Goal: Communication & Community: Answer question/provide support

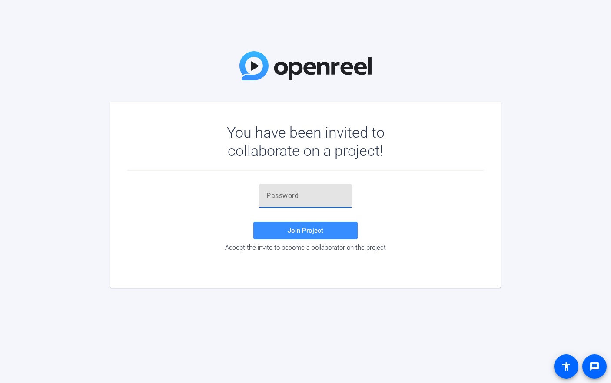
click at [307, 194] on input "text" at bounding box center [306, 196] width 78 height 10
type input "YSH!44"
click at [298, 233] on span "Join Project" at bounding box center [306, 231] width 36 height 8
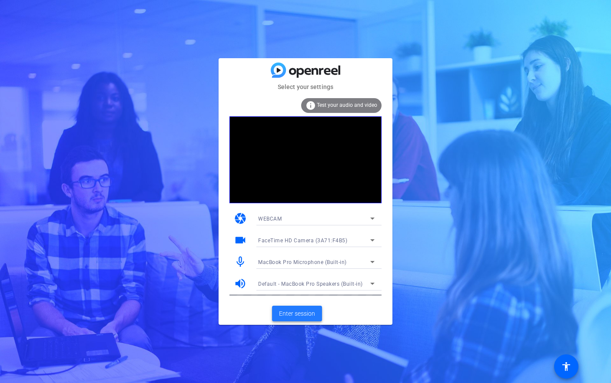
click at [305, 317] on span "Enter session" at bounding box center [297, 314] width 36 height 9
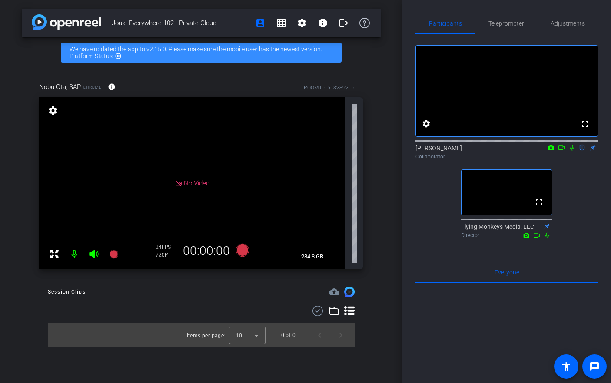
click at [31, 293] on div "Session Clips cloud_upload Items per page: 10 0 of 0" at bounding box center [201, 317] width 359 height 61
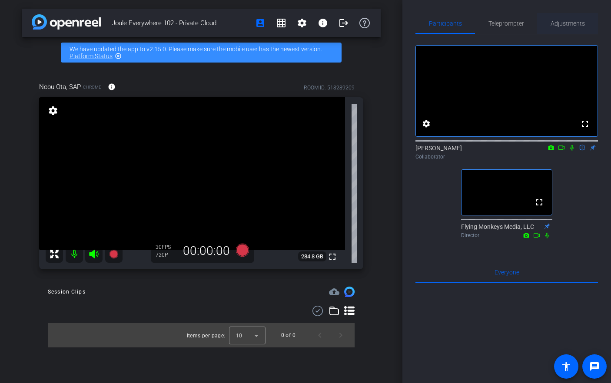
click at [567, 28] on span "Adjustments" at bounding box center [568, 23] width 34 height 21
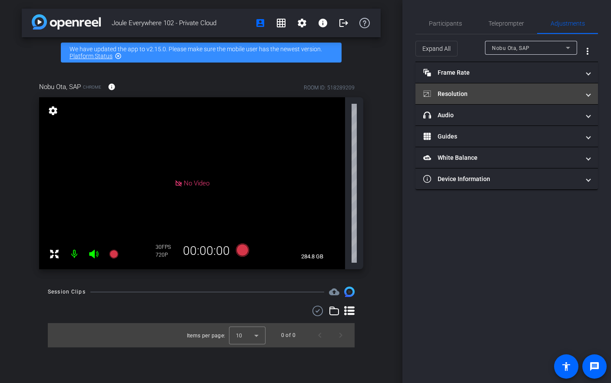
click at [528, 90] on mat-panel-title "Resolution" at bounding box center [501, 94] width 157 height 9
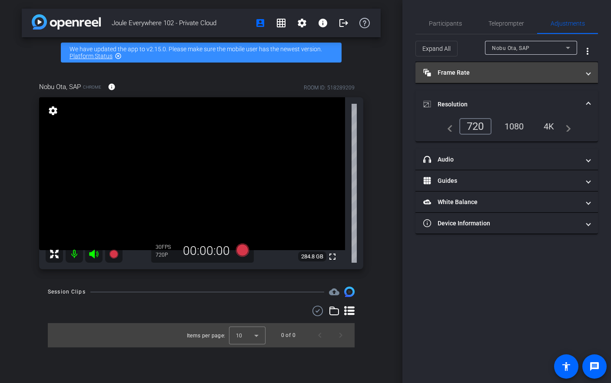
click at [520, 74] on mat-panel-title "Frame Rate Frame Rate" at bounding box center [501, 72] width 157 height 9
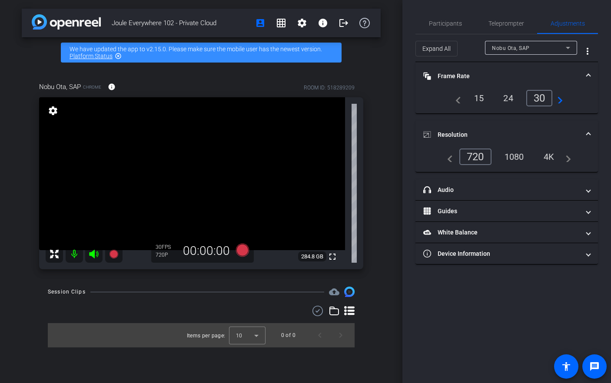
click at [514, 157] on div "1080" at bounding box center [514, 157] width 33 height 15
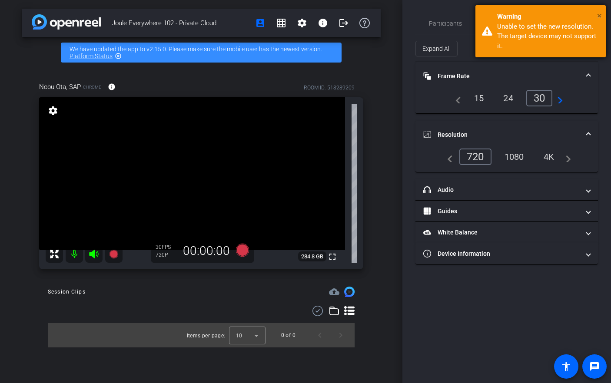
click at [600, 16] on span "×" at bounding box center [599, 15] width 5 height 10
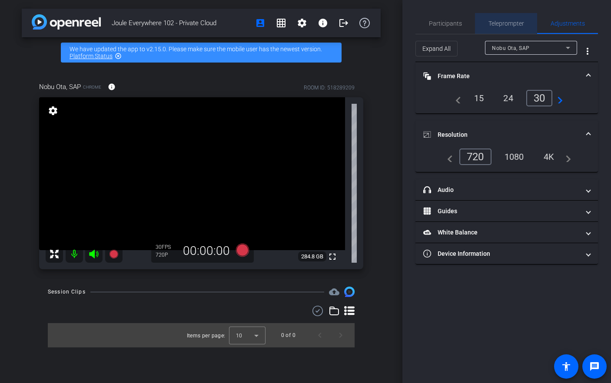
click at [504, 27] on span "Teleprompter" at bounding box center [507, 23] width 36 height 21
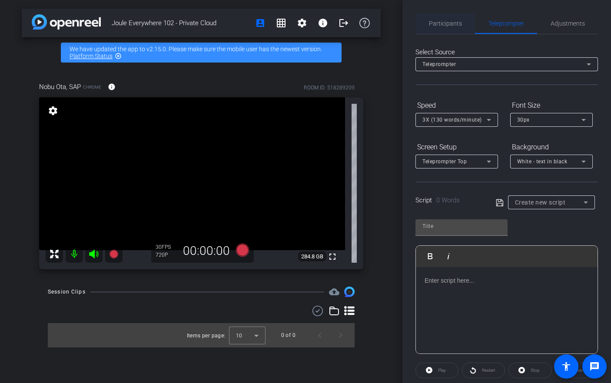
click at [457, 21] on span "Participants" at bounding box center [445, 23] width 33 height 6
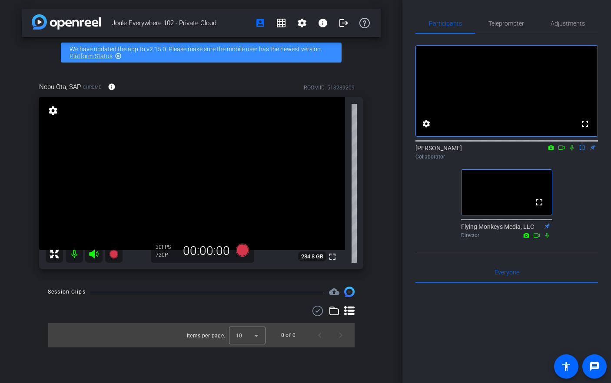
click at [118, 57] on mat-icon "highlight_off" at bounding box center [118, 56] width 7 height 7
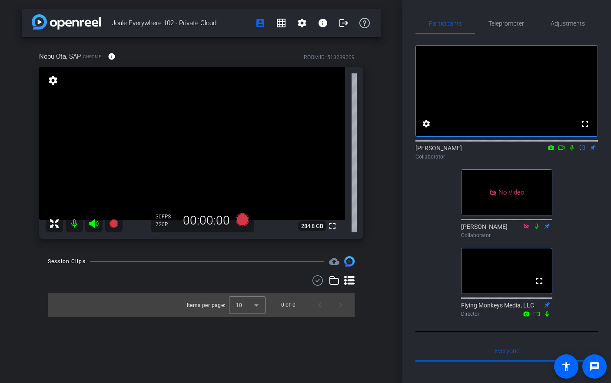
click at [570, 151] on icon at bounding box center [572, 148] width 7 height 6
click at [563, 151] on icon at bounding box center [561, 148] width 7 height 6
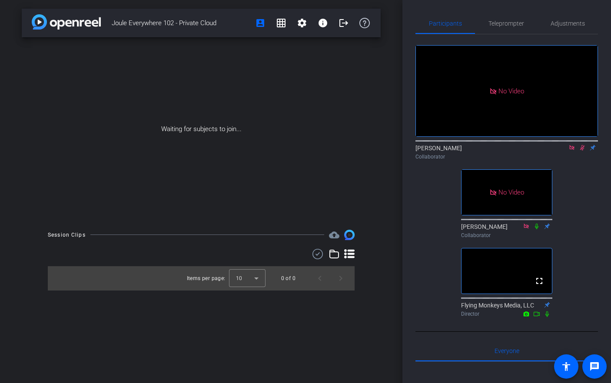
click at [569, 151] on icon at bounding box center [572, 148] width 7 height 6
click at [571, 151] on icon at bounding box center [572, 148] width 7 height 6
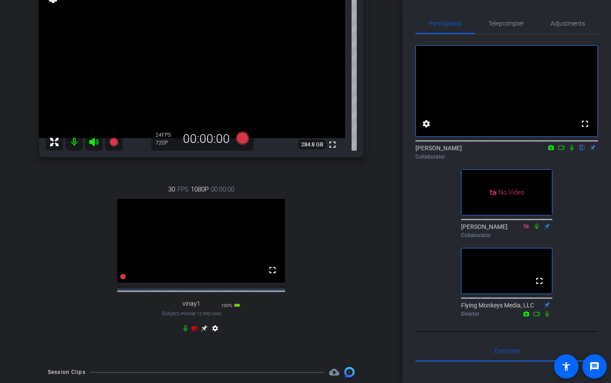
scroll to position [83, 0]
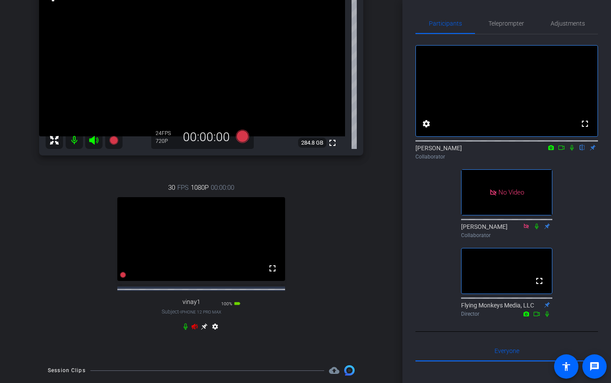
click at [195, 330] on icon at bounding box center [194, 326] width 7 height 7
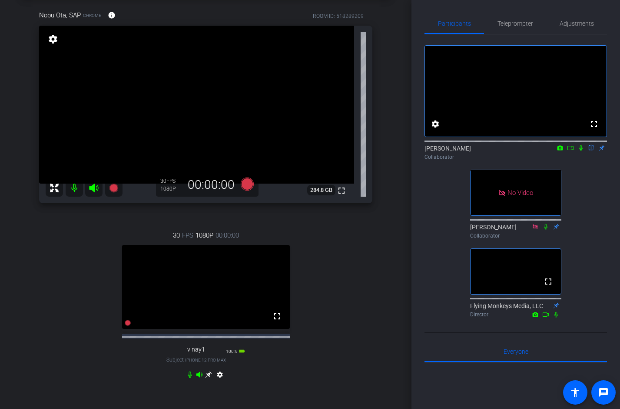
scroll to position [39, 0]
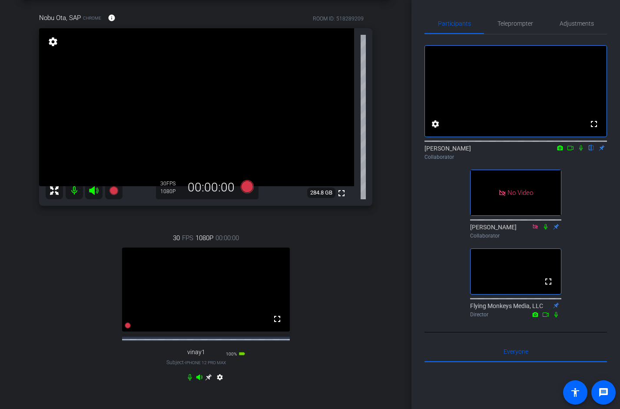
click at [391, 158] on div "Joule Everywhere 102 - Private Cloud account_box grid_on settings info logout N…" at bounding box center [206, 165] width 412 height 409
click at [395, 143] on div "Joule Everywhere 102 - Private Cloud account_box grid_on settings info logout N…" at bounding box center [206, 165] width 412 height 409
click at [574, 152] on mat-icon at bounding box center [571, 148] width 10 height 8
click at [579, 150] on icon at bounding box center [581, 147] width 5 height 5
click at [579, 151] on icon at bounding box center [581, 148] width 7 height 6
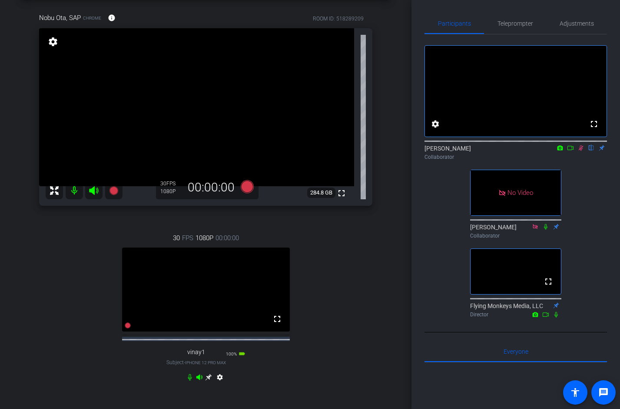
click at [573, 150] on icon at bounding box center [571, 148] width 6 height 4
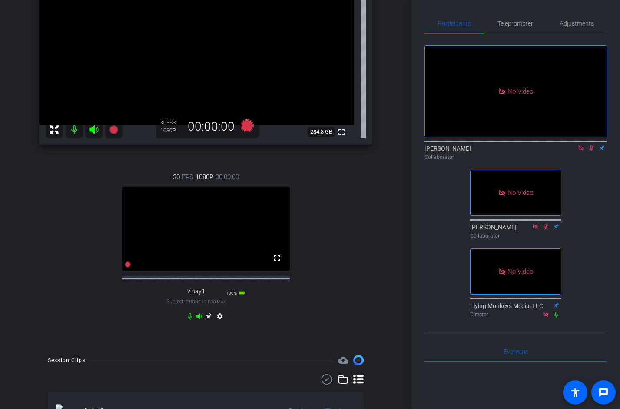
scroll to position [159, 0]
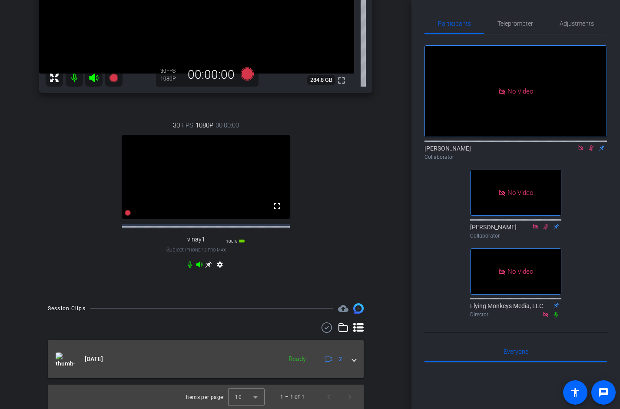
click at [354, 360] on span at bounding box center [354, 358] width 3 height 9
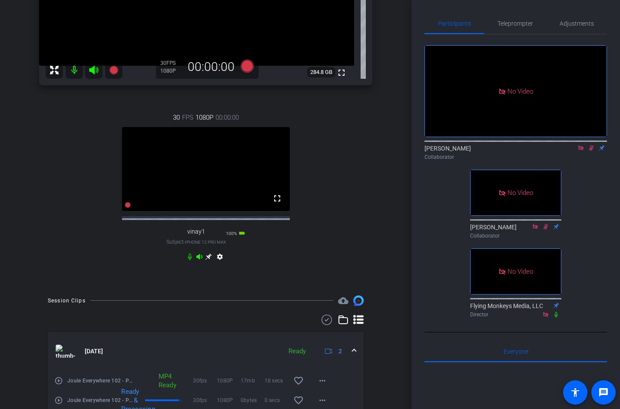
click at [385, 330] on div "Session Clips cloud_upload [DATE] Ready 2 play_circle_outline Joule Everywhere …" at bounding box center [206, 371] width 368 height 153
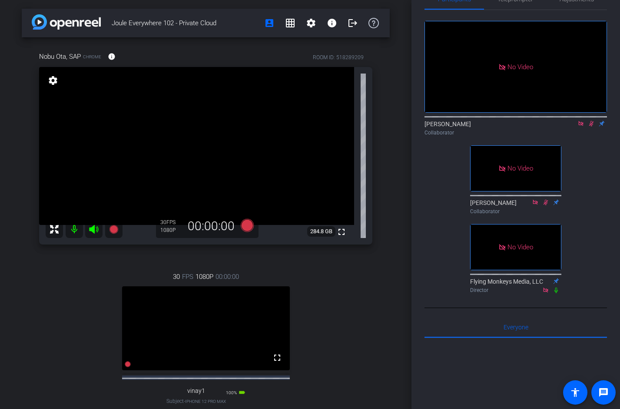
scroll to position [57, 0]
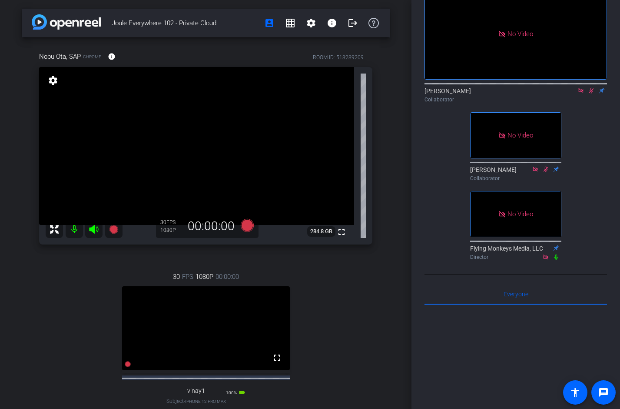
click at [581, 93] on icon at bounding box center [581, 90] width 5 height 5
click at [579, 93] on icon at bounding box center [581, 90] width 7 height 6
click at [582, 93] on icon at bounding box center [581, 91] width 3 height 6
click at [420, 193] on div "Participants Teleprompter Adjustments fullscreen settings [PERSON_NAME] flip Co…" at bounding box center [516, 204] width 209 height 409
click at [400, 225] on div "Joule Everywhere 102 - Private Cloud account_box grid_on settings info logout N…" at bounding box center [206, 204] width 412 height 409
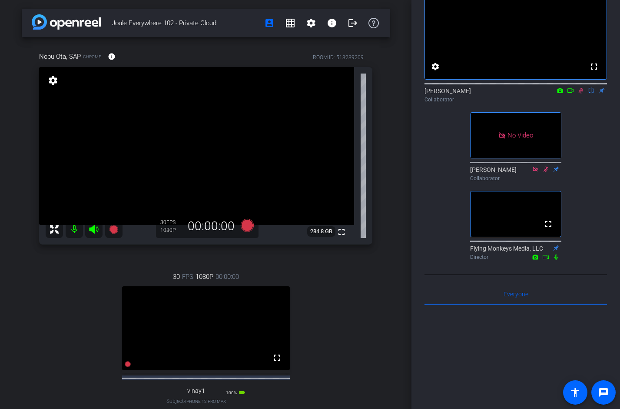
scroll to position [0, 0]
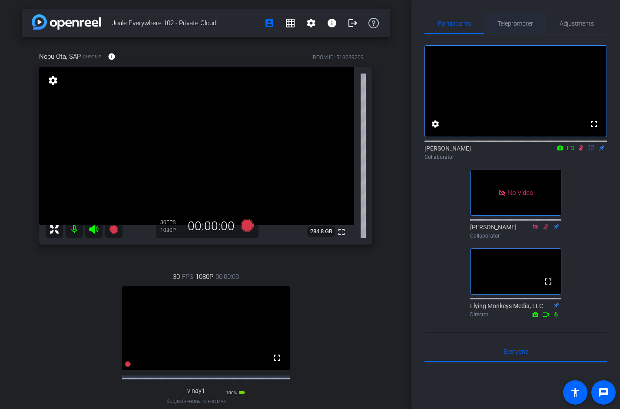
click at [511, 28] on span "Teleprompter" at bounding box center [516, 23] width 36 height 21
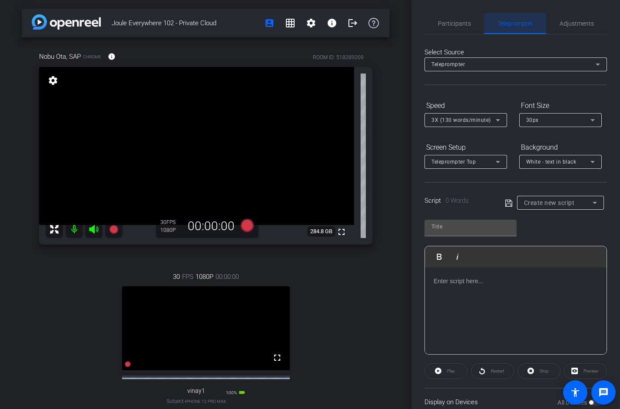
click at [508, 18] on span "Teleprompter" at bounding box center [516, 23] width 36 height 21
click at [570, 19] on span "Adjustments" at bounding box center [577, 23] width 34 height 21
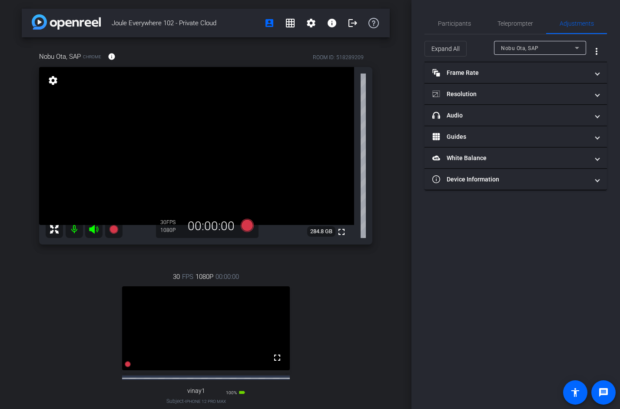
click at [529, 50] on span "Nobu Ota, SAP" at bounding box center [520, 48] width 38 height 6
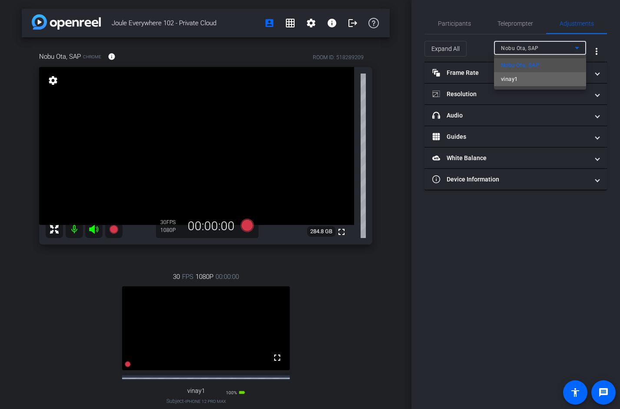
click at [524, 78] on mat-option "vinay1" at bounding box center [540, 79] width 92 height 14
type input "1000"
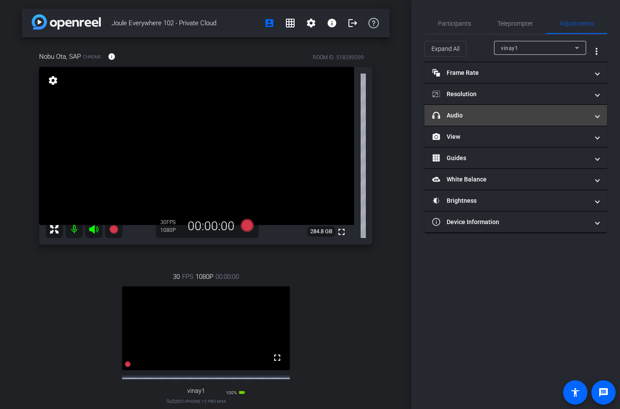
click at [509, 111] on mat-panel-title "headphone icon Audio" at bounding box center [511, 115] width 157 height 9
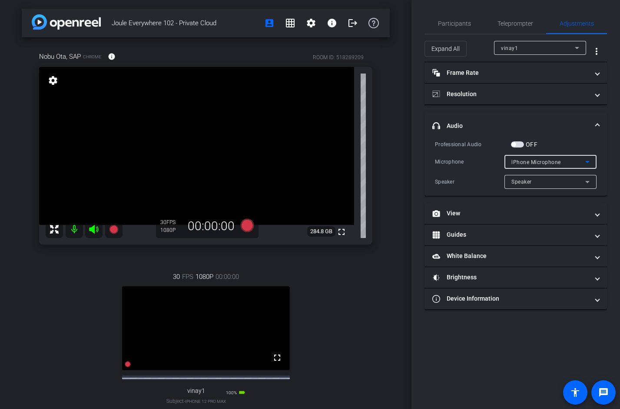
click at [573, 162] on div "iPhone Microphone" at bounding box center [549, 162] width 74 height 11
click at [611, 147] on div at bounding box center [310, 204] width 620 height 409
click at [460, 25] on span "Participants" at bounding box center [454, 23] width 33 height 6
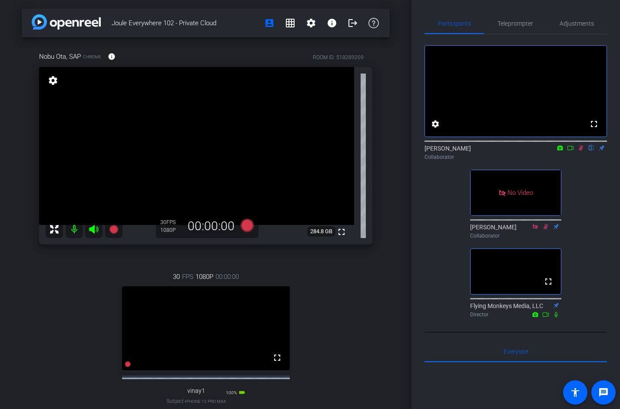
click at [583, 152] on mat-icon at bounding box center [581, 148] width 10 height 8
click at [571, 152] on mat-icon at bounding box center [571, 148] width 10 height 8
click at [591, 151] on icon at bounding box center [591, 148] width 7 height 6
click at [584, 151] on icon at bounding box center [581, 148] width 7 height 6
click at [579, 151] on icon at bounding box center [581, 148] width 7 height 6
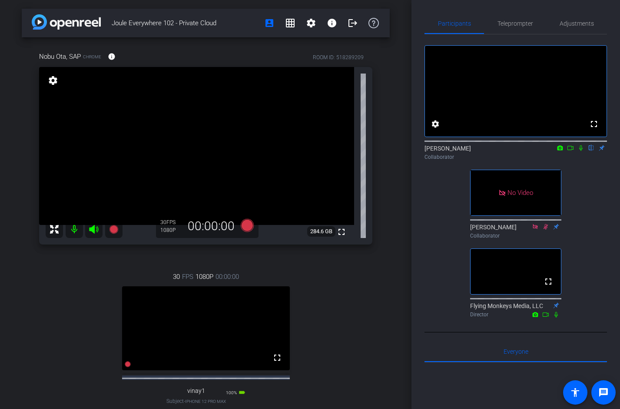
click at [349, 297] on div "30 FPS 1080P 00:00:00 fullscreen vinay1 Subject - iPhone 12 Pro Max 100% batter…" at bounding box center [205, 347] width 333 height 180
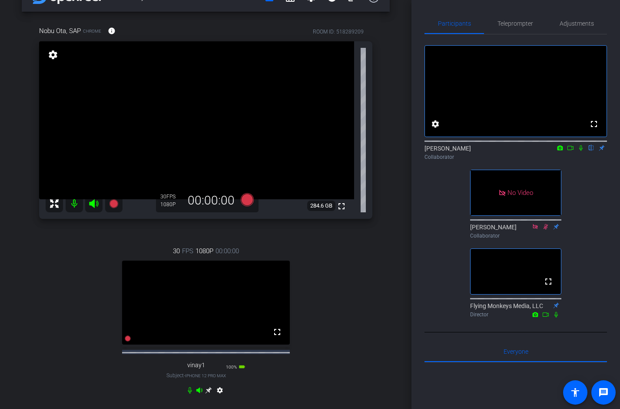
click at [375, 256] on div "Nobu Ota, SAP Chrome info ROOM ID: 518289209 fullscreen settings 284.6 GB 30 FP…" at bounding box center [206, 216] width 368 height 408
click at [580, 151] on icon at bounding box center [581, 148] width 3 height 6
click at [581, 151] on icon at bounding box center [581, 148] width 5 height 6
click at [517, 21] on span "Teleprompter" at bounding box center [516, 23] width 36 height 6
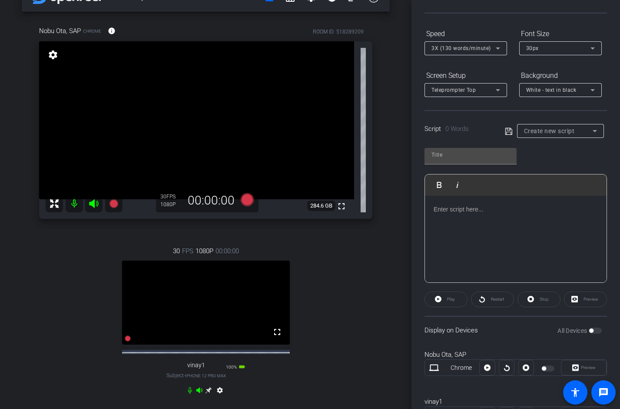
scroll to position [73, 0]
click at [394, 260] on div "Joule Everywhere 102 - Private Cloud account_box grid_on settings info logout N…" at bounding box center [206, 178] width 412 height 409
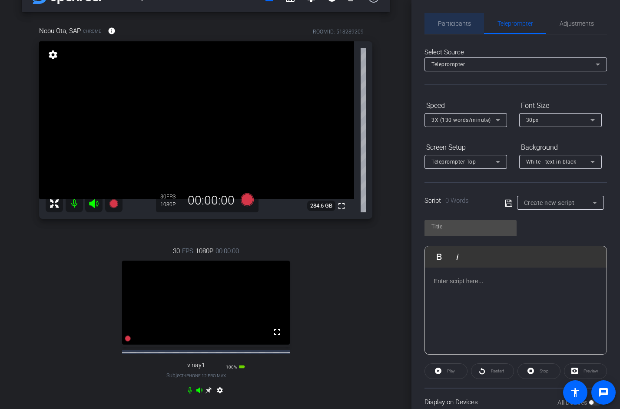
click at [457, 29] on span "Participants" at bounding box center [454, 23] width 33 height 21
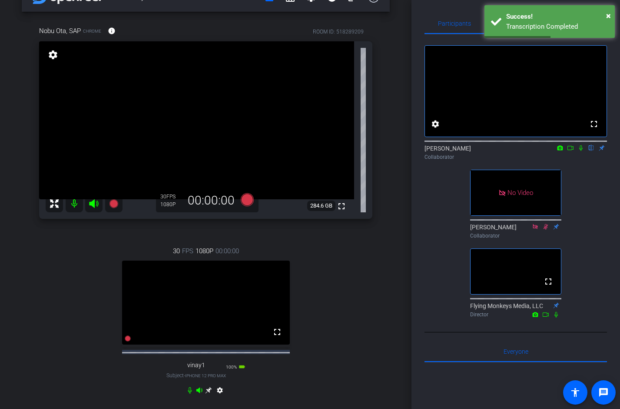
click at [580, 151] on icon at bounding box center [581, 148] width 7 height 6
click at [572, 151] on icon at bounding box center [570, 148] width 7 height 6
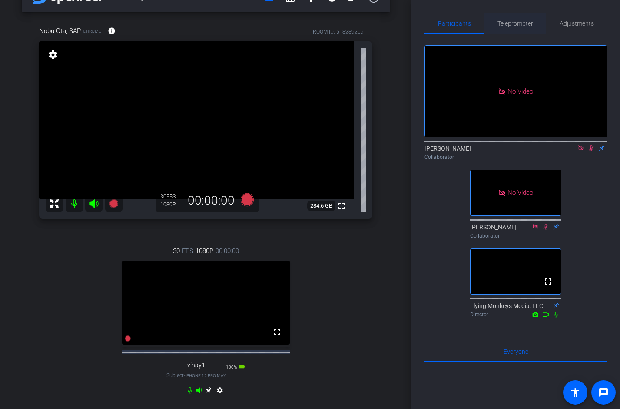
click at [499, 23] on span "Teleprompter" at bounding box center [516, 23] width 36 height 6
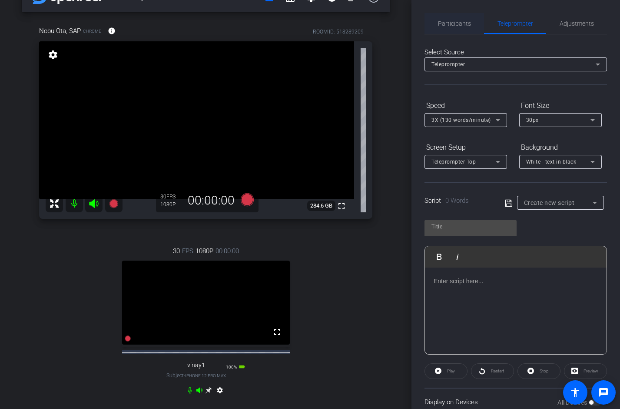
click at [457, 27] on span "Participants" at bounding box center [454, 23] width 33 height 21
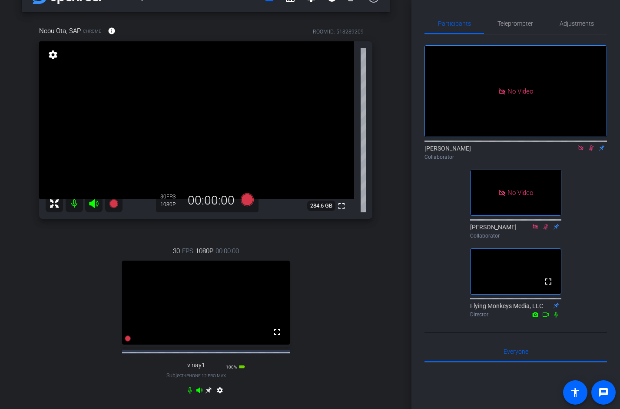
click at [581, 145] on icon at bounding box center [581, 148] width 7 height 6
click at [581, 151] on icon at bounding box center [581, 148] width 7 height 6
click at [69, 307] on div "30 FPS 1080P 00:00:00 fullscreen vinay1 Subject - iPhone 12 Pro Max 100% batter…" at bounding box center [205, 322] width 333 height 180
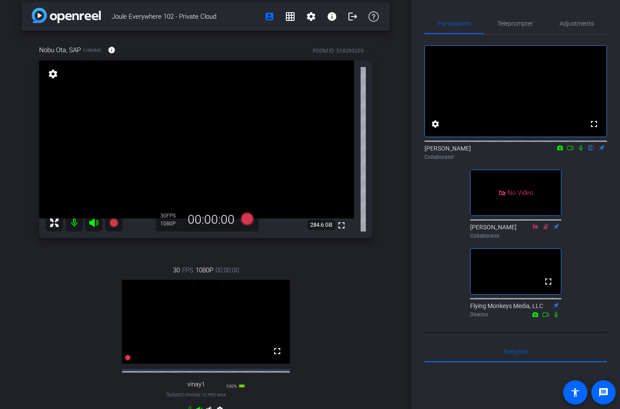
scroll to position [27, 0]
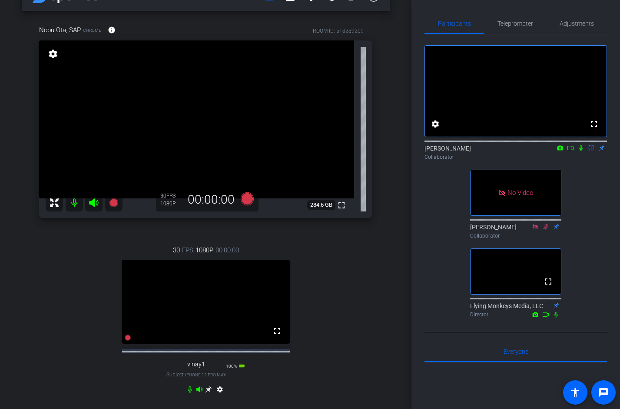
click at [582, 151] on icon at bounding box center [581, 148] width 7 height 6
click at [581, 151] on icon at bounding box center [581, 148] width 5 height 6
click at [580, 151] on icon at bounding box center [581, 148] width 7 height 6
click at [209, 383] on icon at bounding box center [209, 389] width 7 height 7
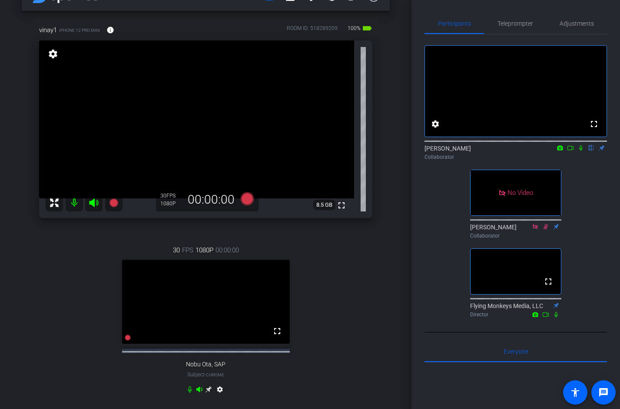
click at [411, 207] on div "Joule Everywhere 102 - Private Cloud account_box grid_on settings info logout v…" at bounding box center [206, 177] width 412 height 409
click at [519, 27] on span "Teleprompter" at bounding box center [516, 23] width 36 height 21
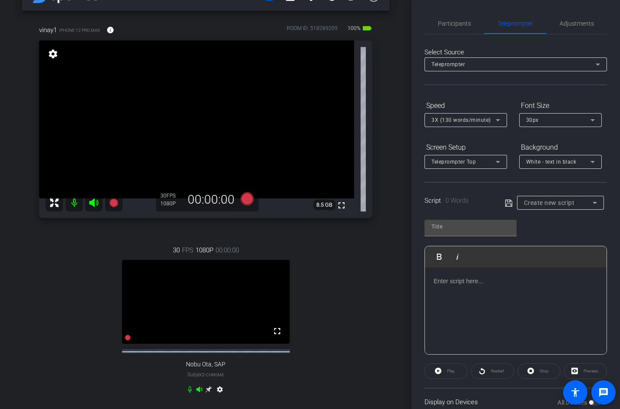
click at [497, 290] on div at bounding box center [516, 310] width 182 height 87
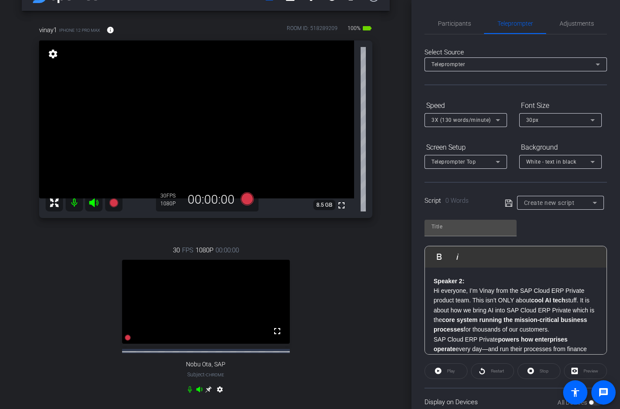
scroll to position [490, 0]
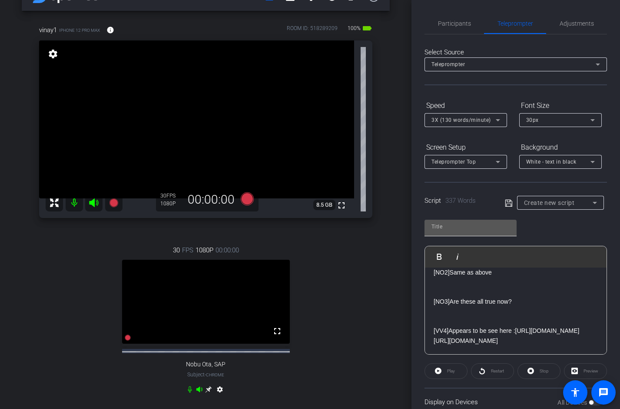
click at [467, 233] on div at bounding box center [471, 228] width 92 height 17
click at [460, 230] on input "text" at bounding box center [471, 226] width 78 height 10
type input "Vinay script"
click at [455, 326] on p "[VV4] Appears to be see here : [URL][DOMAIN_NAME]" at bounding box center [516, 331] width 164 height 10
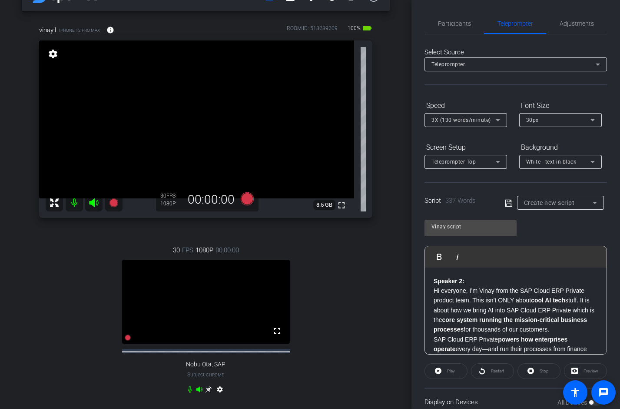
click at [475, 288] on p "Speaker 2: Hi everyone, I’m Vinay from the SAP Cloud ERP Private product team. …" at bounding box center [516, 305] width 164 height 58
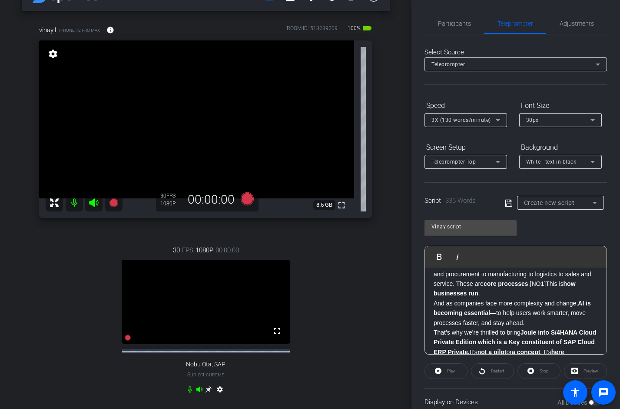
scroll to position [90, 0]
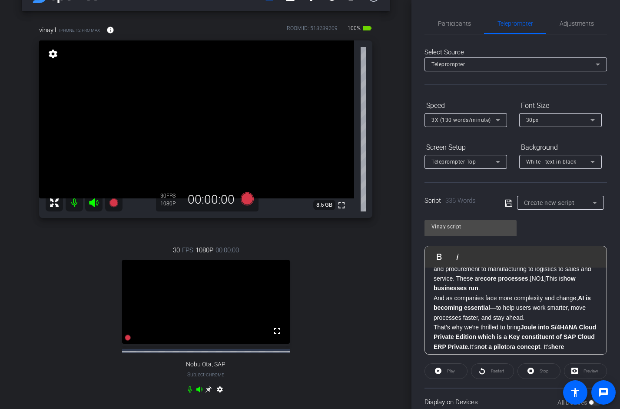
click at [490, 283] on p "SAP Cloud ERP Private powers how enterprises operate every day—and run their pr…" at bounding box center [516, 268] width 164 height 49
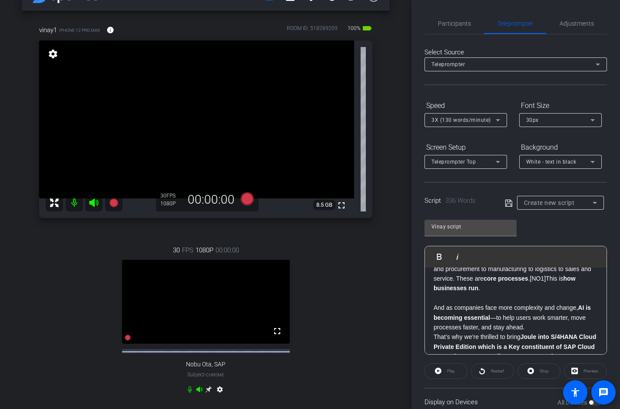
scroll to position [100, 0]
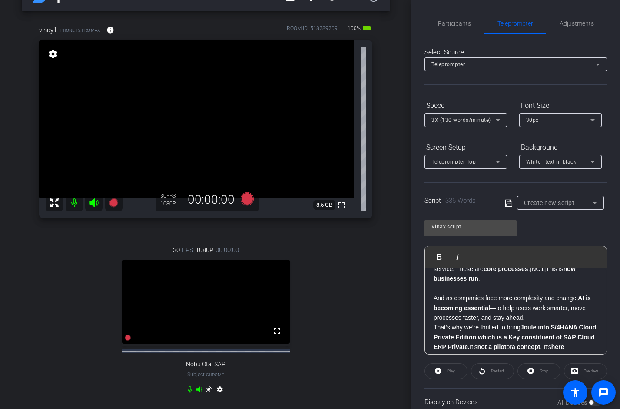
click at [533, 322] on p "That’s why we’re thrilled to bring Joule into S /4HANA Cloud Private Edition wh…" at bounding box center [516, 341] width 164 height 39
click at [460, 24] on span "Participants" at bounding box center [454, 23] width 33 height 6
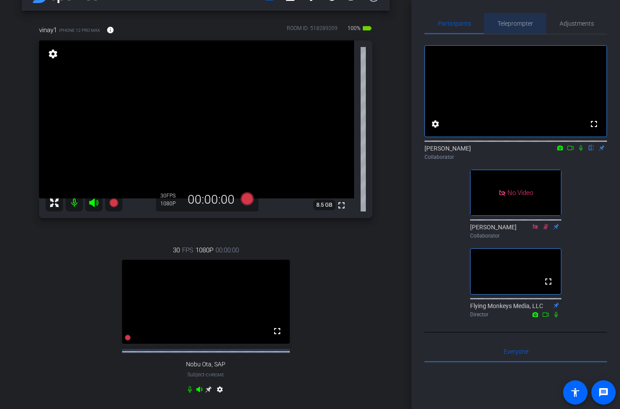
click at [512, 26] on span "Teleprompter" at bounding box center [516, 23] width 36 height 6
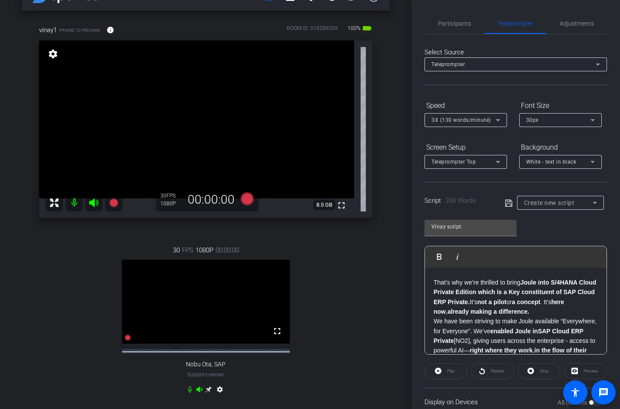
scroll to position [146, 0]
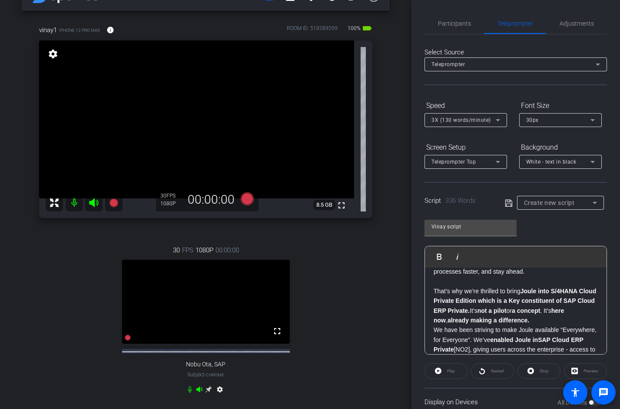
click at [537, 312] on p "That’s why we’re thrilled to bring Joule into S /4HANA Cloud Private Edition wh…" at bounding box center [516, 305] width 164 height 39
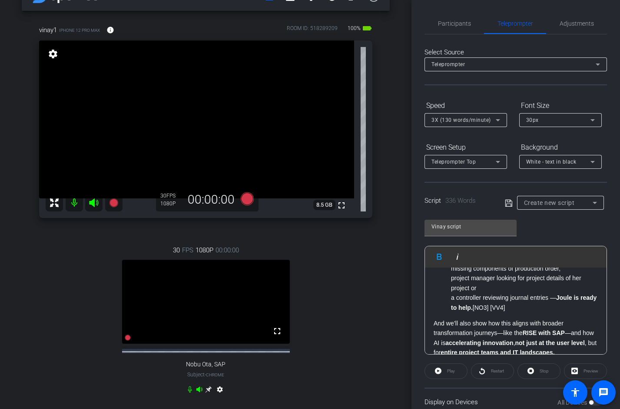
scroll to position [283, 0]
click at [449, 287] on ul "Whether it’s a manufacturing supervisor checking on missing components of produ…" at bounding box center [516, 281] width 164 height 58
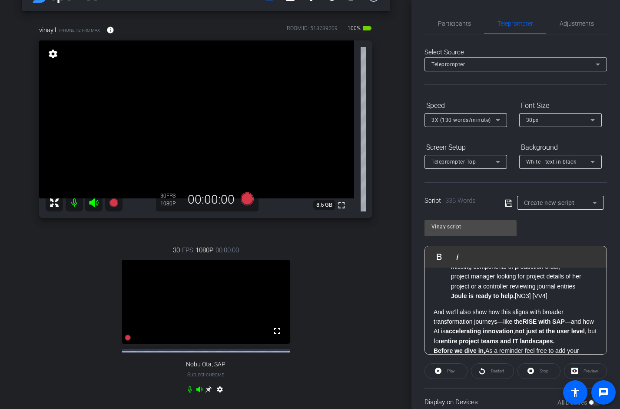
click at [439, 307] on p "And we’ll also show how this aligns with broader transformation journeys—like t…" at bounding box center [516, 326] width 164 height 39
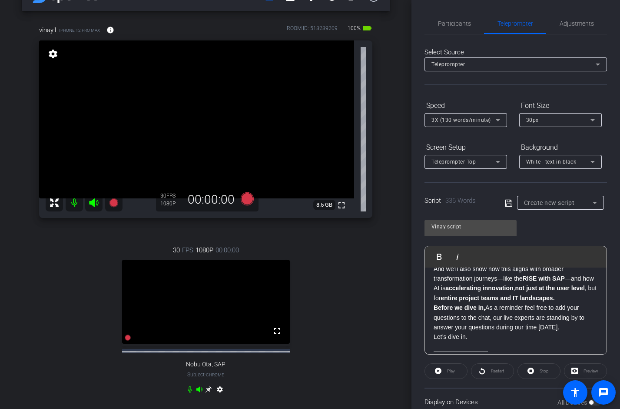
scroll to position [340, 0]
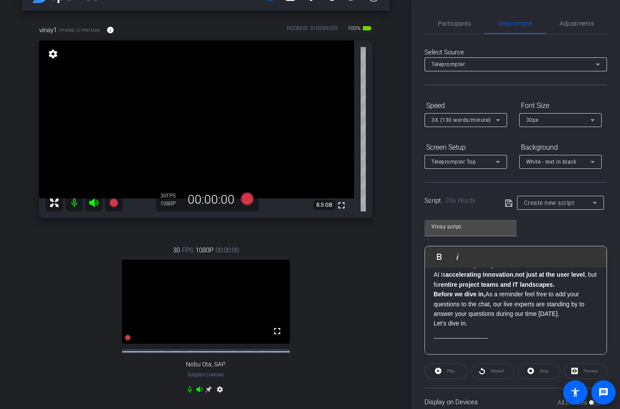
click at [435, 318] on p "Let’s dive in." at bounding box center [516, 323] width 164 height 10
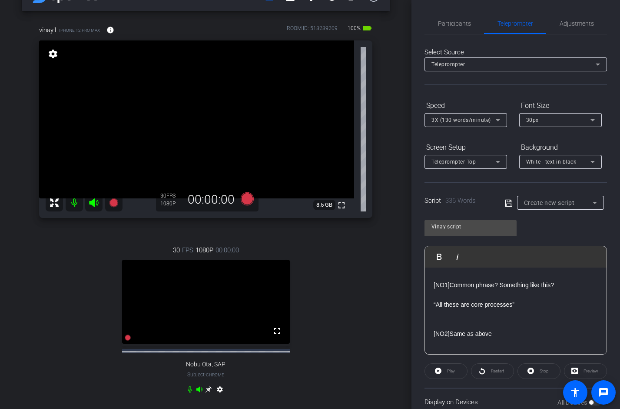
scroll to position [517, 0]
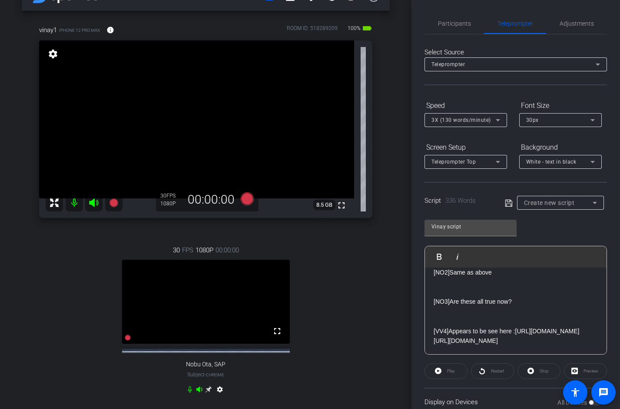
click at [491, 343] on p "[URL][DOMAIN_NAME]" at bounding box center [516, 341] width 164 height 10
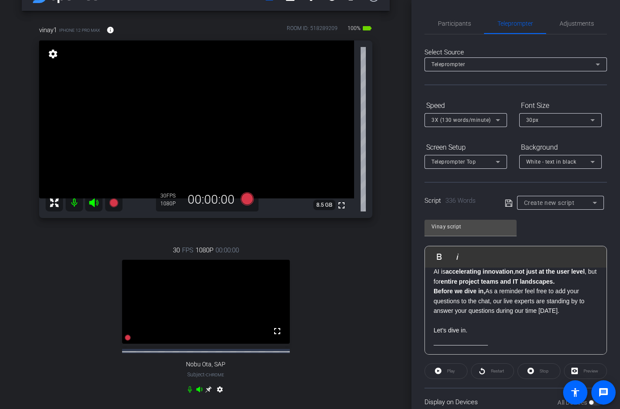
scroll to position [343, 0]
click at [468, 334] on p at bounding box center [516, 339] width 164 height 10
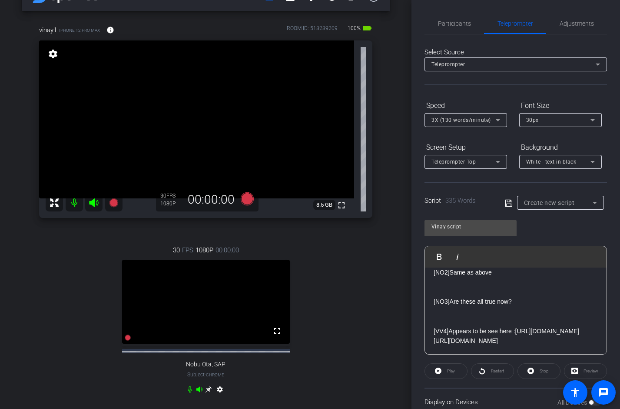
drag, startPoint x: 468, startPoint y: 330, endPoint x: 490, endPoint y: 343, distance: 26.2
click at [490, 343] on div "VINAY: Hi everyone, I’m Vinay from the SAP Cloud ERP Private product team. This…" at bounding box center [516, 66] width 182 height 575
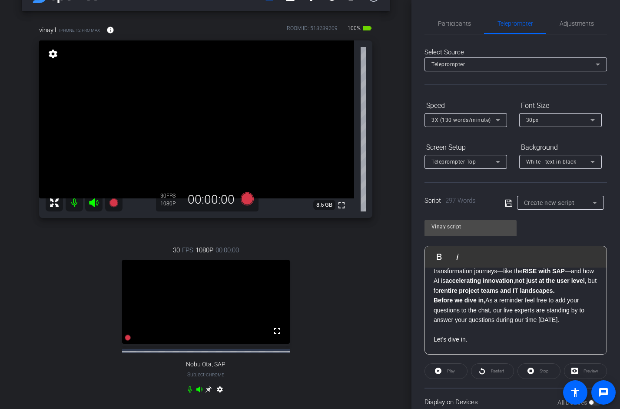
scroll to position [332, 0]
click at [470, 232] on div "Vinay script" at bounding box center [471, 227] width 78 height 14
click at [511, 203] on icon at bounding box center [509, 203] width 8 height 10
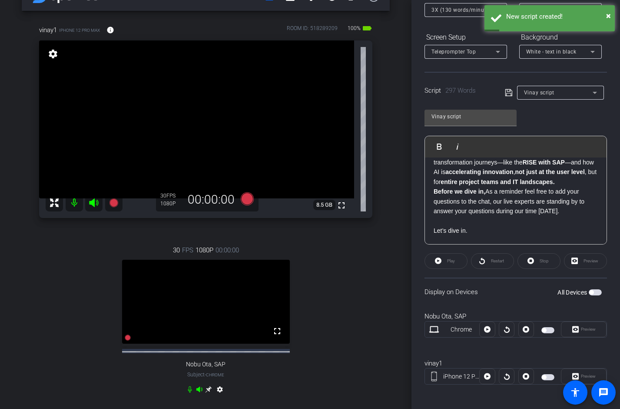
scroll to position [113, 0]
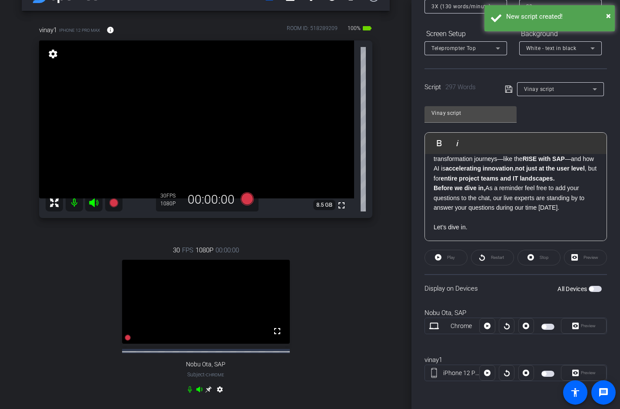
click at [545, 375] on span "button" at bounding box center [548, 373] width 13 height 6
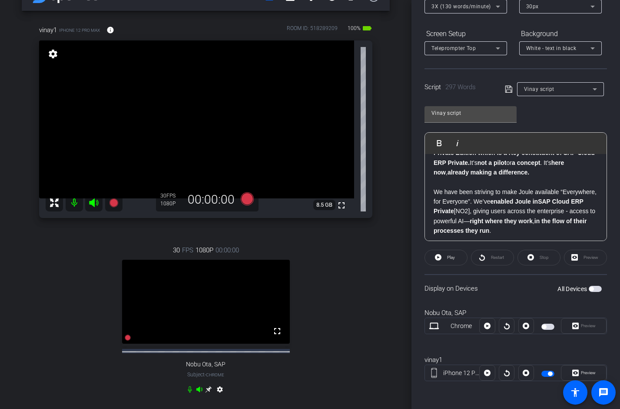
scroll to position [0, 0]
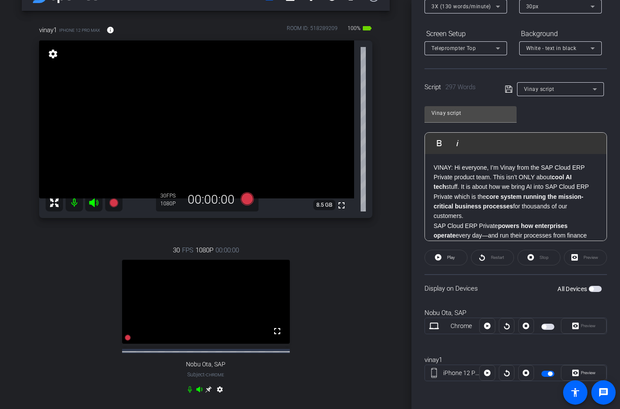
click at [434, 168] on p "VINAY: Hi everyone, I’m Vinay from the SAP Cloud ERP Private product team. This…" at bounding box center [516, 192] width 164 height 58
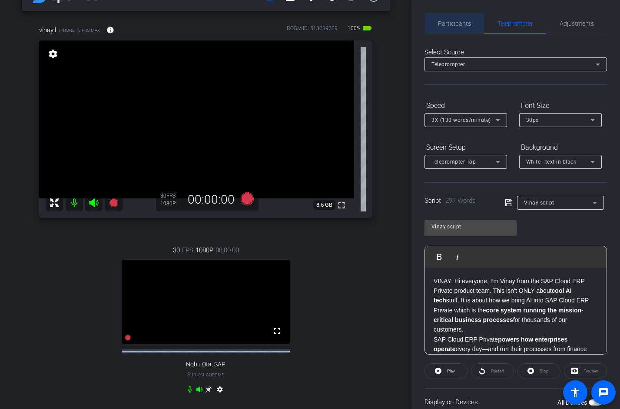
click at [450, 26] on span "Participants" at bounding box center [454, 23] width 33 height 6
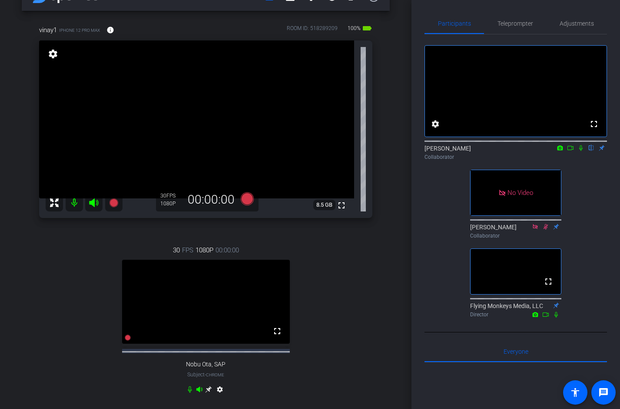
click at [579, 151] on icon at bounding box center [581, 148] width 7 height 6
click at [572, 151] on icon at bounding box center [570, 148] width 7 height 6
click at [519, 25] on span "Teleprompter" at bounding box center [516, 23] width 36 height 6
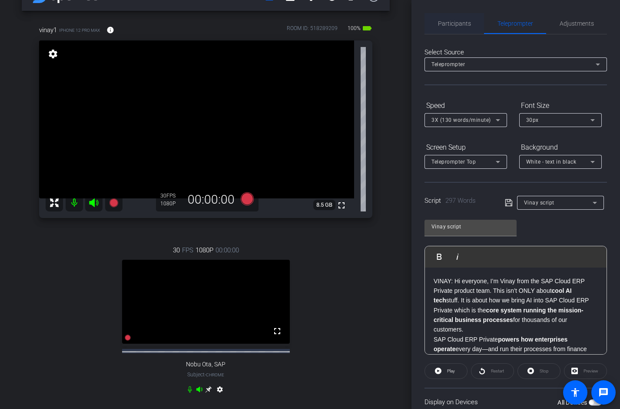
click at [461, 23] on span "Participants" at bounding box center [454, 23] width 33 height 6
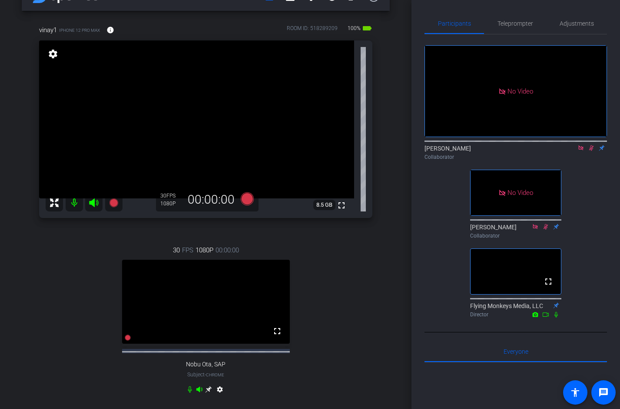
click at [589, 145] on icon at bounding box center [591, 148] width 7 height 6
click at [580, 145] on icon at bounding box center [581, 148] width 7 height 6
click at [507, 25] on span "Teleprompter" at bounding box center [516, 23] width 36 height 6
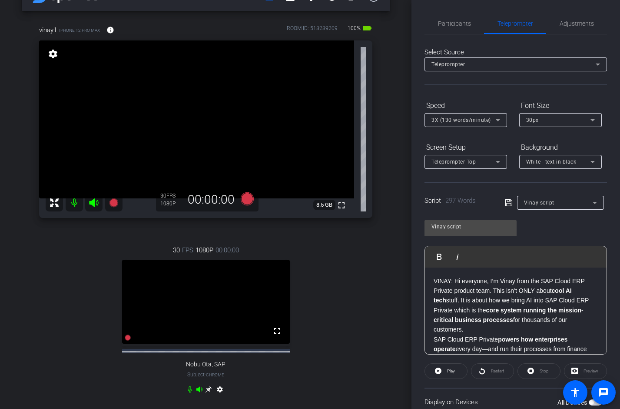
click at [434, 280] on p "VINAY: Hi everyone, I’m Vinay from the SAP Cloud ERP Private product team. This…" at bounding box center [516, 305] width 164 height 58
click at [459, 24] on span "Participants" at bounding box center [454, 23] width 33 height 6
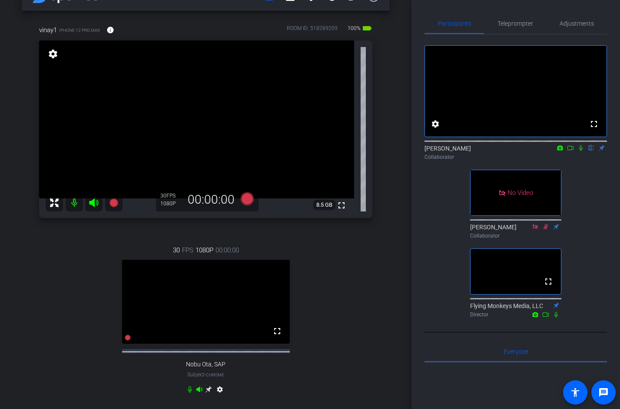
click at [582, 151] on icon at bounding box center [581, 148] width 7 height 6
click at [571, 151] on icon at bounding box center [570, 148] width 7 height 6
click at [590, 151] on icon at bounding box center [592, 148] width 5 height 6
click at [581, 151] on icon at bounding box center [581, 148] width 7 height 6
click at [502, 27] on span "Teleprompter" at bounding box center [516, 23] width 36 height 6
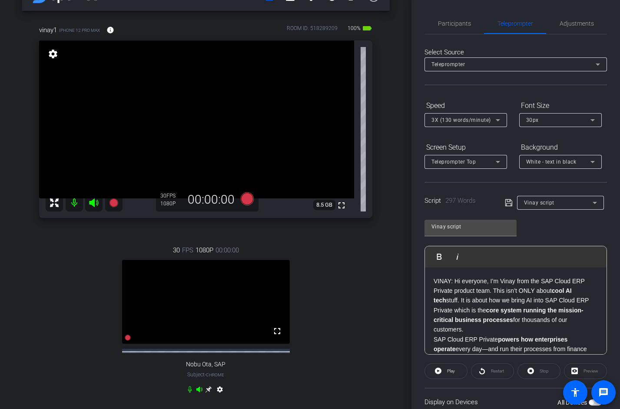
click at [436, 281] on p "VINAY: Hi everyone, I’m Vinay from the SAP Cloud ERP Private product team. This…" at bounding box center [516, 305] width 164 height 58
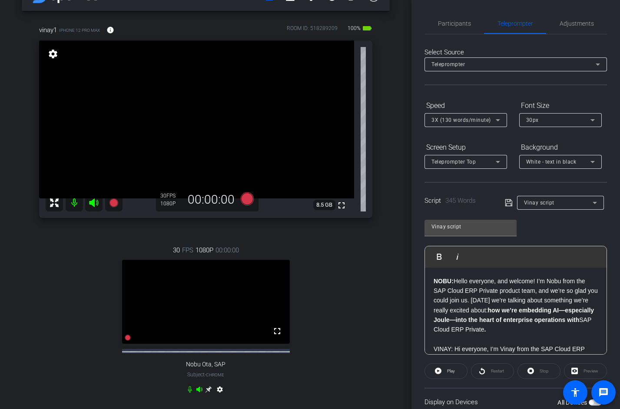
scroll to position [25, 0]
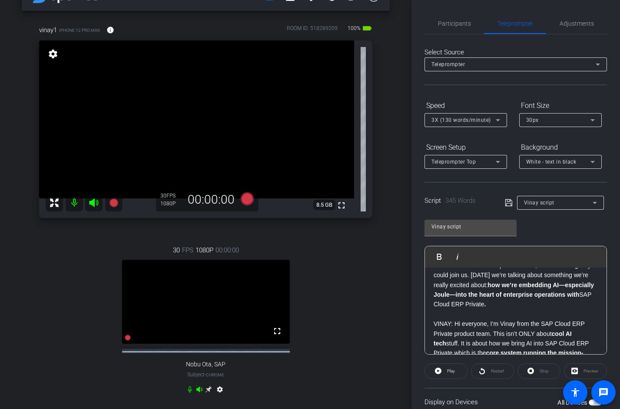
click at [453, 324] on p "NOBU: Hello everyone, and welcome! I’m Nobu from the SAP Cloud ERP Private prod…" at bounding box center [516, 314] width 164 height 127
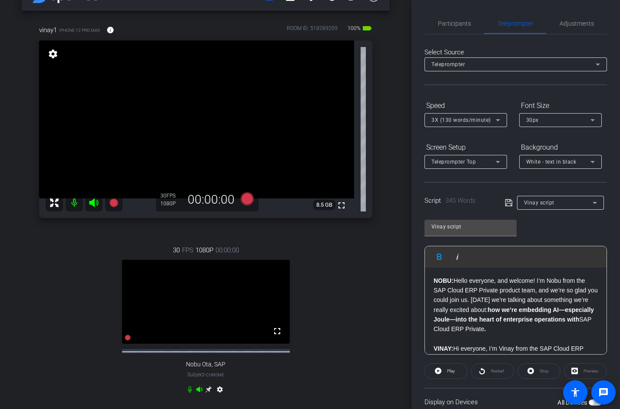
scroll to position [0, 0]
click at [506, 205] on icon at bounding box center [509, 202] width 8 height 10
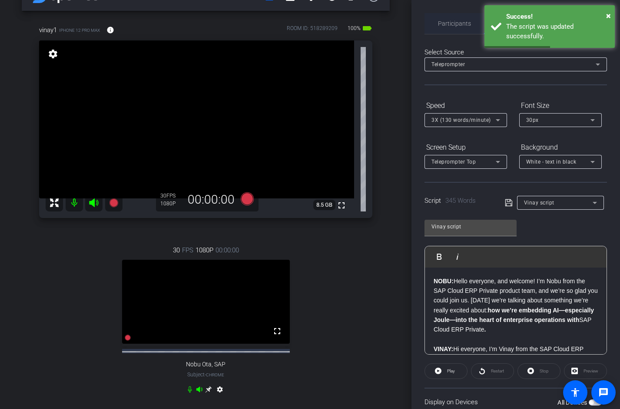
click at [456, 26] on span "Participants" at bounding box center [454, 23] width 33 height 6
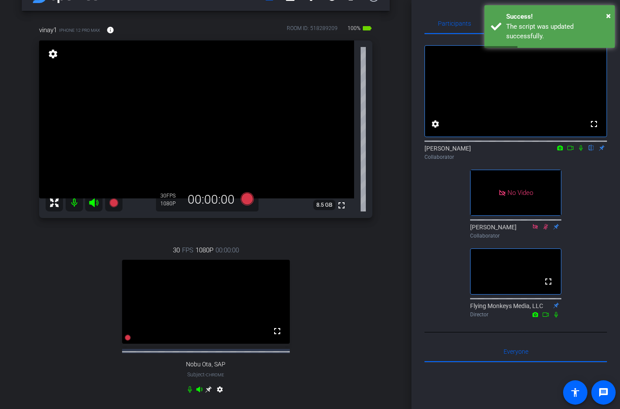
click at [580, 151] on icon at bounding box center [581, 148] width 7 height 6
click at [572, 151] on icon at bounding box center [570, 148] width 7 height 6
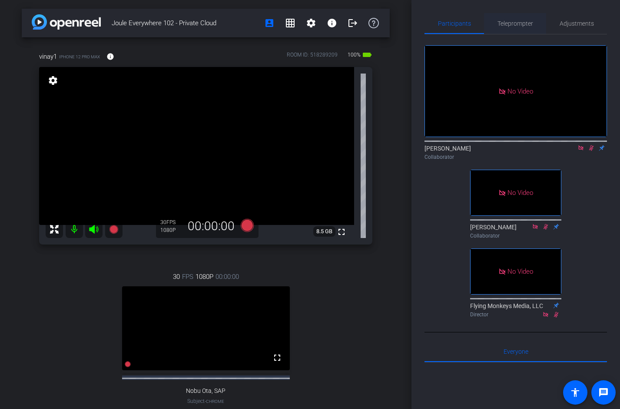
click at [525, 19] on span "Teleprompter" at bounding box center [516, 23] width 36 height 21
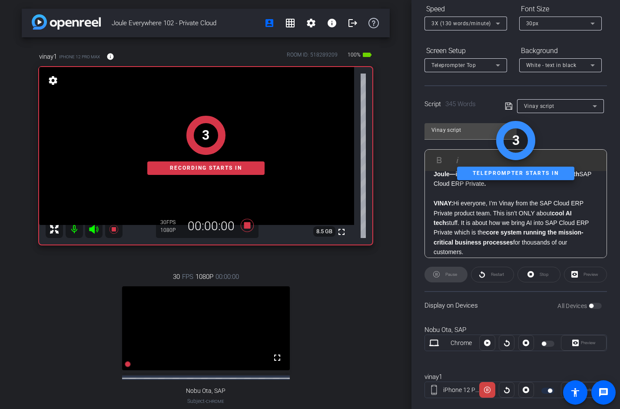
scroll to position [113, 0]
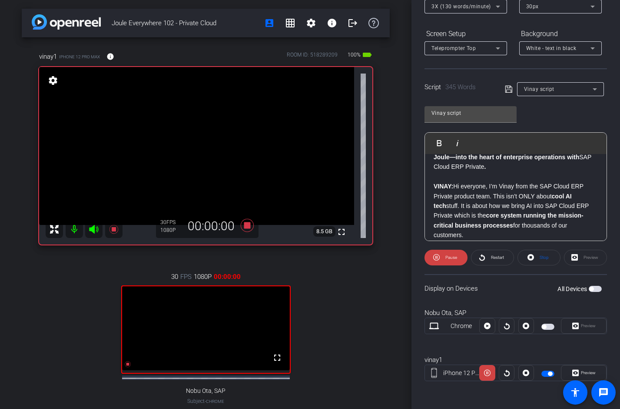
click at [611, 209] on div "Participants Teleprompter Adjustments [PERSON_NAME] Collaborator [PERSON_NAME] …" at bounding box center [516, 204] width 209 height 409
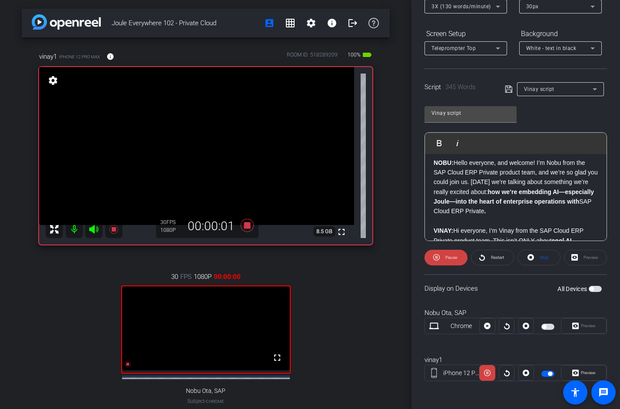
scroll to position [0, 0]
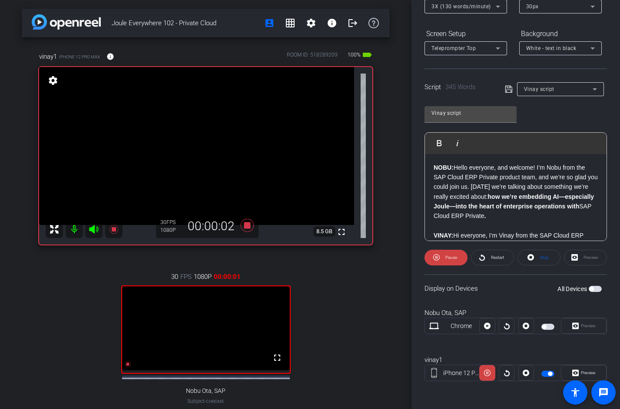
click at [434, 167] on strong "NOBU:" at bounding box center [444, 167] width 20 height 7
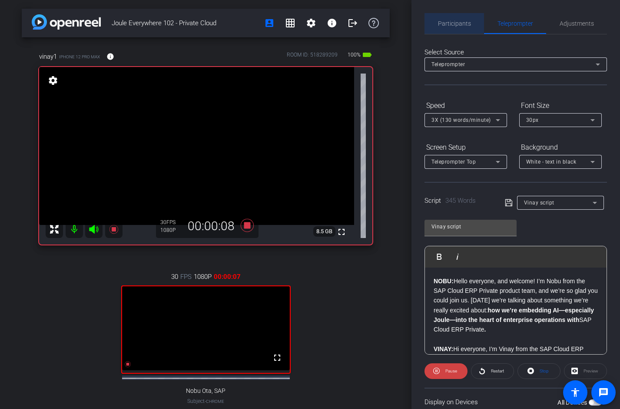
click at [452, 20] on span "Participants" at bounding box center [454, 23] width 33 height 6
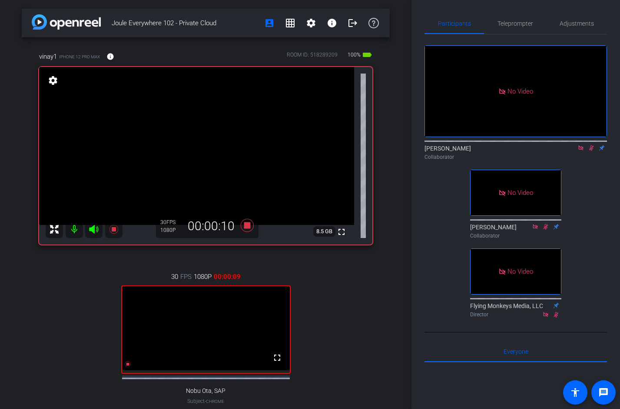
click at [591, 145] on icon at bounding box center [591, 148] width 7 height 6
click at [580, 145] on icon at bounding box center [581, 148] width 7 height 6
click at [243, 227] on icon at bounding box center [247, 225] width 21 height 16
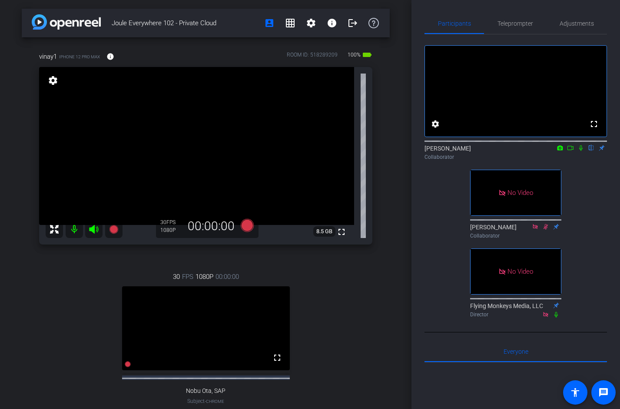
click at [580, 151] on icon at bounding box center [581, 148] width 7 height 6
click at [572, 151] on icon at bounding box center [570, 148] width 7 height 6
click at [519, 24] on body "Accessibility Screen-Reader Guide, Feedback, and Issue Reporting | New window m…" at bounding box center [310, 204] width 620 height 409
click at [520, 26] on span "Teleprompter" at bounding box center [516, 23] width 36 height 6
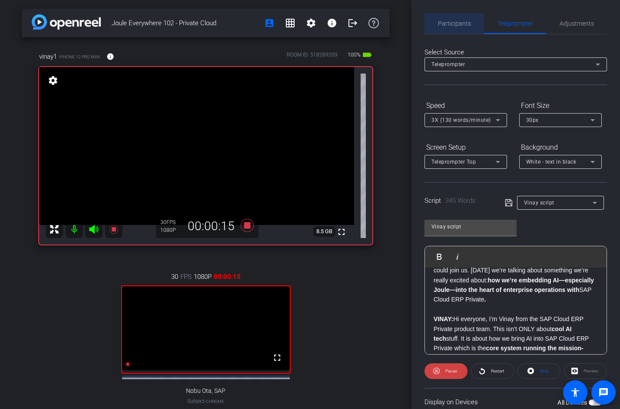
click at [448, 23] on span "Participants" at bounding box center [454, 23] width 33 height 6
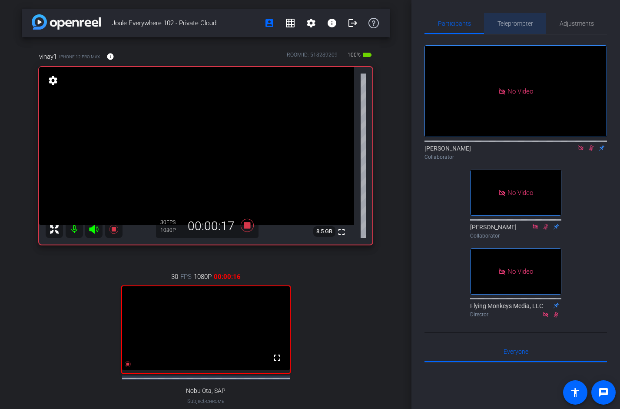
click at [505, 23] on span "Teleprompter" at bounding box center [516, 23] width 36 height 6
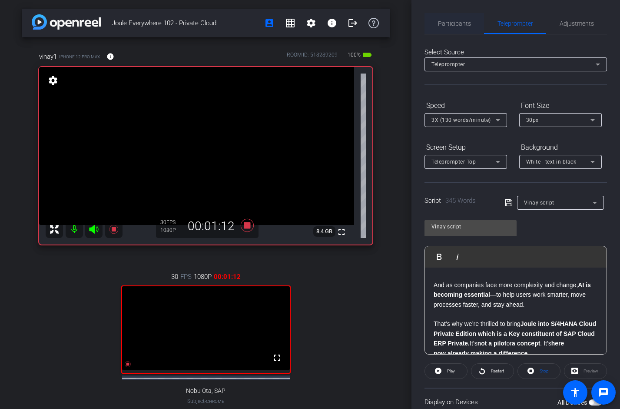
click at [452, 26] on span "Participants" at bounding box center [454, 23] width 33 height 6
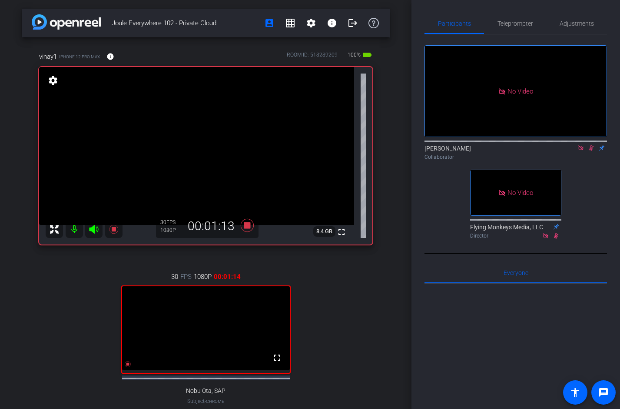
click at [589, 145] on icon at bounding box center [591, 148] width 7 height 6
click at [248, 227] on icon at bounding box center [246, 225] width 13 height 13
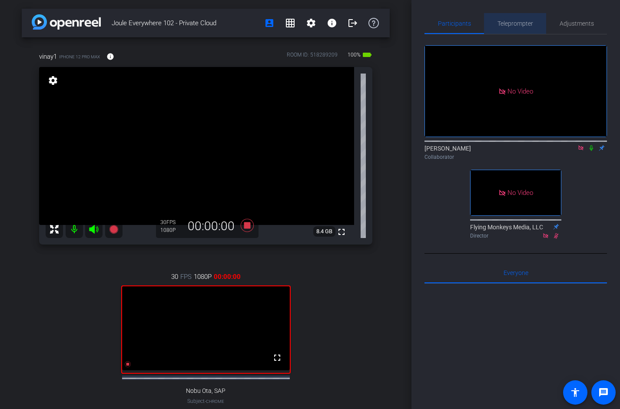
click at [508, 21] on span "Teleprompter" at bounding box center [516, 23] width 36 height 6
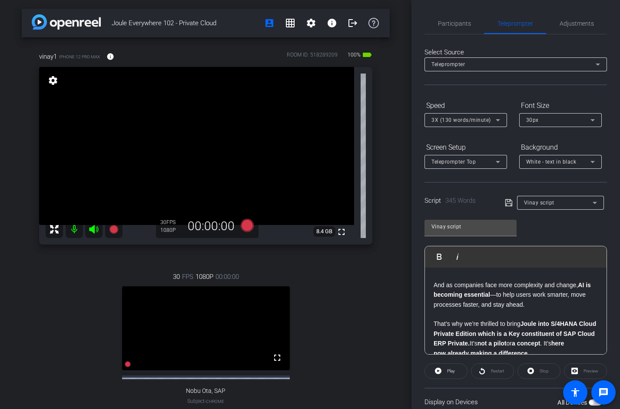
scroll to position [203, 0]
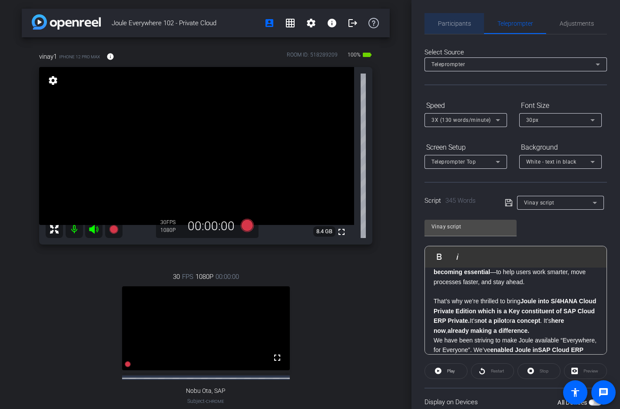
click at [456, 26] on span "Participants" at bounding box center [454, 23] width 33 height 6
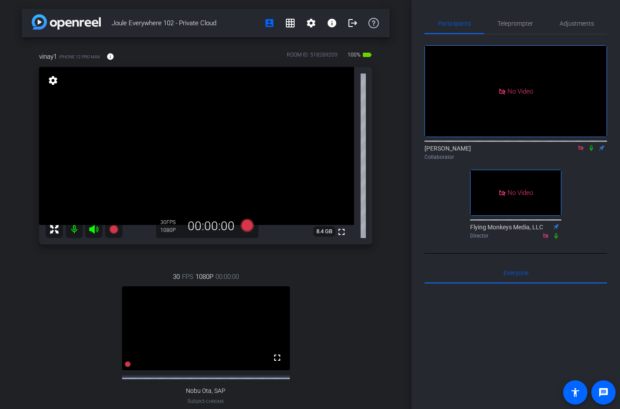
click at [581, 145] on icon at bounding box center [581, 148] width 7 height 6
click at [513, 27] on span "Teleprompter" at bounding box center [516, 23] width 36 height 6
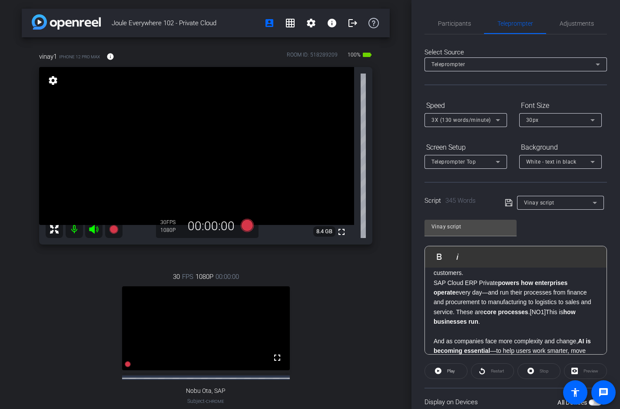
scroll to position [126, 0]
click at [395, 262] on div "Joule Everywhere 102 - Private Cloud account_box grid_on settings info logout v…" at bounding box center [206, 204] width 412 height 409
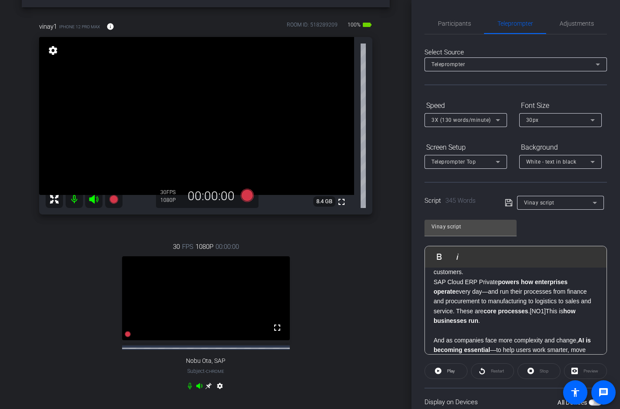
scroll to position [33, 0]
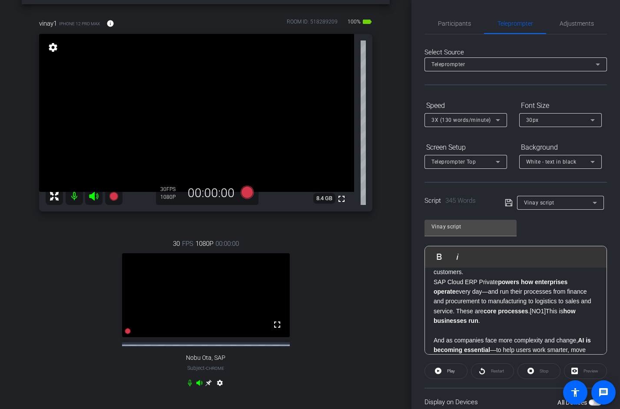
click at [557, 302] on p "SAP Cloud ERP Private powers how enterprises operate every day—and run their pr…" at bounding box center [516, 306] width 164 height 58
click at [433, 331] on div "NOBU: Hello everyone, and welcome! I’m Nobu from the SAP Cloud ERP Private prod…" at bounding box center [516, 385] width 182 height 487
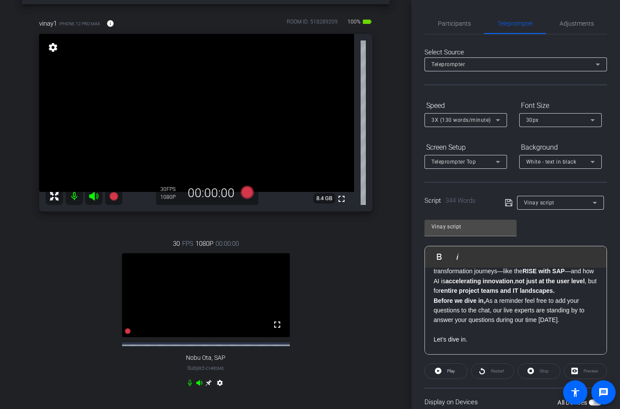
scroll to position [390, 0]
click at [448, 345] on div "NOBU: Hello everyone, and welcome! I’m Nobu from the SAP Cloud ERP Private prod…" at bounding box center [516, 120] width 182 height 487
drag, startPoint x: 478, startPoint y: 330, endPoint x: 477, endPoint y: 346, distance: 16.5
click at [477, 346] on div "NOBU: Hello everyone, and welcome! I’m Nobu from the SAP Cloud ERP Private prod…" at bounding box center [516, 124] width 182 height 497
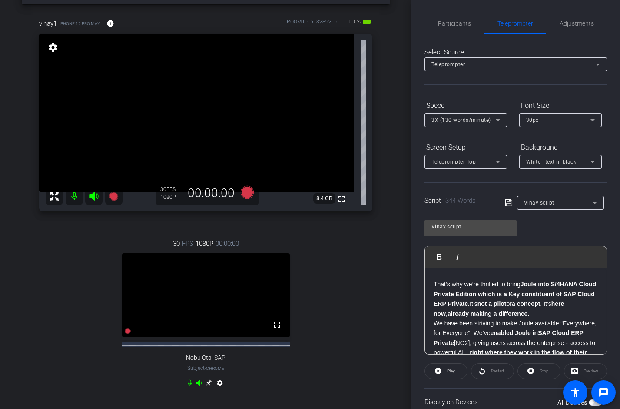
scroll to position [220, 0]
click at [432, 314] on div "NOBU: Hello everyone, and welcome! I’m Nobu from the SAP Cloud ERP Private prod…" at bounding box center [516, 296] width 182 height 497
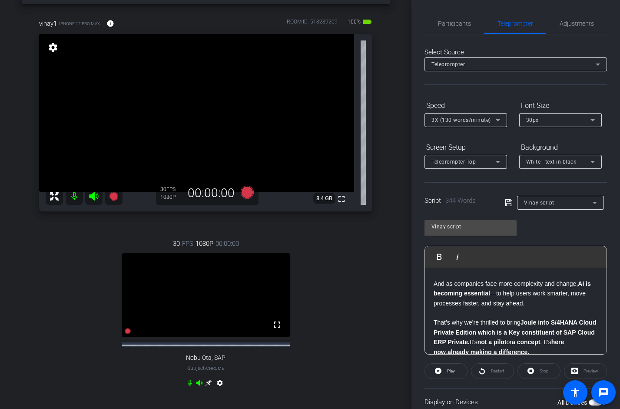
scroll to position [180, 0]
click at [432, 316] on div "NOBU: Hello everyone, and welcome! I’m Nobu from the SAP Cloud ERP Private prod…" at bounding box center [516, 340] width 182 height 507
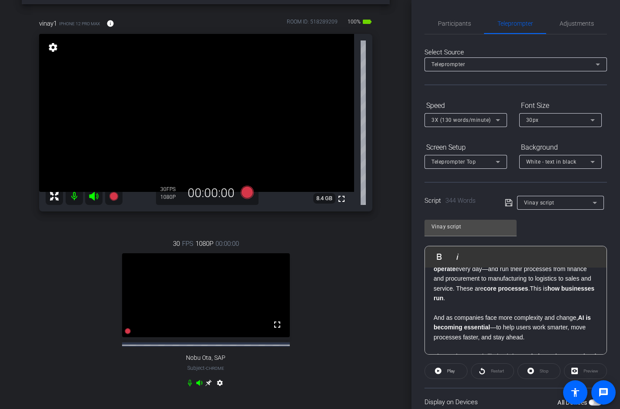
scroll to position [139, 0]
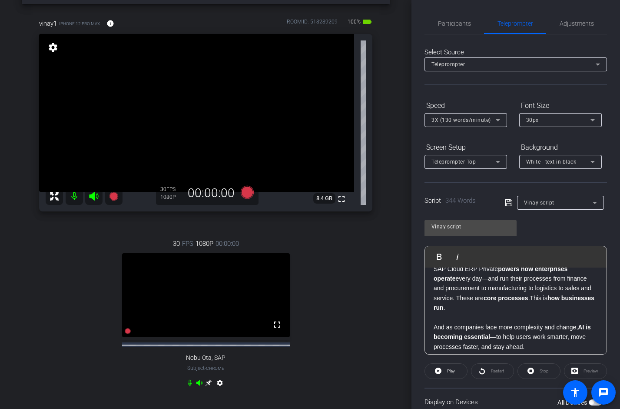
click at [434, 322] on p "And as companies face more complexity and change, AI is becoming essential —to …" at bounding box center [516, 336] width 164 height 29
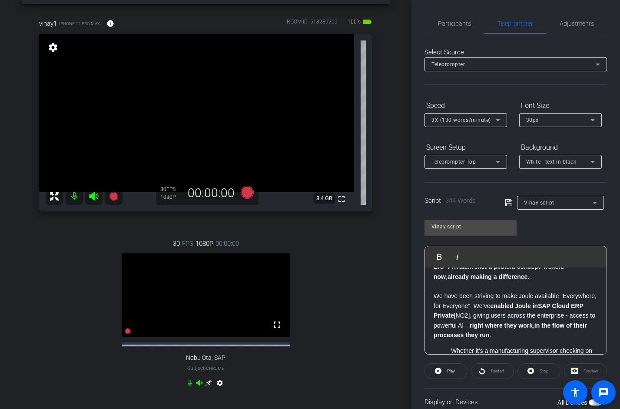
scroll to position [259, 0]
click at [470, 310] on link "[NO2]" at bounding box center [462, 313] width 16 height 7
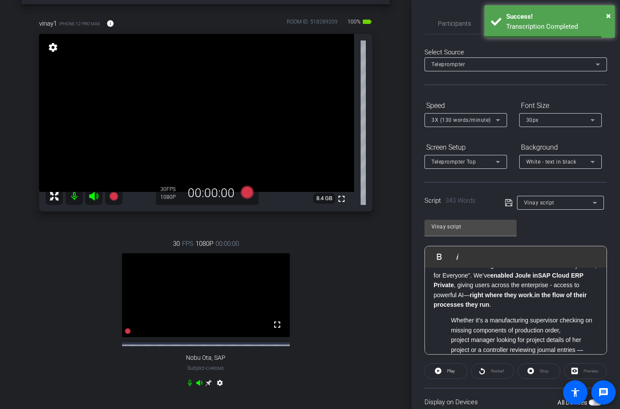
scroll to position [288, 0]
click at [448, 315] on ul "Whether it’s a manufacturing supervisor checking on missing components of produ…" at bounding box center [516, 339] width 164 height 49
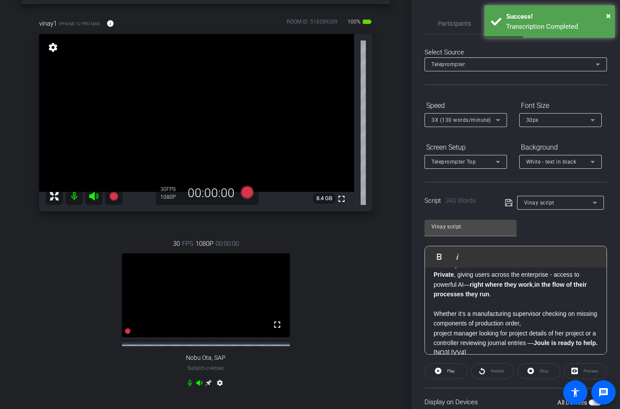
scroll to position [327, 0]
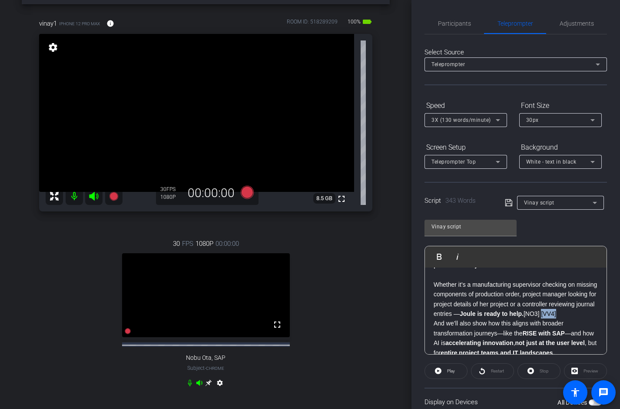
drag, startPoint x: 459, startPoint y: 315, endPoint x: 427, endPoint y: 315, distance: 32.2
click at [427, 315] on div "NOBU: Hello everyone, and welcome! I’m Nobu from the SAP Cloud ERP Private prod…" at bounding box center [516, 187] width 182 height 494
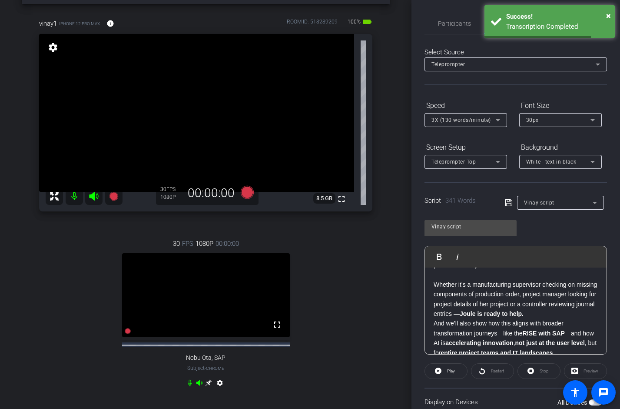
click at [433, 315] on div "NOBU: Hello everyone, and welcome! I’m Nobu from the SAP Cloud ERP Private prod…" at bounding box center [516, 187] width 182 height 494
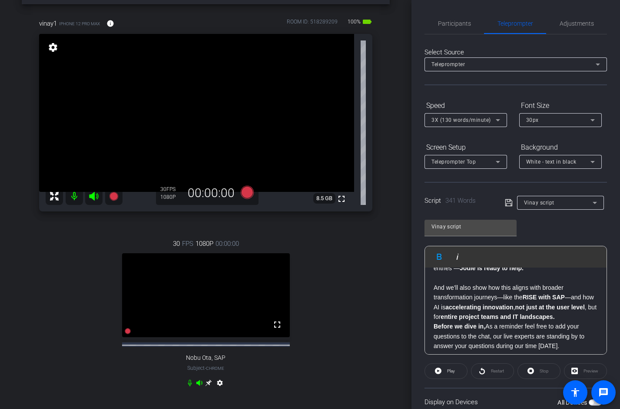
scroll to position [375, 0]
click at [436, 321] on strong "Before we dive in," at bounding box center [460, 324] width 52 height 7
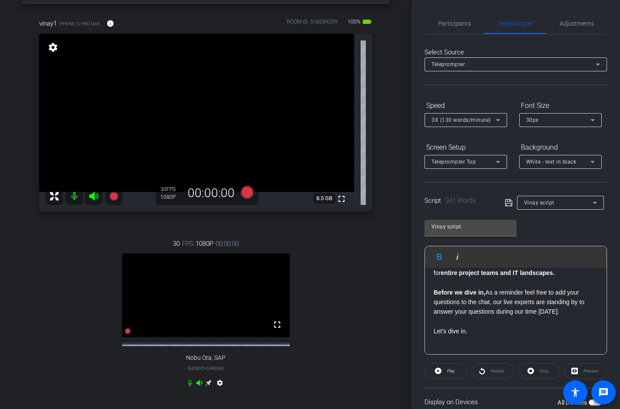
scroll to position [417, 0]
click at [454, 349] on div "NOBU: Hello everyone, and welcome! I’m Nobu from the SAP Cloud ERP Private prod…" at bounding box center [516, 107] width 182 height 514
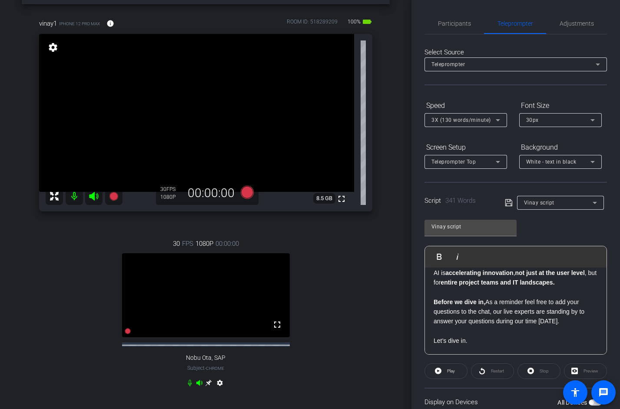
scroll to position [398, 0]
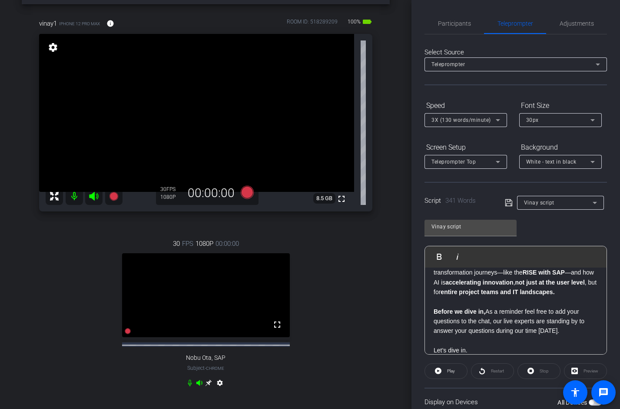
click at [507, 203] on icon at bounding box center [509, 202] width 8 height 10
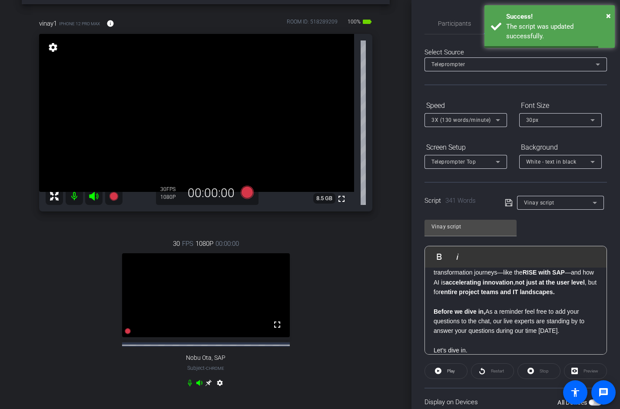
click at [594, 231] on div "Vinay script Play Play from this location Play Selected Play and display the se…" at bounding box center [516, 283] width 183 height 141
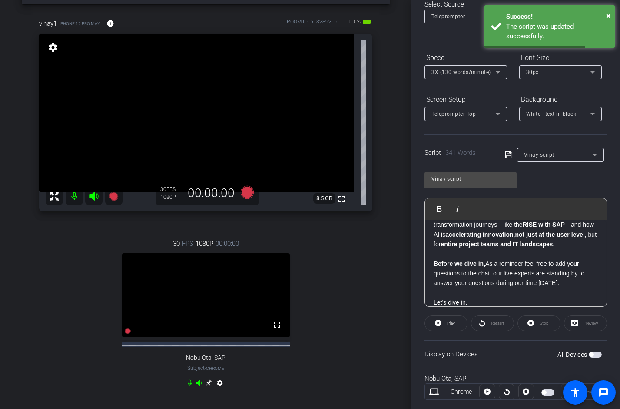
scroll to position [113, 0]
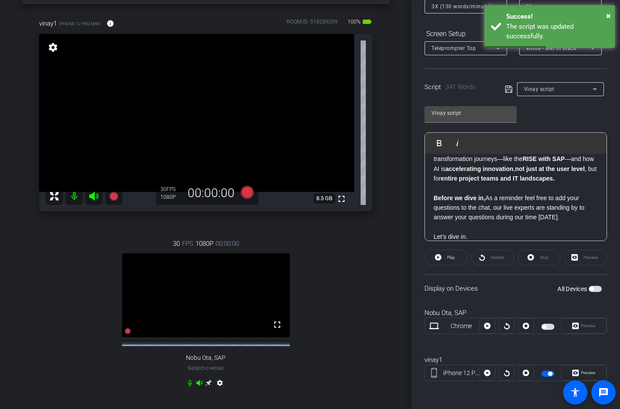
click at [548, 375] on span "button" at bounding box center [548, 373] width 13 height 6
click at [547, 374] on span "button" at bounding box center [548, 373] width 13 height 6
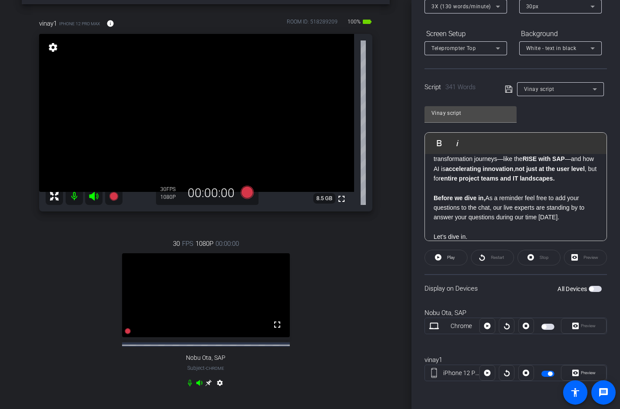
click at [492, 224] on p "Before we dive in, As a reminder feel free to add your questions to the chat, o…" at bounding box center [516, 217] width 164 height 49
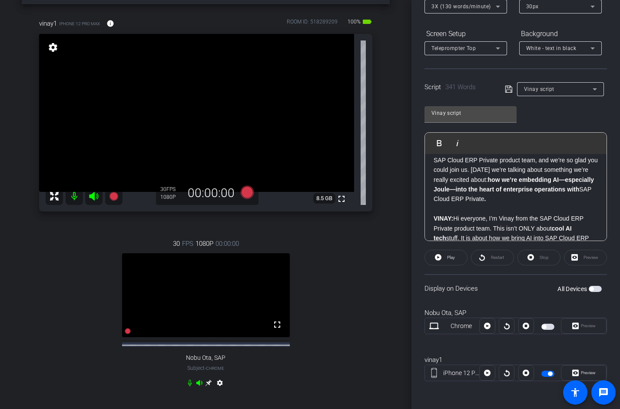
scroll to position [0, 0]
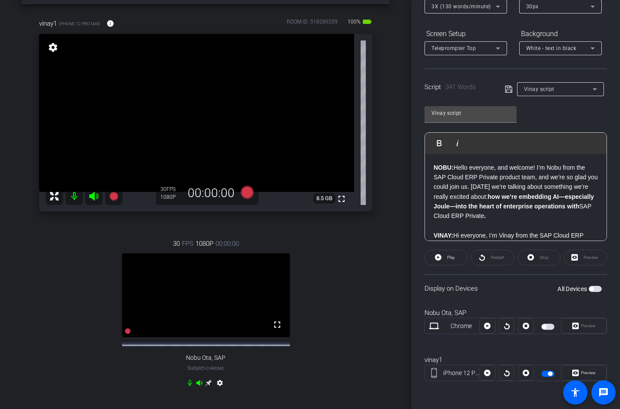
click at [434, 166] on strong "NOBU:" at bounding box center [444, 167] width 20 height 7
click at [550, 110] on div "Vinay script Play Play from this location Play Selected Play and display the se…" at bounding box center [516, 170] width 183 height 141
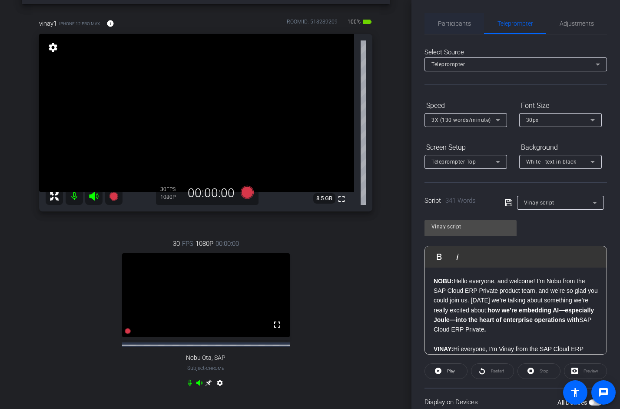
click at [457, 30] on span "Participants" at bounding box center [454, 23] width 33 height 21
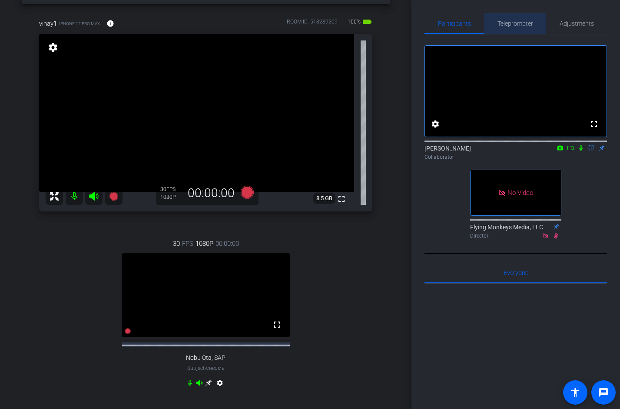
click at [523, 27] on span "Teleprompter" at bounding box center [516, 23] width 36 height 21
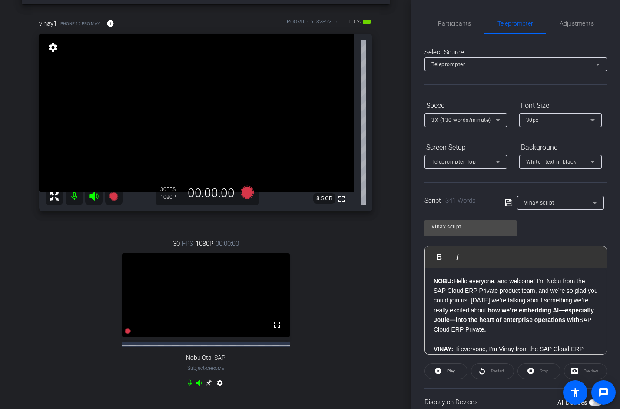
click at [416, 248] on div "Participants Teleprompter Adjustments settings [PERSON_NAME] flip Collaborator …" at bounding box center [516, 204] width 209 height 409
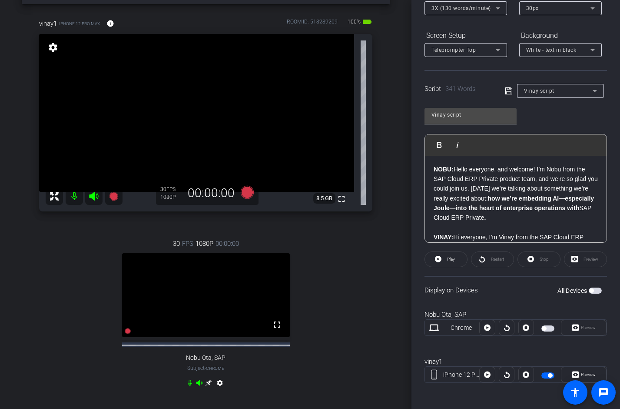
scroll to position [113, 0]
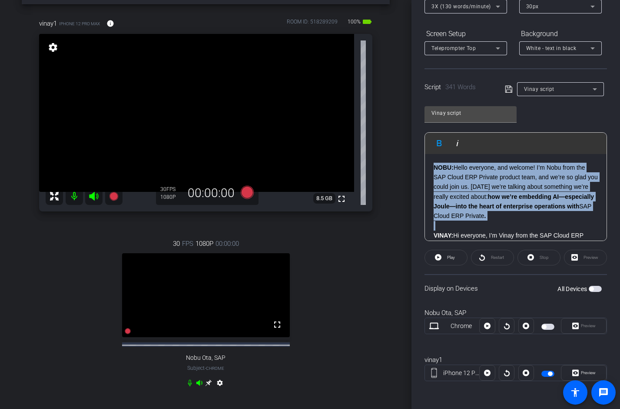
drag, startPoint x: 433, startPoint y: 235, endPoint x: 431, endPoint y: 168, distance: 66.6
click at [431, 168] on div "NOBU: Hello everyone, and welcome! I’m Nobu from the SAP Cloud ERP Private prod…" at bounding box center [516, 401] width 182 height 494
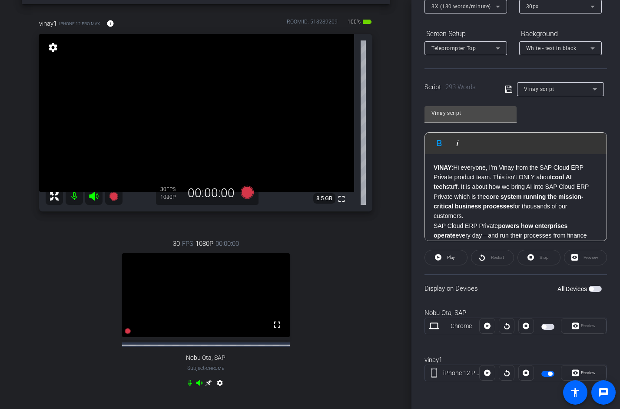
click at [419, 203] on div "Participants Teleprompter Adjustments settings [PERSON_NAME] flip Collaborator …" at bounding box center [516, 204] width 209 height 409
click at [509, 93] on icon at bounding box center [509, 89] width 8 height 10
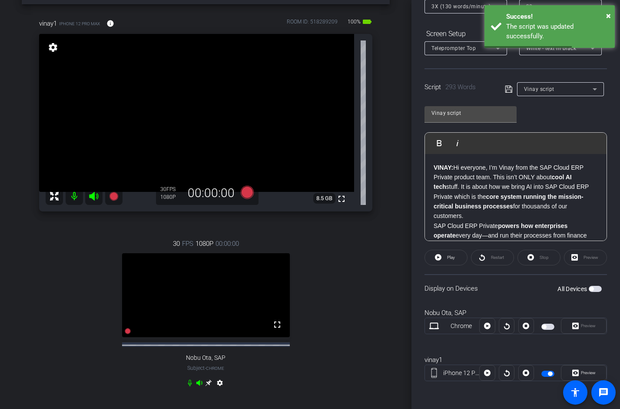
click at [549, 377] on mat-slide-toggle at bounding box center [549, 372] width 15 height 10
click at [546, 373] on span "button" at bounding box center [548, 373] width 13 height 6
click at [546, 373] on span "button" at bounding box center [544, 373] width 4 height 4
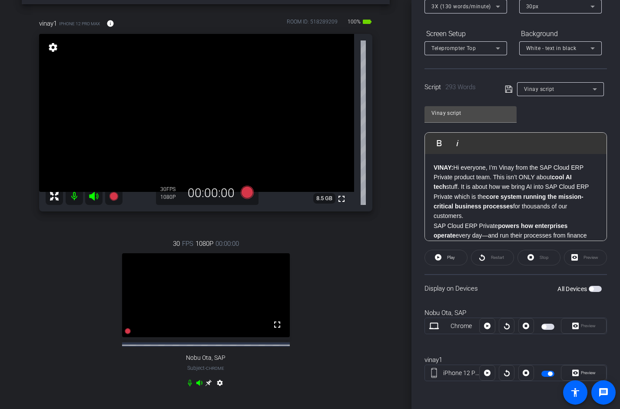
click at [434, 166] on strong "VINAY:" at bounding box center [444, 167] width 20 height 7
click at [417, 203] on div "Participants Teleprompter Adjustments settings [PERSON_NAME] flip Collaborator …" at bounding box center [516, 204] width 209 height 409
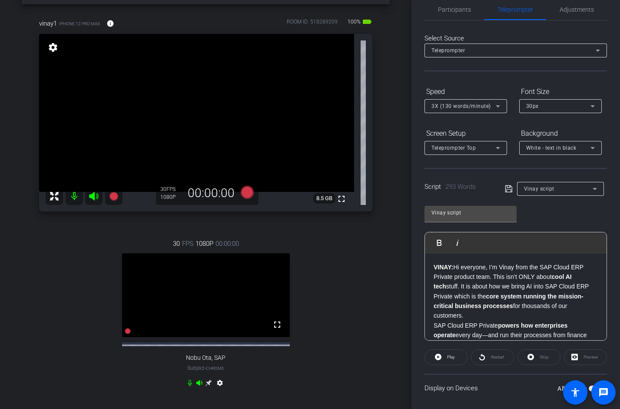
scroll to position [0, 0]
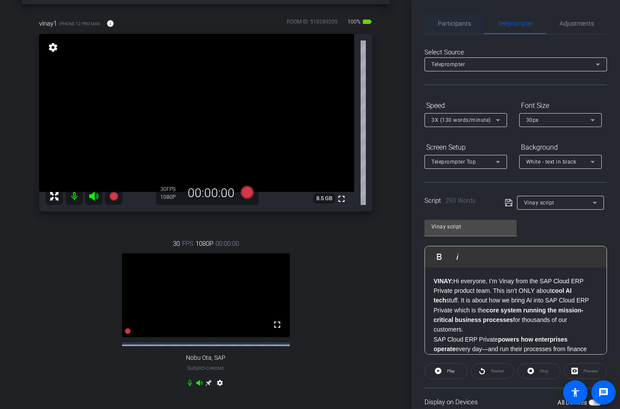
click at [457, 24] on span "Participants" at bounding box center [454, 23] width 33 height 6
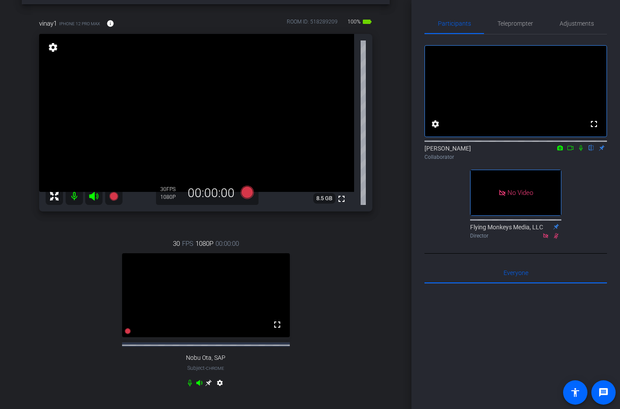
click at [570, 151] on icon at bounding box center [570, 148] width 7 height 6
click at [591, 151] on icon at bounding box center [591, 148] width 3 height 6
click at [591, 151] on icon at bounding box center [591, 148] width 7 height 6
click at [592, 151] on icon at bounding box center [591, 148] width 7 height 6
click at [504, 28] on span "Teleprompter" at bounding box center [516, 23] width 36 height 21
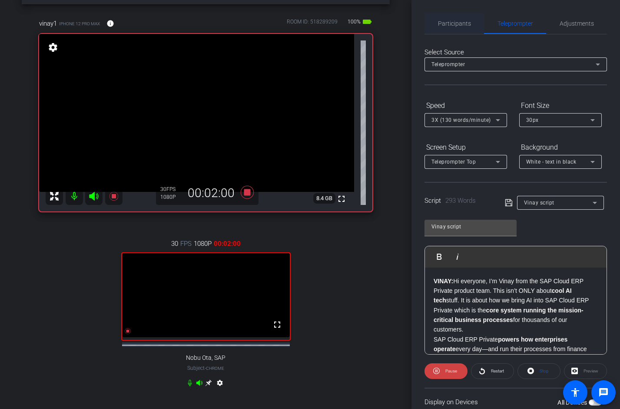
click at [464, 21] on span "Participants" at bounding box center [454, 23] width 33 height 6
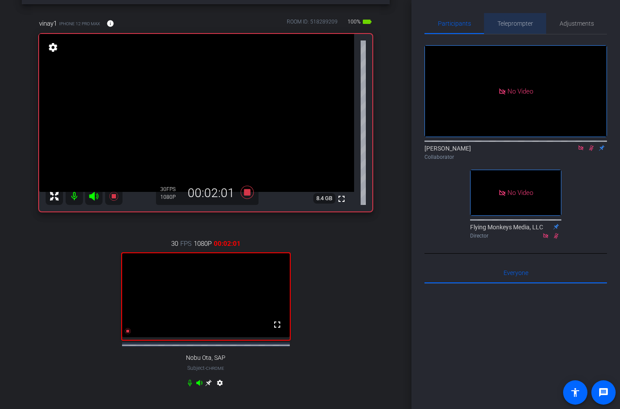
click at [505, 20] on span "Teleprompter" at bounding box center [516, 23] width 36 height 6
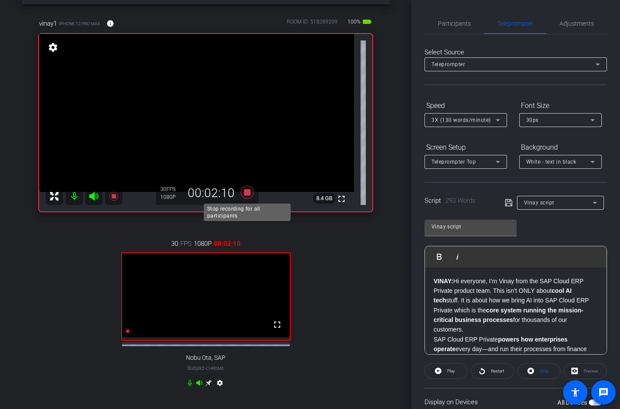
click at [247, 192] on icon at bounding box center [246, 192] width 13 height 13
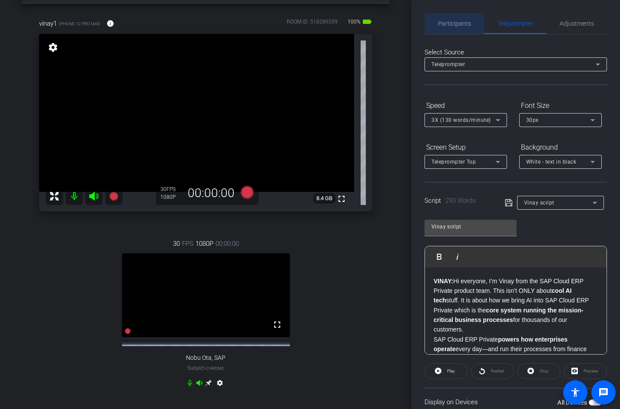
click at [457, 26] on span "Participants" at bounding box center [454, 23] width 33 height 6
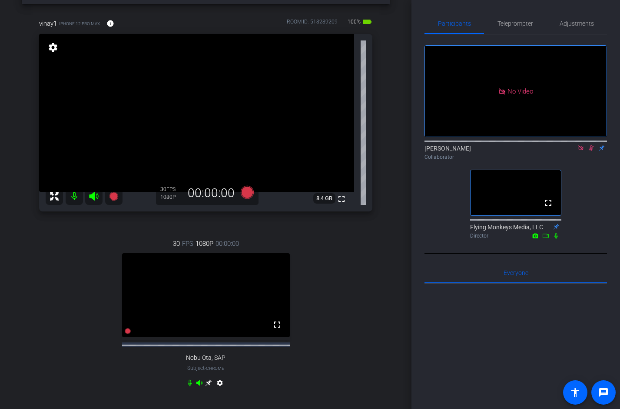
click at [591, 145] on icon at bounding box center [592, 148] width 5 height 6
click at [580, 145] on icon at bounding box center [581, 147] width 5 height 5
click at [528, 25] on span "Teleprompter" at bounding box center [516, 23] width 36 height 6
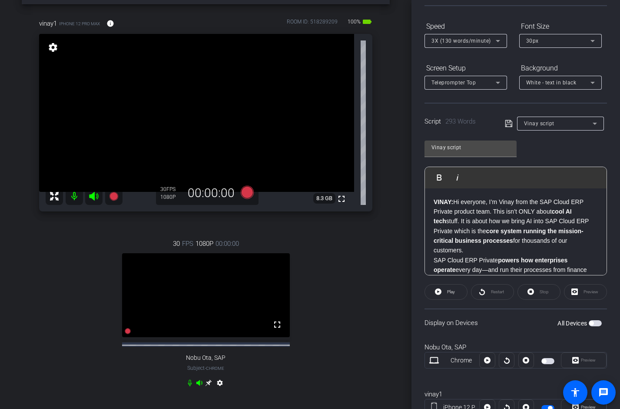
scroll to position [113, 0]
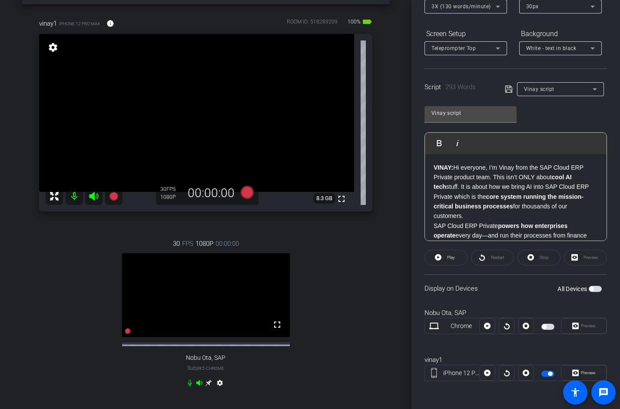
click at [549, 374] on span "button" at bounding box center [550, 373] width 4 height 4
click at [509, 201] on p "VINAY: Hi everyone, I’m Vinay from the SAP Cloud ERP Private product team. This…" at bounding box center [516, 192] width 164 height 58
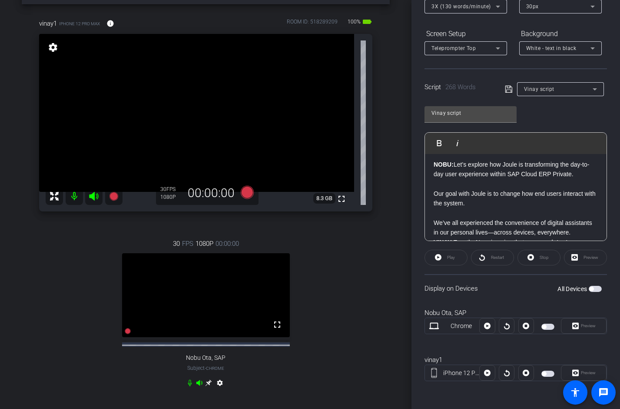
scroll to position [0, 0]
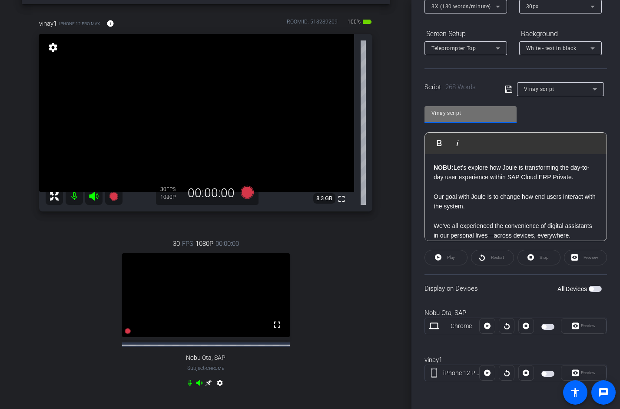
click at [467, 114] on input "Vinay script" at bounding box center [471, 113] width 78 height 10
click at [456, 206] on p "Our goal with Joule is to change how end users interact with the system." at bounding box center [516, 202] width 164 height 20
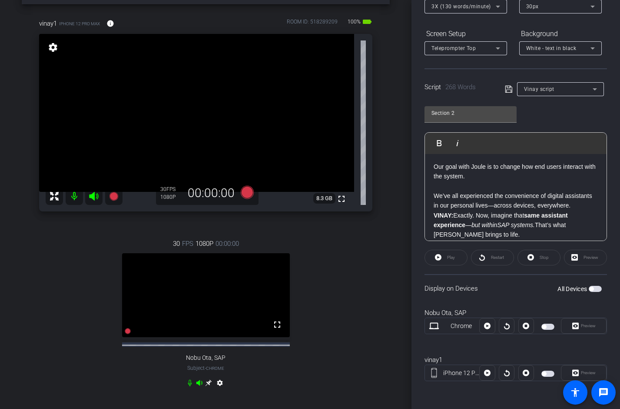
click at [436, 211] on p "VINAY: Exactly. Now, imagine that same assistant experience — but within SAP sy…" at bounding box center [516, 224] width 164 height 29
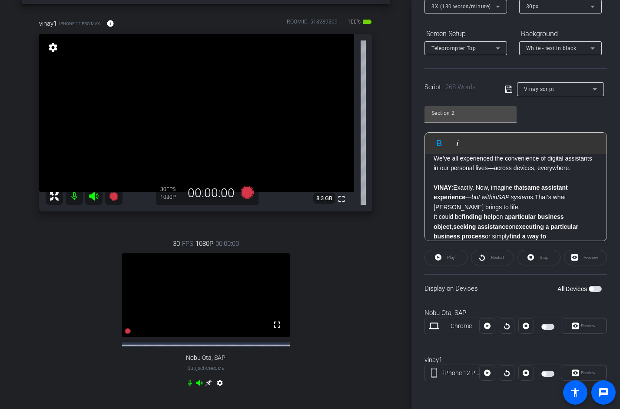
scroll to position [78, 0]
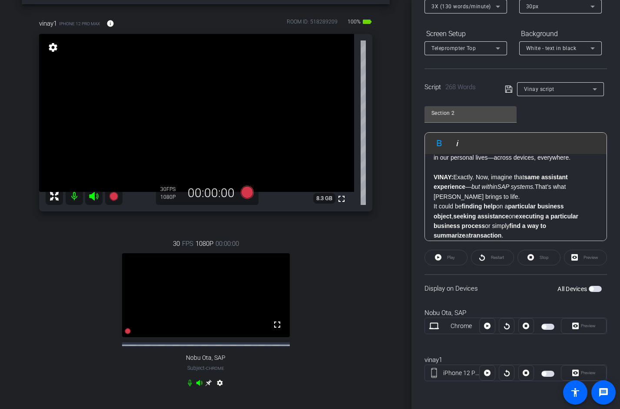
click at [435, 203] on p "It could be finding help on a particular business object , seeking assistance o…" at bounding box center [516, 220] width 164 height 39
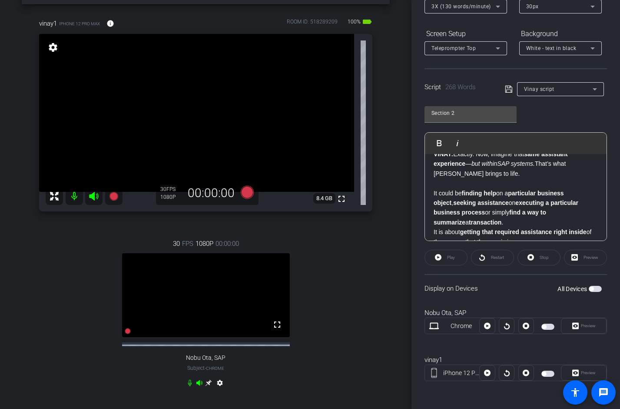
scroll to position [129, 0]
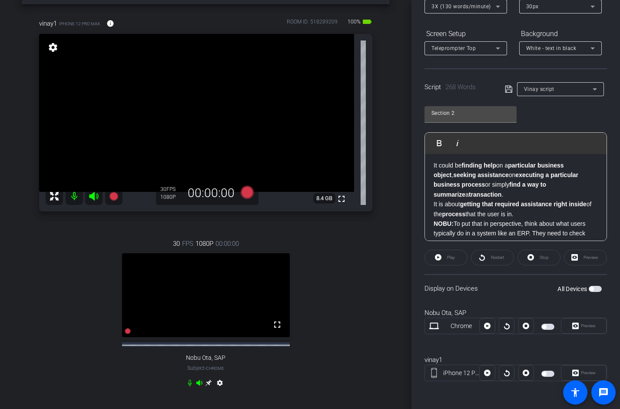
click at [435, 220] on strong "NOBU:" at bounding box center [444, 223] width 20 height 7
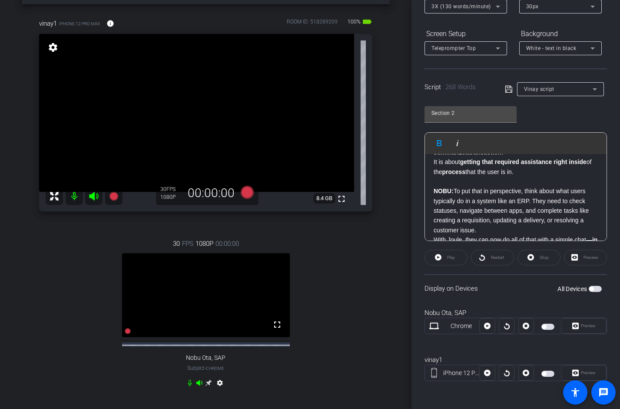
scroll to position [183, 0]
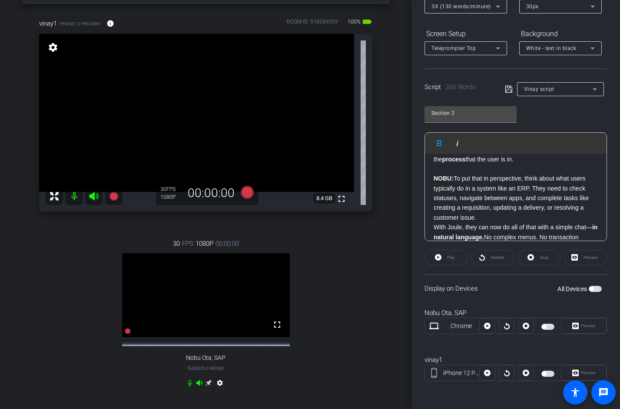
click at [433, 217] on div "NOBU: Let’s explore how Joule is transforming the day-to-day user experience wi…" at bounding box center [516, 178] width 182 height 417
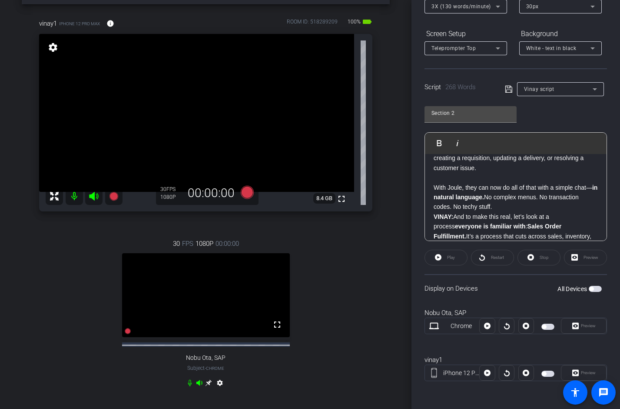
scroll to position [241, 0]
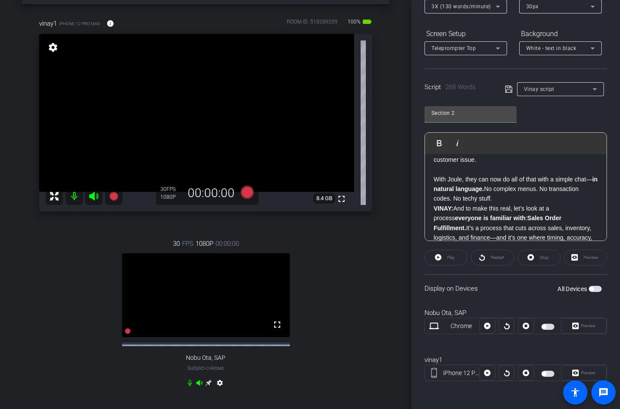
click at [435, 205] on strong "VINAY:" at bounding box center [444, 208] width 20 height 7
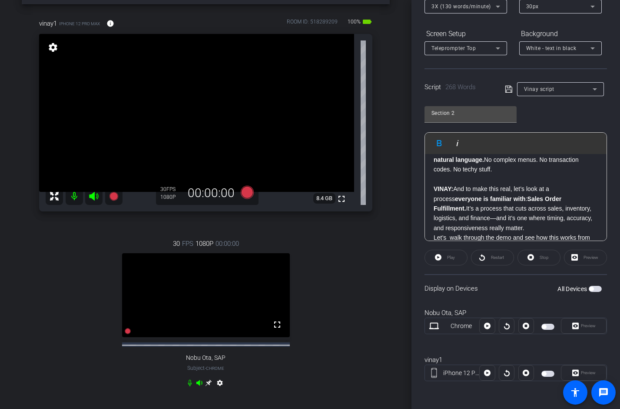
scroll to position [280, 0]
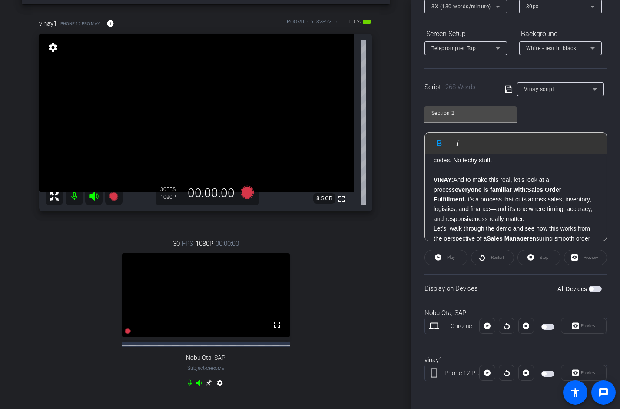
click at [433, 219] on div "NOBU: Let’s explore how Joule is transforming the day-to-day user experience wi…" at bounding box center [516, 92] width 182 height 436
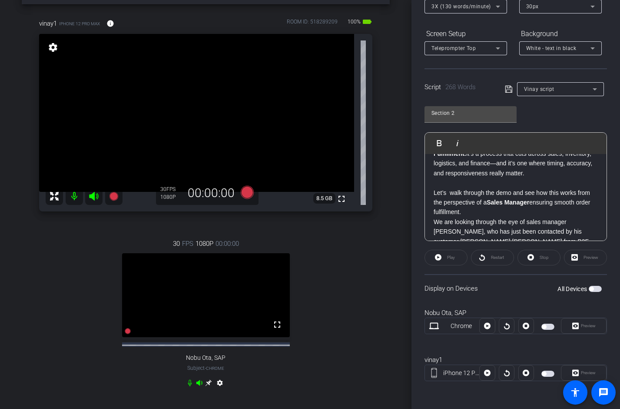
scroll to position [334, 0]
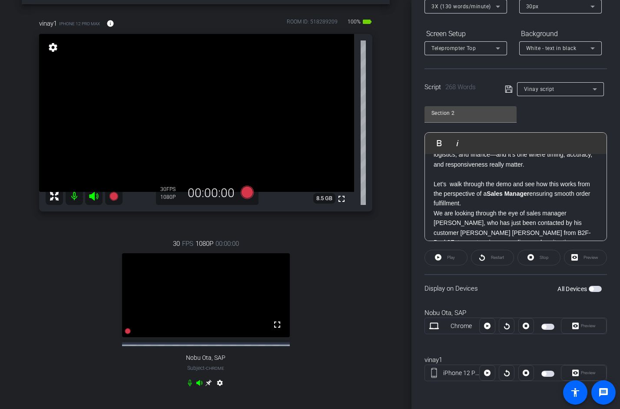
click at [434, 208] on p "We are looking through the eye of sales manager [PERSON_NAME], who has just bee…" at bounding box center [516, 232] width 164 height 49
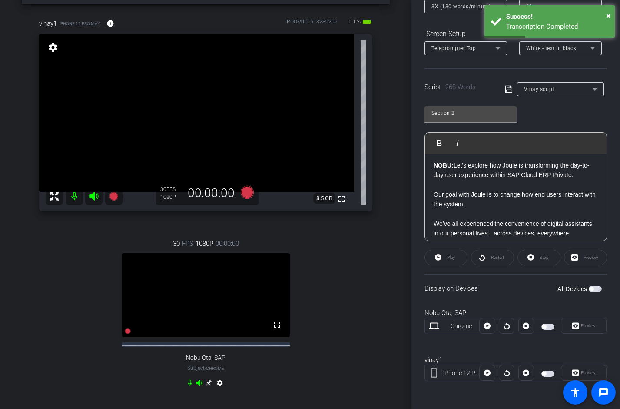
scroll to position [0, 0]
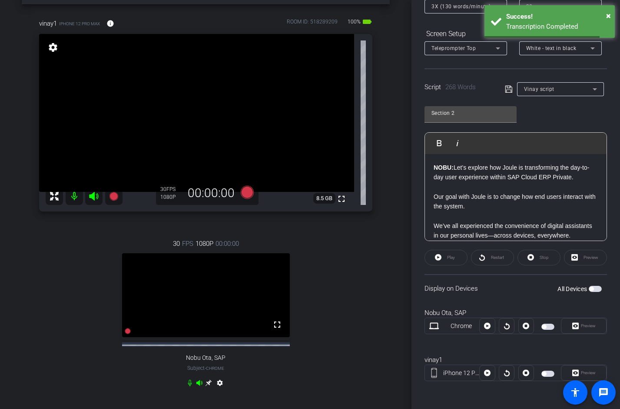
click at [507, 87] on icon at bounding box center [509, 89] width 8 height 10
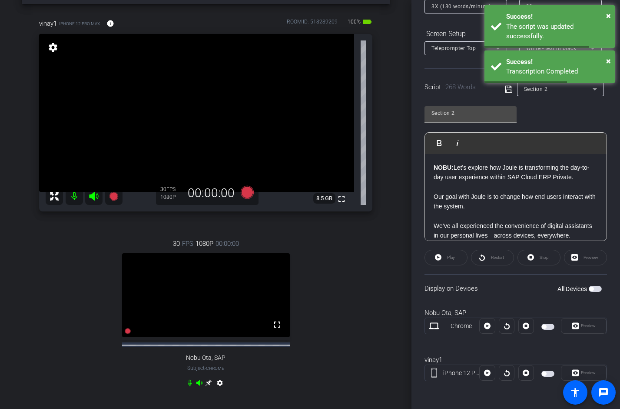
click at [546, 120] on div "Section 2 Play Play from this location Play Selected Play and display the selec…" at bounding box center [516, 170] width 183 height 141
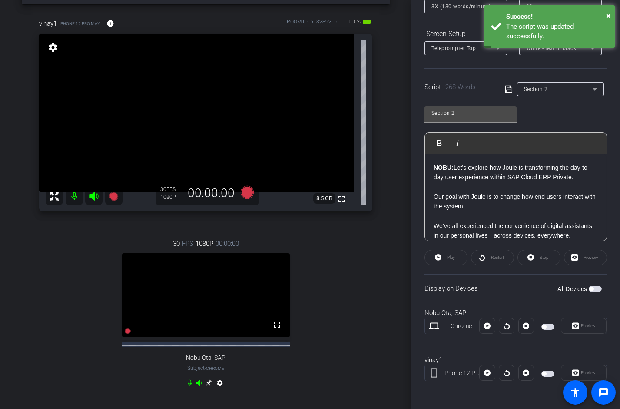
click at [547, 326] on span "button" at bounding box center [544, 326] width 4 height 4
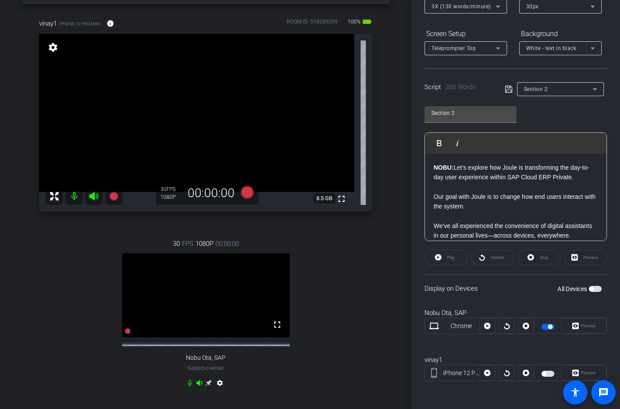
click at [546, 373] on span "button" at bounding box center [544, 373] width 4 height 4
click at [609, 303] on div "Participants Teleprompter Adjustments settings [PERSON_NAME] flip Collaborator …" at bounding box center [516, 204] width 209 height 409
click at [433, 167] on div "NOBU: Let’s explore how Joule is transforming the day-to-day user experience wi…" at bounding box center [516, 382] width 182 height 456
click at [419, 147] on div "Participants Teleprompter Adjustments settings [PERSON_NAME] flip Collaborator …" at bounding box center [516, 204] width 209 height 409
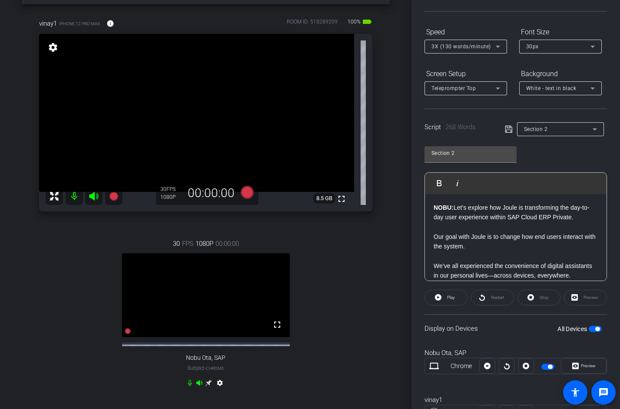
scroll to position [73, 0]
click at [434, 239] on p "Our goal with Joule is to change how end users interact with the system." at bounding box center [516, 243] width 164 height 20
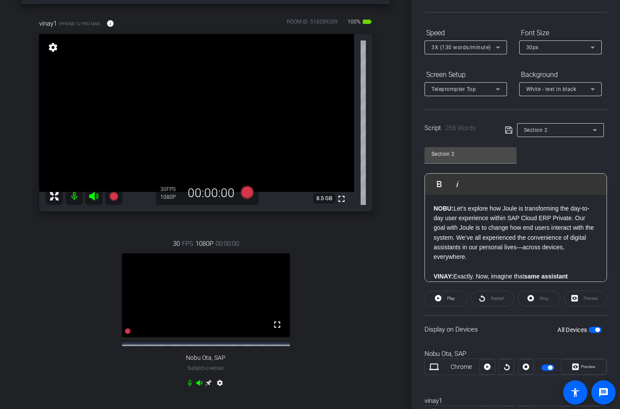
click at [480, 255] on p "NOBU: Let’s explore how Joule is transforming the day-to-day user experience wi…" at bounding box center [516, 232] width 164 height 58
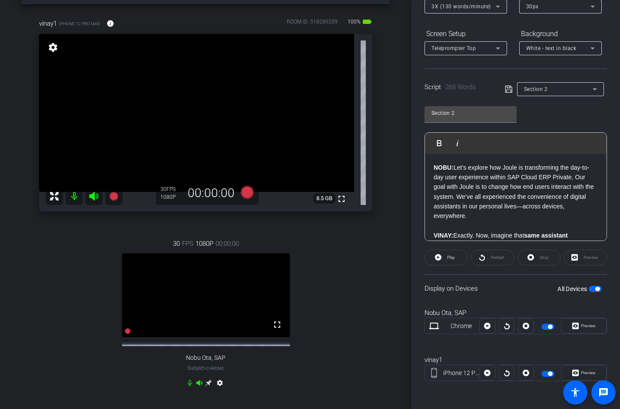
click at [548, 327] on span "button" at bounding box center [548, 326] width 13 height 6
click at [433, 164] on div "NOBU: Let’s explore how Joule is transforming the day-to-day user experience wi…" at bounding box center [516, 372] width 182 height 436
click at [420, 162] on div "Participants Teleprompter Adjustments settings [PERSON_NAME] flip Collaborator …" at bounding box center [516, 204] width 209 height 409
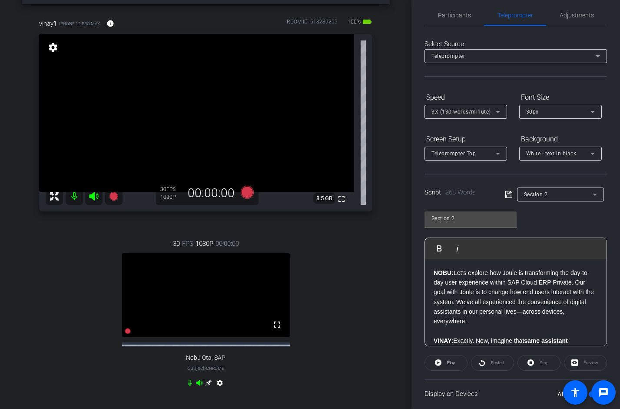
scroll to position [0, 0]
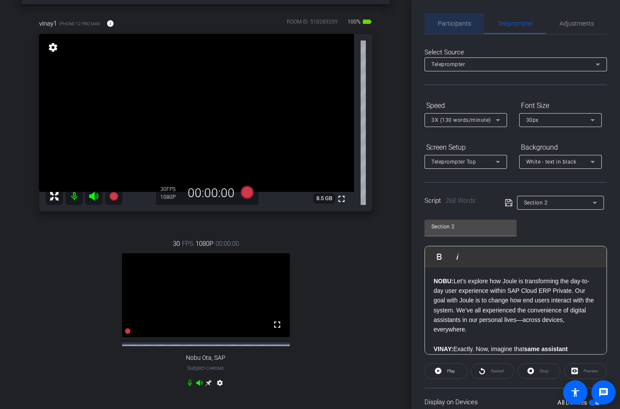
click at [453, 29] on span "Participants" at bounding box center [454, 23] width 33 height 21
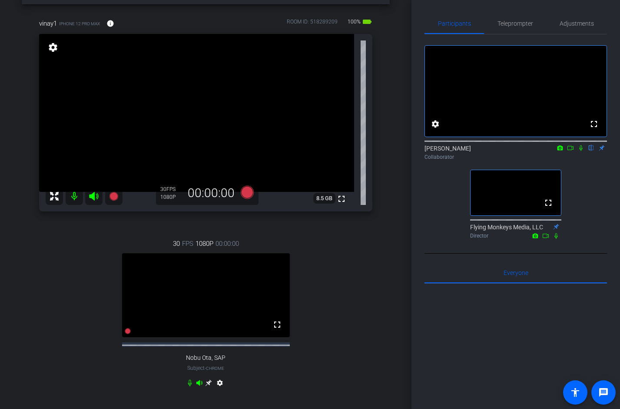
click at [571, 151] on icon at bounding box center [570, 148] width 7 height 6
click at [590, 151] on icon at bounding box center [591, 148] width 7 height 6
click at [591, 151] on icon at bounding box center [592, 148] width 5 height 6
click at [582, 151] on icon at bounding box center [581, 148] width 7 height 6
click at [519, 25] on span "Teleprompter" at bounding box center [516, 23] width 36 height 6
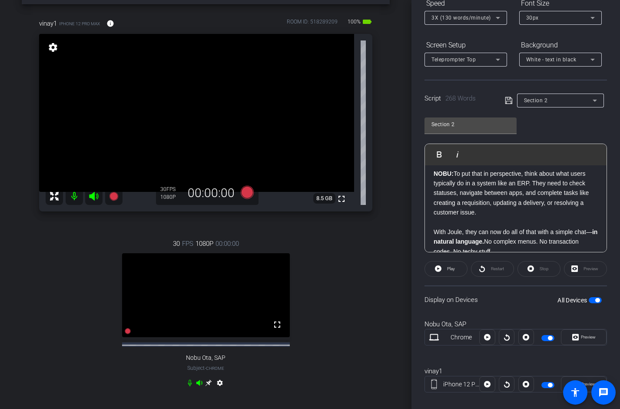
scroll to position [113, 0]
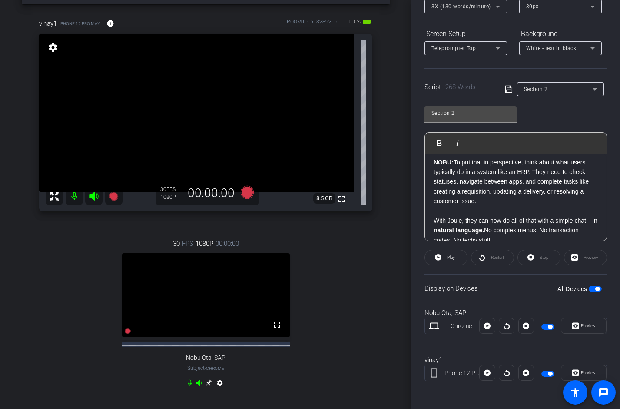
click at [549, 324] on span "button" at bounding box center [550, 326] width 4 height 4
click at [546, 372] on span "button" at bounding box center [548, 373] width 13 height 6
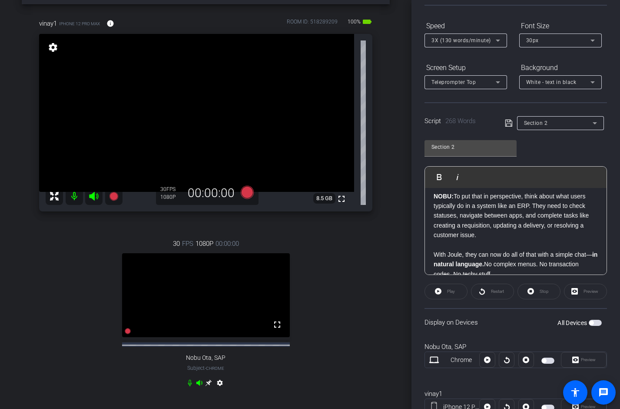
click at [517, 252] on p "With Joule, they can now do all of that with a simple chat— in natural language…" at bounding box center [516, 264] width 164 height 29
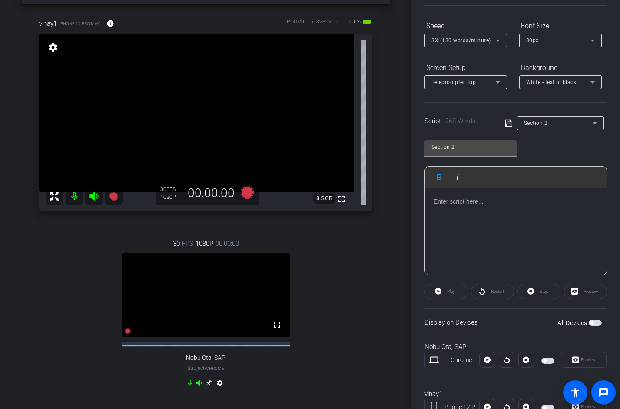
scroll to position [113, 0]
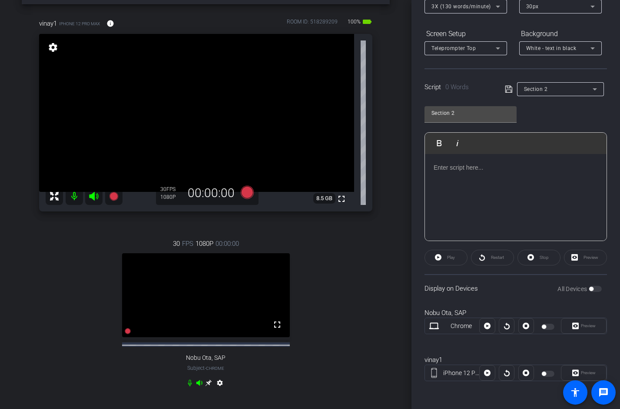
click at [490, 177] on div at bounding box center [516, 197] width 182 height 87
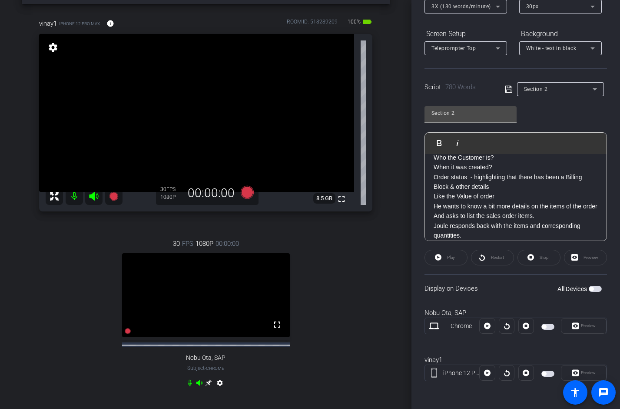
scroll to position [0, 0]
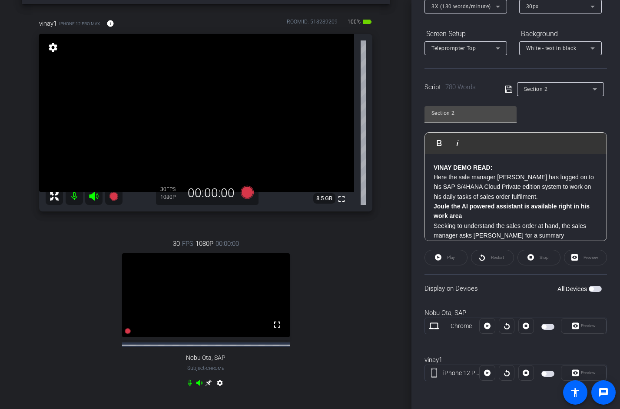
click at [435, 176] on p "Here the sale manager [PERSON_NAME] has logged on to his SAP S/4HANA Cloud Priv…" at bounding box center [516, 186] width 164 height 29
click at [436, 223] on p "Seeking to understand the sales order at hand, the sales manager asks [PERSON_N…" at bounding box center [516, 231] width 164 height 20
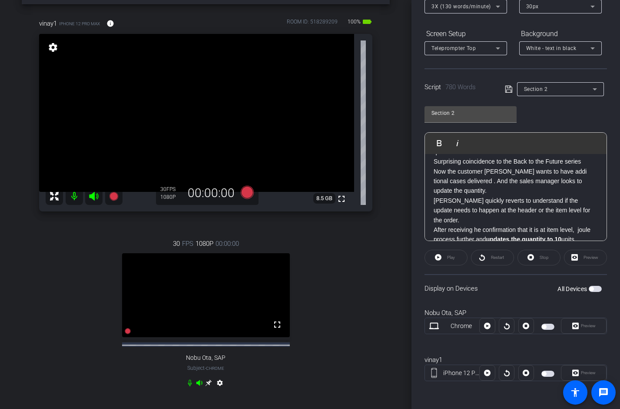
scroll to position [199, 0]
click at [435, 168] on p "He wants to know a bit more details on the items of the order And asks to list …" at bounding box center [516, 143] width 164 height 49
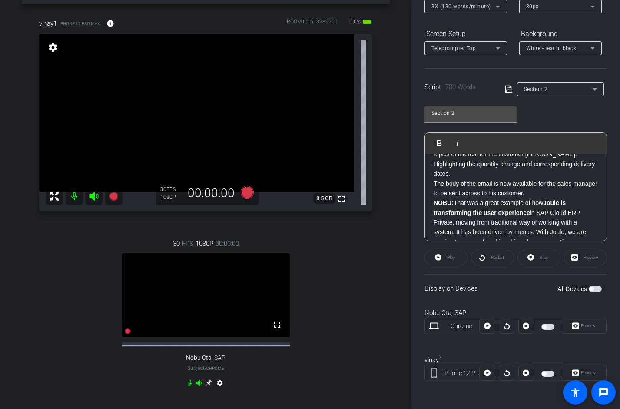
scroll to position [781, 0]
click at [434, 200] on strong "NOBU:" at bounding box center [444, 203] width 20 height 7
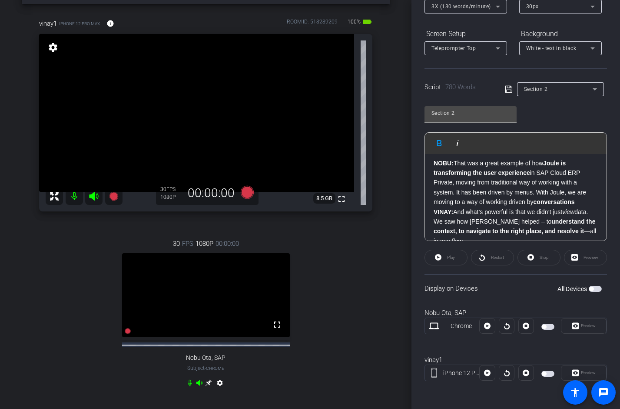
scroll to position [833, 0]
click at [434, 207] on strong "VINAY:" at bounding box center [444, 210] width 20 height 7
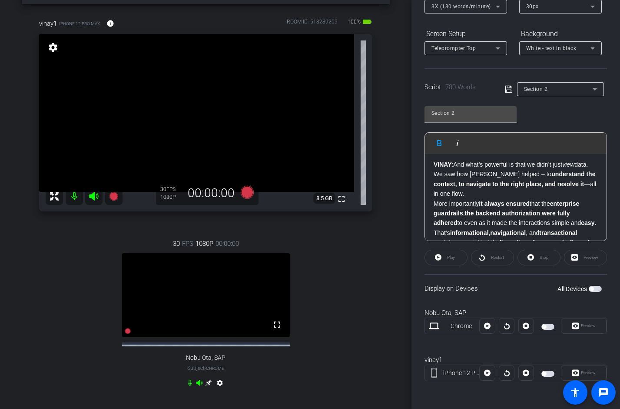
scroll to position [904, 0]
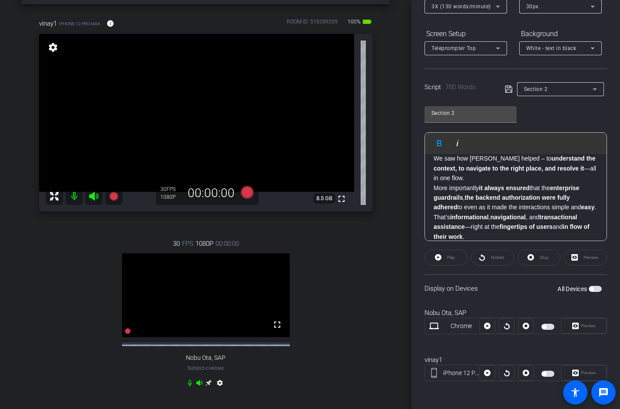
click at [434, 241] on p "It is transforming how people work in SAP Cloud ERP Private ." at bounding box center [516, 251] width 164 height 20
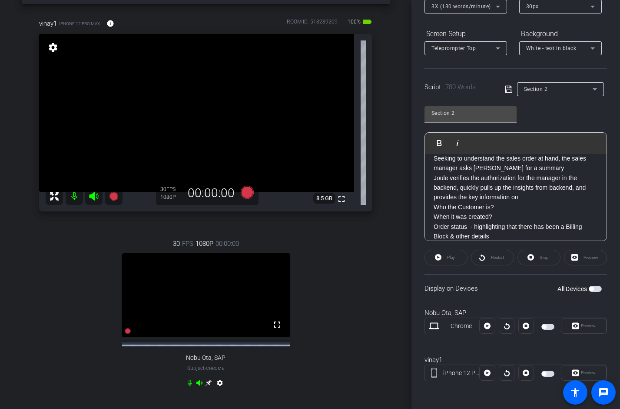
scroll to position [0, 0]
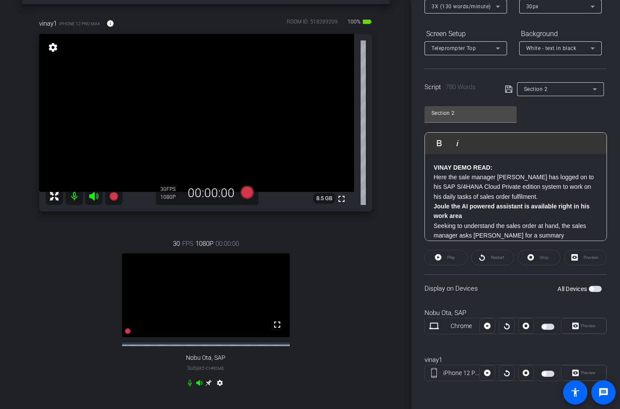
click at [510, 169] on p "VINAY DEMO READ: Here the sale manager [PERSON_NAME] has logged on to his SAP S…" at bounding box center [516, 182] width 164 height 39
click at [512, 169] on p "VINAY DEMO READ: Here the sale manager [PERSON_NAME] has logged on to his SAP S…" at bounding box center [516, 182] width 164 height 39
click at [548, 374] on span "button" at bounding box center [548, 373] width 13 height 6
click at [548, 326] on span "button" at bounding box center [548, 326] width 13 height 6
click at [509, 91] on icon at bounding box center [509, 89] width 8 height 10
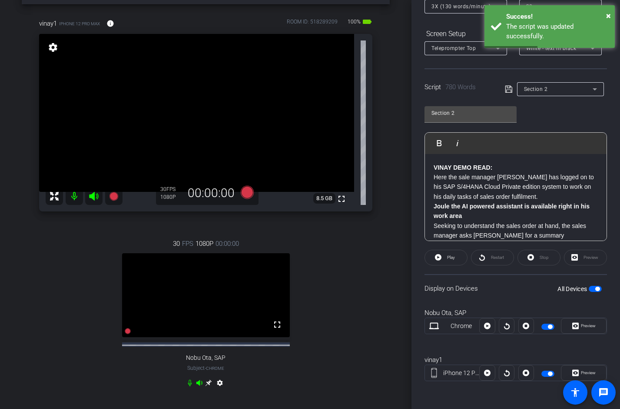
click at [590, 287] on span "button" at bounding box center [595, 289] width 13 height 6
click at [510, 93] on icon at bounding box center [509, 89] width 8 height 10
click at [593, 290] on span "button" at bounding box center [595, 289] width 13 height 6
click at [419, 218] on div "Participants Teleprompter Adjustments settings [PERSON_NAME] flip Collaborator …" at bounding box center [516, 204] width 209 height 409
click at [435, 167] on strong "VINAY DEMO READ:" at bounding box center [463, 167] width 59 height 7
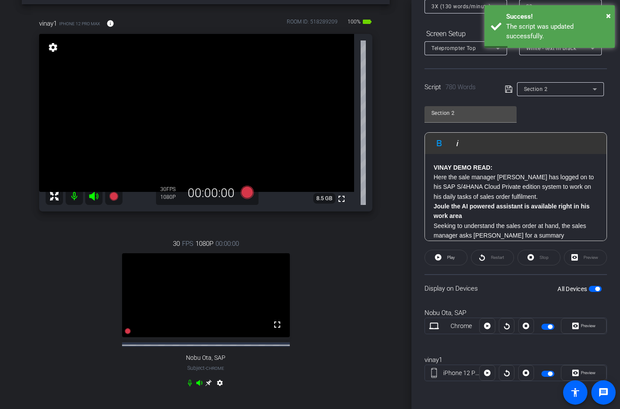
click at [418, 167] on div "Participants Teleprompter Adjustments settings [PERSON_NAME] flip Collaborator …" at bounding box center [516, 204] width 209 height 409
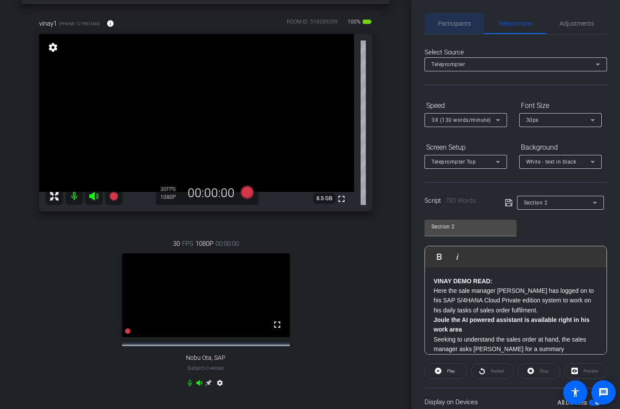
click at [460, 23] on span "Participants" at bounding box center [454, 23] width 33 height 6
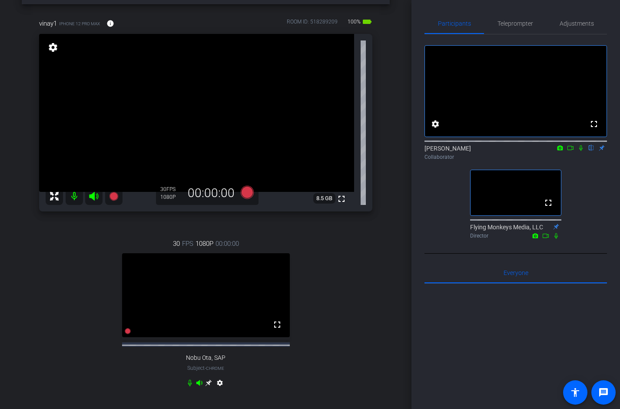
click at [572, 150] on icon at bounding box center [571, 148] width 6 height 4
click at [590, 151] on icon at bounding box center [591, 148] width 3 height 6
click at [512, 30] on span "Teleprompter" at bounding box center [516, 23] width 36 height 21
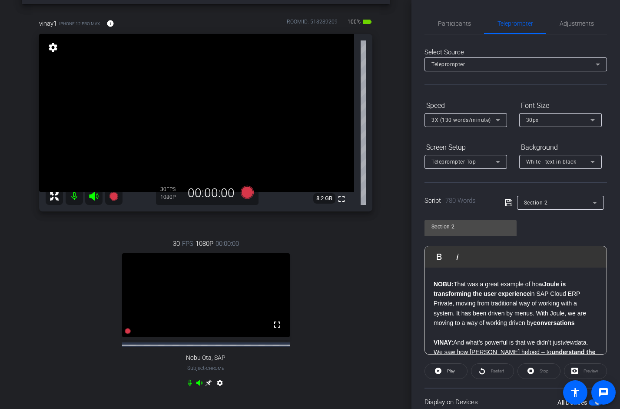
scroll to position [808, 0]
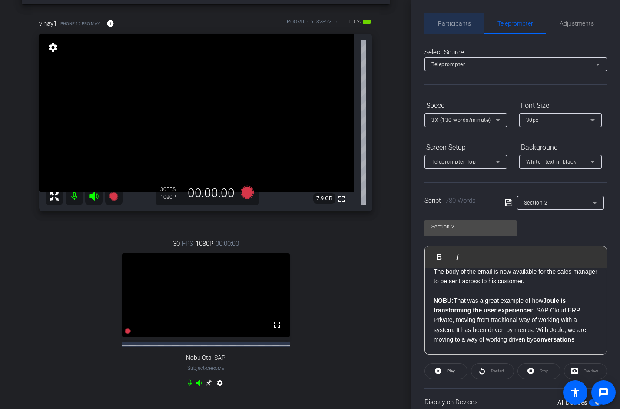
click at [454, 21] on span "Participants" at bounding box center [454, 23] width 33 height 6
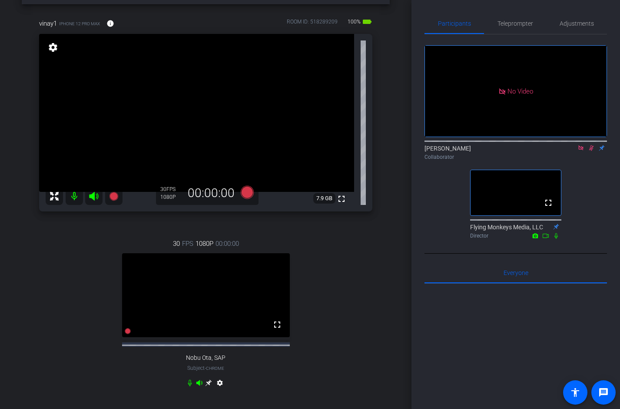
click at [590, 144] on mat-icon at bounding box center [592, 148] width 10 height 8
click at [580, 144] on mat-icon at bounding box center [581, 148] width 10 height 8
click at [500, 26] on span "Teleprompter" at bounding box center [516, 23] width 36 height 6
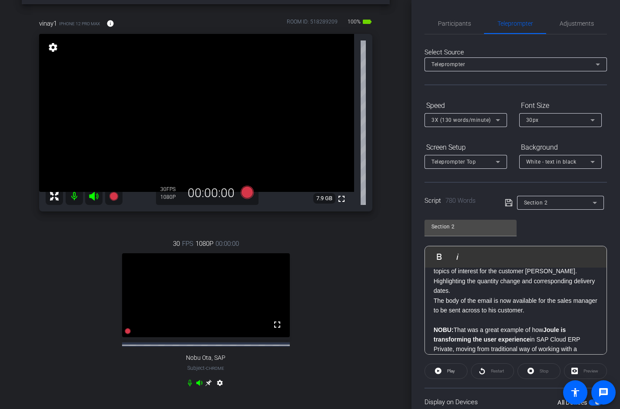
scroll to position [777, 0]
click at [436, 316] on p "NOBU: That was a great example of how Joule is transforming the user experience…" at bounding box center [516, 345] width 164 height 58
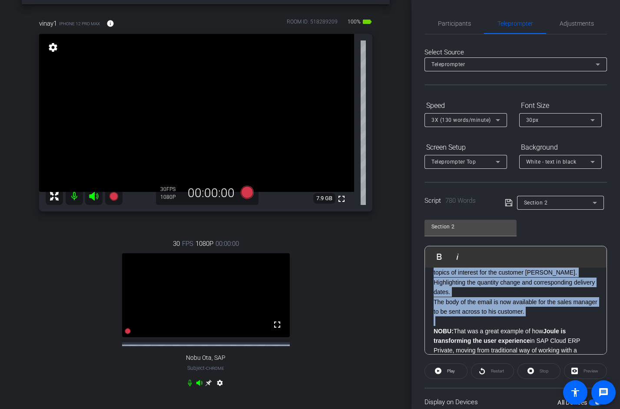
scroll to position [0, 0]
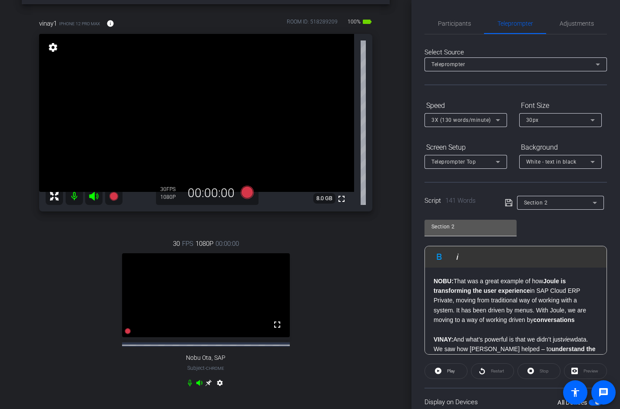
click at [478, 229] on input "Section 2" at bounding box center [471, 226] width 78 height 10
click at [466, 226] on input "Section 2" at bounding box center [471, 226] width 78 height 10
click at [460, 293] on strong "Joule is transforming the user experience" at bounding box center [500, 285] width 132 height 17
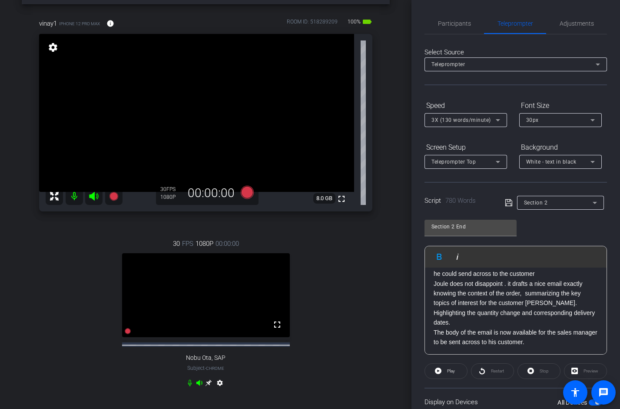
scroll to position [734, 0]
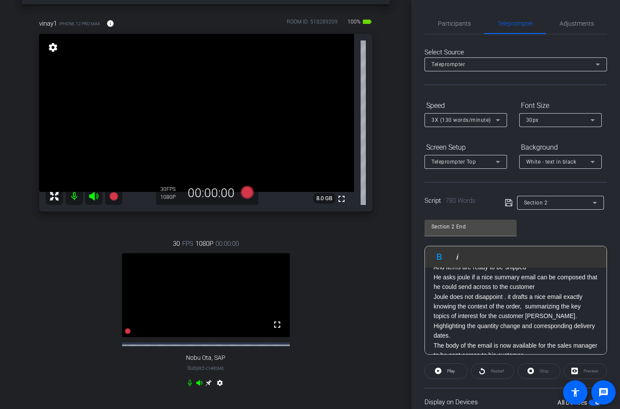
click at [439, 277] on p "He asks joule if a nice summary email can be composed that he could send across…" at bounding box center [516, 282] width 164 height 20
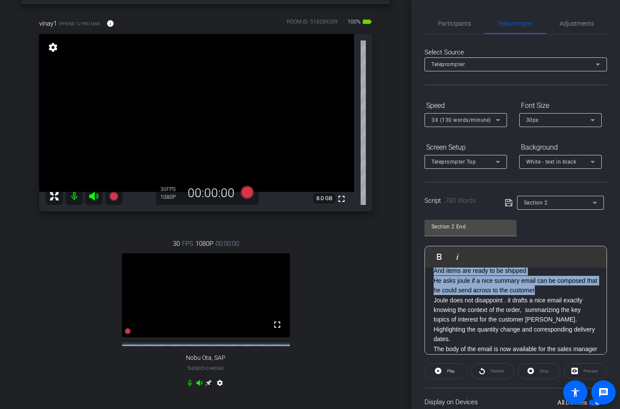
scroll to position [0, 0]
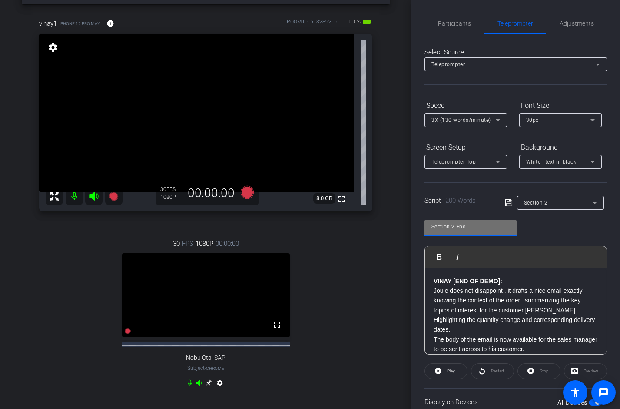
click at [473, 227] on input "Section 2 End" at bounding box center [471, 226] width 78 height 10
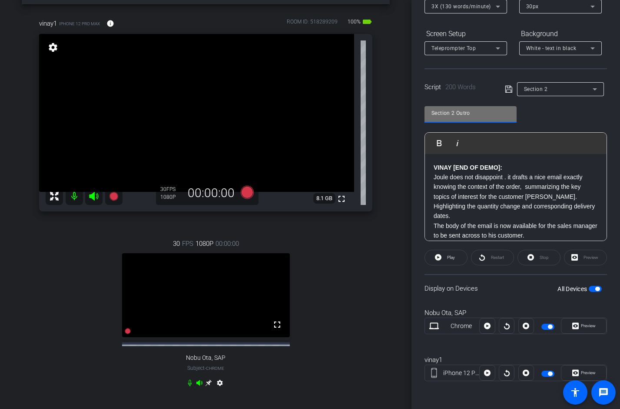
click at [593, 290] on span "button" at bounding box center [595, 289] width 13 height 6
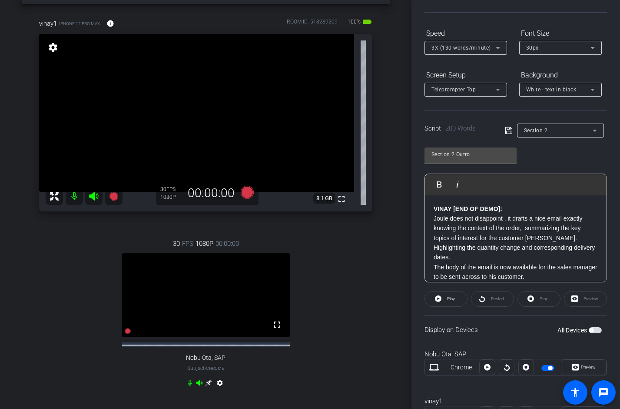
scroll to position [69, 0]
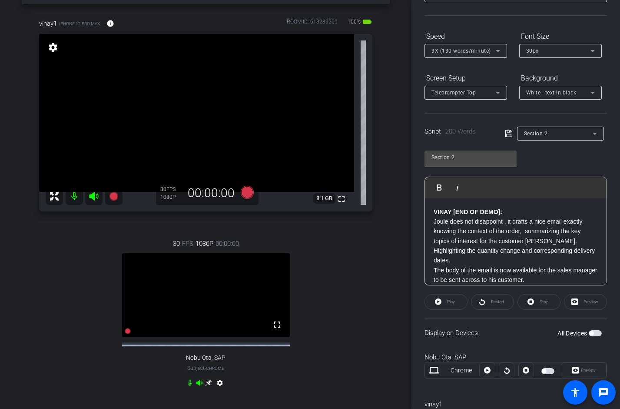
click at [509, 136] on icon at bounding box center [509, 133] width 8 height 10
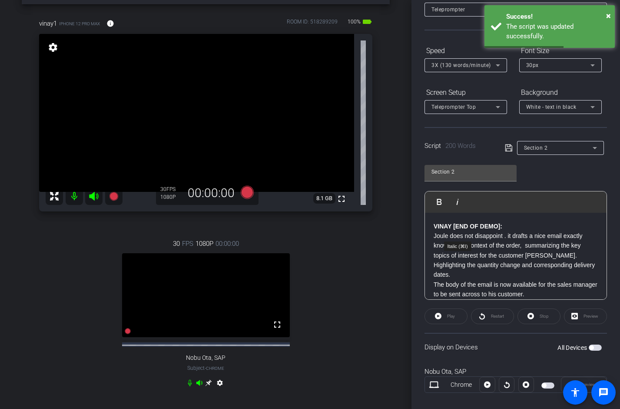
scroll to position [60, 0]
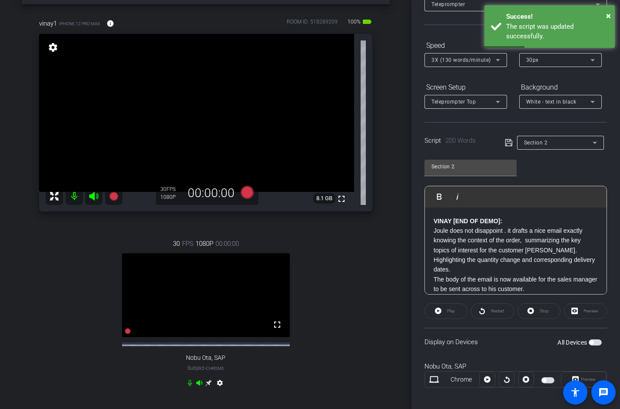
click at [436, 220] on strong "VINAY [END OF DEMO]:" at bounding box center [468, 220] width 69 height 7
click at [470, 167] on input "Section 2" at bounding box center [471, 166] width 78 height 10
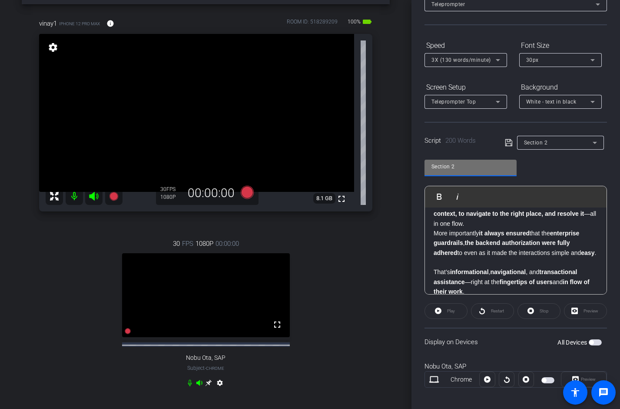
scroll to position [193, 0]
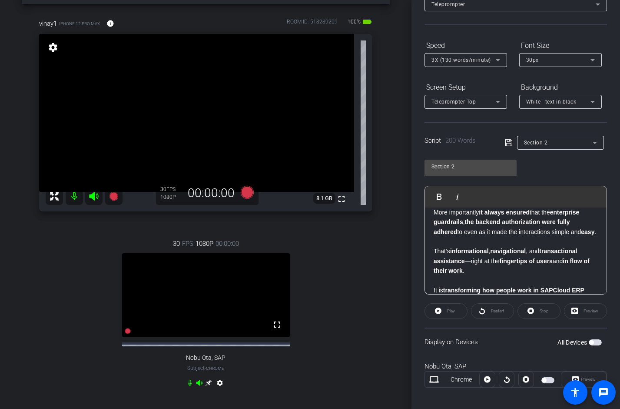
click at [594, 341] on span "button" at bounding box center [592, 342] width 4 height 4
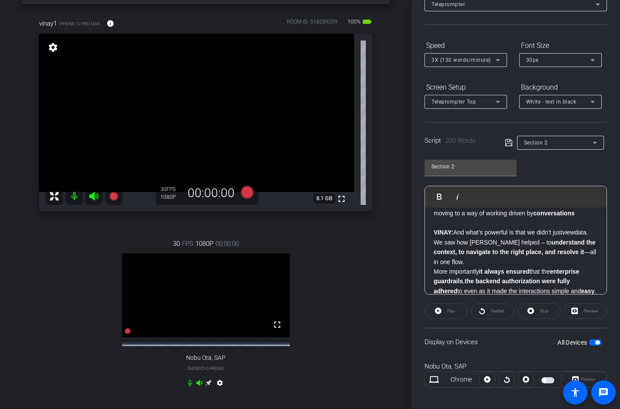
scroll to position [0, 0]
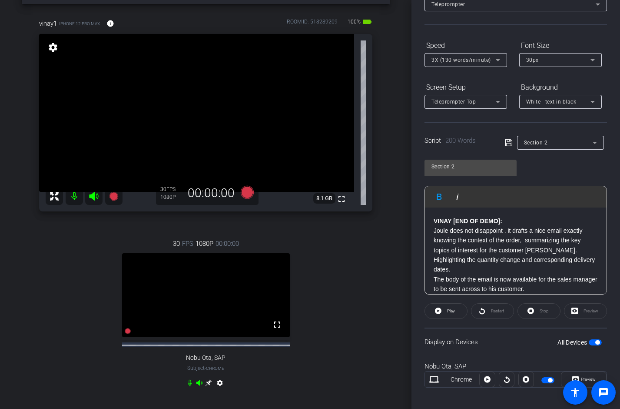
click at [435, 220] on strong "VINAY [END OF DEMO]:" at bounding box center [468, 220] width 69 height 7
click at [432, 230] on div "VINAY [END OF DEMO]: [PERSON_NAME] does not disappoint . it drafts a nice email…" at bounding box center [516, 357] width 182 height 300
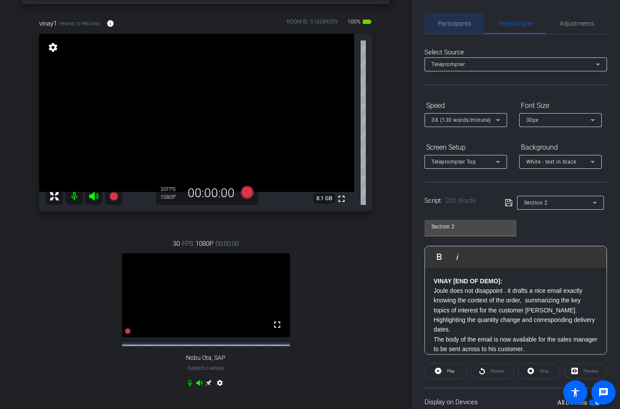
click at [459, 26] on span "Participants" at bounding box center [454, 23] width 33 height 6
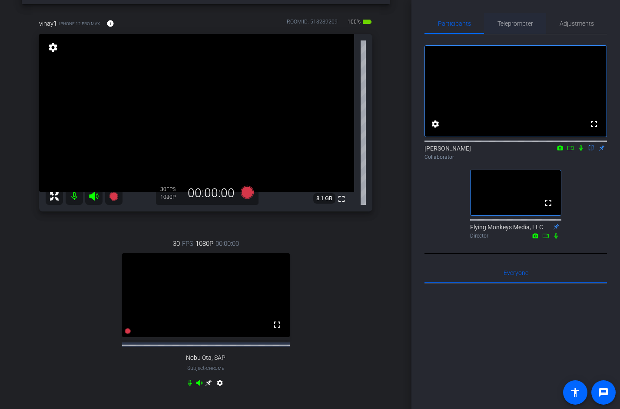
click at [509, 20] on span "Teleprompter" at bounding box center [516, 23] width 36 height 6
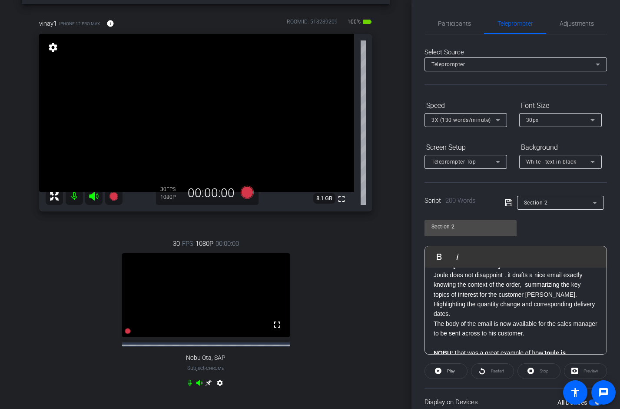
scroll to position [11, 0]
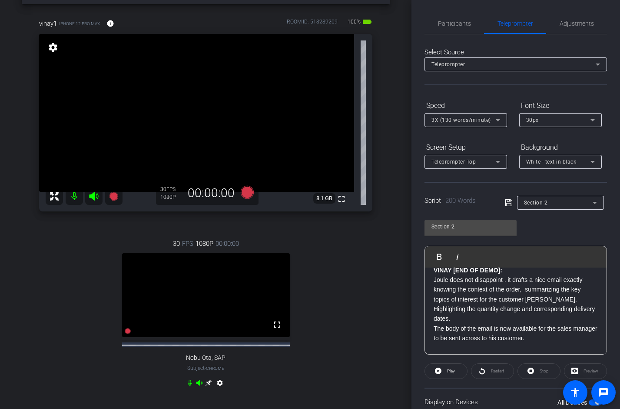
click at [507, 280] on p "VINAY [END OF DEMO]: [PERSON_NAME] does not disappoint . it drafts a nice email…" at bounding box center [516, 294] width 164 height 58
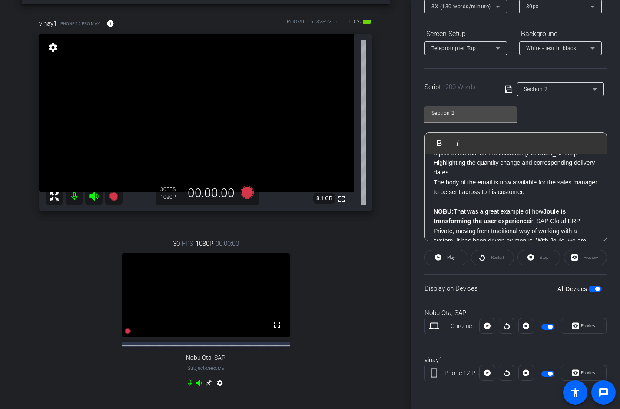
scroll to position [0, 0]
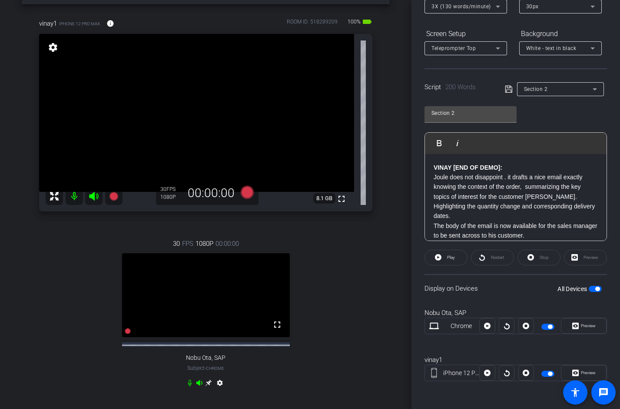
click at [611, 283] on div "Participants Teleprompter Adjustments settings [PERSON_NAME] flip Collaborator …" at bounding box center [516, 204] width 209 height 409
click at [431, 167] on div "VINAY [END OF DEMO]: [PERSON_NAME] does not disappoint . it drafts a nice email…" at bounding box center [516, 304] width 182 height 300
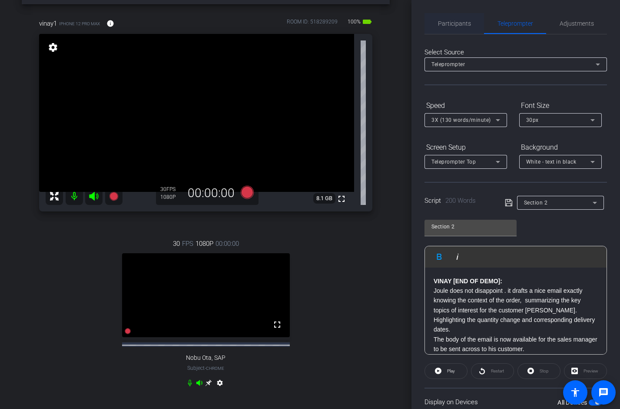
click at [459, 23] on span "Participants" at bounding box center [454, 23] width 33 height 6
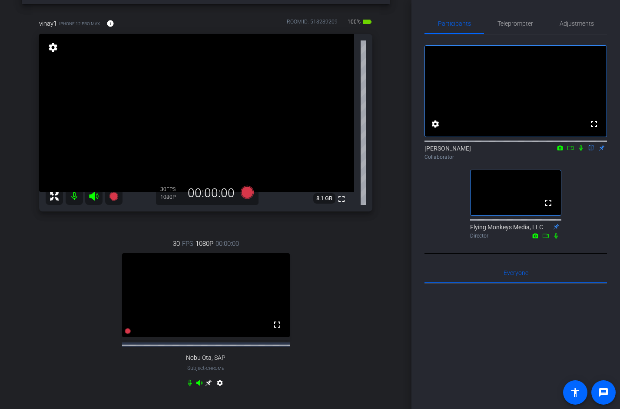
click at [578, 151] on icon at bounding box center [581, 148] width 7 height 6
click at [572, 151] on icon at bounding box center [570, 148] width 7 height 6
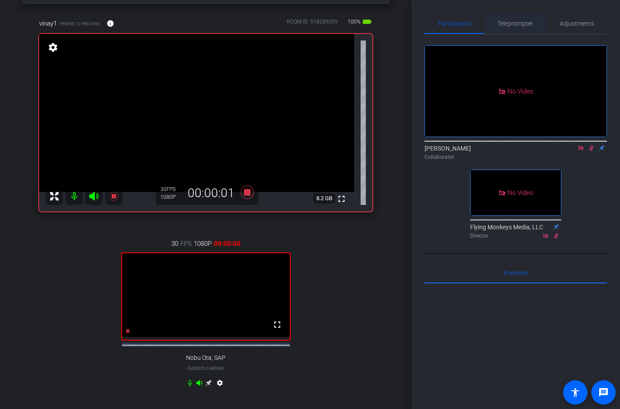
click at [517, 24] on span "Teleprompter" at bounding box center [516, 23] width 36 height 6
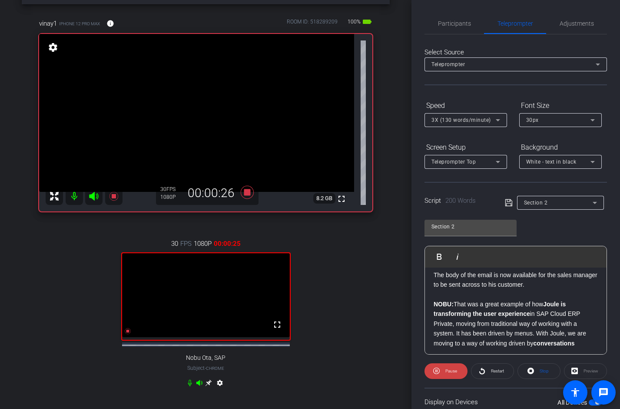
scroll to position [67, 0]
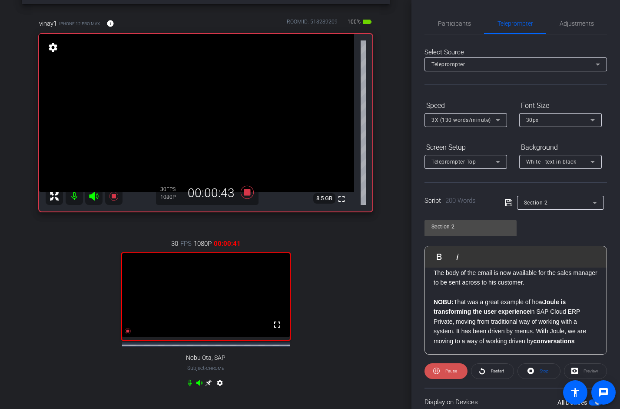
click at [440, 372] on span at bounding box center [446, 370] width 43 height 21
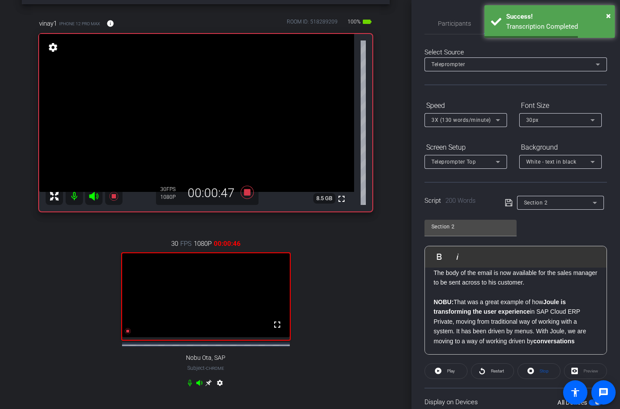
click at [440, 372] on icon at bounding box center [438, 370] width 7 height 7
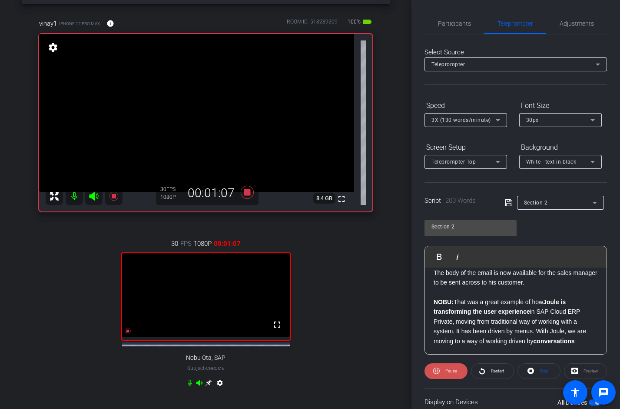
click at [441, 375] on span at bounding box center [446, 370] width 43 height 21
click at [452, 25] on span "Participants" at bounding box center [454, 23] width 33 height 6
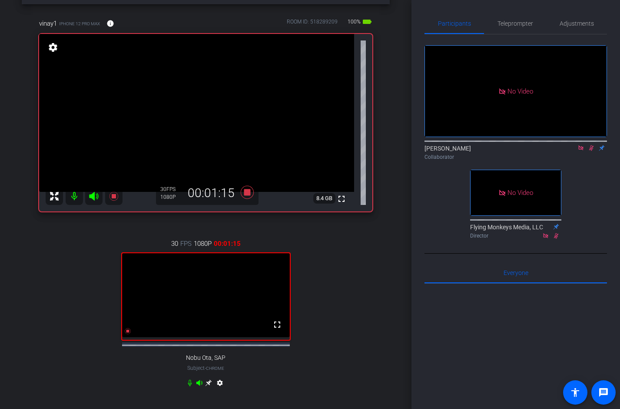
click at [591, 145] on icon at bounding box center [591, 148] width 7 height 6
click at [516, 25] on span "Teleprompter" at bounding box center [516, 23] width 36 height 6
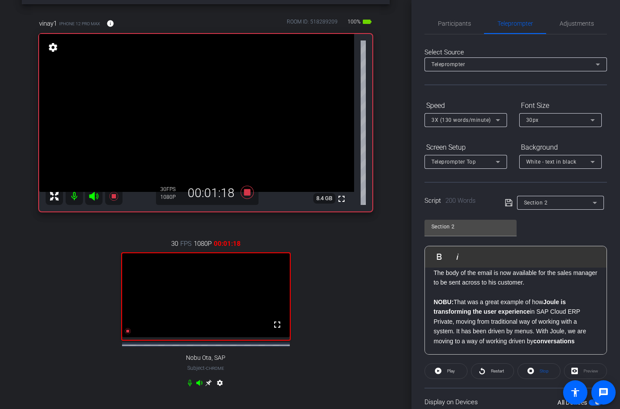
click at [611, 322] on div "Participants Teleprompter Adjustments [PERSON_NAME] Collaborator Flying Monkeys…" at bounding box center [516, 204] width 209 height 409
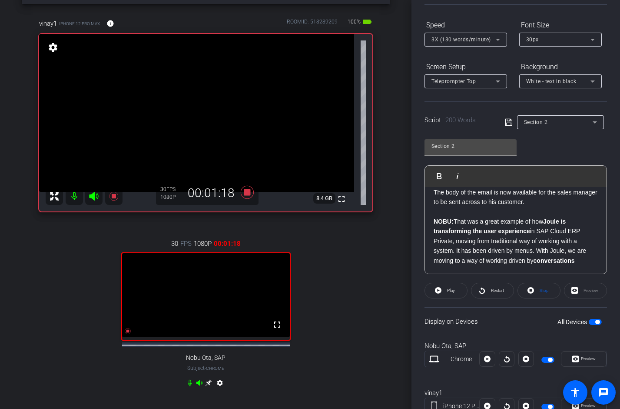
scroll to position [89, 0]
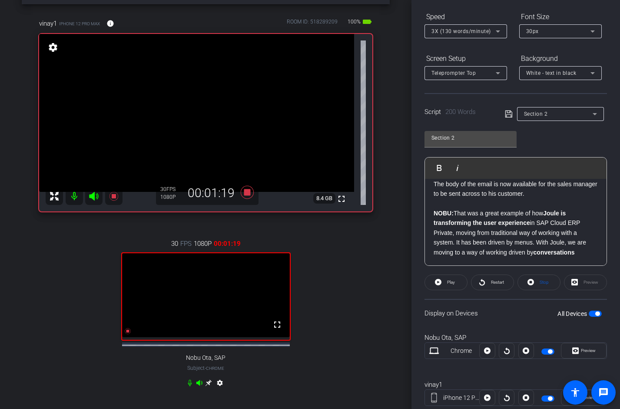
click at [595, 314] on span "button" at bounding box center [595, 313] width 13 height 6
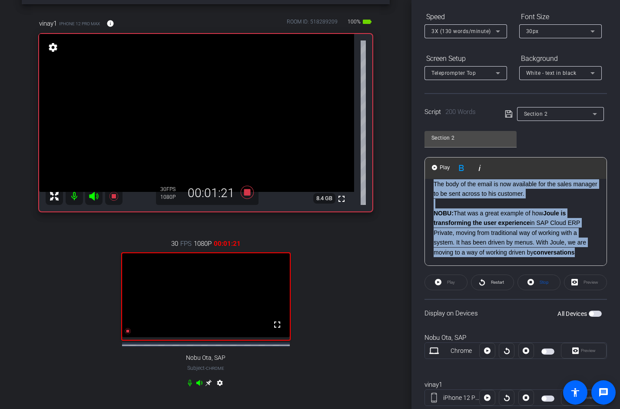
scroll to position [0, 0]
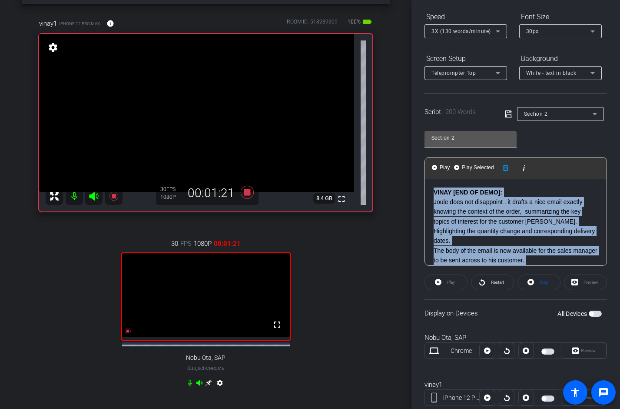
drag, startPoint x: 583, startPoint y: 242, endPoint x: 444, endPoint y: 141, distance: 172.2
click at [444, 141] on div "Section 2 Play Play from this location Play Selected Play and display the selec…" at bounding box center [516, 194] width 183 height 141
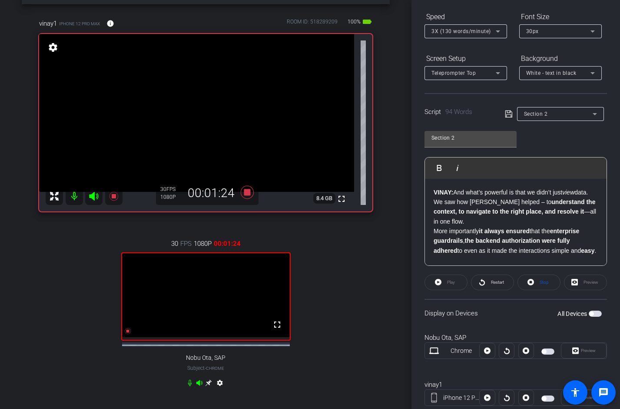
click at [510, 115] on icon at bounding box center [509, 114] width 8 height 10
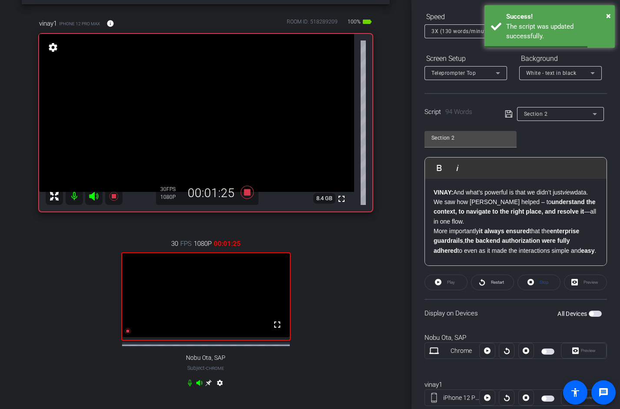
click at [594, 314] on span "button" at bounding box center [595, 313] width 13 height 6
click at [433, 191] on div "VINAY: And what’s powerful is that we didn’t just view data. We saw how [PERSON…" at bounding box center [516, 255] width 182 height 153
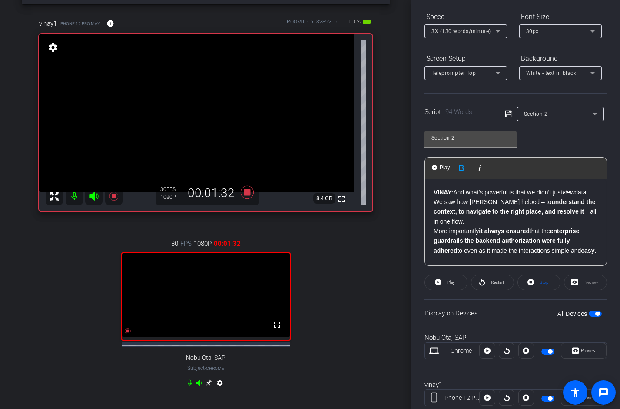
click at [434, 191] on strong "VINAY:" at bounding box center [444, 192] width 20 height 7
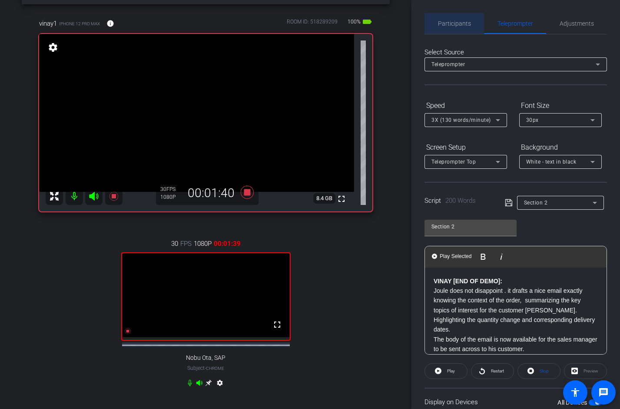
click at [463, 18] on span "Participants" at bounding box center [454, 23] width 33 height 21
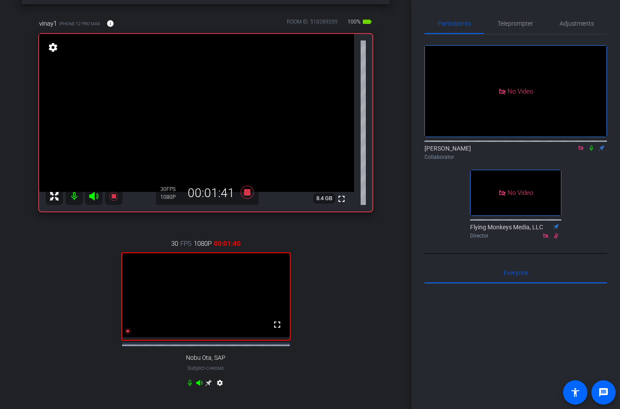
click at [590, 145] on icon at bounding box center [591, 148] width 7 height 6
click at [581, 145] on icon at bounding box center [581, 147] width 5 height 5
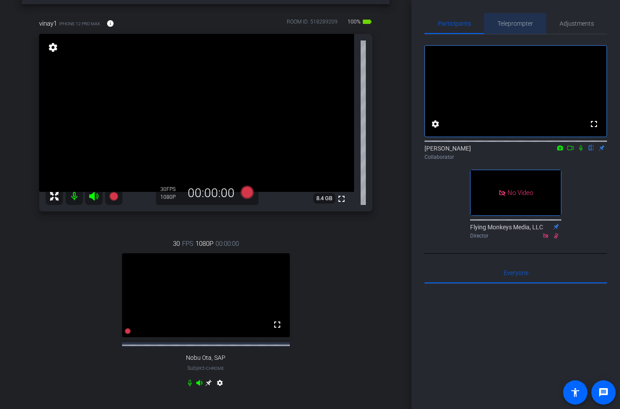
click at [512, 23] on span "Teleprompter" at bounding box center [516, 23] width 36 height 6
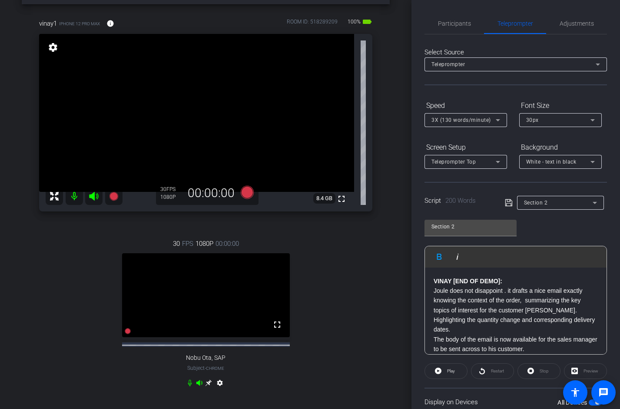
click at [435, 279] on strong "VINAY [END OF DEMO]:" at bounding box center [468, 280] width 69 height 7
click at [463, 225] on input "Section 2" at bounding box center [471, 226] width 78 height 10
click at [509, 204] on icon at bounding box center [509, 202] width 8 height 10
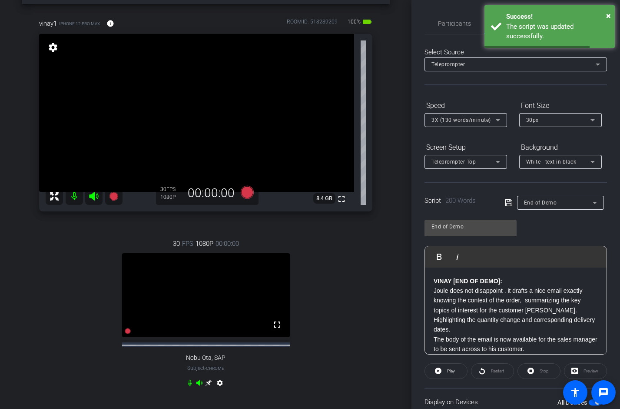
scroll to position [113, 0]
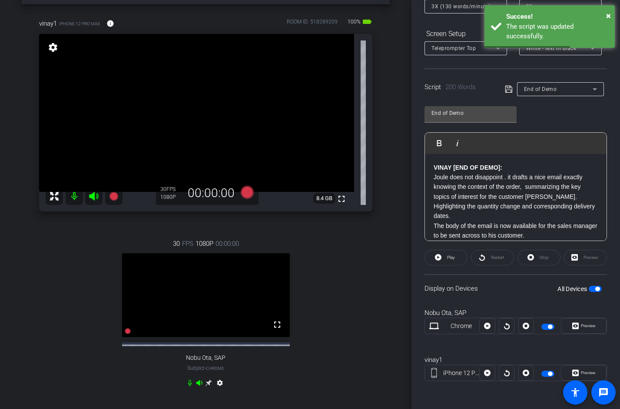
click at [596, 289] on span "button" at bounding box center [598, 289] width 4 height 4
click at [486, 113] on input "End of Demo" at bounding box center [471, 113] width 78 height 10
click at [508, 90] on icon at bounding box center [509, 89] width 8 height 10
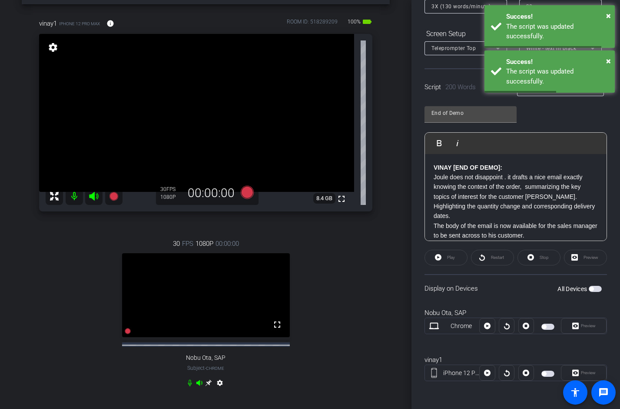
click at [446, 179] on p "VINAY [END OF DEMO]: [PERSON_NAME] does not disappoint . it drafts a nice email…" at bounding box center [516, 192] width 164 height 58
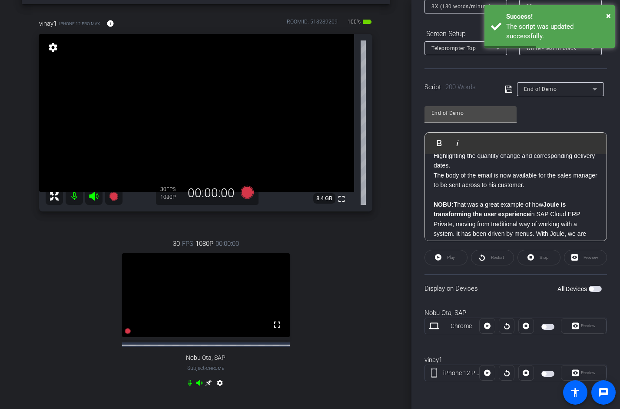
scroll to position [0, 0]
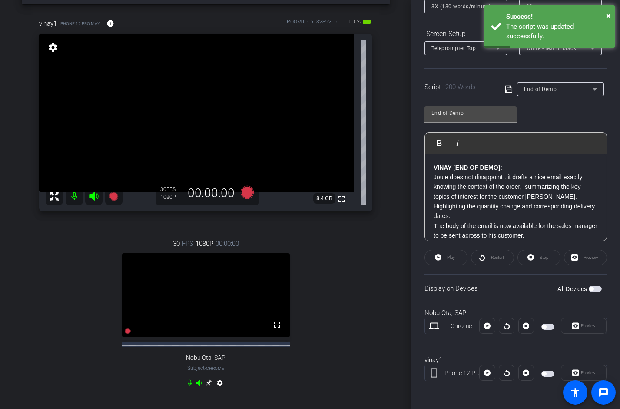
click at [611, 160] on div "Participants Teleprompter Adjustments settings [PERSON_NAME] flip Collaborator …" at bounding box center [516, 204] width 209 height 409
click at [595, 285] on div "All Devices" at bounding box center [580, 288] width 44 height 9
click at [596, 288] on span "button" at bounding box center [595, 289] width 13 height 6
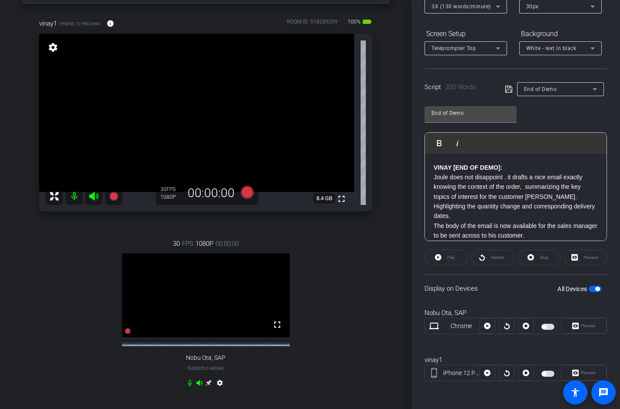
click at [433, 167] on div "VINAY [END OF DEMO]: [PERSON_NAME] does not disappoint . it drafts a nice email…" at bounding box center [516, 304] width 182 height 300
click at [388, 135] on div "vinay1 iPhone 12 Pro Max info ROOM ID: 518289209 100% battery_std fullscreen se…" at bounding box center [206, 208] width 368 height 408
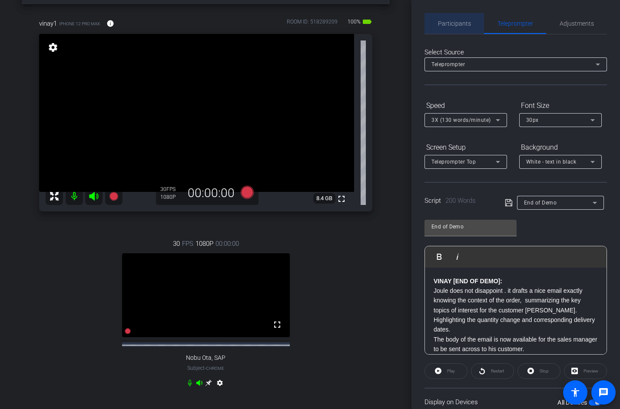
click at [456, 27] on span "Participants" at bounding box center [454, 23] width 33 height 6
click at [611, 215] on div "Participants Teleprompter Adjustments settings [PERSON_NAME] flip Collaborator …" at bounding box center [516, 204] width 209 height 409
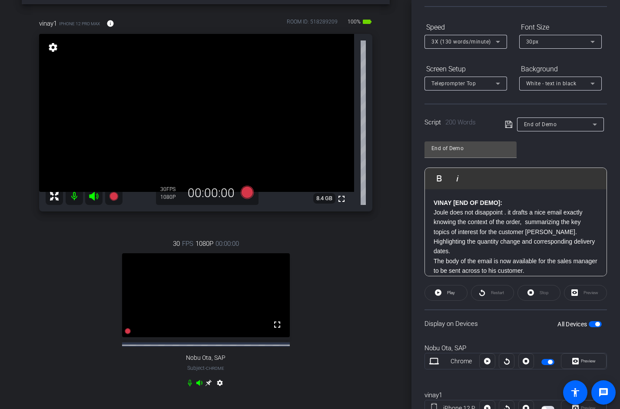
scroll to position [113, 0]
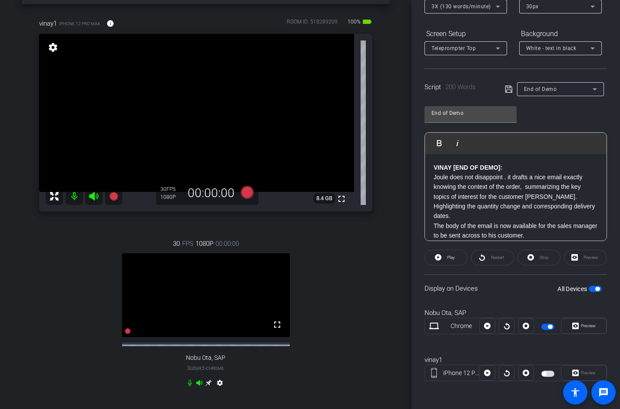
click at [555, 196] on p "VINAY [END OF DEMO]: [PERSON_NAME] does not disappoint . it drafts a nice email…" at bounding box center [516, 192] width 164 height 58
click at [553, 195] on p "VINAY [END OF DEMO]: [PERSON_NAME] does not disappoint . it drafts a nice email…" at bounding box center [516, 192] width 164 height 58
click at [558, 197] on p "VINAY [END OF DEMO]: [PERSON_NAME] does not disappoint . it drafts a nice email…" at bounding box center [516, 192] width 164 height 58
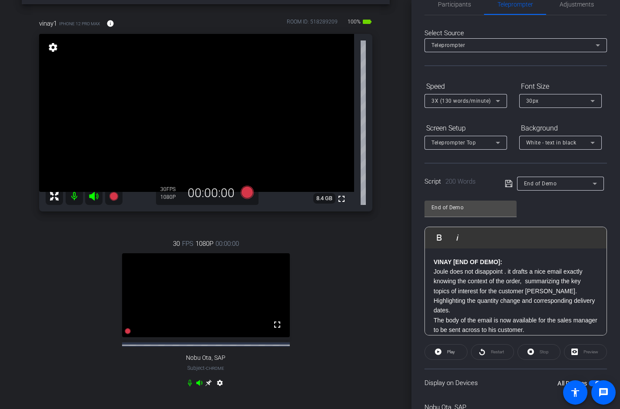
scroll to position [4, 0]
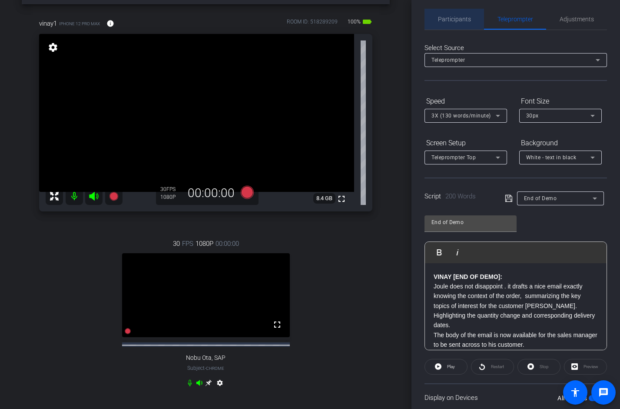
click at [462, 20] on span "Participants" at bounding box center [454, 19] width 33 height 6
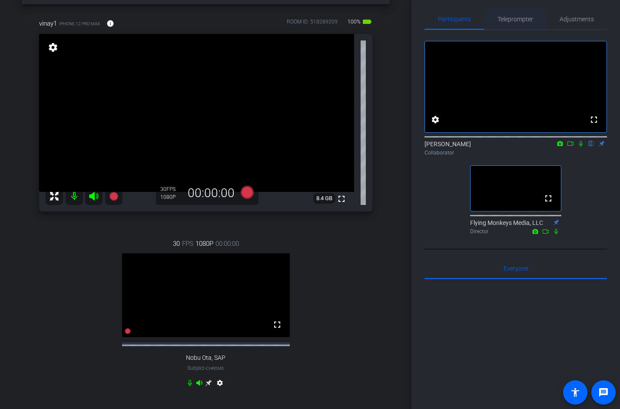
click at [520, 20] on span "Teleprompter" at bounding box center [516, 19] width 36 height 6
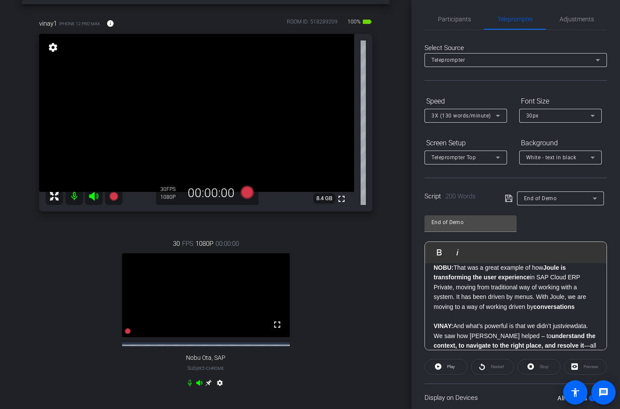
scroll to position [0, 0]
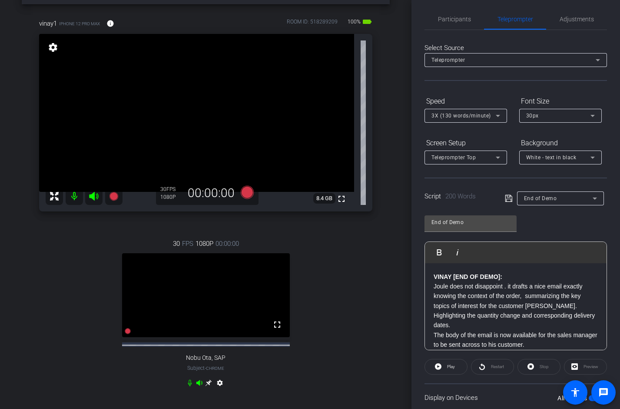
click at [435, 275] on strong "VINAY [END OF DEMO]:" at bounding box center [468, 276] width 69 height 7
click at [459, 18] on span "Participants" at bounding box center [454, 19] width 33 height 6
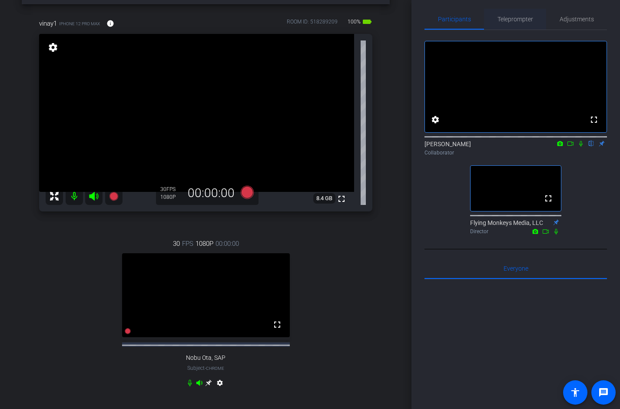
click at [501, 26] on span "Teleprompter" at bounding box center [516, 19] width 36 height 21
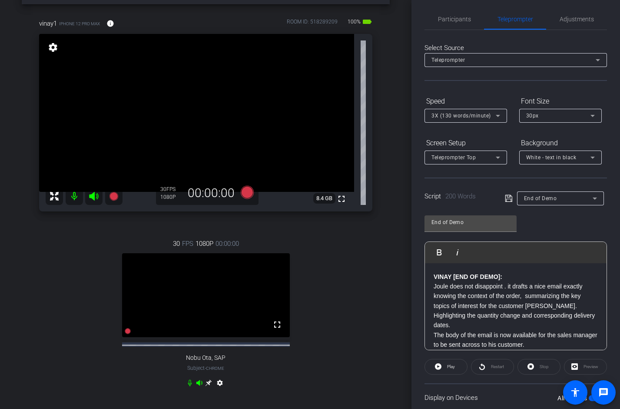
click at [431, 289] on div "VINAY [END OF DEMO]: [PERSON_NAME] does not disappoint . it drafts a nice email…" at bounding box center [516, 413] width 182 height 300
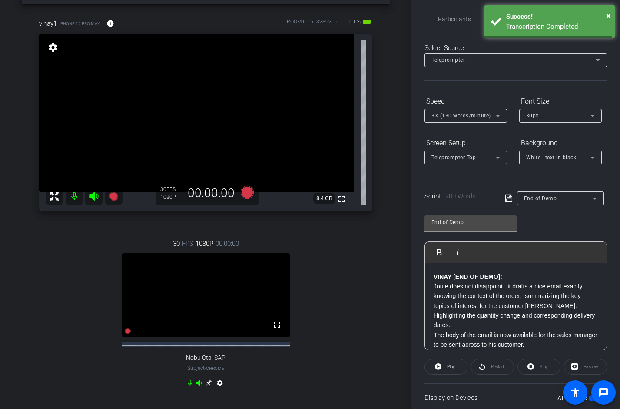
click at [434, 279] on strong "VINAY [END OF DEMO]:" at bounding box center [468, 276] width 69 height 7
click at [418, 246] on div "Participants Teleprompter Adjustments settings [PERSON_NAME] flip Collaborator …" at bounding box center [516, 204] width 209 height 409
click at [455, 16] on span "Participants" at bounding box center [454, 19] width 33 height 6
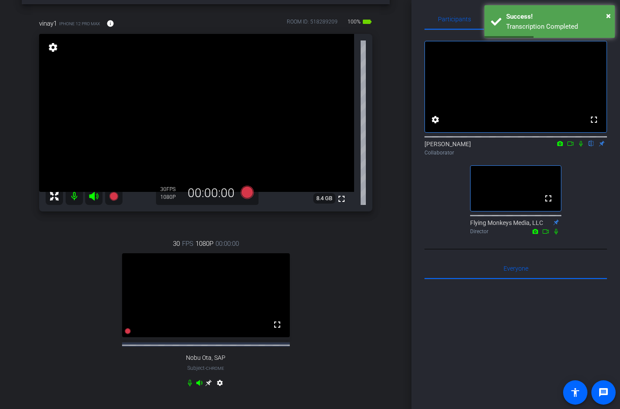
click at [570, 147] on icon at bounding box center [570, 143] width 7 height 6
click at [591, 147] on icon at bounding box center [591, 144] width 3 height 6
click at [611, 129] on div "Participants Teleprompter Adjustments No Video [PERSON_NAME] Collaborator fulls…" at bounding box center [516, 204] width 209 height 409
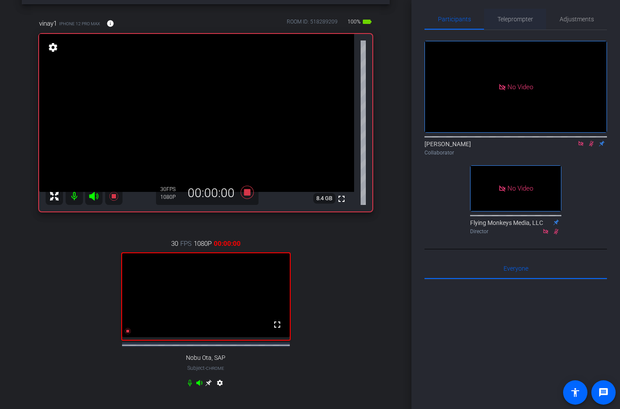
click at [505, 22] on span "Teleprompter" at bounding box center [516, 19] width 36 height 6
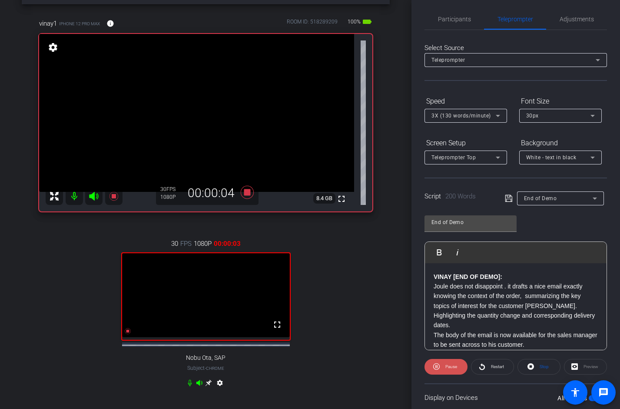
click at [439, 367] on icon at bounding box center [436, 366] width 7 height 11
click at [611, 299] on div "Participants Teleprompter Adjustments [PERSON_NAME] Collaborator Flying Monkeys…" at bounding box center [516, 204] width 209 height 409
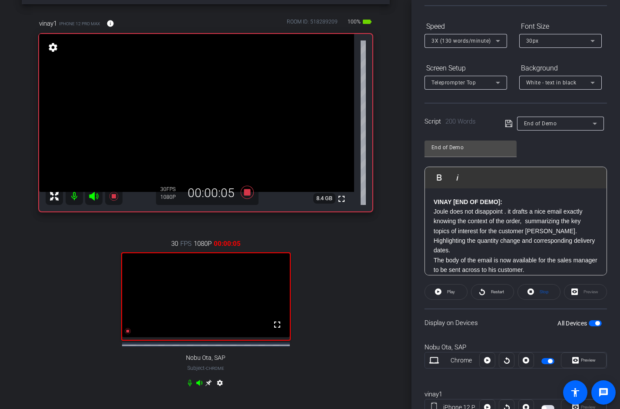
scroll to position [113, 0]
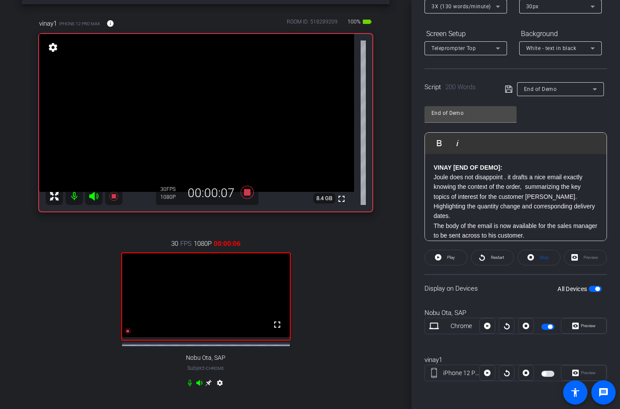
click at [548, 378] on div "iPhone 12 Pro Max [GEOGRAPHIC_DATA]" at bounding box center [516, 372] width 183 height 17
click at [547, 375] on span "button" at bounding box center [548, 373] width 13 height 6
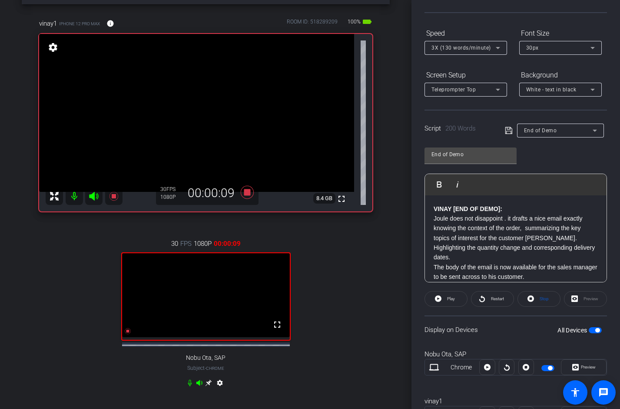
click at [434, 208] on strong "VINAY [END OF DEMO]:" at bounding box center [468, 208] width 69 height 7
click at [491, 293] on span "Restart" at bounding box center [496, 299] width 15 height 12
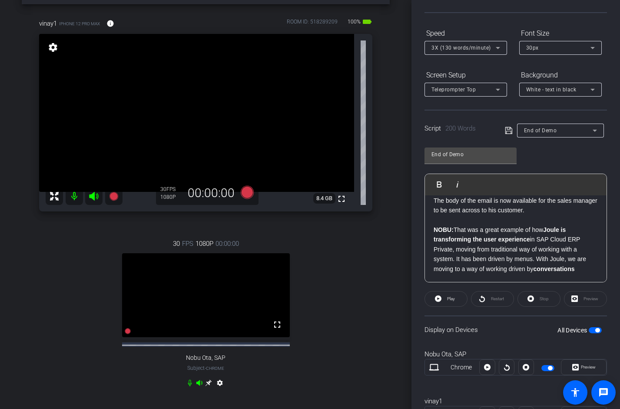
scroll to position [0, 0]
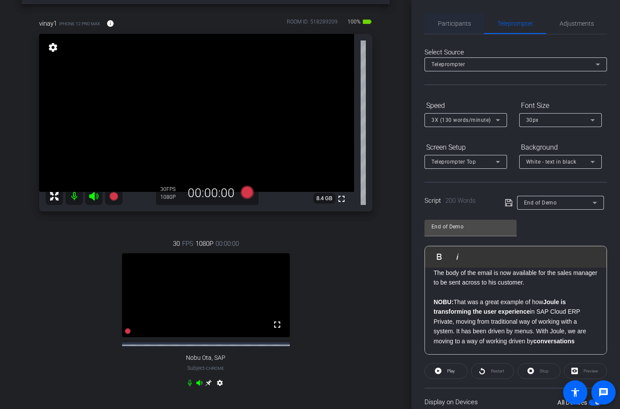
click at [458, 23] on span "Participants" at bounding box center [454, 23] width 33 height 6
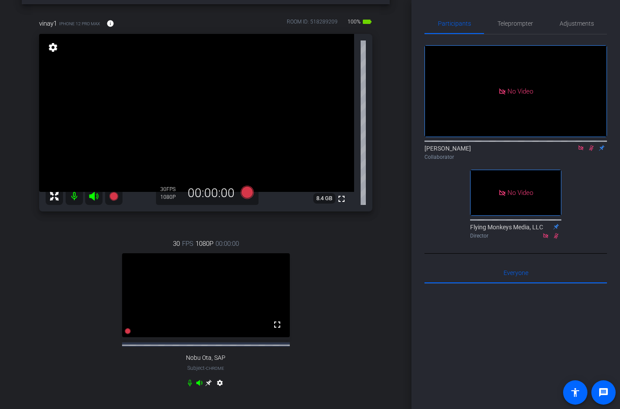
click at [584, 145] on icon at bounding box center [581, 148] width 7 height 6
click at [580, 161] on div "Collaborator" at bounding box center [516, 157] width 183 height 8
click at [580, 151] on icon at bounding box center [581, 148] width 7 height 6
click at [502, 26] on span "Teleprompter" at bounding box center [516, 23] width 36 height 6
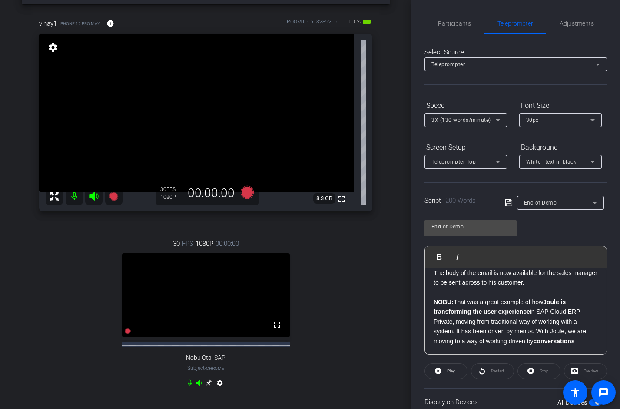
scroll to position [113, 0]
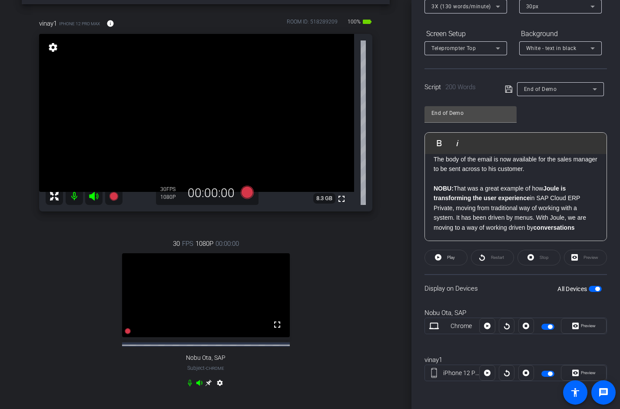
click at [594, 291] on span "button" at bounding box center [595, 289] width 13 height 6
click at [498, 196] on p "NOBU: That was a great example of how Joule is transforming the user experience…" at bounding box center [516, 203] width 164 height 58
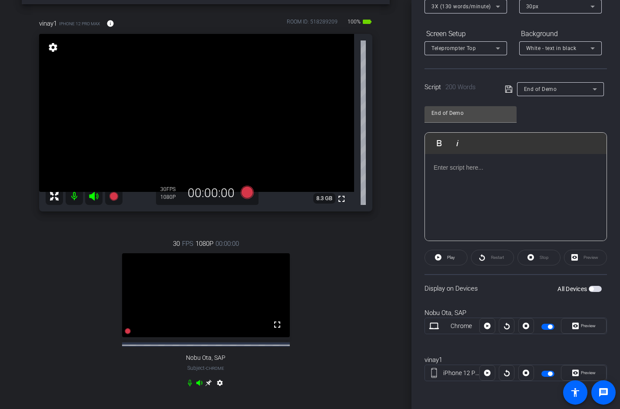
scroll to position [224, 0]
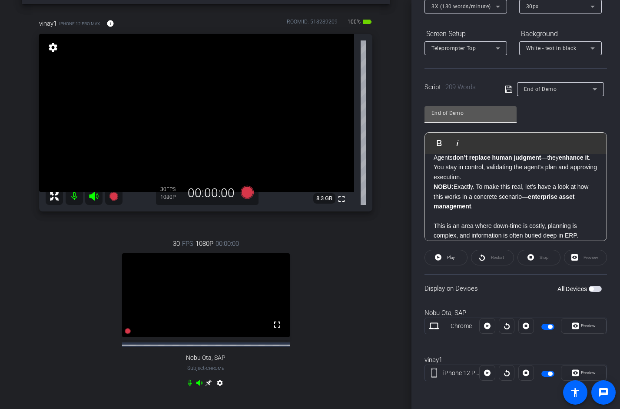
click at [470, 114] on input "End of Demo" at bounding box center [471, 113] width 78 height 10
click at [508, 88] on icon at bounding box center [509, 89] width 8 height 10
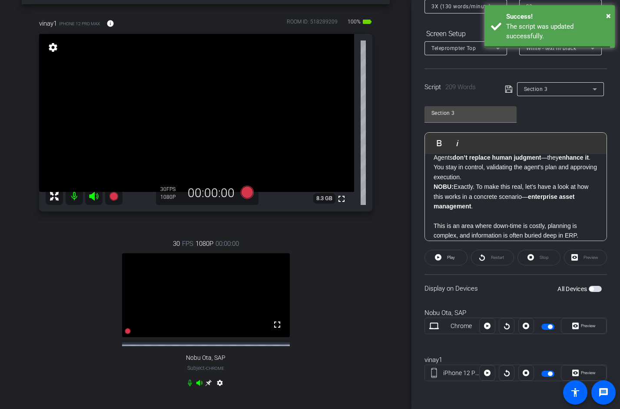
click at [540, 107] on div "Section 3 Play Play from this location Play Selected Play and display the selec…" at bounding box center [516, 170] width 183 height 141
click at [596, 289] on span "button" at bounding box center [595, 289] width 13 height 6
click at [611, 226] on div "Participants Teleprompter Adjustments settings [PERSON_NAME] flip Collaborator …" at bounding box center [516, 204] width 209 height 409
click at [438, 180] on p "VINAY: Well, we use the term "Agentic AI" to describe AI systems that don’t jus…" at bounding box center [516, 114] width 164 height 136
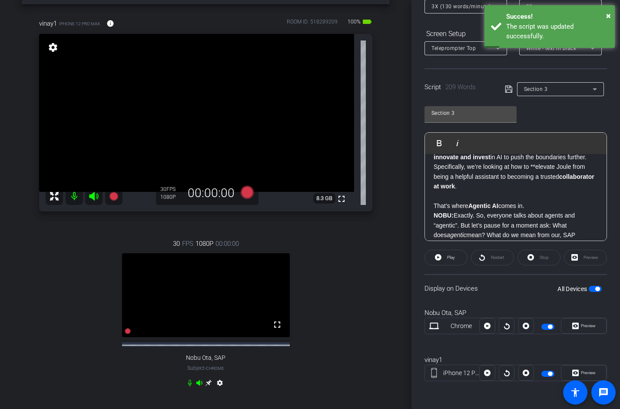
scroll to position [0, 0]
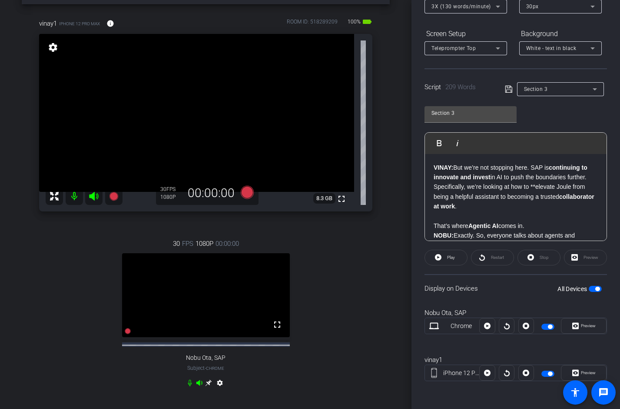
click at [436, 167] on strong "VINAY:" at bounding box center [444, 167] width 20 height 7
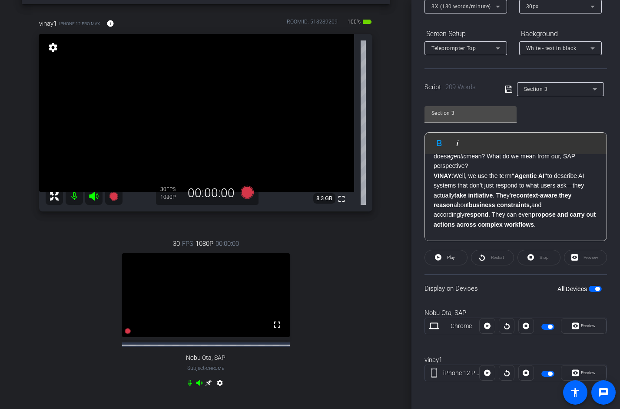
scroll to position [44, 0]
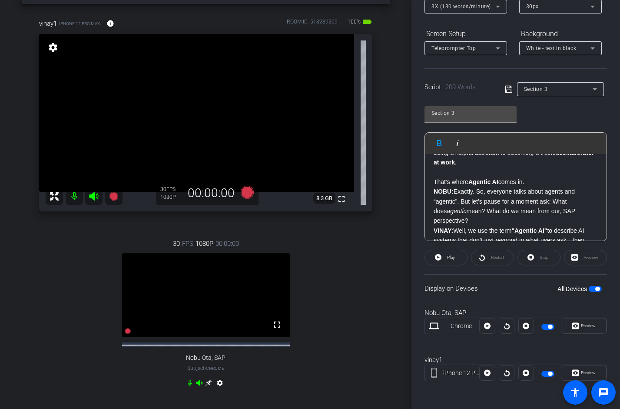
click at [592, 290] on span "button" at bounding box center [595, 289] width 13 height 6
click at [537, 183] on p "VINAY: But we’re not stopping here. SAP is continuing to innovate and invest in…" at bounding box center [516, 153] width 164 height 68
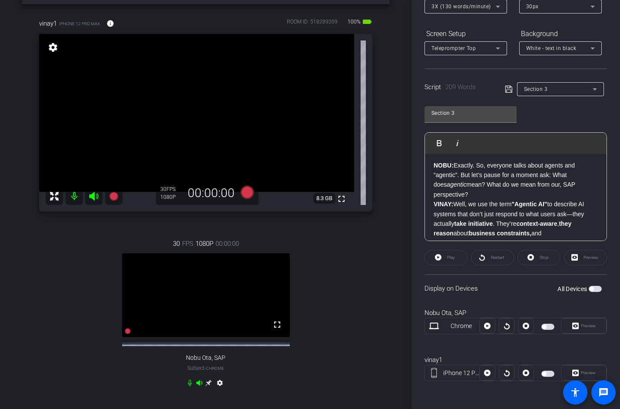
scroll to position [80, 0]
click at [500, 192] on p "NOBU: Exactly. So, everyone talks about agents and “agentic”. But let’s pause f…" at bounding box center [516, 179] width 164 height 39
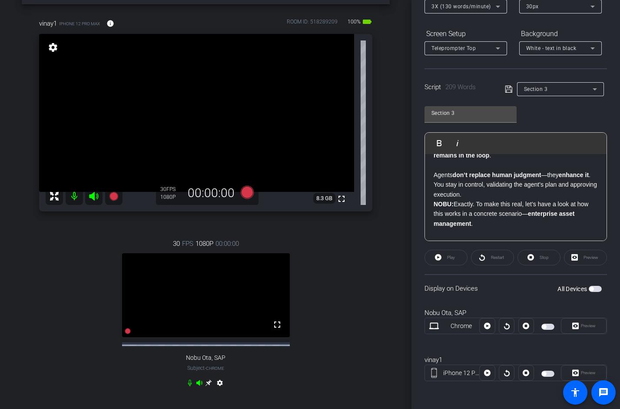
click at [501, 193] on p "VINAY: Well, we use the term "Agentic AI" to describe AI systems that don’t jus…" at bounding box center [516, 131] width 164 height 136
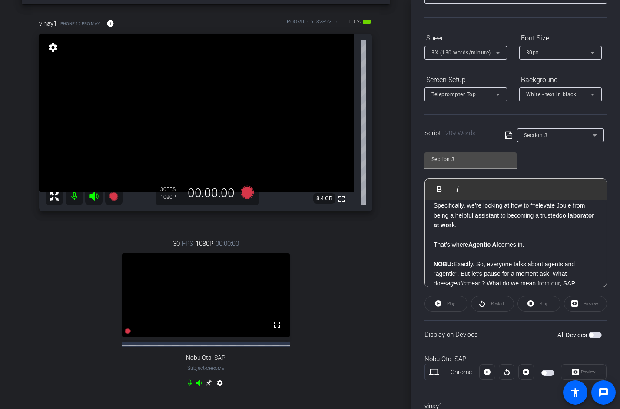
scroll to position [0, 0]
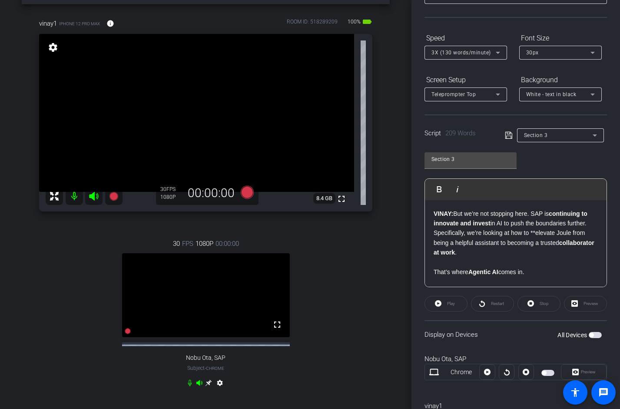
click at [434, 212] on strong "VINAY:" at bounding box center [444, 213] width 20 height 7
click at [509, 136] on icon at bounding box center [509, 135] width 8 height 10
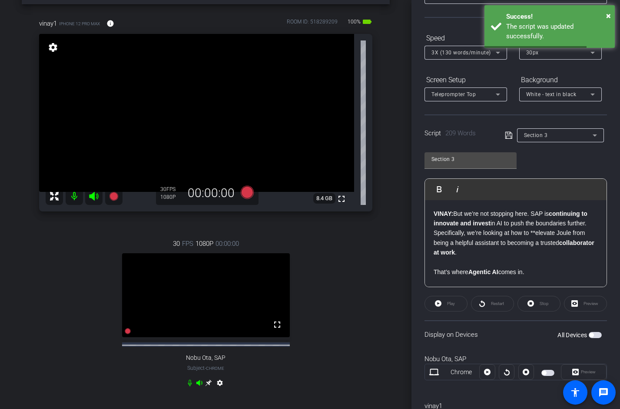
click at [611, 193] on div "Participants Teleprompter Adjustments settings [PERSON_NAME] flip Collaborator …" at bounding box center [516, 204] width 209 height 409
click at [594, 335] on span "button" at bounding box center [592, 335] width 4 height 4
click at [434, 212] on strong "VINAY:" at bounding box center [444, 213] width 20 height 7
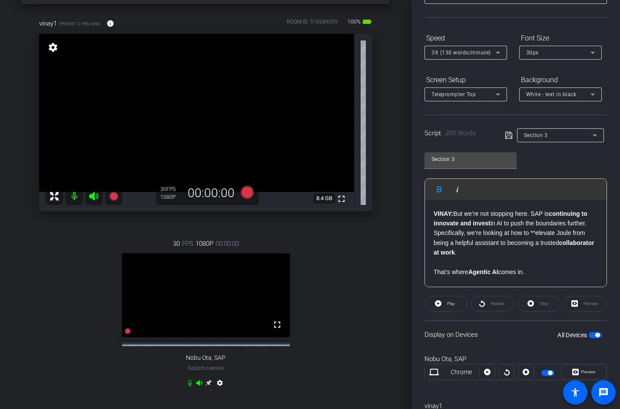
click at [433, 213] on div "VINAY: But we’re not stopping here. SAP is continuing to innovate and invest in…" at bounding box center [516, 374] width 182 height 348
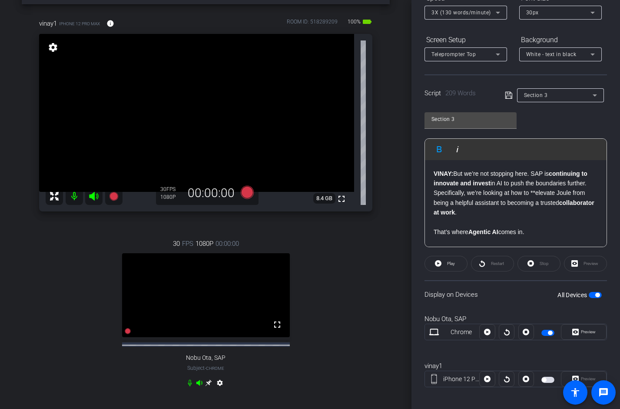
scroll to position [113, 0]
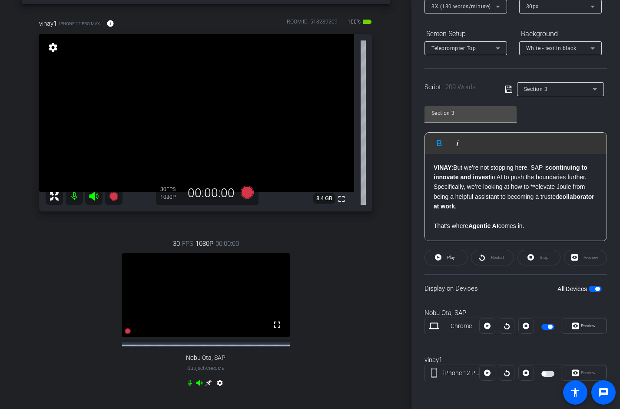
click at [547, 373] on span "button" at bounding box center [548, 373] width 13 height 6
click at [416, 257] on div "Participants Teleprompter Adjustments settings [PERSON_NAME] flip Collaborator …" at bounding box center [516, 204] width 209 height 409
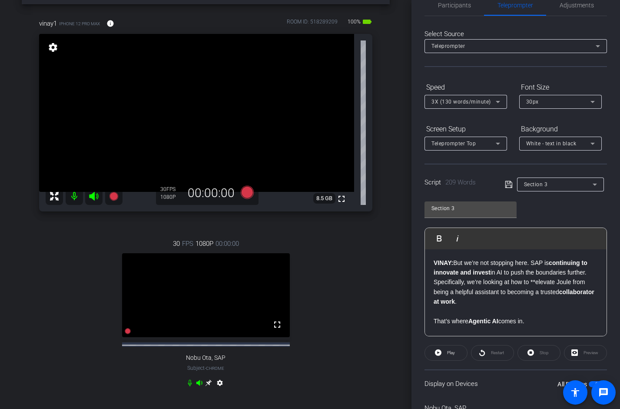
scroll to position [0, 0]
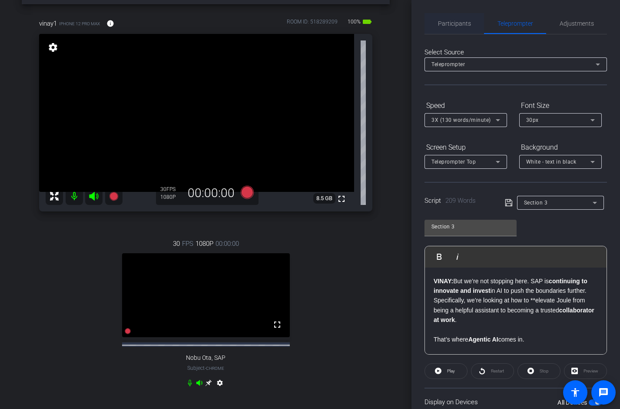
click at [461, 20] on span "Participants" at bounding box center [454, 23] width 33 height 6
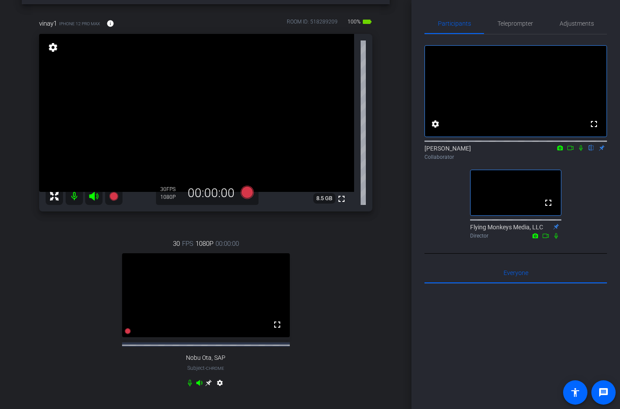
click at [572, 150] on icon at bounding box center [571, 148] width 6 height 4
click at [589, 151] on icon at bounding box center [591, 148] width 7 height 6
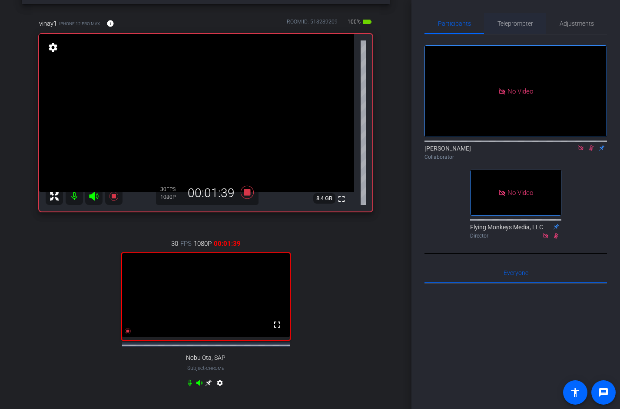
click at [511, 27] on span "Teleprompter" at bounding box center [516, 23] width 36 height 21
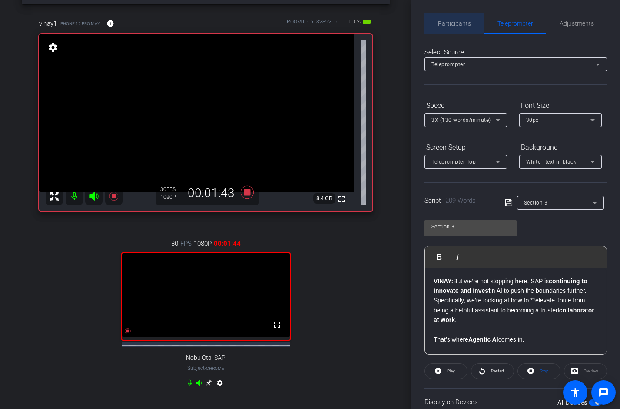
click at [458, 22] on span "Participants" at bounding box center [454, 23] width 33 height 6
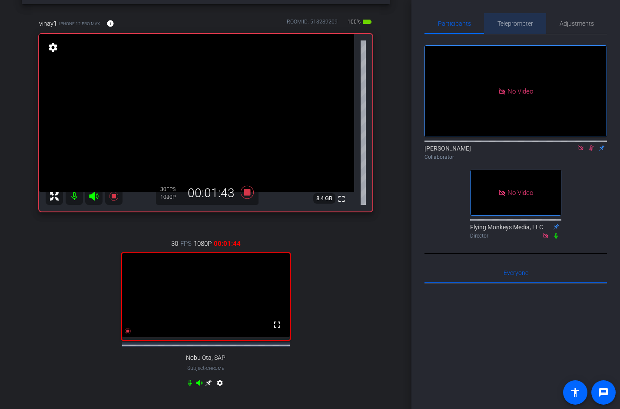
click at [513, 21] on span "Teleprompter" at bounding box center [516, 23] width 36 height 6
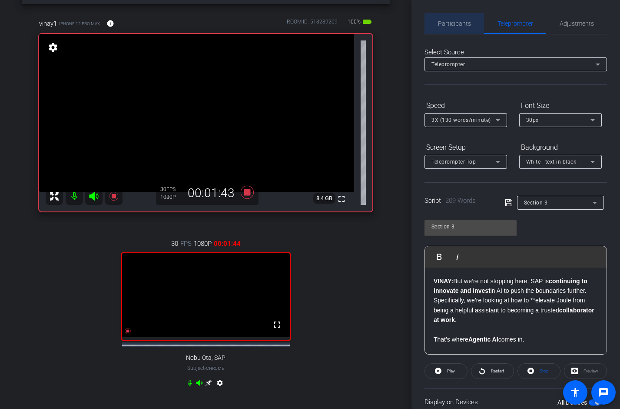
click at [456, 29] on span "Participants" at bounding box center [454, 23] width 33 height 21
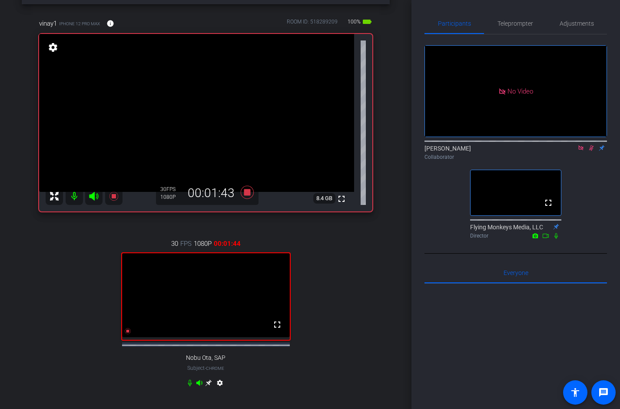
click at [586, 144] on mat-icon at bounding box center [581, 148] width 10 height 8
click at [580, 151] on icon at bounding box center [581, 148] width 7 height 6
click at [512, 25] on span "Teleprompter" at bounding box center [516, 23] width 36 height 6
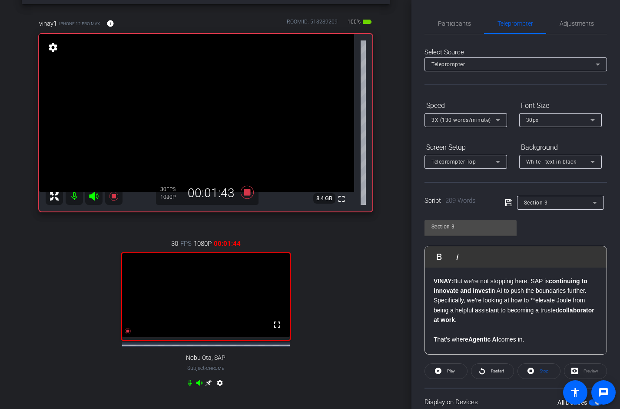
click at [492, 309] on p "VINAY: But we’re not stopping here. SAP is continuing to innovate and invest in…" at bounding box center [516, 315] width 164 height 78
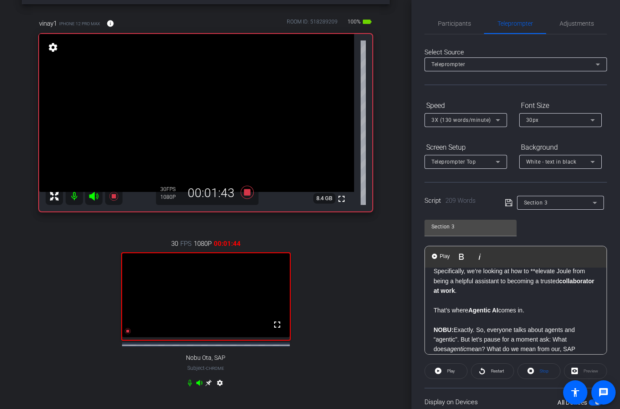
scroll to position [30, 0]
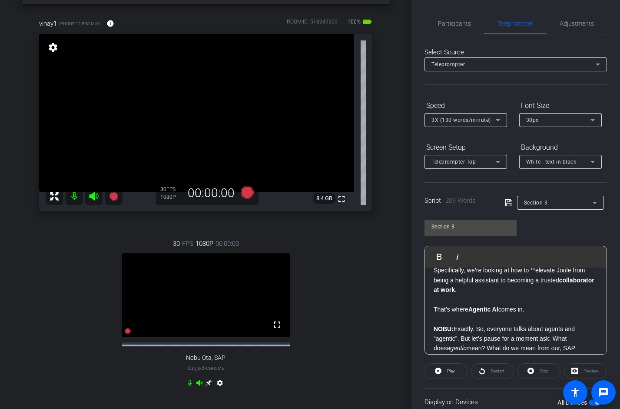
click at [546, 311] on p "VINAY: But we’re not stopping here. SAP is continuing to innovate and invest in…" at bounding box center [516, 285] width 164 height 78
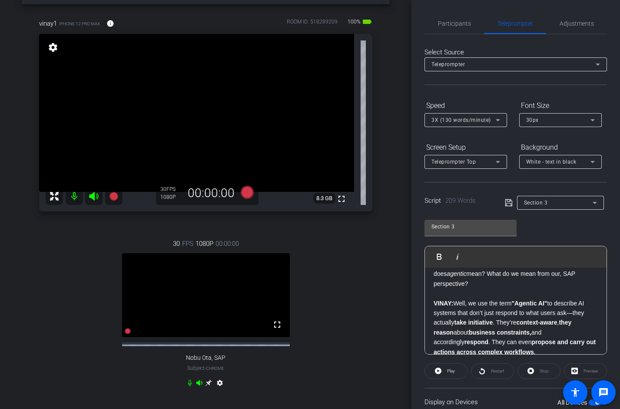
scroll to position [113, 0]
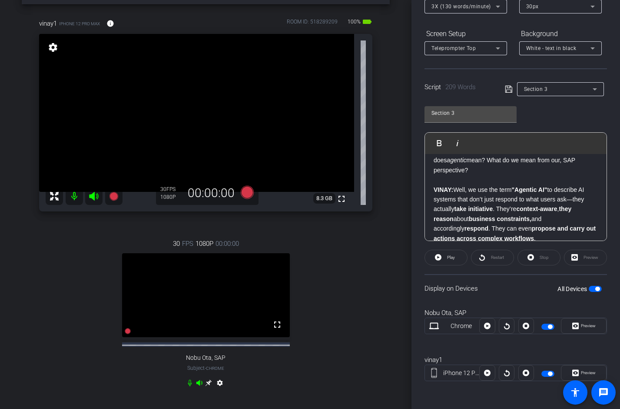
click at [596, 288] on span "button" at bounding box center [598, 289] width 4 height 4
click at [547, 328] on span "button" at bounding box center [548, 326] width 13 height 6
click at [546, 375] on span "button" at bounding box center [548, 373] width 13 height 6
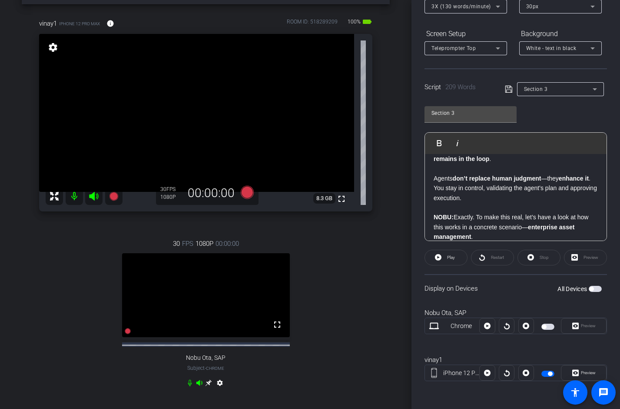
scroll to position [215, 0]
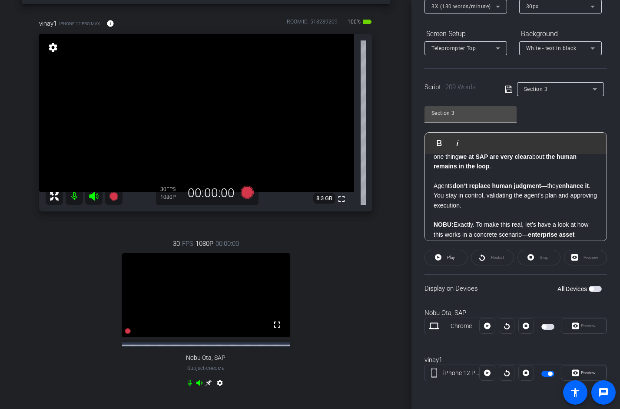
click at [498, 202] on p "VINAY: Well, we use the term "Agentic AI" to describe AI systems that don’t jus…" at bounding box center [516, 147] width 164 height 146
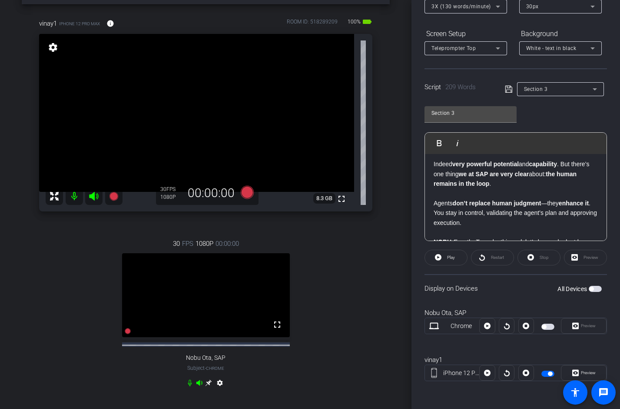
scroll to position [197, 0]
click at [448, 185] on strong "the human remains in the loop" at bounding box center [505, 180] width 143 height 17
click at [543, 368] on mat-slide-toggle at bounding box center [549, 372] width 15 height 10
click at [545, 373] on span "button" at bounding box center [548, 373] width 13 height 6
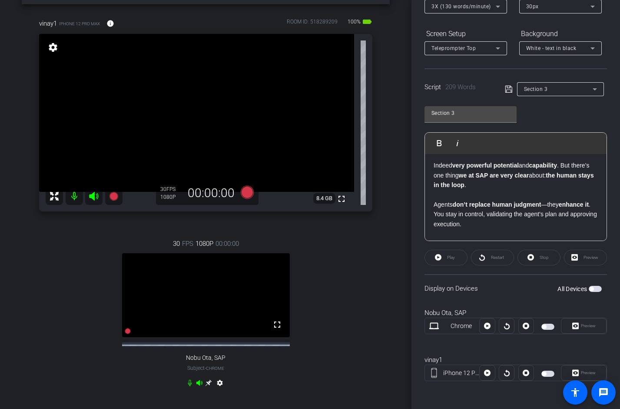
click at [509, 91] on icon at bounding box center [509, 89] width 8 height 10
click at [581, 113] on div "Section 3 Play Play from this location Play Selected Play and display the selec…" at bounding box center [516, 170] width 183 height 141
click at [610, 80] on div "Participants Teleprompter Adjustments settings [PERSON_NAME] flip Collaborator …" at bounding box center [516, 204] width 209 height 409
click at [500, 180] on p "VINAY: Well, we use the term "Agentic AI" to describe AI systems that don’t jus…" at bounding box center [516, 166] width 164 height 146
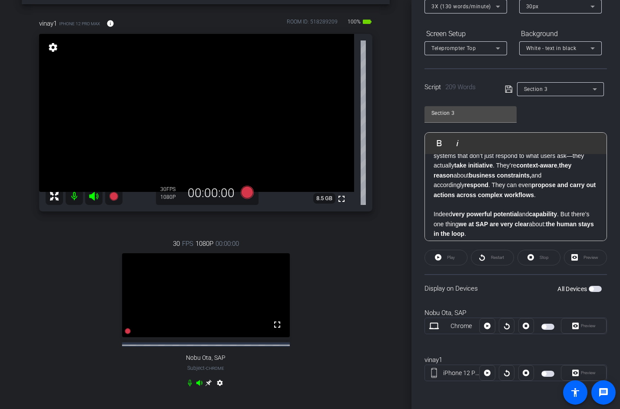
scroll to position [151, 0]
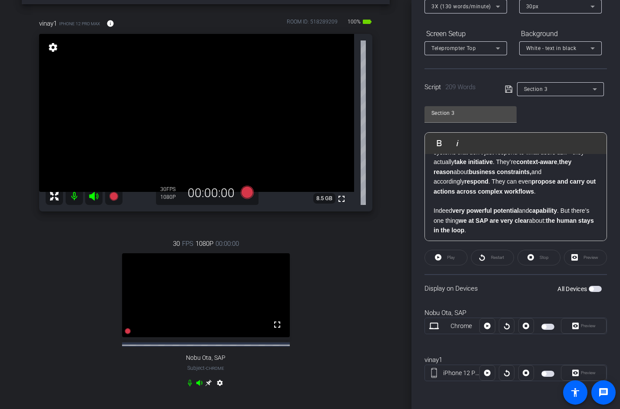
click at [522, 191] on p "VINAY: Well, we use the term "Agentic AI" to describe AI systems that don’t jus…" at bounding box center [516, 211] width 164 height 146
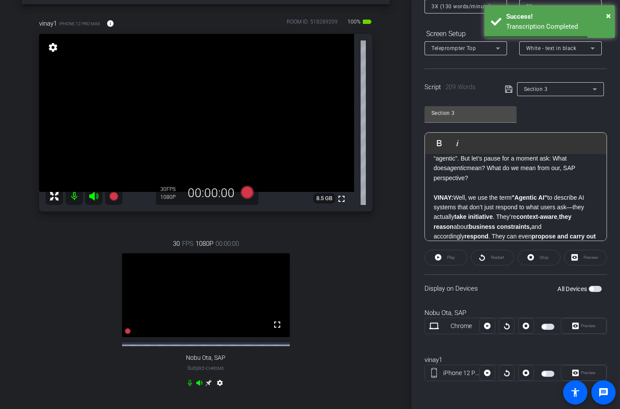
scroll to position [97, 0]
click at [456, 197] on p "VINAY: Well, we use the term "Agentic AI" to describe AI systems that don’t jus…" at bounding box center [516, 265] width 164 height 146
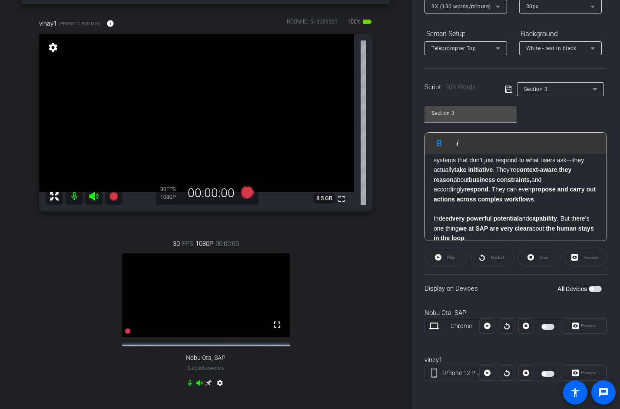
click at [520, 200] on p "VINAY: Well, we use the term "Agentic AI" to describe AI systems that don’t jus…" at bounding box center [516, 219] width 164 height 146
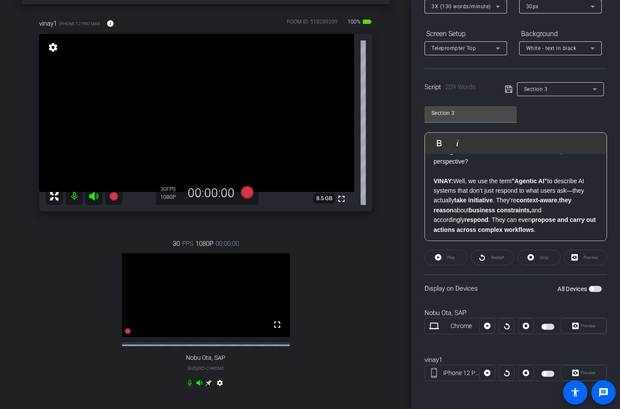
scroll to position [112, 0]
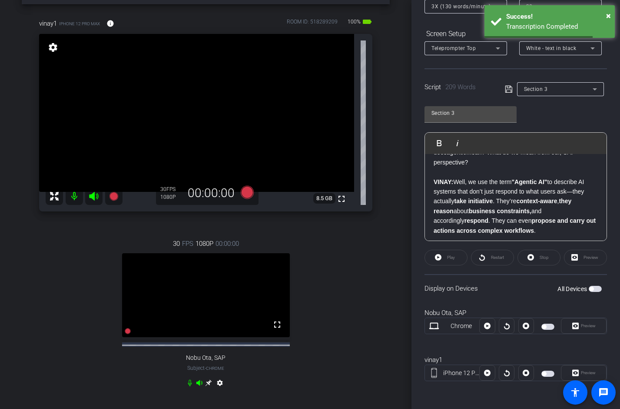
click at [457, 181] on p "VINAY: Well, we use the term "Agentic AI" to describe AI systems that don’t jus…" at bounding box center [516, 250] width 164 height 146
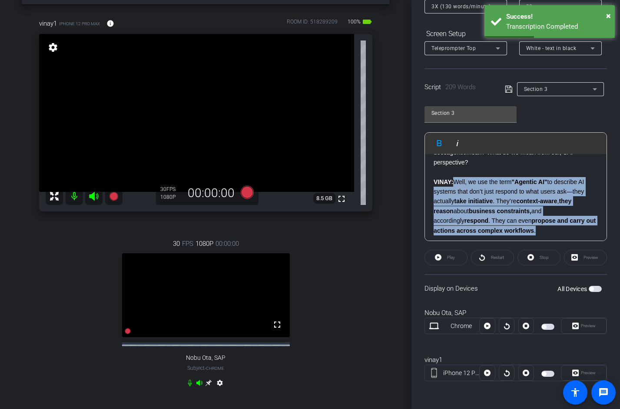
drag, startPoint x: 522, startPoint y: 231, endPoint x: 457, endPoint y: 180, distance: 83.0
click at [457, 180] on p "VINAY: Well, we use the term "Agentic AI" to describe AI systems that don’t jus…" at bounding box center [516, 250] width 164 height 146
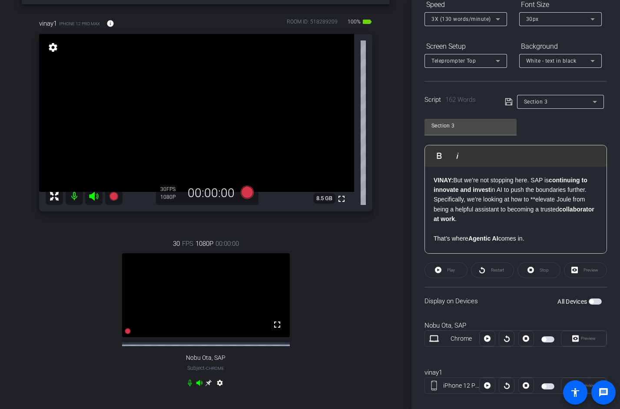
scroll to position [99, 0]
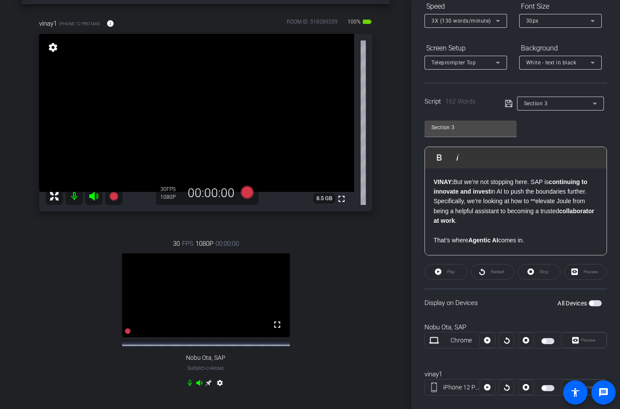
click at [437, 183] on strong "VINAY:" at bounding box center [444, 181] width 20 height 7
click at [437, 183] on strong "INAY:" at bounding box center [442, 181] width 16 height 7
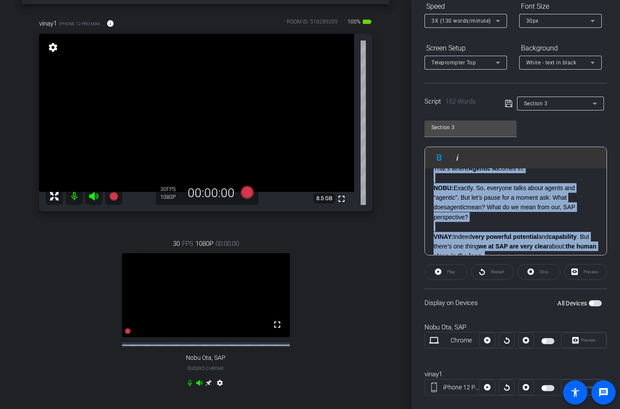
scroll to position [89, 0]
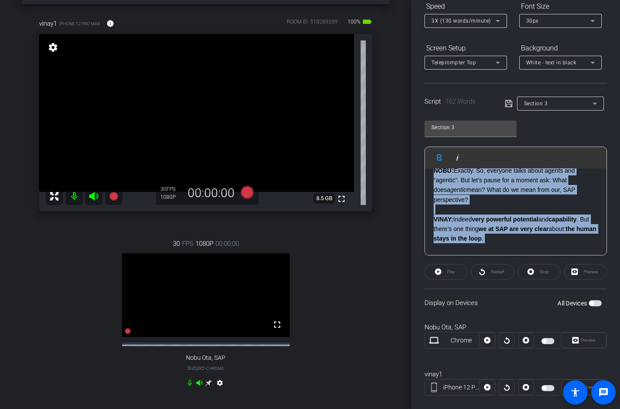
drag, startPoint x: 435, startPoint y: 182, endPoint x: 490, endPoint y: 200, distance: 57.6
click at [490, 200] on div "INAY: But we’re not stopping here. SAP is continuing to innovate and invest in …" at bounding box center [516, 219] width 182 height 280
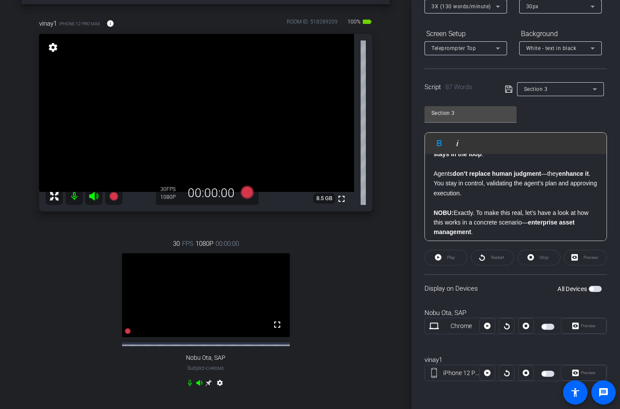
scroll to position [67, 0]
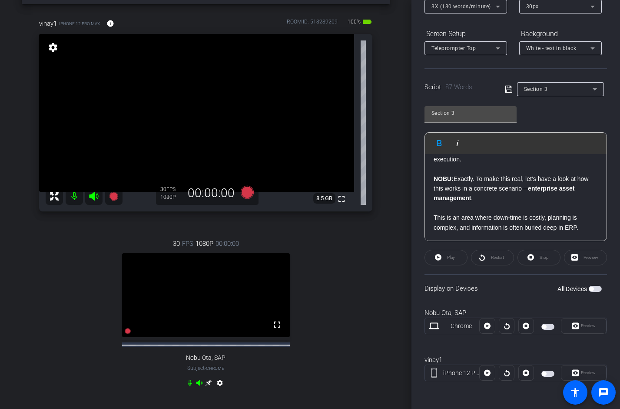
click at [477, 219] on p "NOBU: Exactly. To make this real, let’s have a look at how this works in a conc…" at bounding box center [516, 203] width 164 height 58
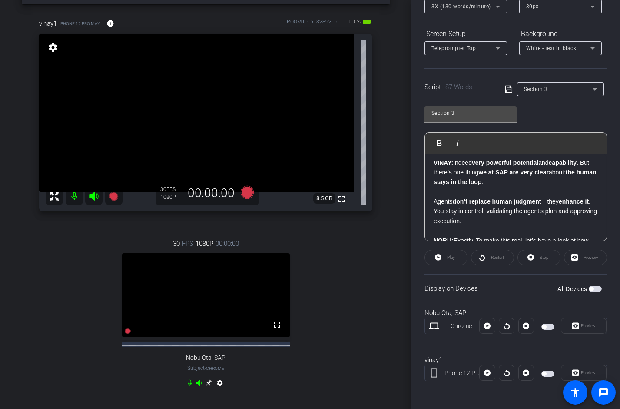
scroll to position [0, 0]
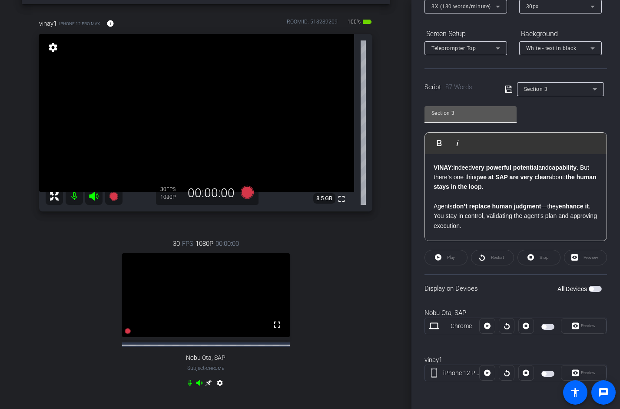
click at [473, 113] on input "Section 3" at bounding box center [471, 113] width 78 height 10
click at [508, 90] on icon at bounding box center [508, 89] width 7 height 7
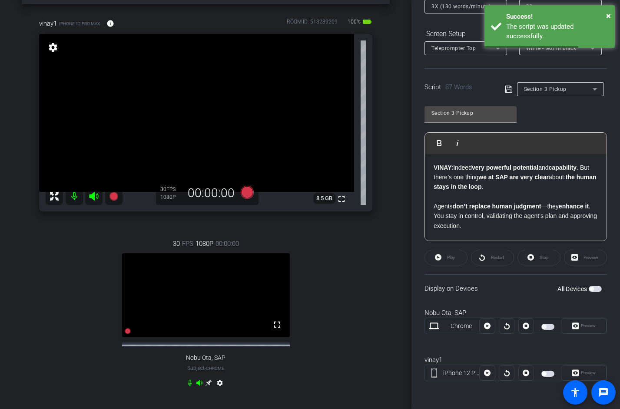
click at [533, 188] on p "​ VINAY: Indeed very powerful potential and capability . But there’s one thing …" at bounding box center [516, 202] width 164 height 78
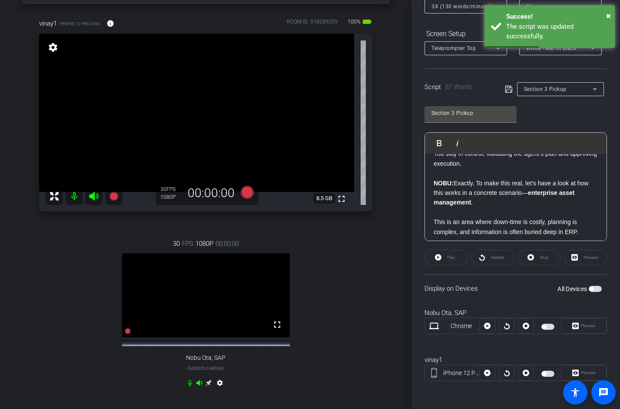
scroll to position [66, 0]
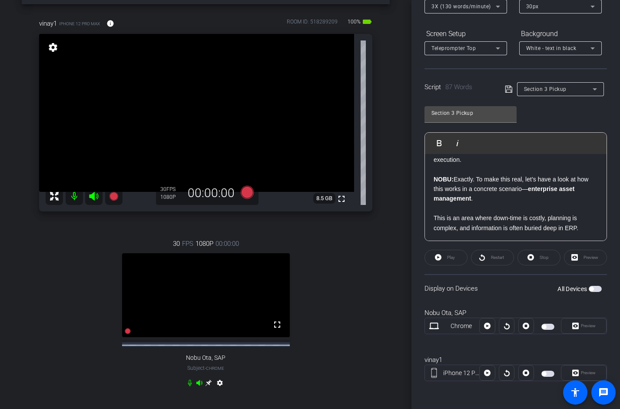
click at [507, 88] on icon at bounding box center [509, 89] width 8 height 10
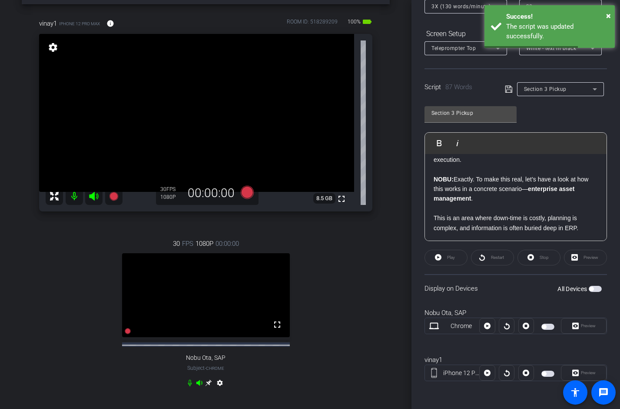
click at [611, 152] on div "Participants Teleprompter Adjustments settings [PERSON_NAME] flip Collaborator …" at bounding box center [516, 204] width 209 height 409
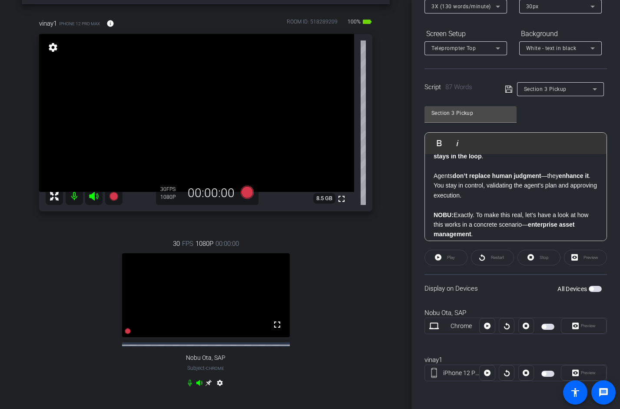
scroll to position [67, 0]
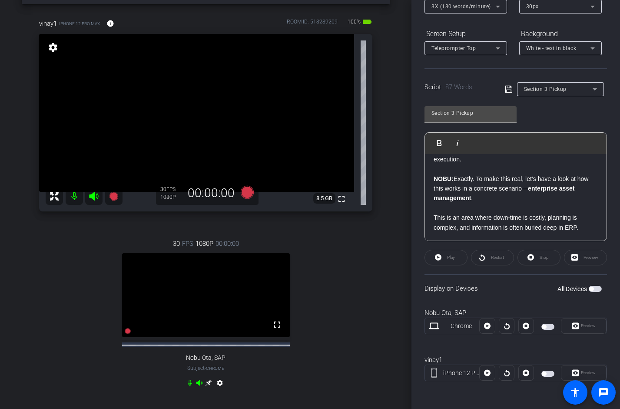
click at [594, 289] on span "button" at bounding box center [592, 289] width 4 height 4
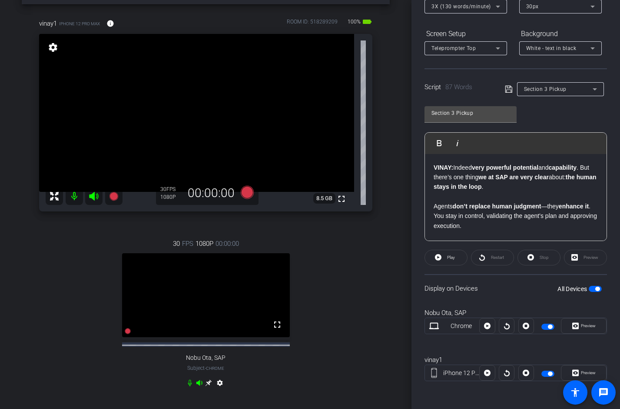
click at [434, 167] on strong "VINAY:" at bounding box center [444, 167] width 20 height 7
click at [417, 107] on div "Participants Teleprompter Adjustments settings [PERSON_NAME] flip Collaborator …" at bounding box center [516, 204] width 209 height 409
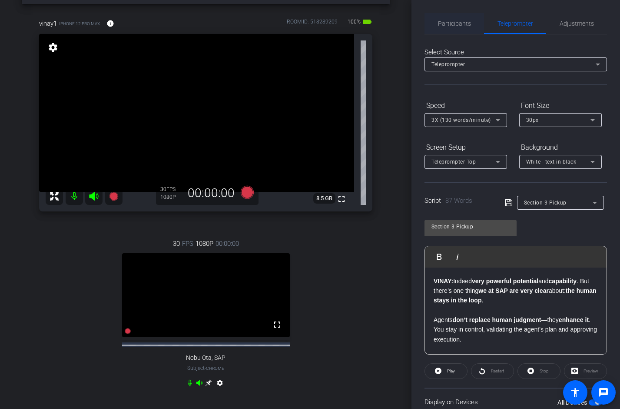
click at [452, 26] on span "Participants" at bounding box center [454, 23] width 33 height 6
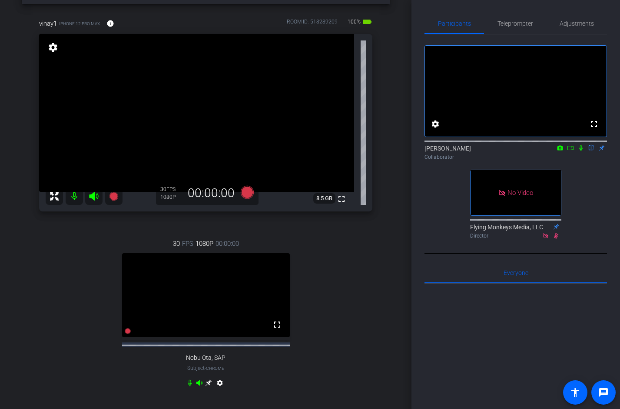
click at [571, 151] on icon at bounding box center [570, 148] width 7 height 6
click at [593, 151] on icon at bounding box center [591, 148] width 7 height 6
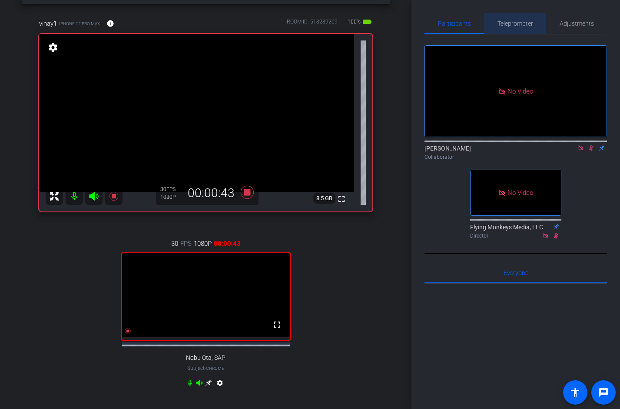
click at [511, 27] on span "Teleprompter" at bounding box center [516, 23] width 36 height 6
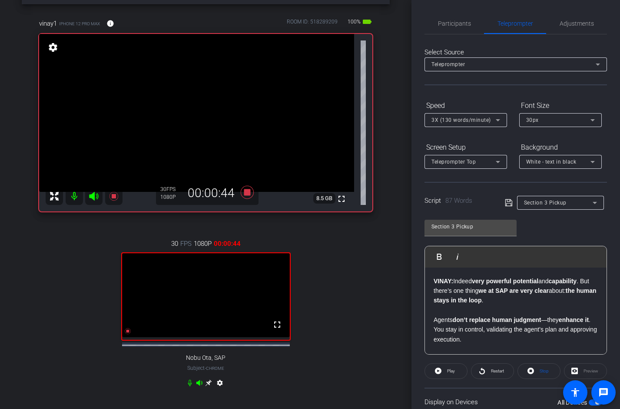
scroll to position [113, 0]
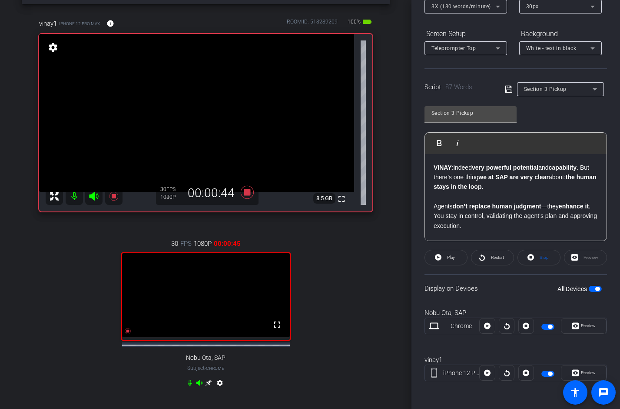
click at [591, 293] on div "Display on Devices All Devices" at bounding box center [516, 288] width 183 height 28
click at [597, 290] on span "button" at bounding box center [598, 289] width 4 height 4
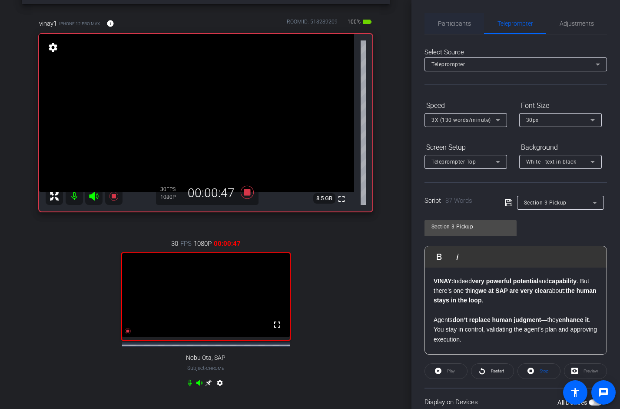
click at [449, 22] on span "Participants" at bounding box center [454, 23] width 33 height 6
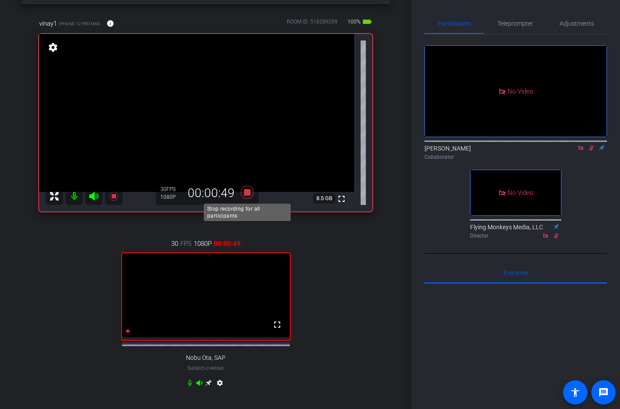
click at [248, 191] on icon at bounding box center [246, 192] width 13 height 13
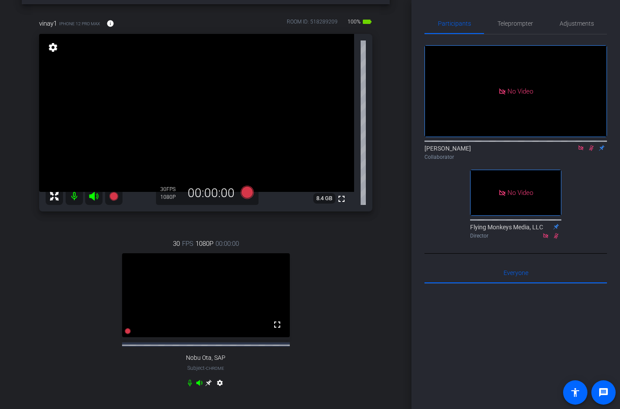
click at [390, 168] on div "vinay1 iPhone 12 Pro Max info ROOM ID: 518289209 100% battery_std fullscreen se…" at bounding box center [206, 208] width 368 height 408
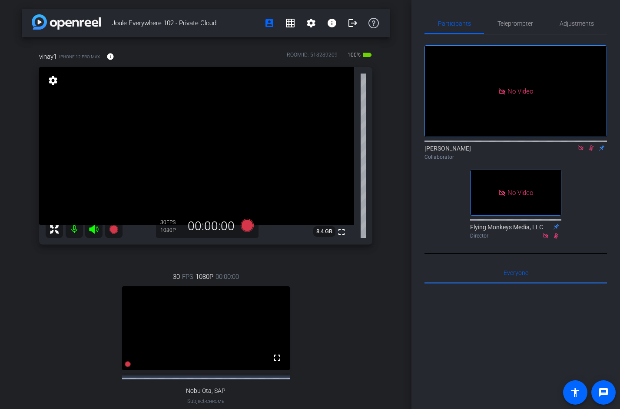
click at [578, 145] on icon at bounding box center [581, 148] width 7 height 6
click at [580, 151] on icon at bounding box center [581, 148] width 7 height 6
click at [514, 26] on span "Teleprompter" at bounding box center [516, 23] width 36 height 6
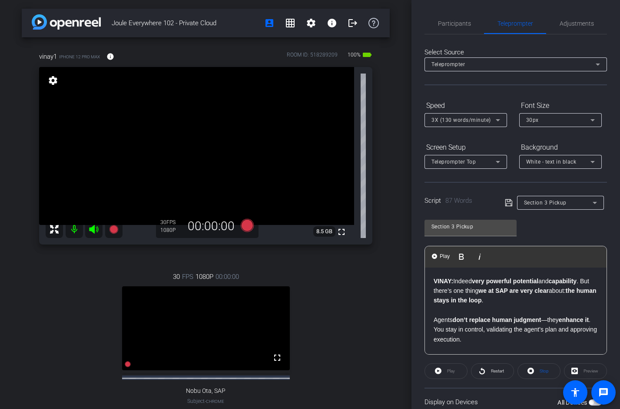
click at [515, 334] on p "VINAY: Indeed very powerful potential and capability . But there’s one thing we…" at bounding box center [516, 315] width 164 height 78
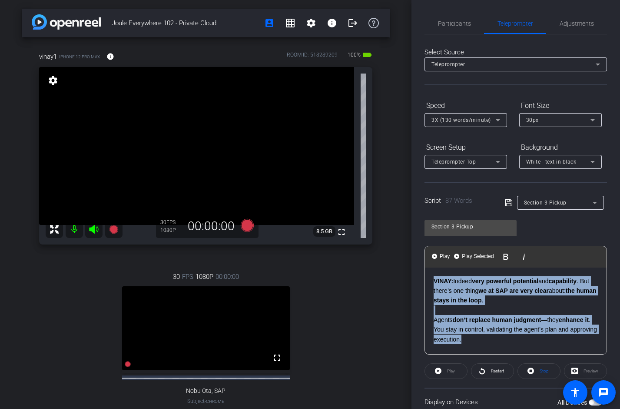
drag, startPoint x: 510, startPoint y: 337, endPoint x: 437, endPoint y: 243, distance: 119.3
click at [437, 243] on div "Section 3 Pickup Play Play from this location Play Selected Play and display th…" at bounding box center [516, 283] width 183 height 141
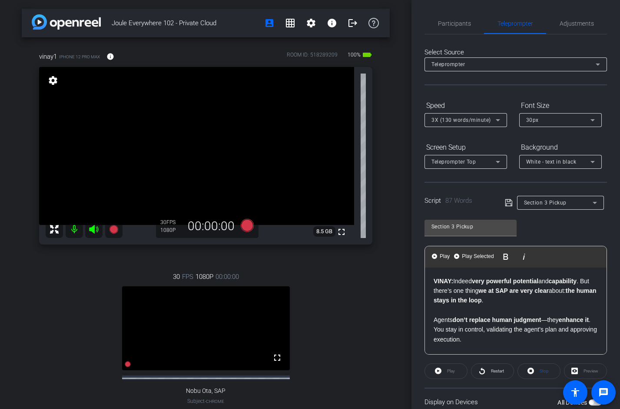
click at [480, 337] on p "VINAY: Indeed very powerful potential and capability . But there’s one thing we…" at bounding box center [516, 315] width 164 height 78
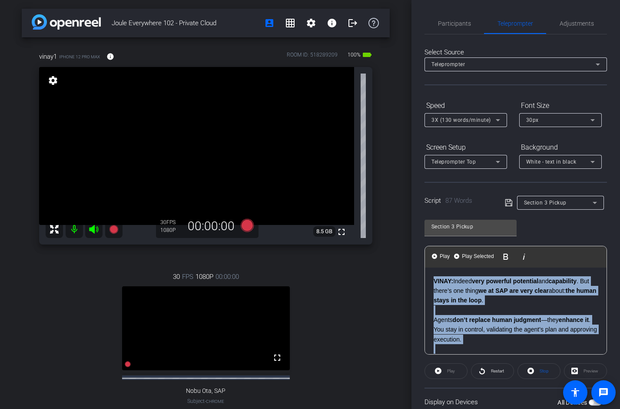
drag, startPoint x: 585, startPoint y: 340, endPoint x: 435, endPoint y: 280, distance: 161.6
click at [435, 280] on div "VINAY: Indeed very powerful potential and capability . But there’s one thing we…" at bounding box center [516, 343] width 182 height 153
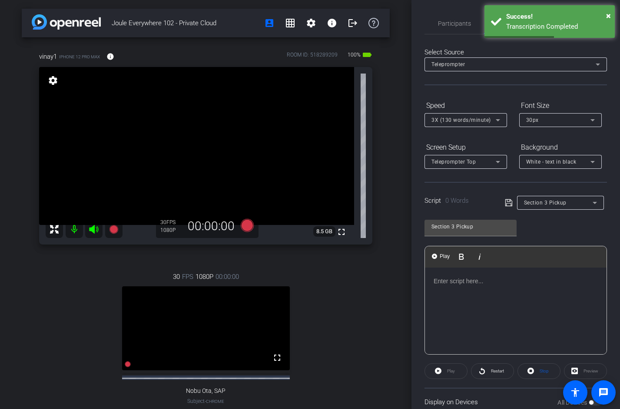
click at [443, 279] on p at bounding box center [516, 281] width 164 height 10
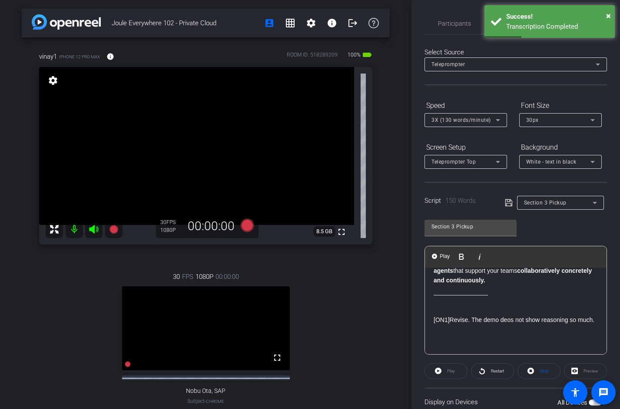
scroll to position [155, 0]
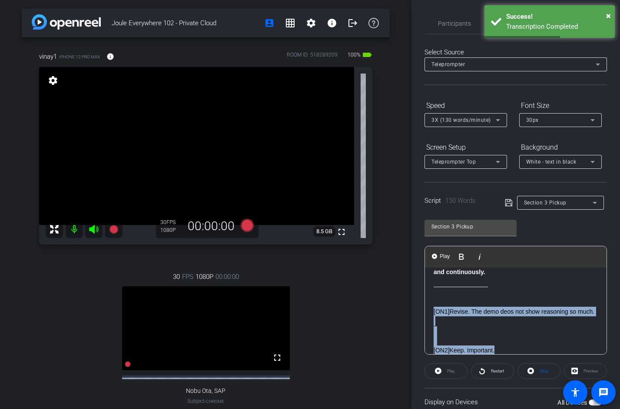
drag, startPoint x: 531, startPoint y: 347, endPoint x: 437, endPoint y: 294, distance: 108.2
click at [437, 294] on div "VINAY : That was a great example of what Agentic AI looks like in practice. The…" at bounding box center [516, 238] width 182 height 251
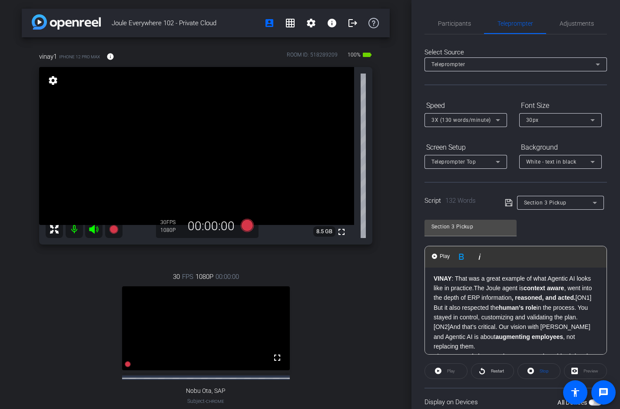
scroll to position [0, 0]
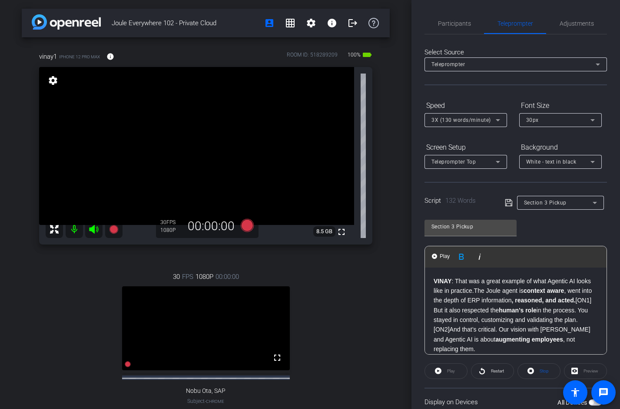
click at [577, 300] on link "[ON1]" at bounding box center [584, 300] width 16 height 7
click at [561, 320] on link "[ON2]" at bounding box center [566, 319] width 16 height 7
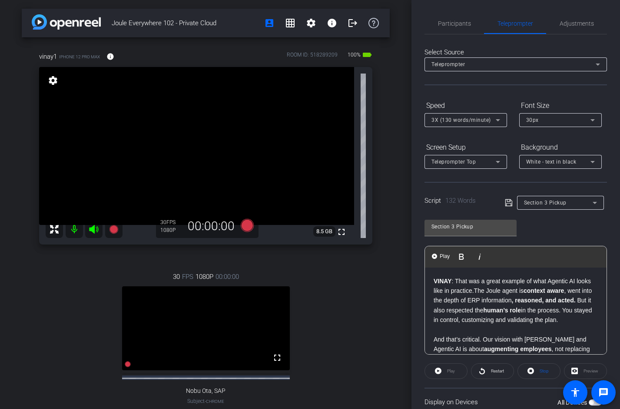
scroll to position [30, 0]
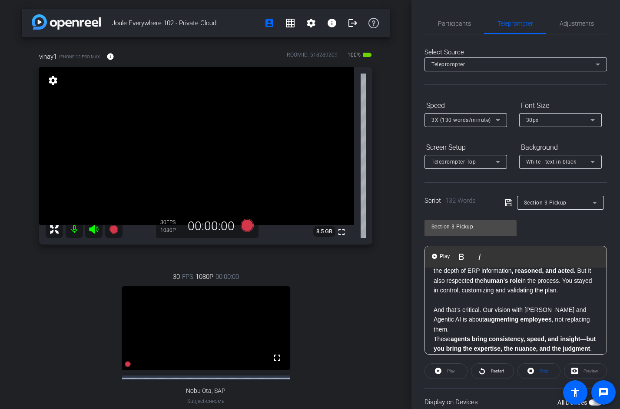
click at [482, 310] on p "And that’s critical. Our vision with Joule and Agentic AI is about augmenting e…" at bounding box center [516, 319] width 164 height 29
click at [582, 321] on p "And that’s critical. Our vision with Joule and Agentic AI is about augmenting e…" at bounding box center [516, 319] width 164 height 29
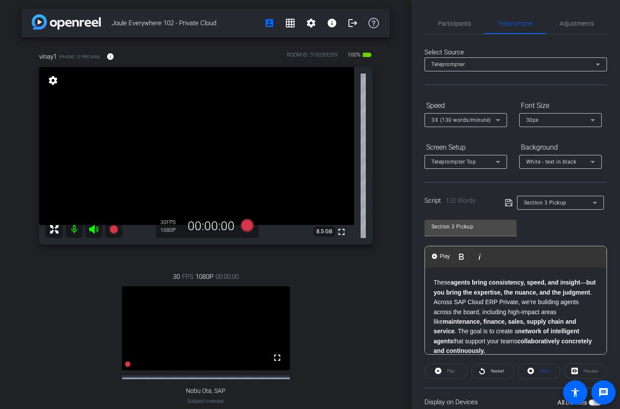
scroll to position [96, 0]
click at [496, 345] on p "Across SAP Cloud ERP Private, we’re building agents across the board, including…" at bounding box center [516, 326] width 164 height 58
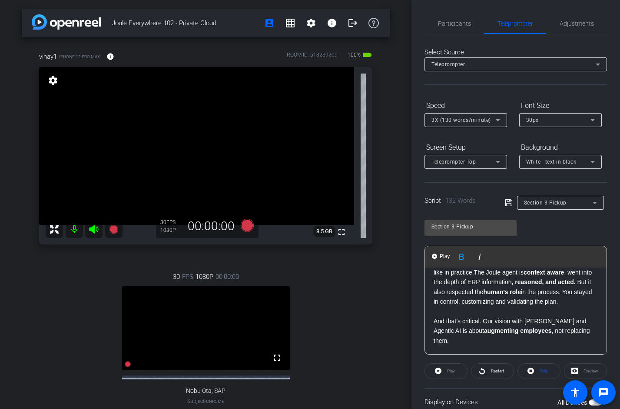
scroll to position [0, 0]
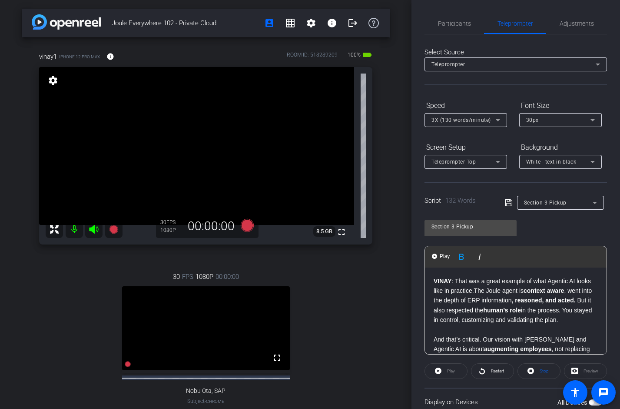
click at [433, 277] on div "VINAY : That was a great example of what Agentic AI looks like in practice. The…" at bounding box center [516, 363] width 182 height 193
click at [476, 223] on input "Section 3 Pickup" at bounding box center [471, 226] width 78 height 10
click at [507, 205] on icon at bounding box center [509, 202] width 8 height 10
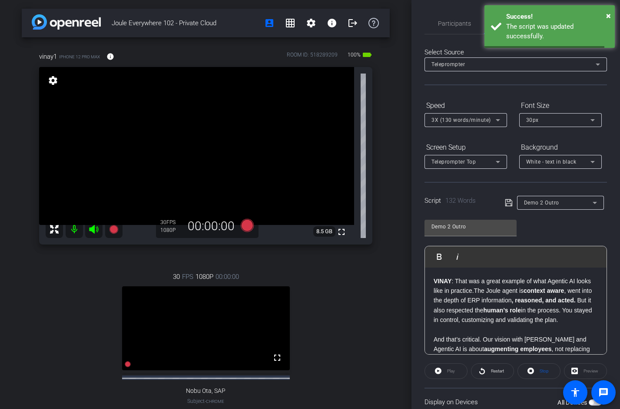
click at [568, 231] on div "Demo 2 Outro Play Play from this location Play Selected Play and display the se…" at bounding box center [516, 283] width 183 height 141
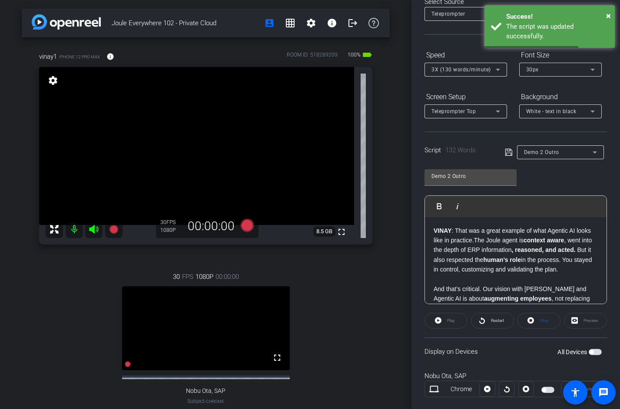
scroll to position [113, 0]
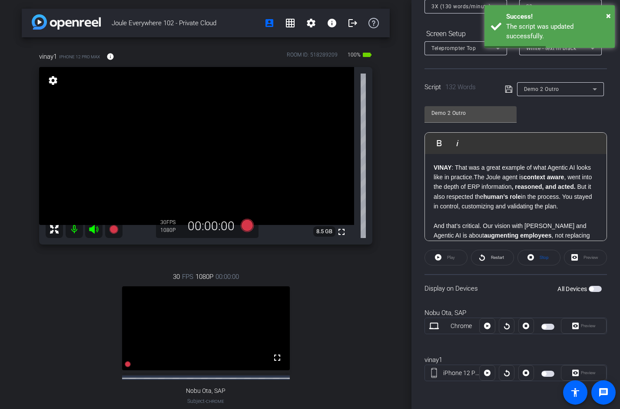
click at [596, 290] on span "button" at bounding box center [595, 289] width 13 height 6
click at [546, 326] on span "button" at bounding box center [548, 326] width 13 height 6
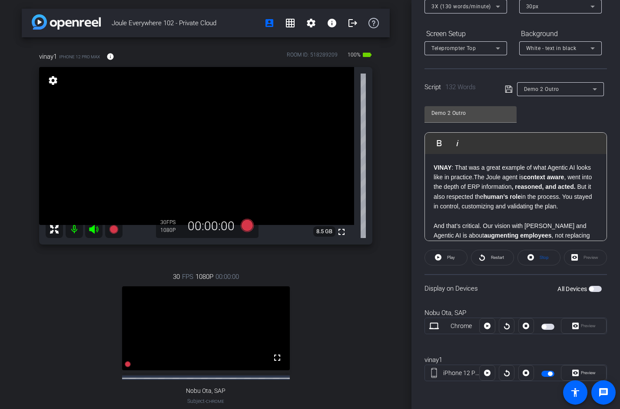
click at [433, 168] on div "VINAY : That was a great example of what Agentic AI looks like in practice. The…" at bounding box center [516, 250] width 182 height 193
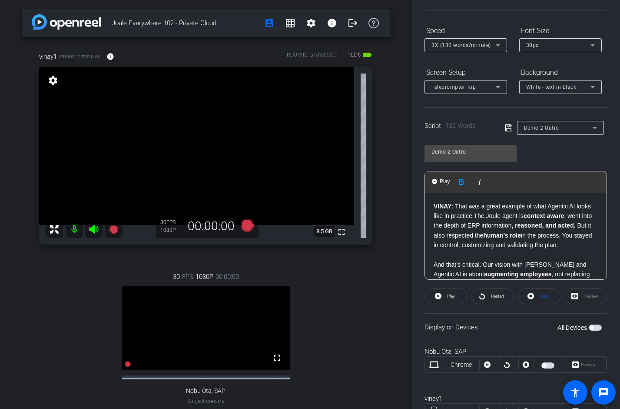
scroll to position [73, 0]
click at [403, 203] on div "Joule Everywhere 102 - Private Cloud account_box grid_on settings info logout v…" at bounding box center [206, 204] width 412 height 409
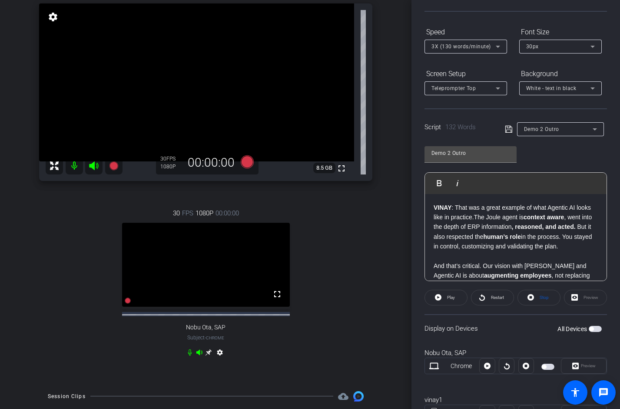
scroll to position [53, 0]
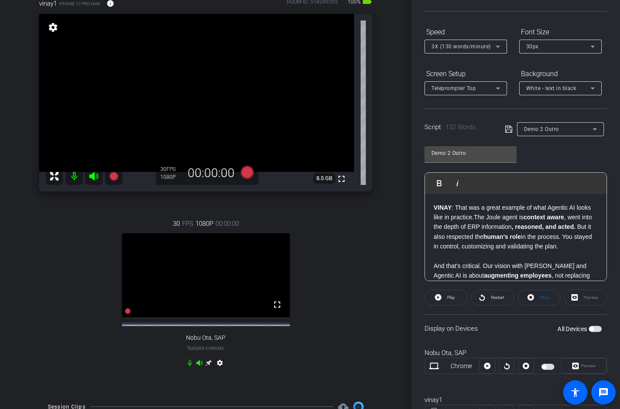
click at [435, 207] on strong "VINAY" at bounding box center [443, 207] width 18 height 7
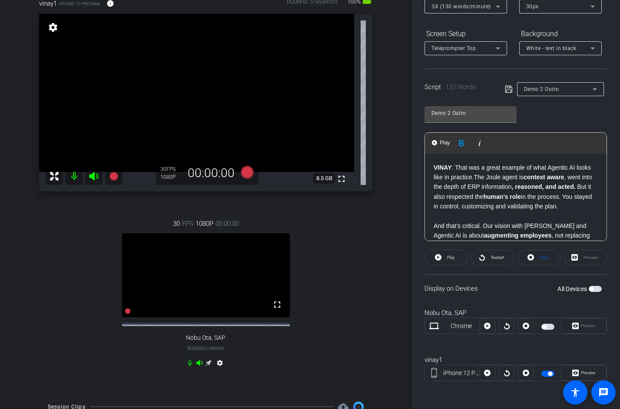
click at [433, 167] on div "VINAY : That was a great example of what Agentic AI looks like in practice. The…" at bounding box center [516, 250] width 182 height 193
click at [388, 107] on div "vinay1 iPhone 12 Pro Max info ROOM ID: 518289209 100% battery_std fullscreen se…" at bounding box center [206, 188] width 368 height 408
click at [433, 165] on div "VINAY : That was a great example of what Agentic AI looks like in practice. The…" at bounding box center [516, 250] width 182 height 193
click at [436, 166] on strong "VINAY" at bounding box center [443, 167] width 18 height 7
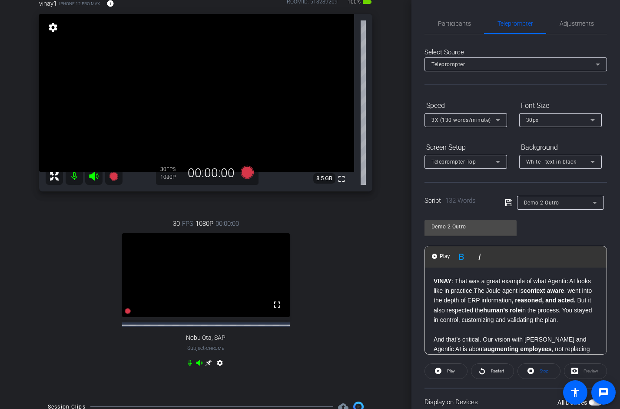
scroll to position [1, 0]
click at [459, 18] on span "Participants" at bounding box center [454, 22] width 33 height 21
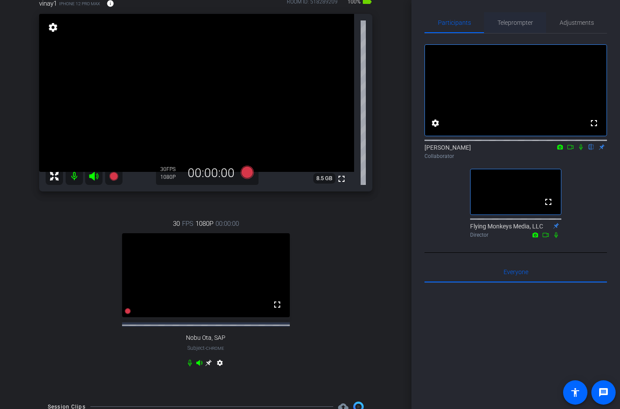
click at [513, 20] on span "Teleprompter" at bounding box center [516, 23] width 36 height 6
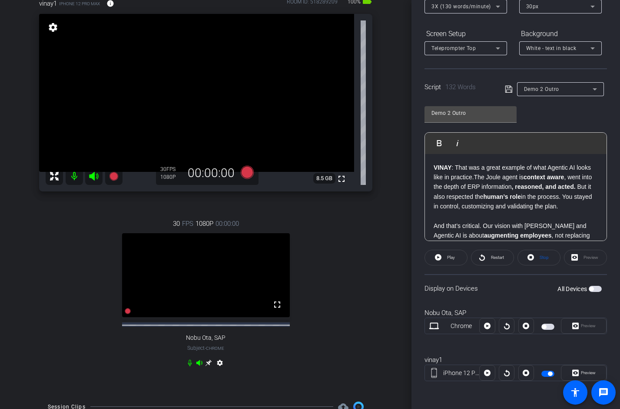
scroll to position [0, 0]
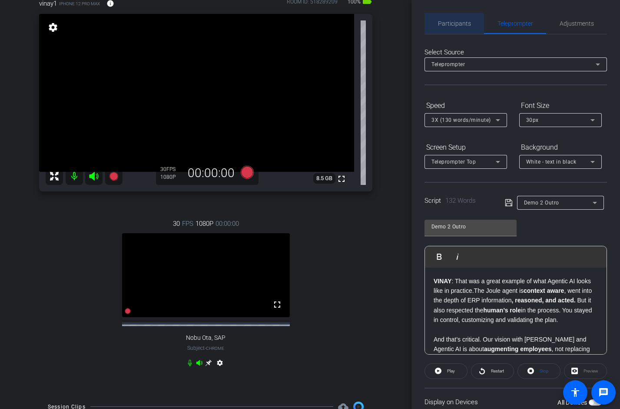
click at [446, 25] on span "Participants" at bounding box center [454, 23] width 33 height 6
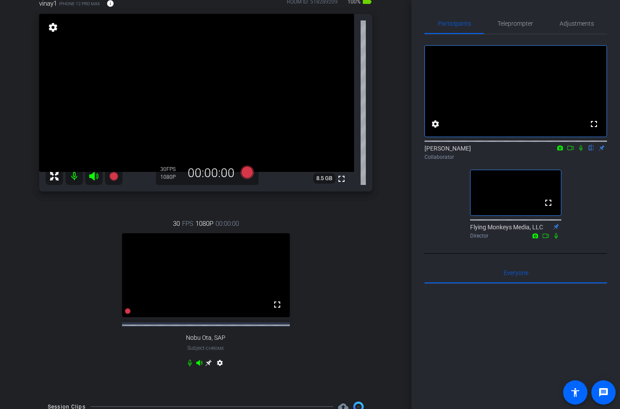
click at [582, 151] on icon at bounding box center [581, 148] width 3 height 6
click at [569, 151] on icon at bounding box center [570, 148] width 7 height 6
click at [514, 23] on span "Teleprompter" at bounding box center [516, 23] width 36 height 6
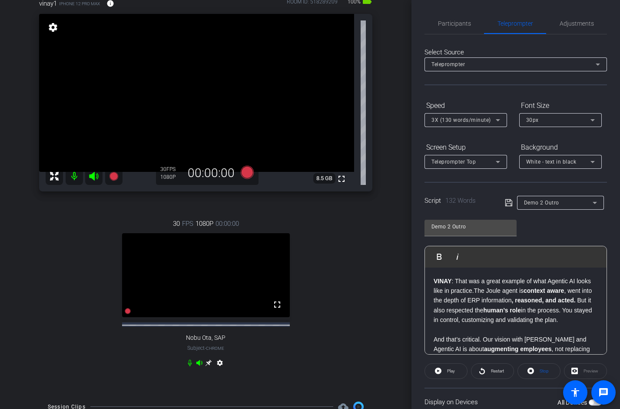
click at [416, 257] on div "Participants Teleprompter Adjustments [PERSON_NAME] Collaborator Flying Monkeys…" at bounding box center [516, 204] width 209 height 409
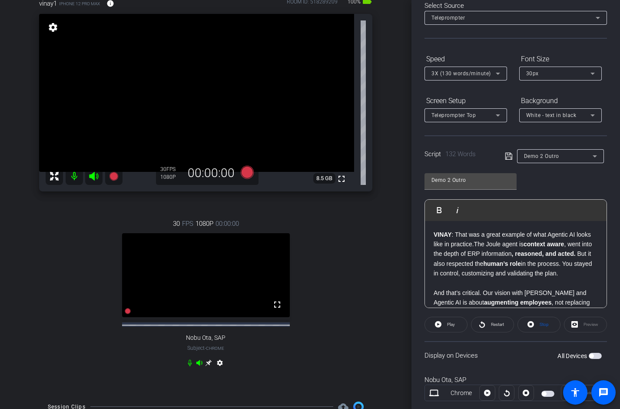
scroll to position [58, 0]
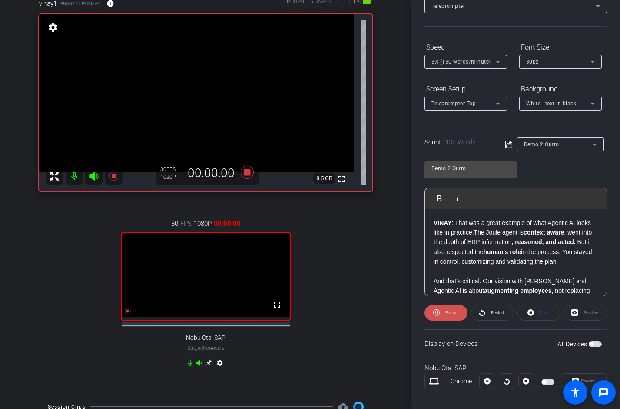
click at [438, 311] on icon at bounding box center [436, 312] width 7 height 11
click at [414, 311] on div "Participants Teleprompter Adjustments [PERSON_NAME] Collaborator [PERSON_NAME] …" at bounding box center [516, 204] width 209 height 409
click at [439, 314] on icon at bounding box center [438, 312] width 7 height 7
click at [415, 283] on div "Participants Teleprompter Adjustments [PERSON_NAME] Collaborator [PERSON_NAME] …" at bounding box center [516, 204] width 209 height 409
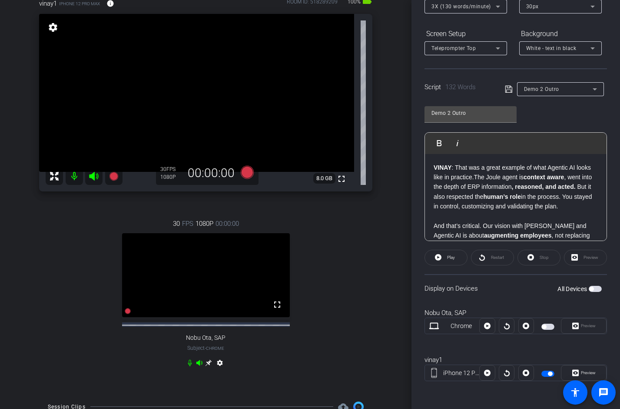
scroll to position [0, 0]
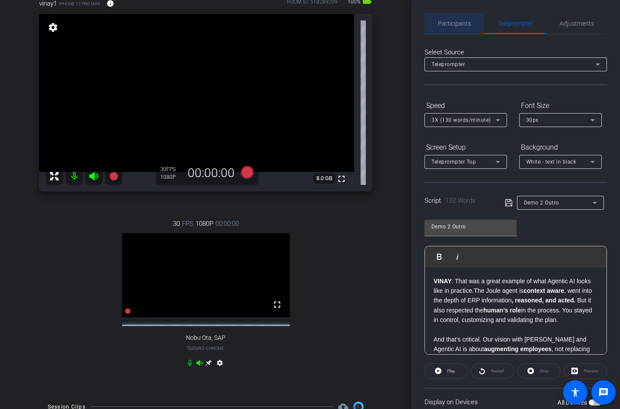
click at [458, 24] on span "Participants" at bounding box center [454, 23] width 33 height 6
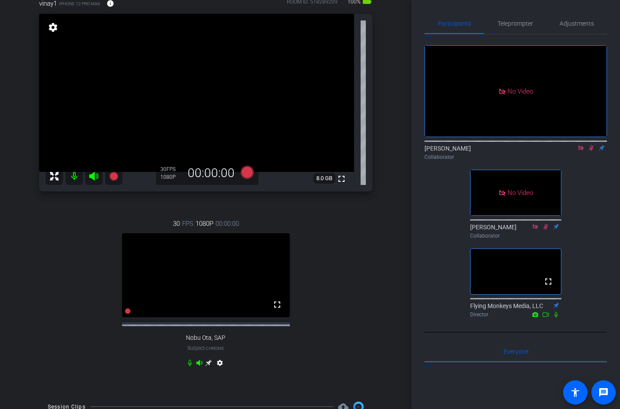
click at [581, 145] on icon at bounding box center [581, 148] width 7 height 6
click at [578, 151] on icon at bounding box center [581, 148] width 7 height 6
click at [517, 22] on span "Teleprompter" at bounding box center [516, 23] width 36 height 6
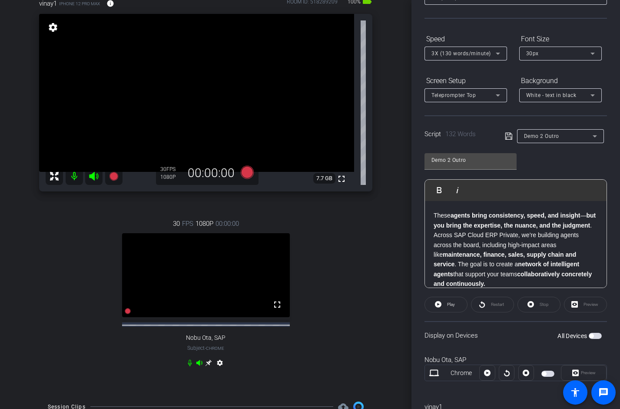
scroll to position [113, 0]
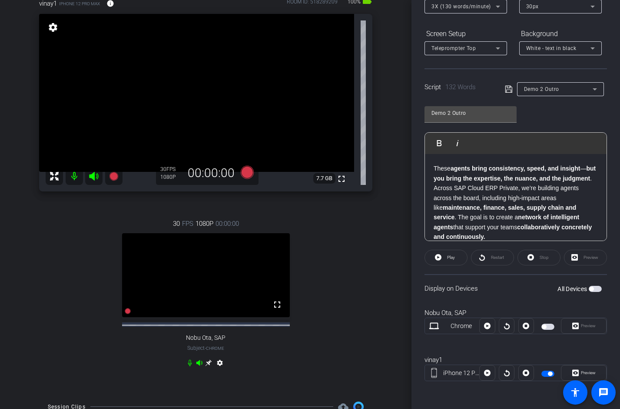
click at [545, 371] on span "button" at bounding box center [548, 373] width 13 height 6
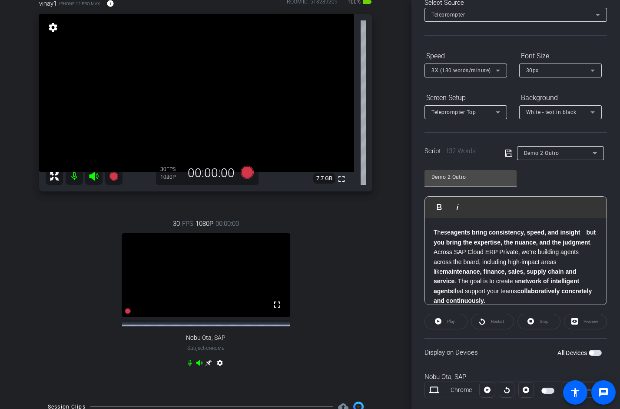
click at [499, 268] on strong "maintenance, finance, sales, supply chain and service" at bounding box center [505, 276] width 143 height 17
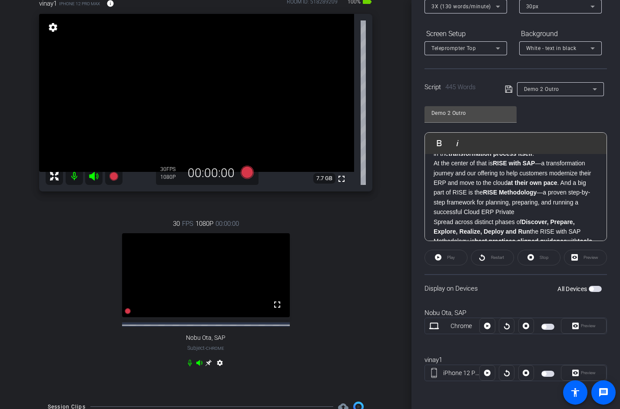
scroll to position [0, 0]
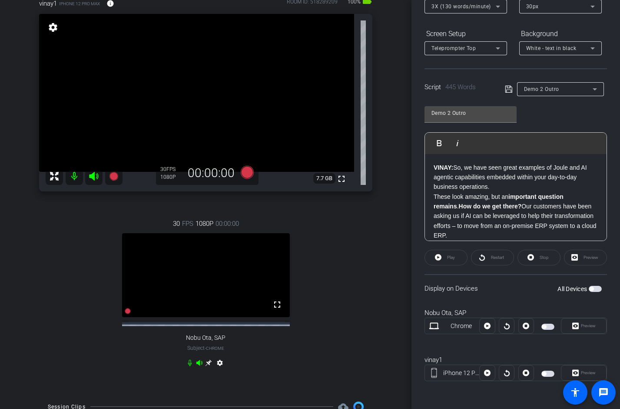
click at [456, 170] on p "VINAY: So, we have seen great examples of Joule and AI agentic capabilities emb…" at bounding box center [516, 177] width 164 height 29
click at [493, 187] on p "VINAY: So, we have seen great examples of Joule and AI agentic capabilities emb…" at bounding box center [516, 177] width 164 height 29
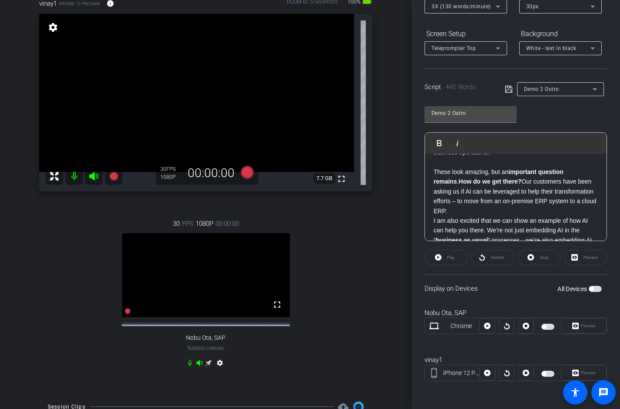
scroll to position [82, 0]
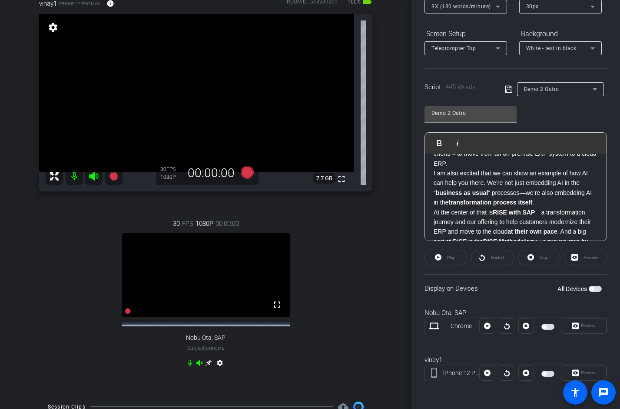
click at [561, 190] on p "I am also excited that we can show an example of how AI can help you there. We’…" at bounding box center [516, 187] width 164 height 39
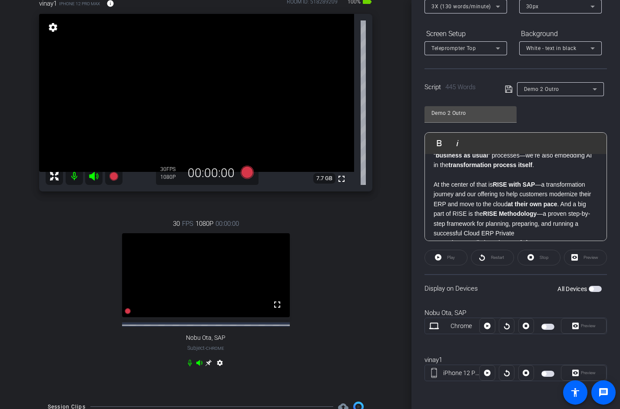
scroll to position [125, 0]
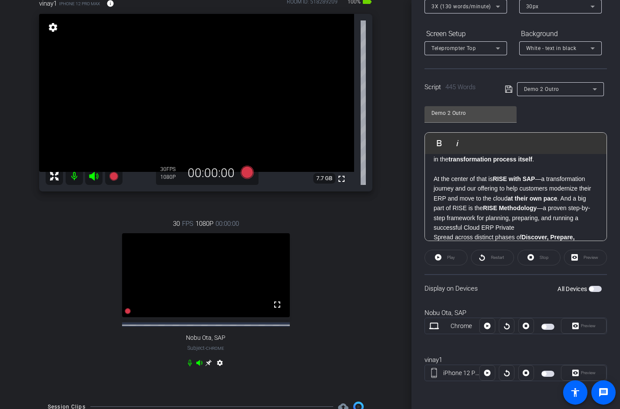
click at [536, 213] on p "At the center of that is RISE with SAP —a transformation journey and our offeri…" at bounding box center [516, 203] width 164 height 58
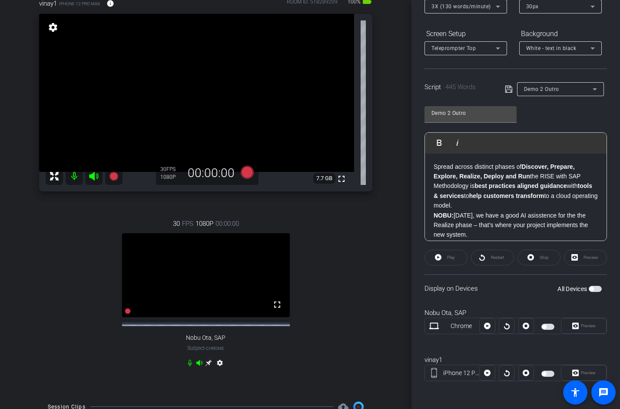
click at [507, 196] on p "Spread across distinct phases of Discover, Prepare, Explore, Realize, Deploy an…" at bounding box center [516, 186] width 164 height 49
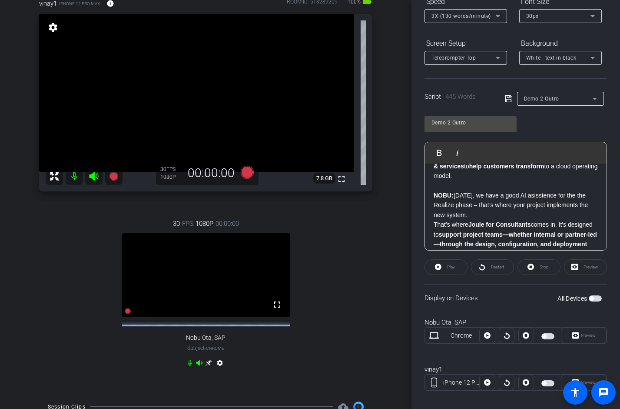
scroll to position [247, 0]
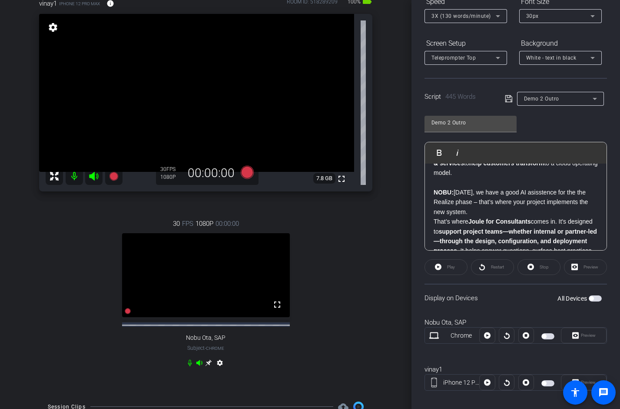
click at [489, 201] on p "NOBU: [DATE], we have a good AI asisstence for the the Realize phase – that’s w…" at bounding box center [516, 201] width 164 height 29
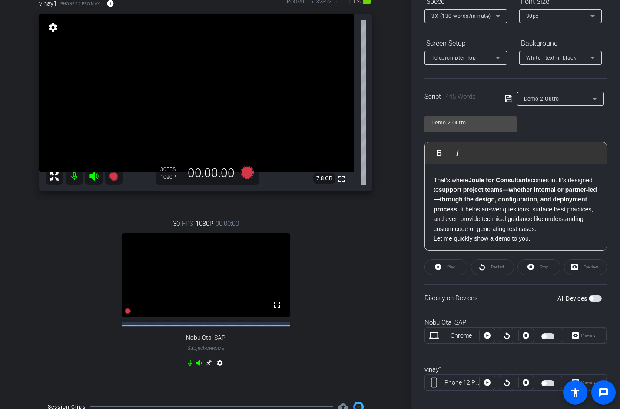
scroll to position [306, 0]
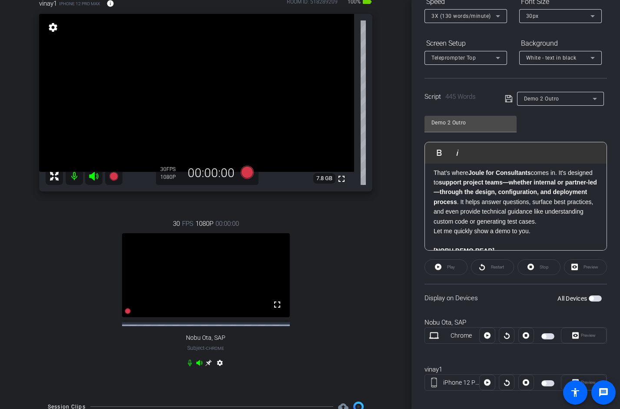
click at [559, 213] on p "That’s where Joule for Consultants comes in. It's designed to support project t…" at bounding box center [516, 197] width 164 height 58
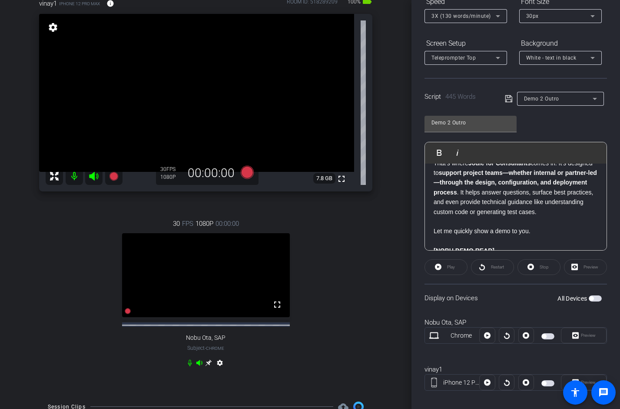
scroll to position [94, 0]
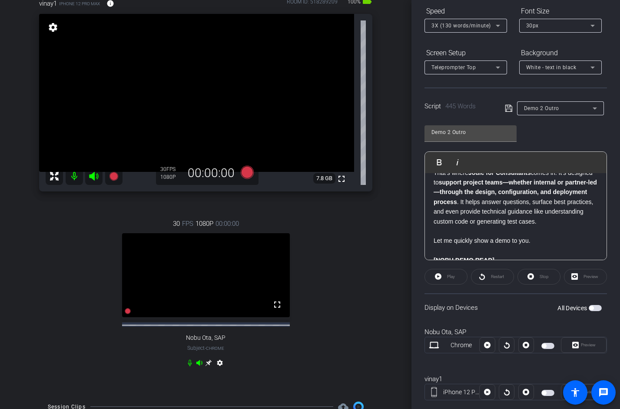
click at [539, 246] on p at bounding box center [516, 251] width 164 height 10
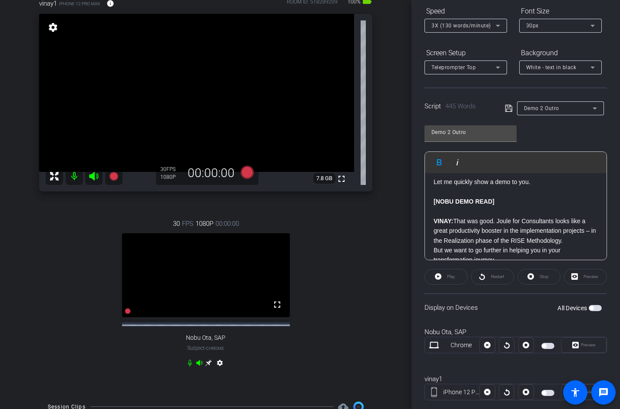
scroll to position [378, 0]
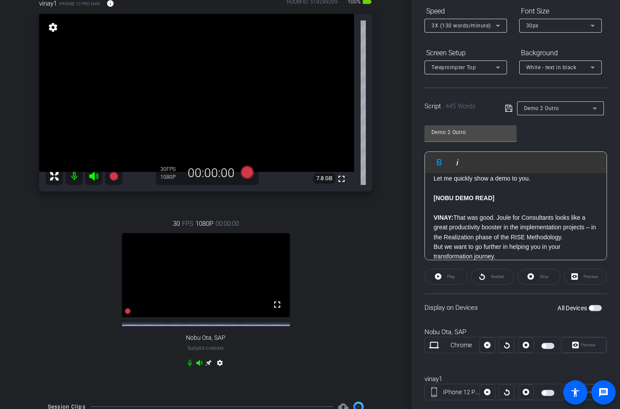
click at [524, 193] on p "[NOBU DEMO READ]" at bounding box center [516, 198] width 164 height 10
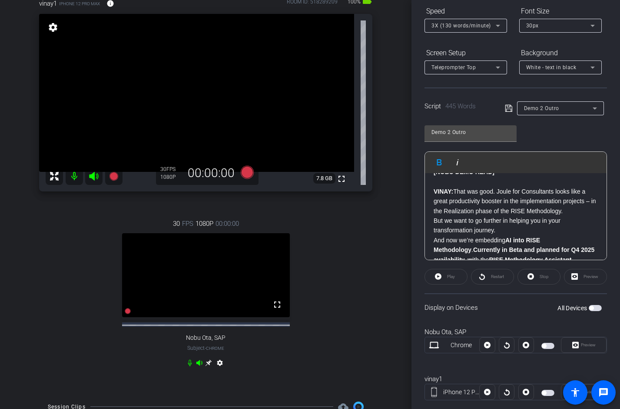
scroll to position [405, 0]
click at [537, 219] on p "But we want to go further in helping you in your transformation journey." at bounding box center [516, 225] width 164 height 20
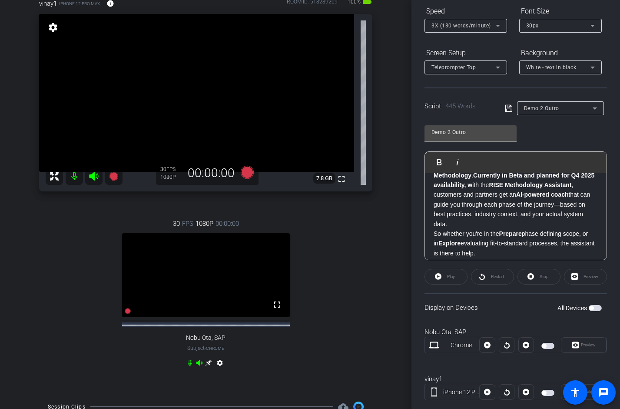
scroll to position [493, 0]
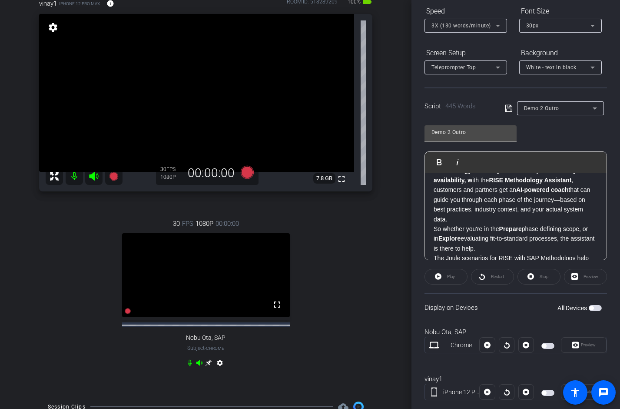
click at [540, 253] on p "The Joule scenarios for RISE with SAP Methodology help customers accelerate the…" at bounding box center [516, 292] width 164 height 78
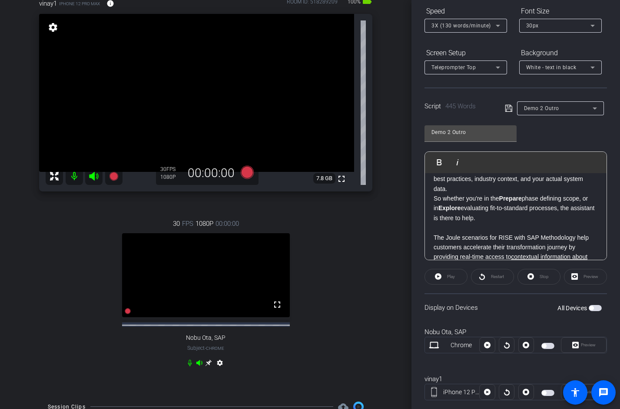
scroll to position [563, 0]
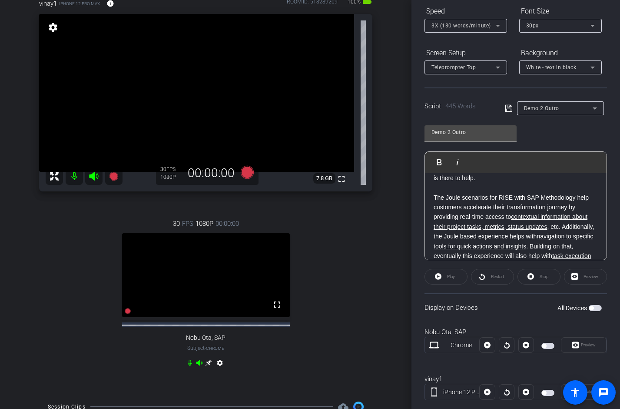
click at [534, 250] on p "The Joule scenarios for RISE with SAP Methodology help customers accelerate the…" at bounding box center [516, 232] width 164 height 78
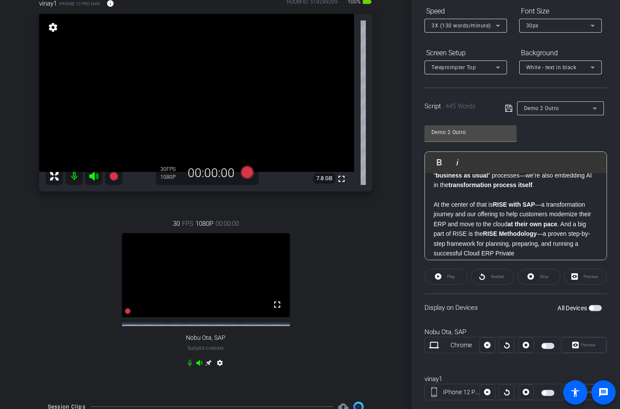
scroll to position [36, 0]
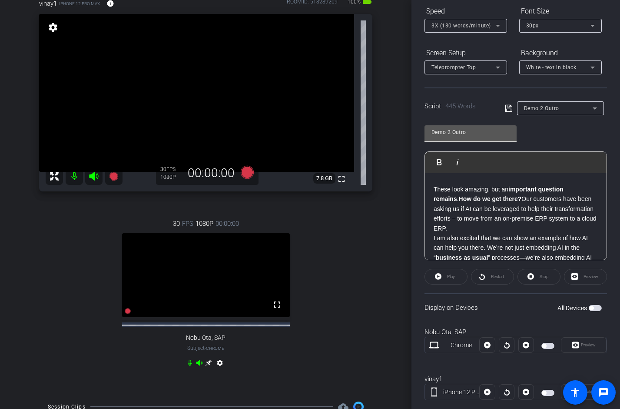
click at [481, 136] on input "Demo 2 Outro" at bounding box center [471, 132] width 78 height 10
click at [512, 107] on icon at bounding box center [508, 108] width 7 height 7
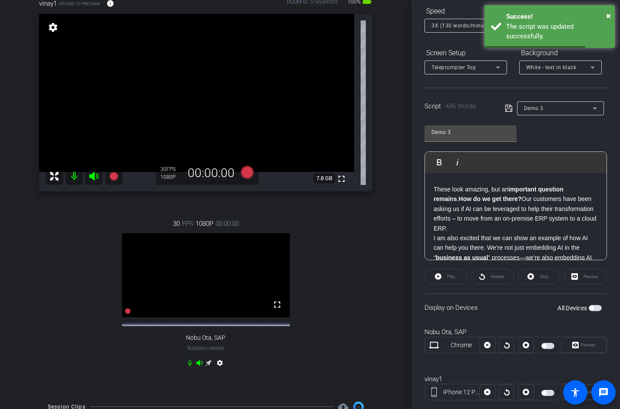
click at [416, 172] on div "Participants Teleprompter Adjustments settings [PERSON_NAME] flip Collaborator …" at bounding box center [516, 204] width 209 height 409
click at [587, 306] on label "All Devices" at bounding box center [573, 307] width 31 height 9
click at [589, 306] on button "All Devices" at bounding box center [595, 308] width 13 height 6
click at [550, 346] on span "button" at bounding box center [548, 346] width 13 height 6
click at [550, 383] on span "button" at bounding box center [548, 393] width 13 height 6
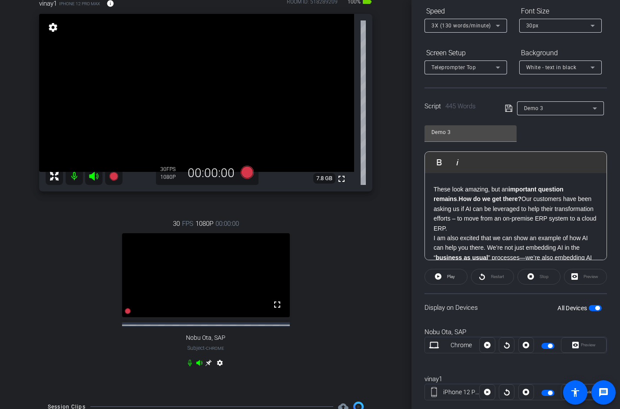
click at [610, 246] on div "Participants Teleprompter Adjustments settings [PERSON_NAME] flip Collaborator …" at bounding box center [516, 204] width 209 height 409
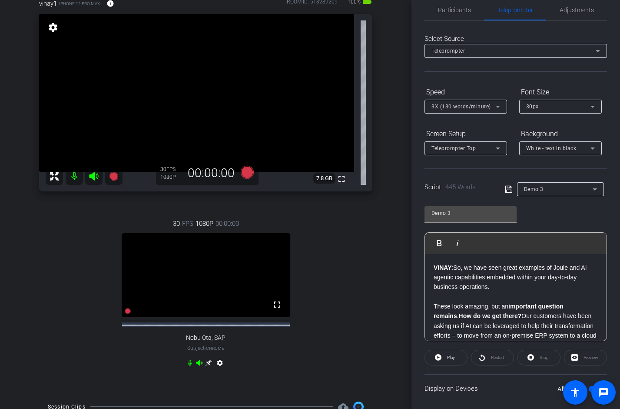
scroll to position [4, 0]
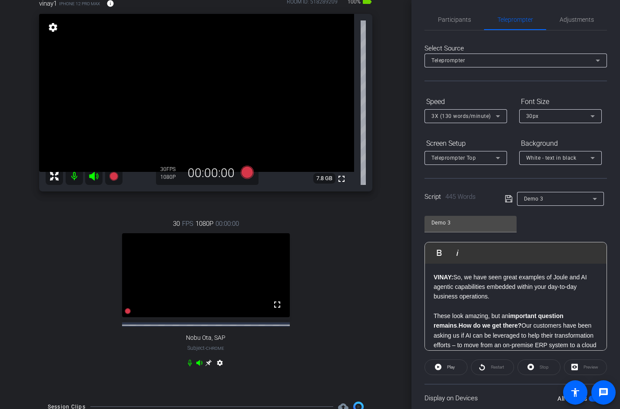
click at [434, 278] on strong "VINAY:" at bounding box center [444, 276] width 20 height 7
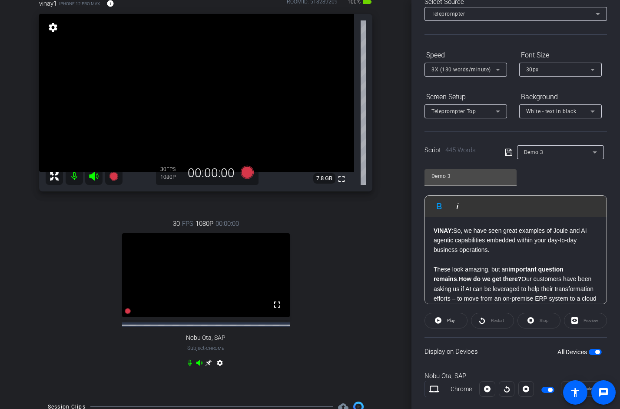
scroll to position [0, 0]
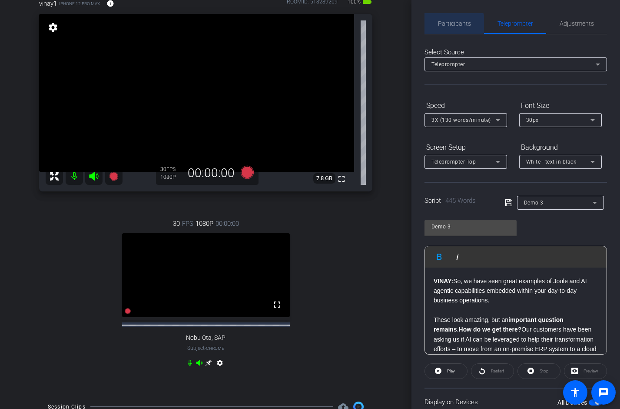
click at [453, 24] on span "Participants" at bounding box center [454, 23] width 33 height 6
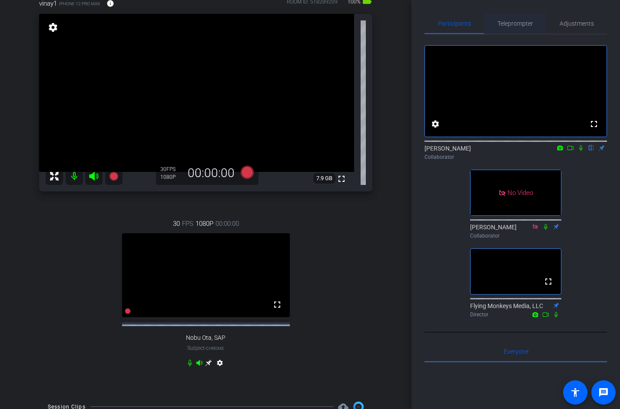
click at [515, 20] on span "Teleprompter" at bounding box center [516, 23] width 36 height 6
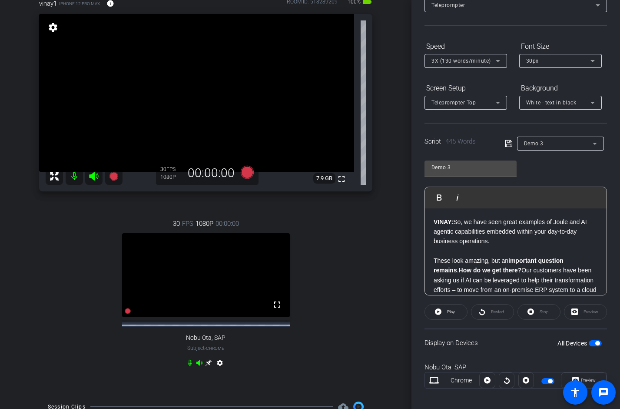
scroll to position [113, 0]
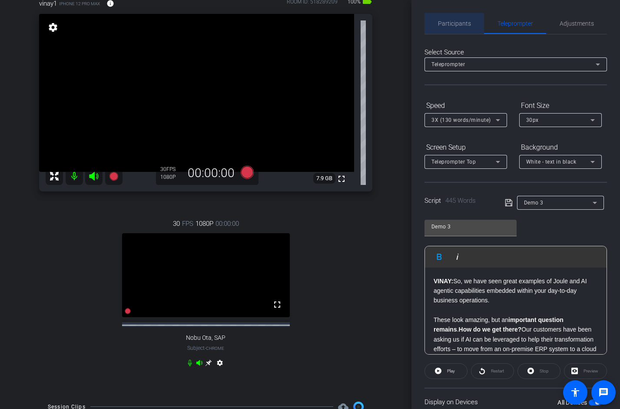
click at [463, 30] on span "Participants" at bounding box center [454, 23] width 33 height 21
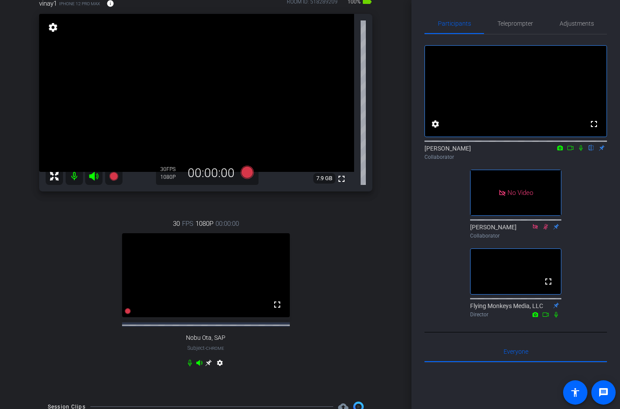
click at [572, 150] on icon at bounding box center [571, 148] width 6 height 4
click at [593, 151] on icon at bounding box center [591, 148] width 7 height 6
click at [515, 30] on span "Teleprompter" at bounding box center [516, 23] width 36 height 21
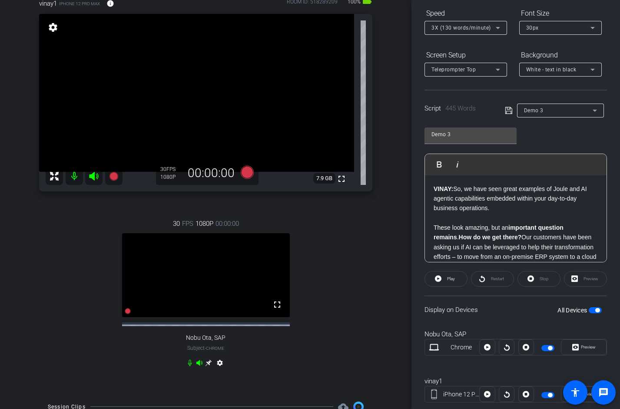
scroll to position [113, 0]
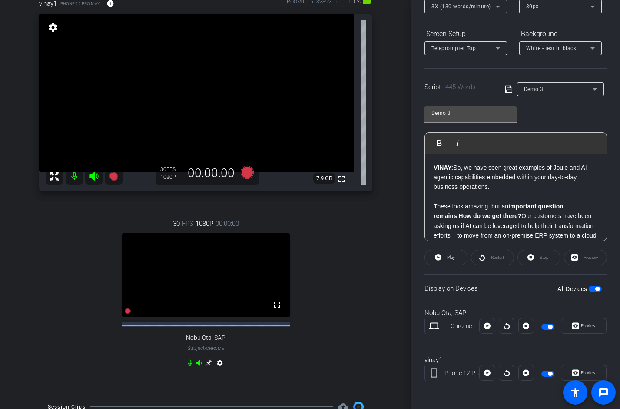
click at [417, 169] on div "Participants Teleprompter Adjustments [PERSON_NAME] Collaborator [PERSON_NAME] …" at bounding box center [516, 204] width 209 height 409
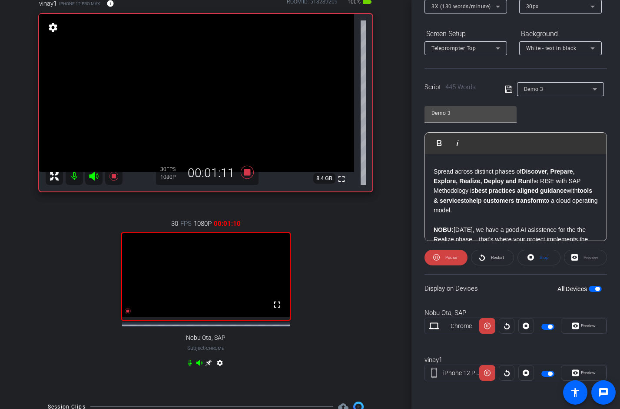
scroll to position [200, 0]
click at [418, 195] on div "Participants Teleprompter Adjustments [PERSON_NAME] Collaborator [PERSON_NAME] …" at bounding box center [516, 204] width 209 height 409
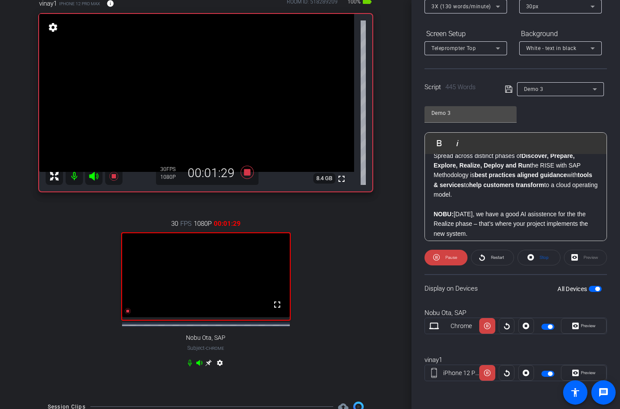
scroll to position [229, 0]
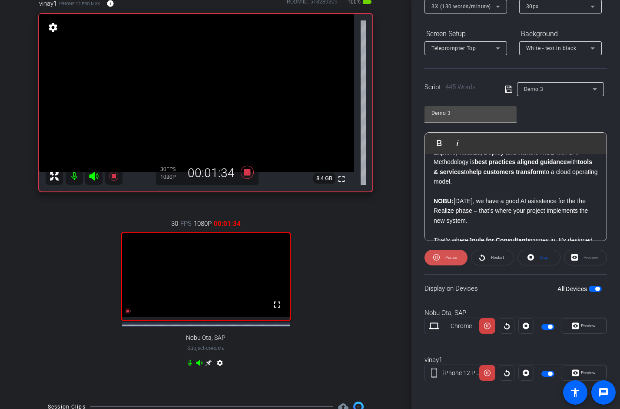
click at [438, 259] on icon at bounding box center [436, 257] width 7 height 7
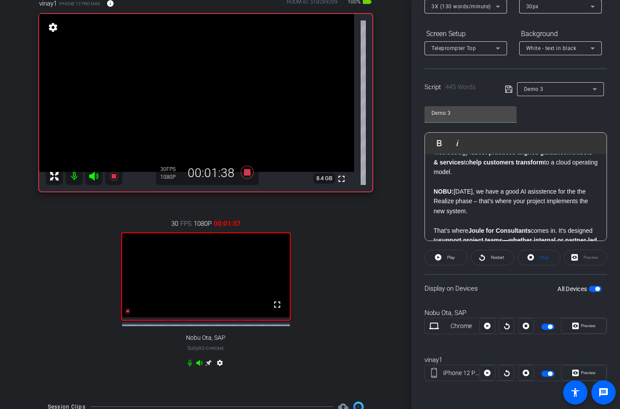
scroll to position [246, 0]
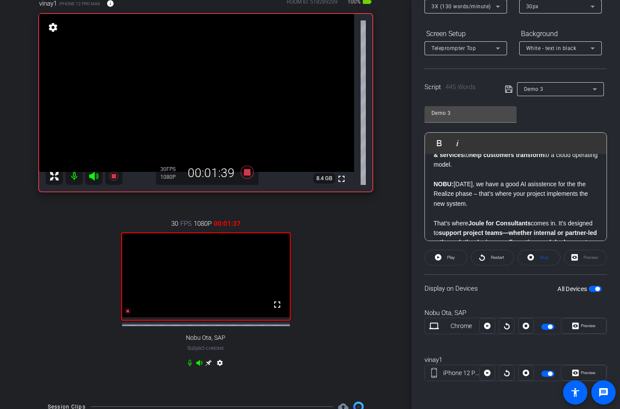
click at [435, 179] on p "NOBU: [DATE], we have a good AI asisstence for the the Realize phase – that’s w…" at bounding box center [516, 198] width 164 height 39
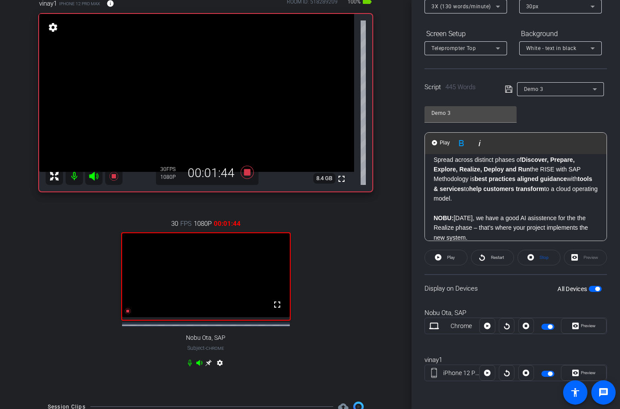
scroll to position [200, 0]
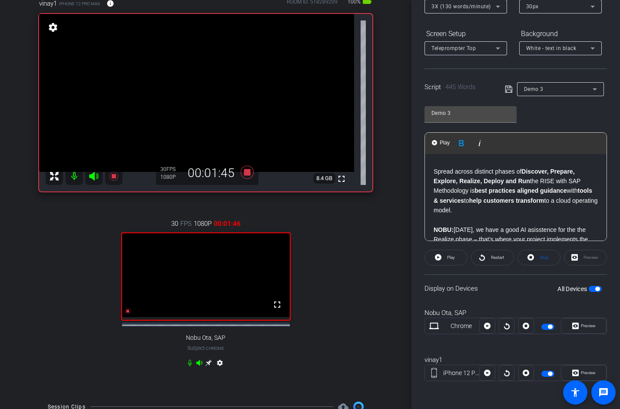
click at [434, 226] on strong "NOBU:" at bounding box center [444, 229] width 20 height 7
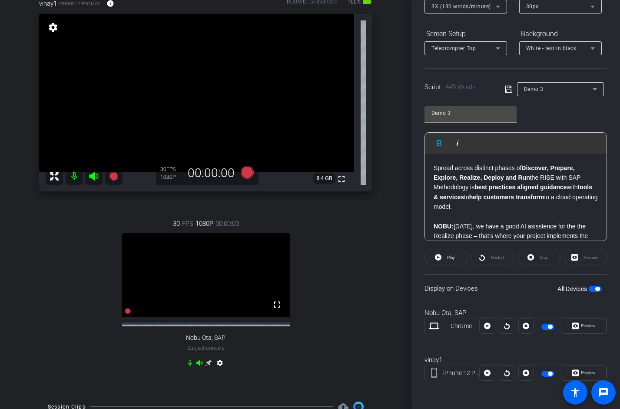
scroll to position [227, 0]
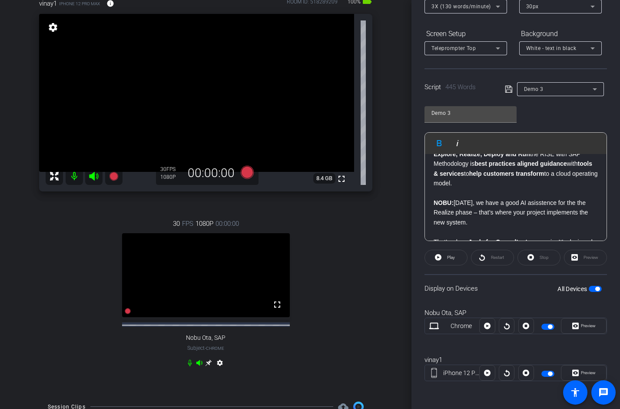
click at [434, 199] on strong "NOBU:" at bounding box center [444, 202] width 20 height 7
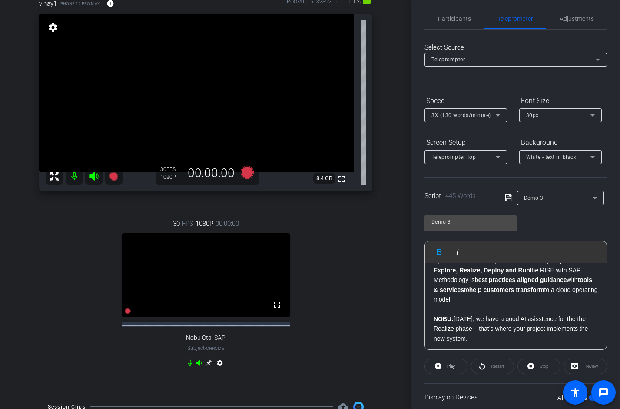
scroll to position [0, 0]
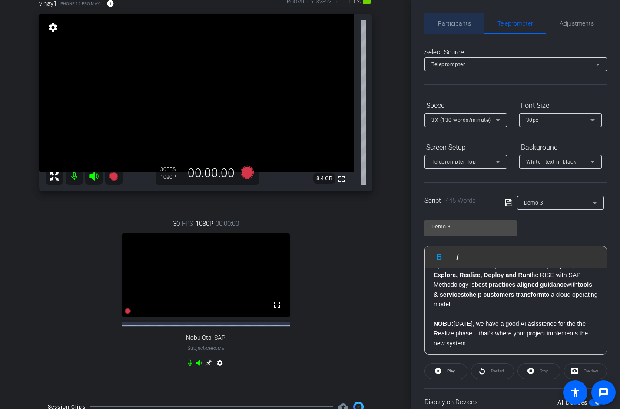
click at [457, 19] on span "Participants" at bounding box center [454, 23] width 33 height 21
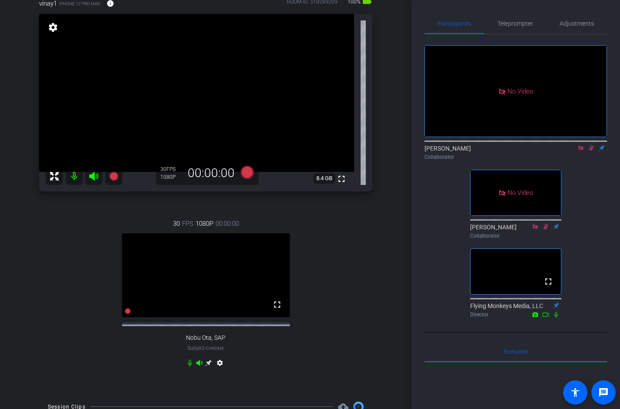
click at [583, 145] on icon at bounding box center [581, 148] width 7 height 6
click at [579, 151] on icon at bounding box center [581, 148] width 7 height 6
click at [513, 20] on span "Teleprompter" at bounding box center [516, 23] width 36 height 6
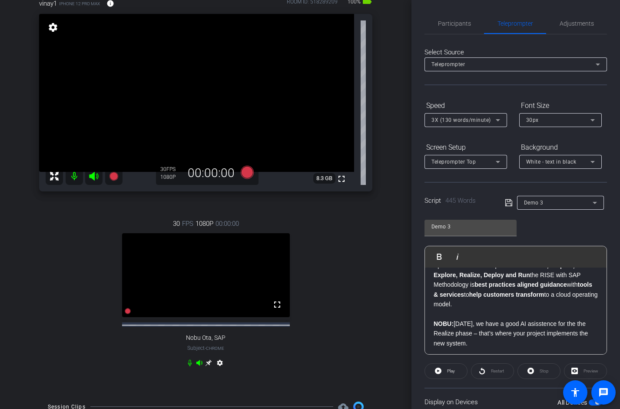
click at [492, 293] on p "Spread across distinct phases of Discover, Prepare, Explore, Realize, Deploy an…" at bounding box center [516, 289] width 164 height 58
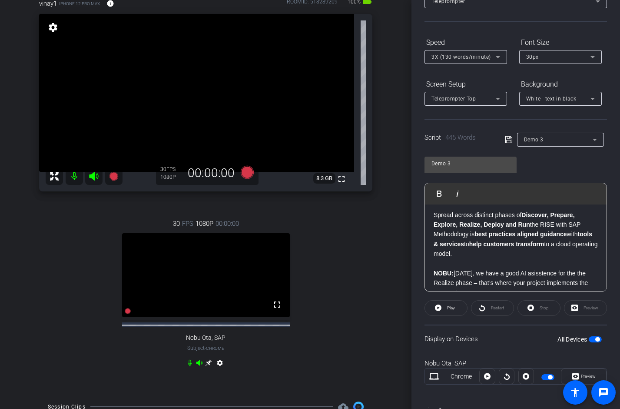
scroll to position [113, 0]
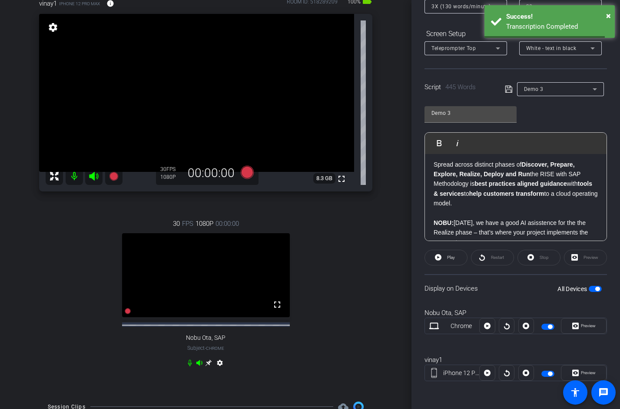
click at [597, 289] on span "button" at bounding box center [598, 289] width 4 height 4
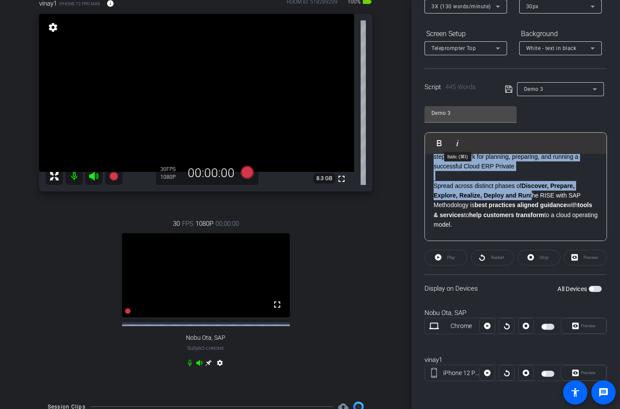
scroll to position [0, 0]
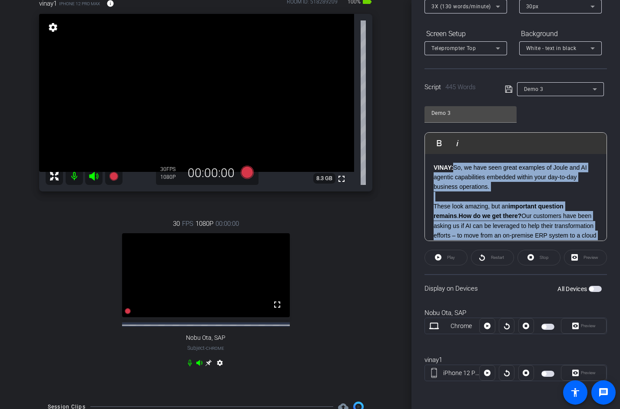
drag, startPoint x: 531, startPoint y: 187, endPoint x: 455, endPoint y: 169, distance: 78.1
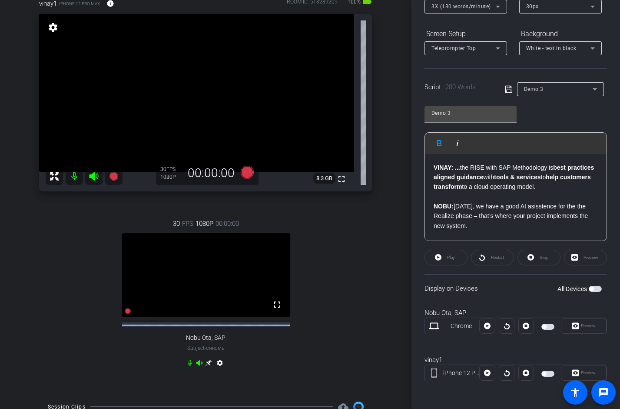
click at [546, 185] on p "VINAY: ... the RISE with SAP Methodology is best practices aligned guidance wit…" at bounding box center [516, 182] width 164 height 39
click at [433, 170] on div "VINAY: ... the RISE with SAP Methodology is best practices aligned guidance wit…" at bounding box center [516, 377] width 182 height 446
click at [468, 111] on input "Demo 3" at bounding box center [471, 113] width 78 height 10
click at [507, 89] on icon at bounding box center [509, 89] width 8 height 10
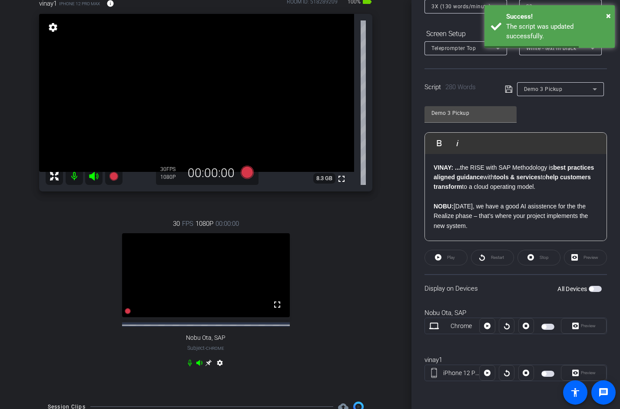
click at [595, 288] on span "button" at bounding box center [595, 289] width 13 height 6
click at [611, 213] on div "Participants Teleprompter Adjustments settings [PERSON_NAME] flip Collaborator …" at bounding box center [516, 204] width 209 height 409
click at [433, 168] on div "VINAY: ... the RISE with SAP Methodology is best practices aligned guidance wit…" at bounding box center [516, 377] width 182 height 446
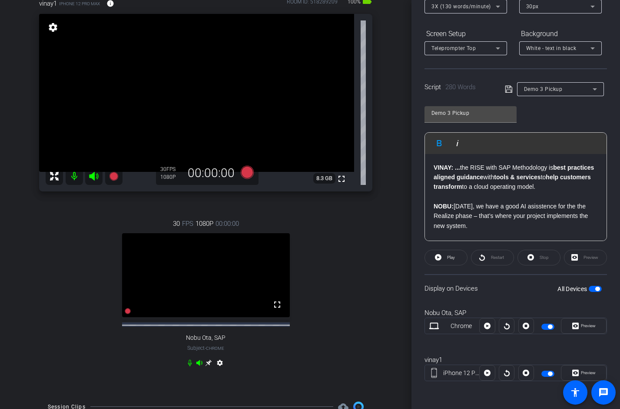
click at [432, 166] on div "VINAY: ... the RISE with SAP Methodology is best practices aligned guidance wit…" at bounding box center [516, 377] width 182 height 446
click at [416, 113] on div "Participants Teleprompter Adjustments settings [PERSON_NAME] flip Collaborator …" at bounding box center [516, 204] width 209 height 409
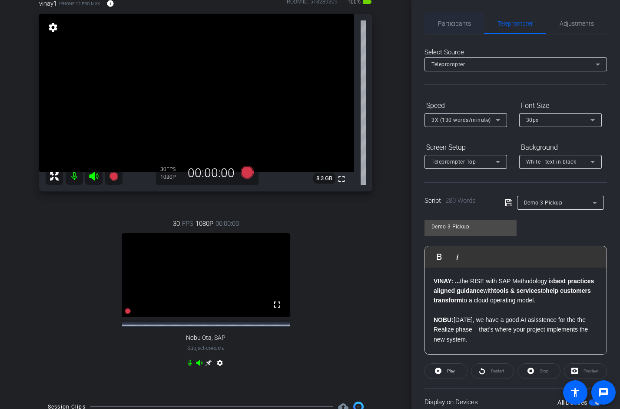
click at [456, 27] on span "Participants" at bounding box center [454, 23] width 33 height 21
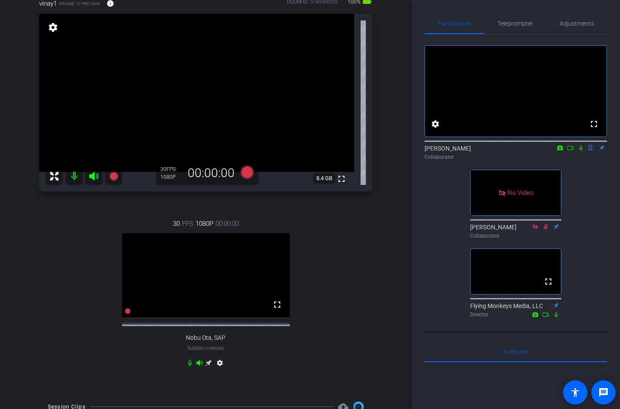
click at [569, 151] on icon at bounding box center [570, 148] width 7 height 6
click at [593, 151] on icon at bounding box center [591, 148] width 7 height 6
click at [513, 34] on div "No Video [PERSON_NAME] Collaborator No Video [PERSON_NAME] Collaborator No Vide…" at bounding box center [516, 177] width 183 height 287
click at [512, 23] on span "Teleprompter" at bounding box center [516, 23] width 36 height 6
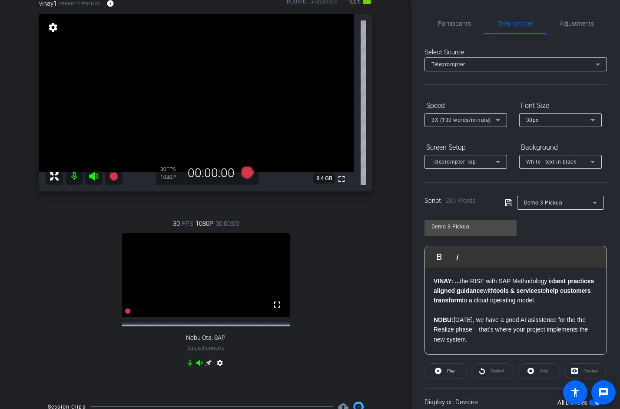
click at [414, 213] on div "Participants Teleprompter Adjustments [PERSON_NAME] Collaborator [PERSON_NAME] …" at bounding box center [516, 204] width 209 height 409
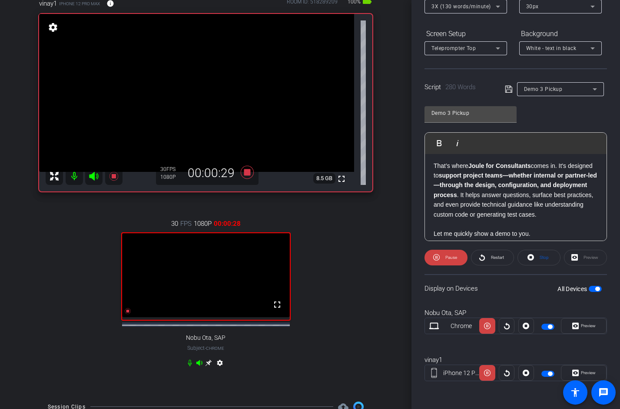
scroll to position [80, 0]
click at [448, 258] on span "Pause" at bounding box center [452, 257] width 12 height 5
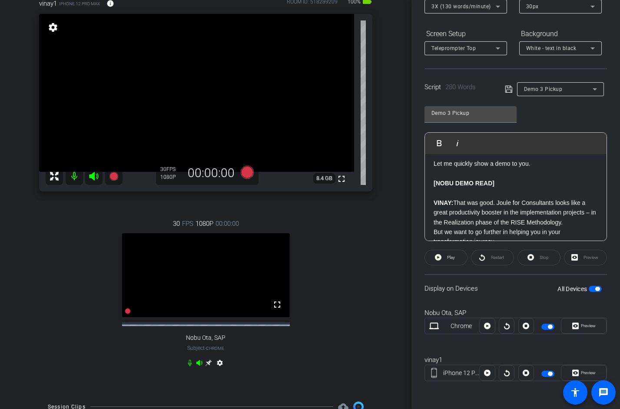
scroll to position [143, 0]
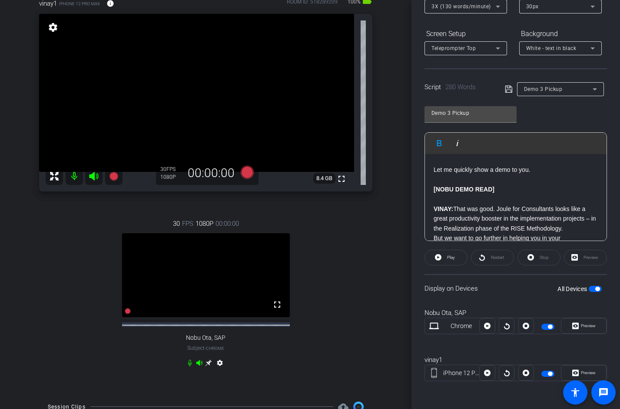
click at [451, 189] on strong "[NOBU DEMO READ]" at bounding box center [464, 189] width 61 height 7
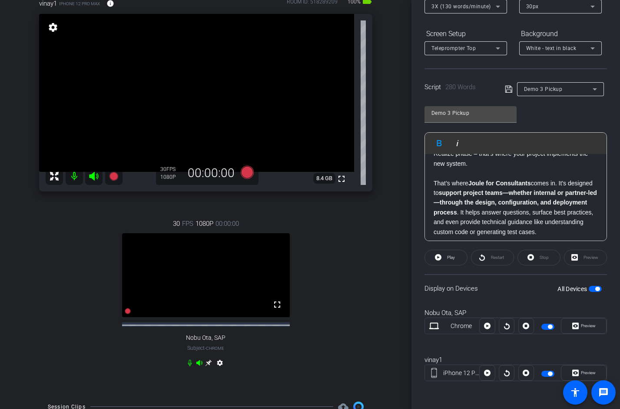
scroll to position [0, 0]
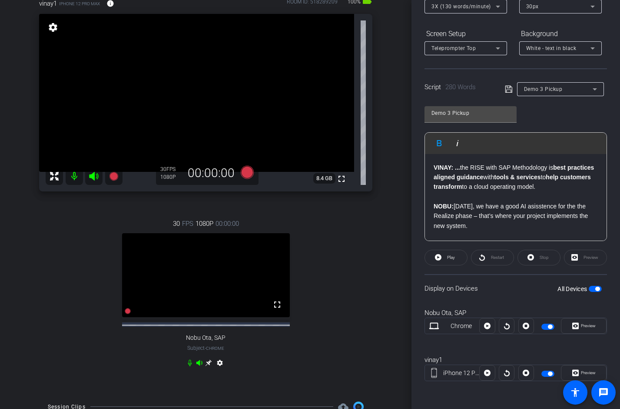
click at [436, 167] on strong "VINAY: ..." at bounding box center [447, 167] width 27 height 7
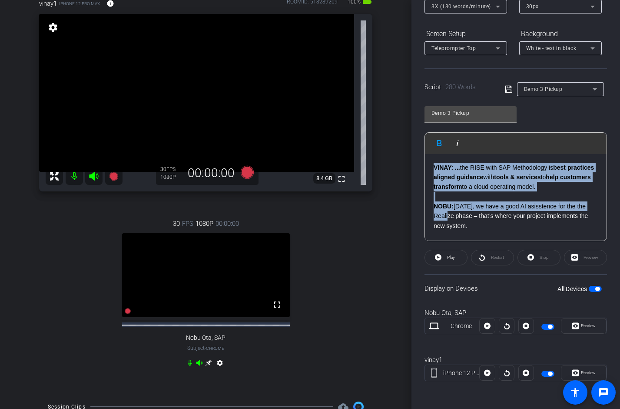
drag, startPoint x: 436, startPoint y: 167, endPoint x: 451, endPoint y: 217, distance: 51.9
click at [451, 217] on div "VINAY: ... the RISE with SAP Methodology is best practices aligned guidance wit…" at bounding box center [516, 377] width 182 height 446
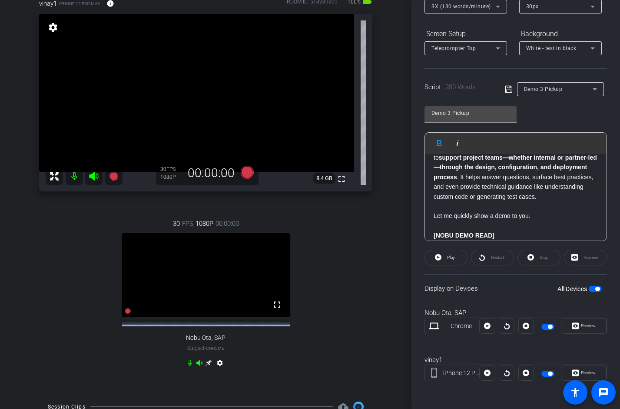
scroll to position [97, 0]
click at [534, 218] on p "Let me quickly show a demo to you." at bounding box center [516, 217] width 164 height 10
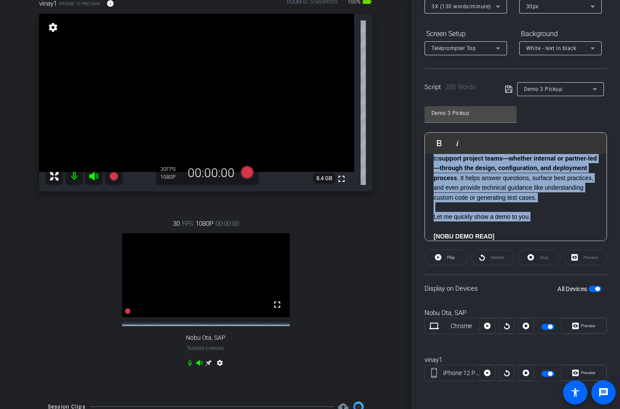
scroll to position [0, 0]
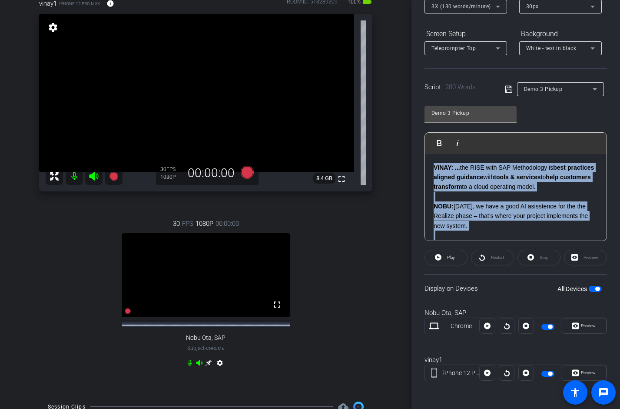
drag, startPoint x: 534, startPoint y: 218, endPoint x: 394, endPoint y: 117, distance: 173.1
click at [394, 117] on div "Joule Everywhere 102 - Private Cloud account_box grid_on settings info logout v…" at bounding box center [310, 204] width 620 height 409
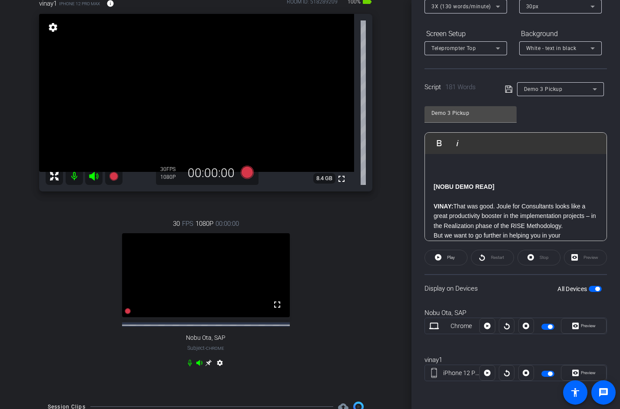
click at [593, 290] on span "button" at bounding box center [595, 289] width 13 height 6
click at [479, 117] on input "Demo 3 Pickup" at bounding box center [471, 113] width 78 height 10
click at [432, 187] on div "[NOBU DEMO READ] [PERSON_NAME]: That was good. Joule for Consultants looks like…" at bounding box center [516, 304] width 182 height 300
click at [434, 189] on strong "[NOBU DEMO READ]" at bounding box center [464, 186] width 61 height 7
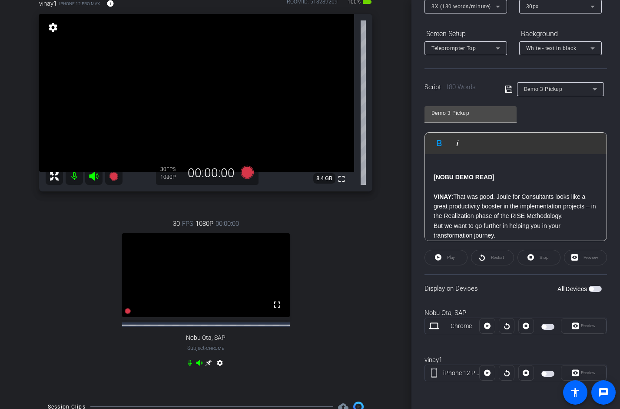
click at [597, 289] on span "button" at bounding box center [595, 289] width 13 height 6
click at [551, 323] on span "button" at bounding box center [548, 326] width 13 height 6
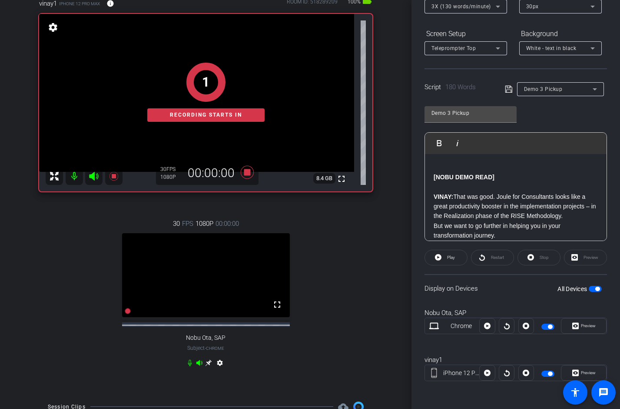
click at [548, 325] on span "button" at bounding box center [550, 326] width 4 height 4
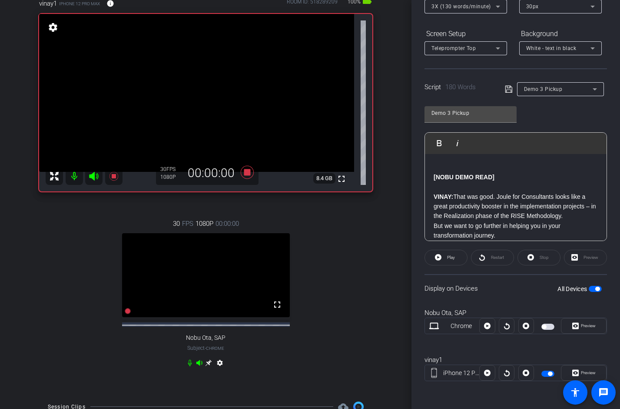
click at [443, 170] on p at bounding box center [516, 168] width 164 height 10
click at [511, 84] on icon at bounding box center [509, 89] width 8 height 10
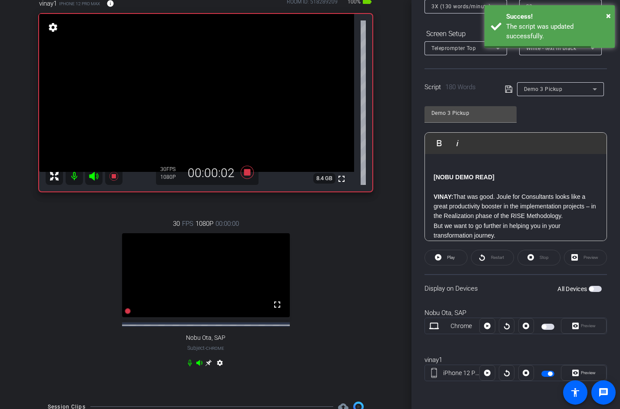
click at [419, 196] on div "Participants Teleprompter Adjustments [PERSON_NAME] Collaborator [PERSON_NAME] …" at bounding box center [516, 204] width 209 height 409
click at [432, 175] on div "[NOBU DEMO READ] [PERSON_NAME]: That was good. Joule for Consultants looks like…" at bounding box center [516, 299] width 182 height 290
click at [417, 211] on div "Participants Teleprompter Adjustments [PERSON_NAME] Collaborator [PERSON_NAME] …" at bounding box center [516, 204] width 209 height 409
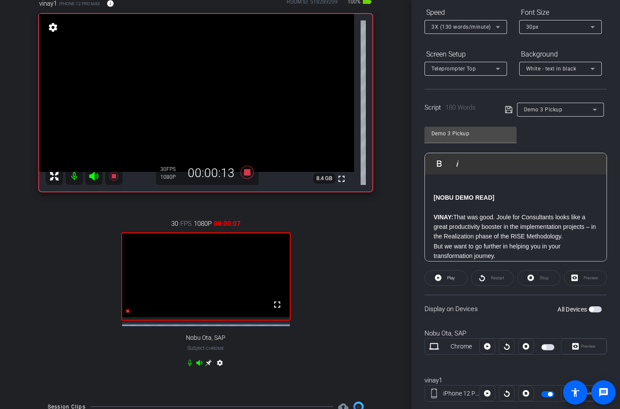
scroll to position [113, 0]
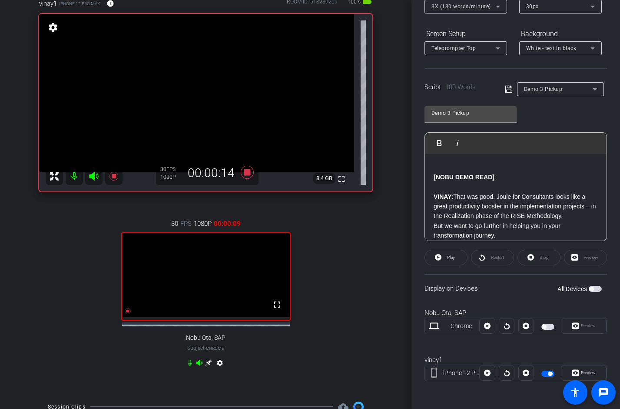
click at [431, 176] on div "[NOBU DEMO READ] [PERSON_NAME]: That was good. Joule for Consultants looks like…" at bounding box center [516, 299] width 182 height 290
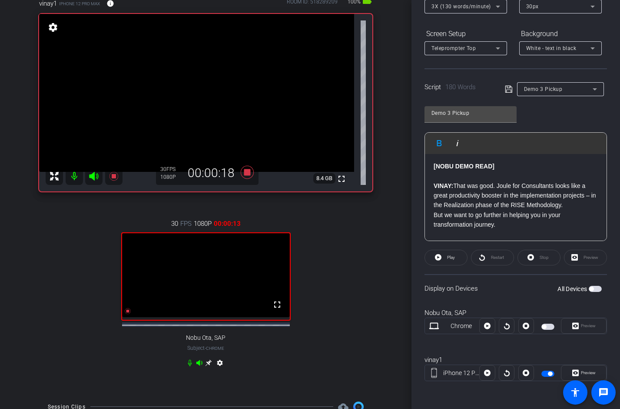
scroll to position [7, 0]
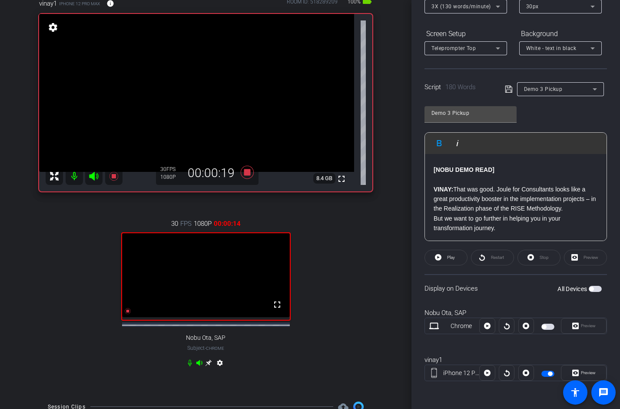
click at [554, 110] on div "Demo 3 Pickup Play Play from this location Play Selected Play and display the s…" at bounding box center [516, 170] width 183 height 141
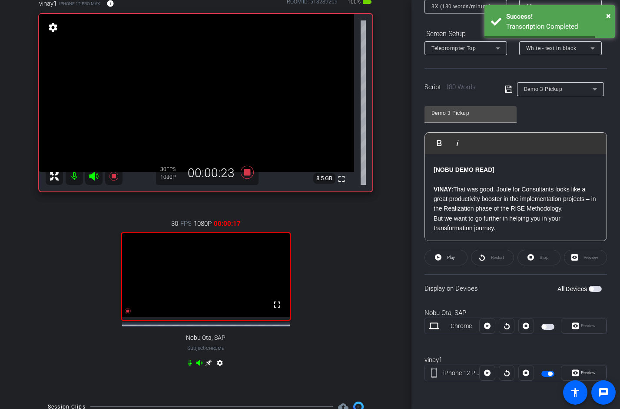
click at [546, 372] on span "button" at bounding box center [548, 373] width 13 height 6
click at [482, 110] on input "Demo 3 Pickup" at bounding box center [471, 113] width 78 height 10
click at [451, 113] on input "Demo 3Outro" at bounding box center [471, 113] width 78 height 10
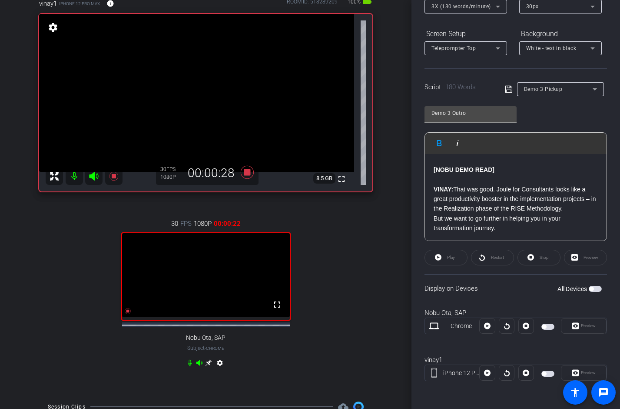
click at [433, 171] on div "[NOBU DEMO READ] [PERSON_NAME]: That was good. Joule for Consultants looks like…" at bounding box center [516, 292] width 182 height 290
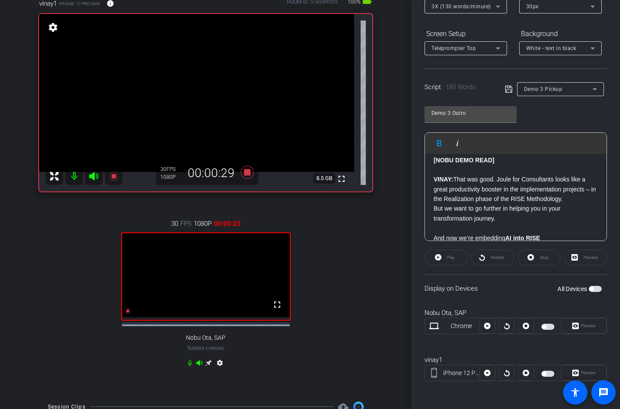
scroll to position [0, 0]
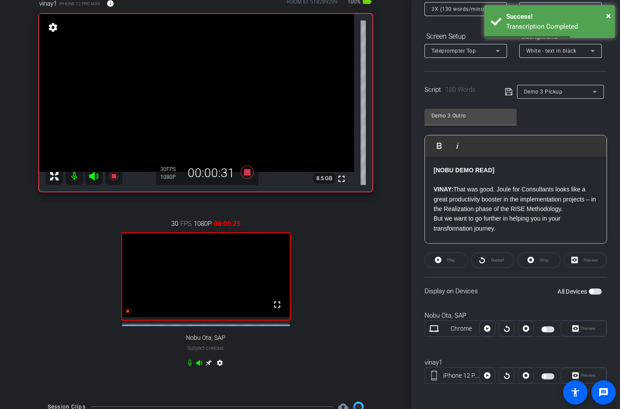
click at [546, 116] on div "Demo 3 Outro Play Play from this location Play Selected Play and display the se…" at bounding box center [516, 172] width 183 height 141
click at [508, 93] on icon at bounding box center [509, 92] width 8 height 10
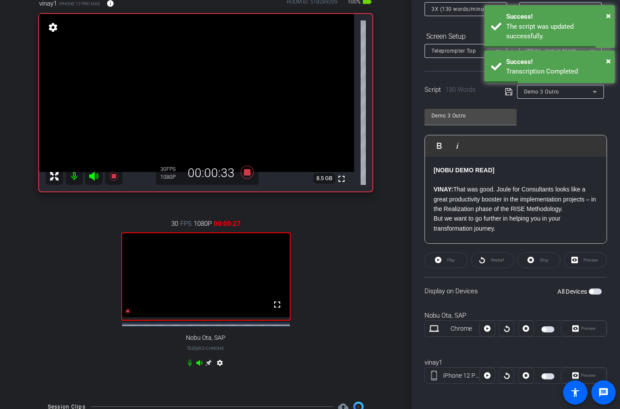
click at [562, 117] on div "Demo 3 Outro Play Play from this location Play Selected Play and display the se…" at bounding box center [516, 172] width 183 height 141
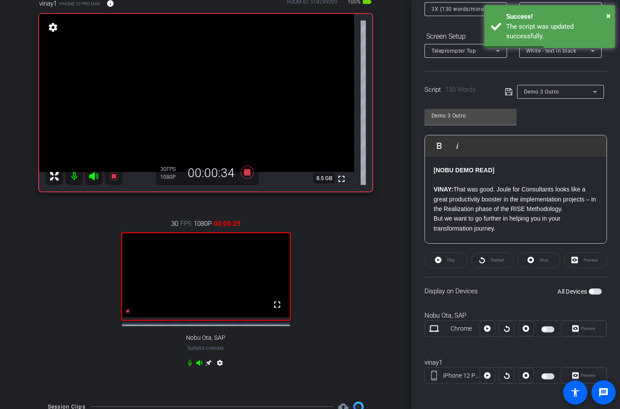
click at [546, 375] on span "button" at bounding box center [544, 376] width 4 height 4
click at [434, 170] on strong "[NOBU DEMO READ]" at bounding box center [464, 170] width 61 height 7
click at [419, 198] on div "Participants Teleprompter Adjustments [PERSON_NAME] Collaborator [PERSON_NAME] …" at bounding box center [516, 204] width 209 height 409
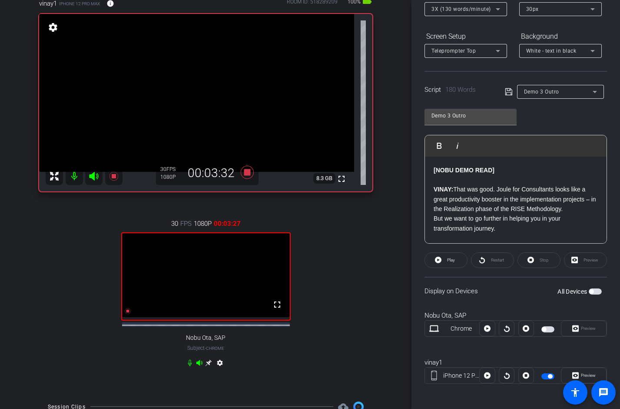
click at [419, 182] on div "Participants Teleprompter Adjustments [PERSON_NAME] Collaborator [PERSON_NAME] …" at bounding box center [516, 204] width 209 height 409
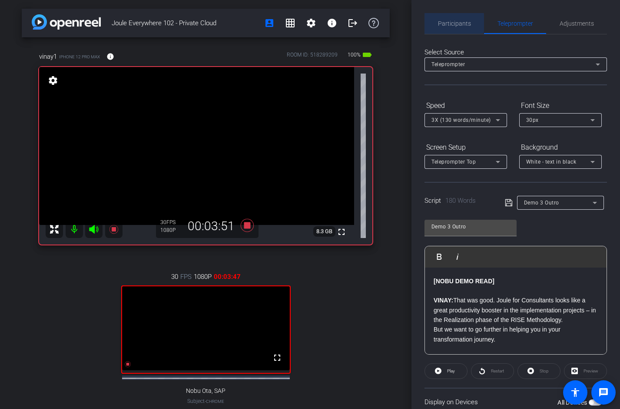
click at [443, 23] on span "Participants" at bounding box center [454, 23] width 33 height 6
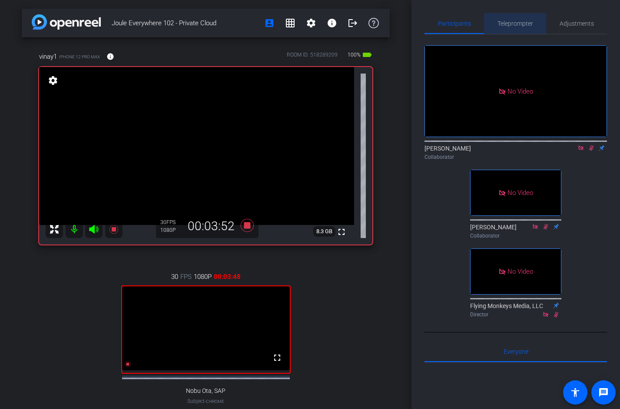
click at [513, 26] on span "Teleprompter" at bounding box center [516, 23] width 36 height 6
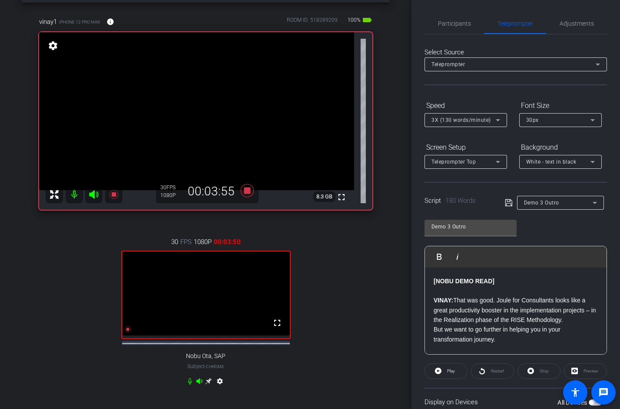
scroll to position [29, 0]
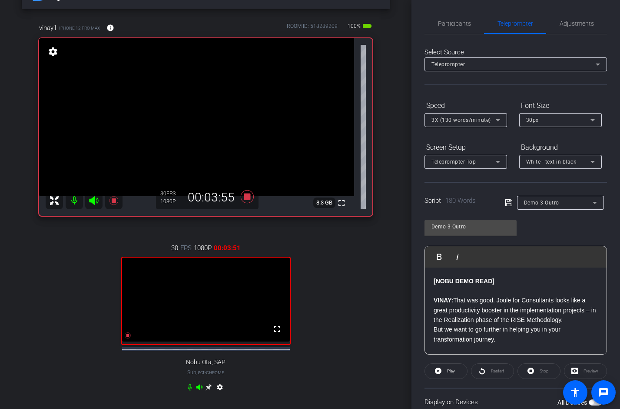
click at [417, 173] on div "Participants Teleprompter Adjustments [PERSON_NAME] Collaborator [PERSON_NAME] …" at bounding box center [516, 204] width 209 height 409
click at [440, 369] on icon at bounding box center [438, 370] width 7 height 7
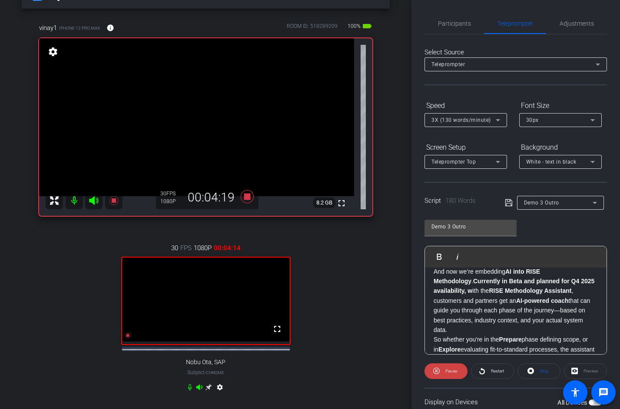
scroll to position [84, 0]
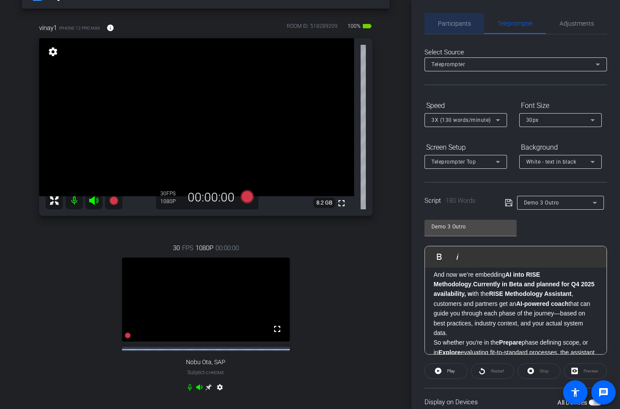
click at [464, 23] on span "Participants" at bounding box center [454, 23] width 33 height 6
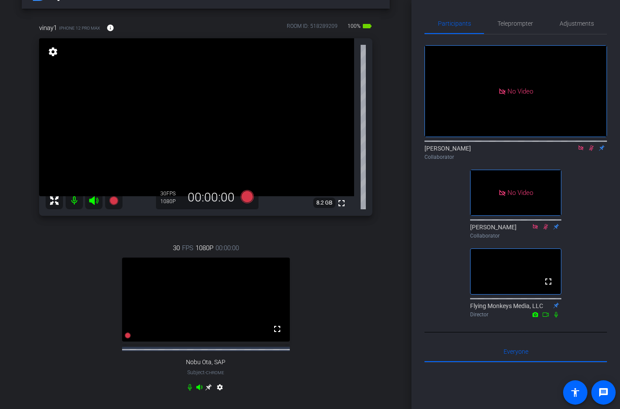
click at [582, 145] on icon at bounding box center [581, 148] width 7 height 6
click at [581, 151] on icon at bounding box center [581, 148] width 7 height 6
click at [512, 26] on span "Teleprompter" at bounding box center [516, 23] width 36 height 6
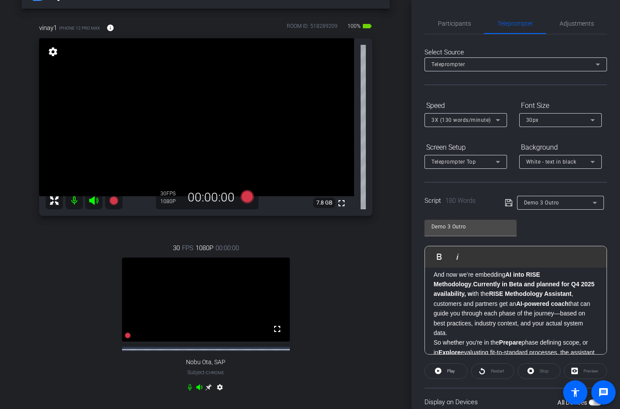
click at [498, 289] on p "And now we’re embedding AI into RISE Methodology . Currently in Beta and planne…" at bounding box center [516, 304] width 164 height 68
click at [481, 233] on div "Demo 3 Outro" at bounding box center [471, 227] width 78 height 14
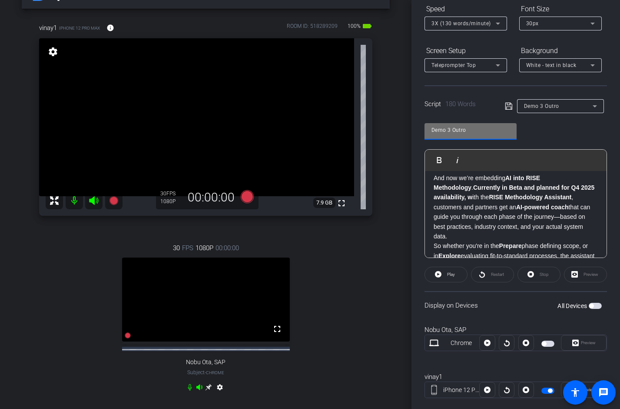
scroll to position [113, 0]
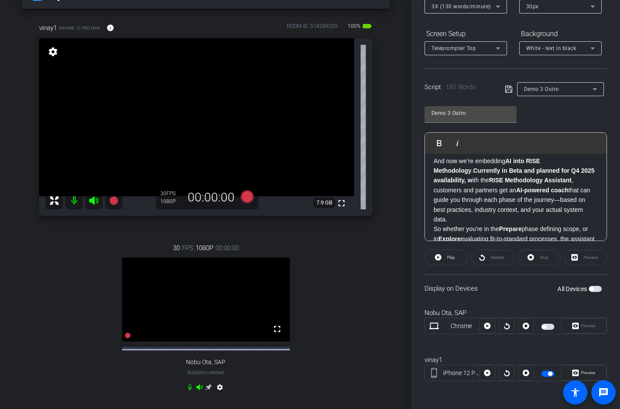
click at [543, 375] on span "button" at bounding box center [548, 373] width 13 height 6
click at [472, 113] on input "Demo 3 Outro" at bounding box center [471, 113] width 78 height 10
click at [517, 192] on strong "AI-powered coach" at bounding box center [543, 190] width 53 height 7
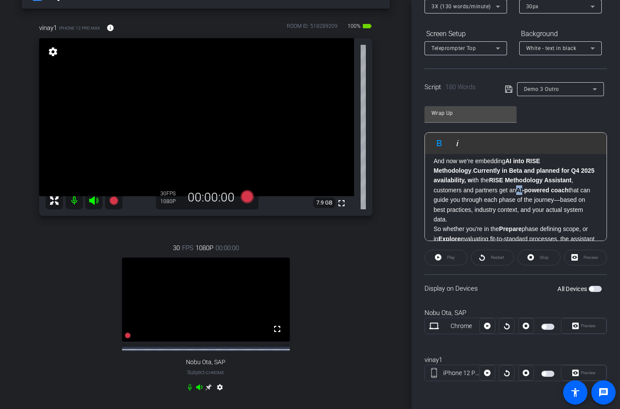
click at [517, 192] on strong "AI-powered coach" at bounding box center [543, 190] width 53 height 7
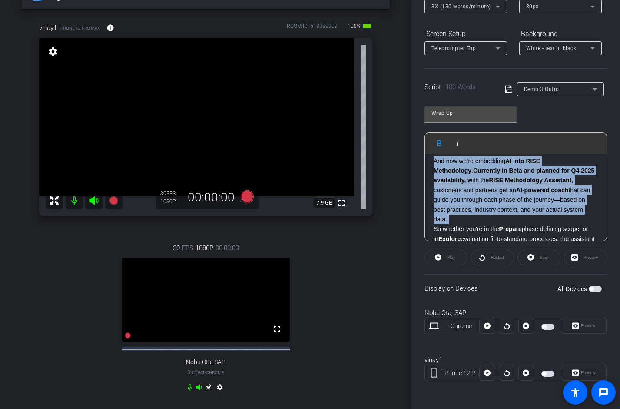
click at [517, 192] on strong "AI-powered coach" at bounding box center [543, 190] width 53 height 7
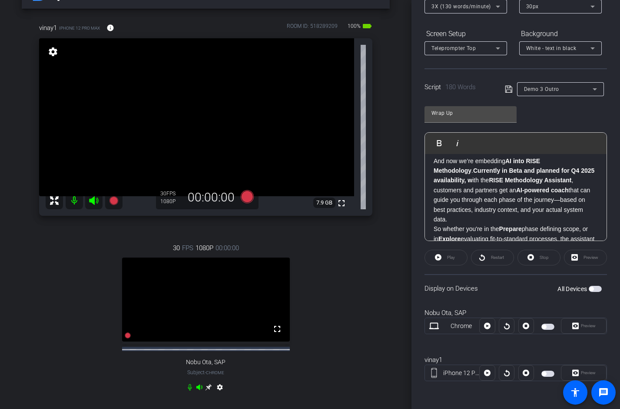
click at [482, 205] on p "And now we’re embedding AI into RISE Methodology . Currently in Beta and planne…" at bounding box center [516, 190] width 164 height 68
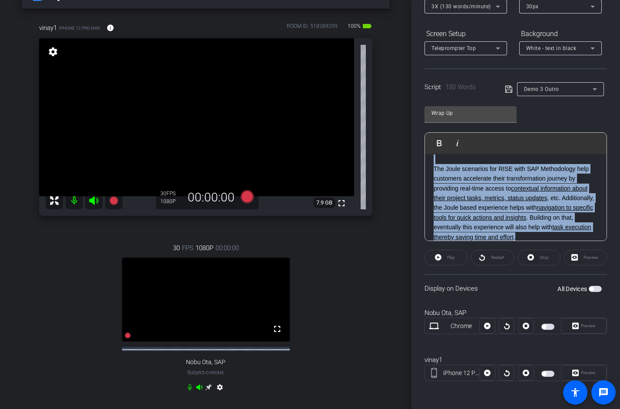
scroll to position [0, 0]
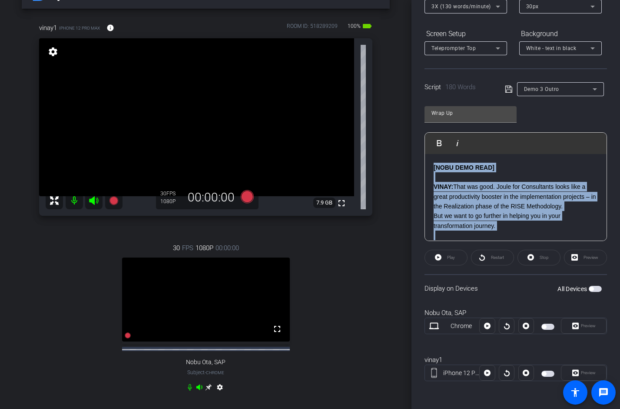
drag, startPoint x: 527, startPoint y: 229, endPoint x: 434, endPoint y: 168, distance: 111.8
click at [434, 168] on div "[NOBU DEMO READ] [PERSON_NAME]: That was good. Joule for Consultants looks like…" at bounding box center [516, 294] width 182 height 280
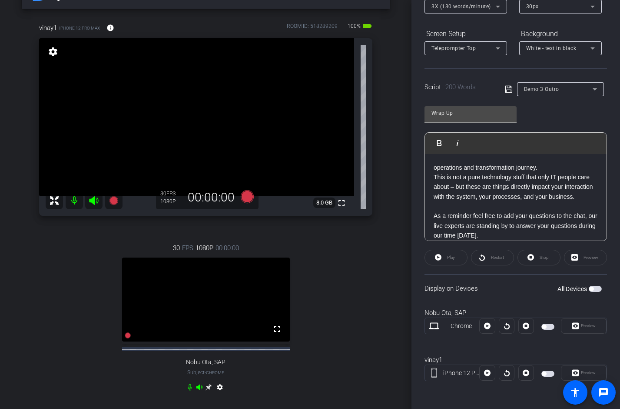
click at [549, 172] on p "operations and transformation journey." at bounding box center [516, 168] width 164 height 10
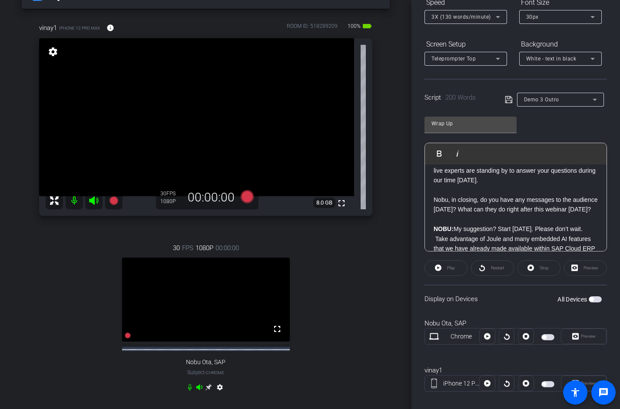
scroll to position [70, 0]
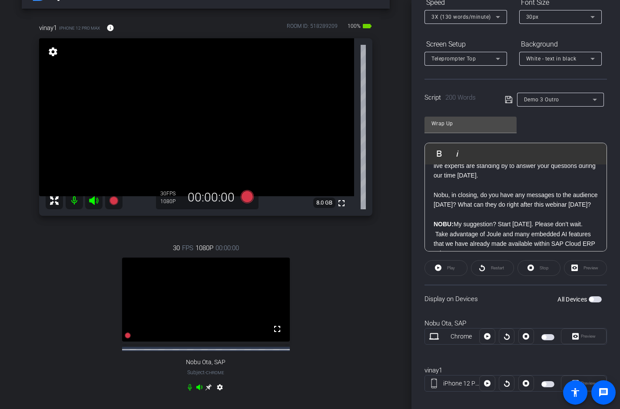
click at [523, 210] on p "Nobu, in closing, do you have any messages to the audience [DATE]? What can the…" at bounding box center [516, 200] width 164 height 20
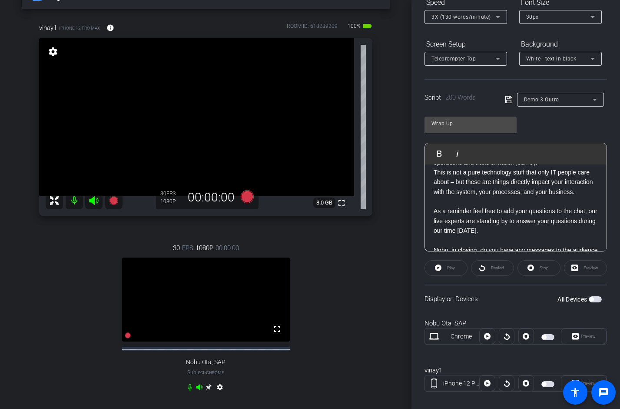
scroll to position [0, 0]
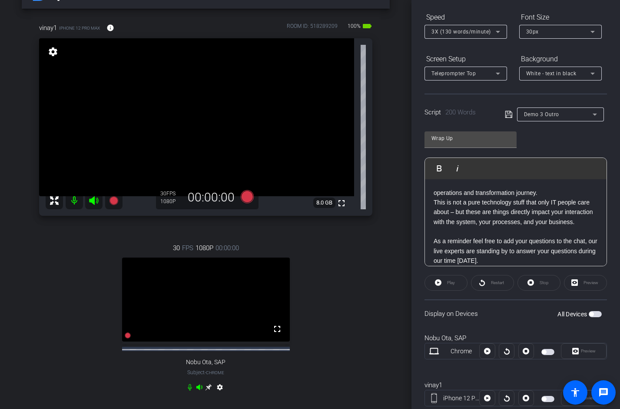
click at [546, 194] on p "operations and transformation journey." at bounding box center [516, 193] width 164 height 10
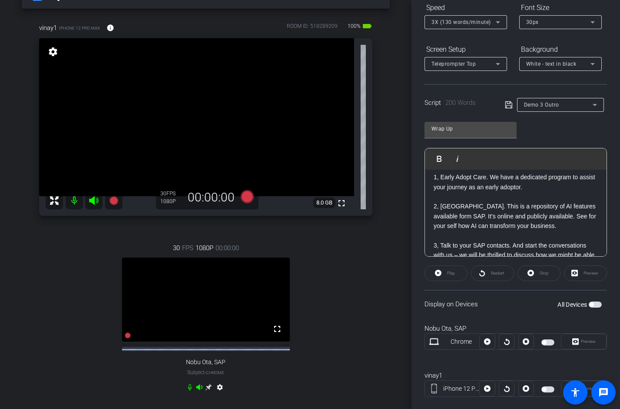
scroll to position [242, 0]
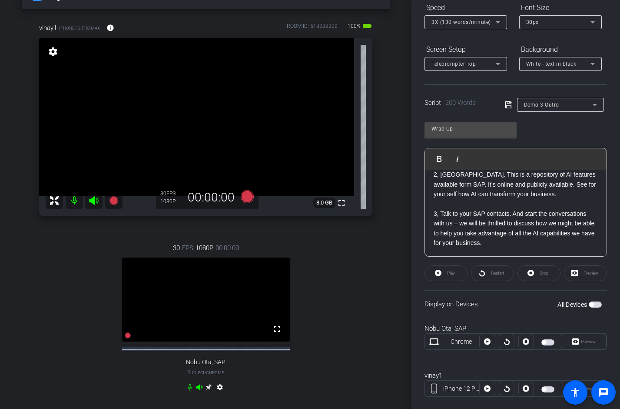
click at [497, 245] on p "3, Talk to your SAP contacts. And start the conversations with us – we will be …" at bounding box center [516, 228] width 164 height 39
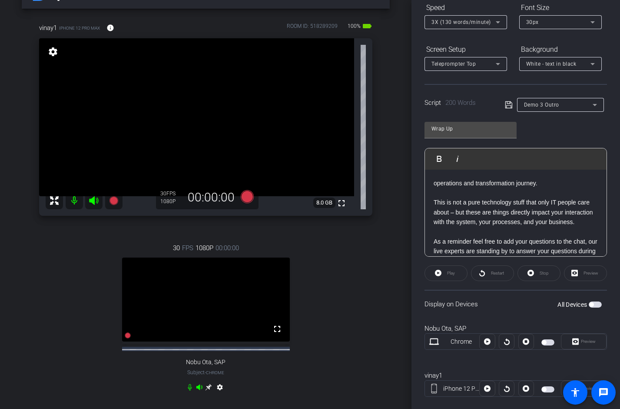
scroll to position [58, 0]
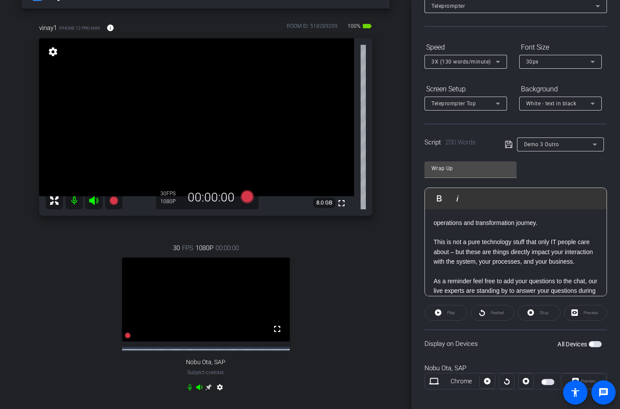
click at [507, 142] on icon at bounding box center [509, 144] width 8 height 10
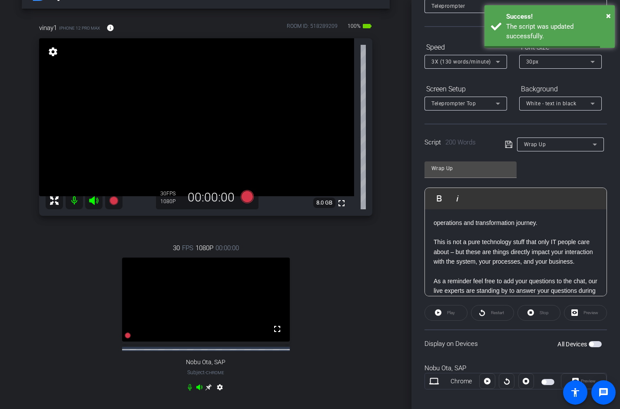
click at [560, 174] on div "Wrap Up Play Play from this location Play Selected Play and display the selecte…" at bounding box center [516, 225] width 183 height 141
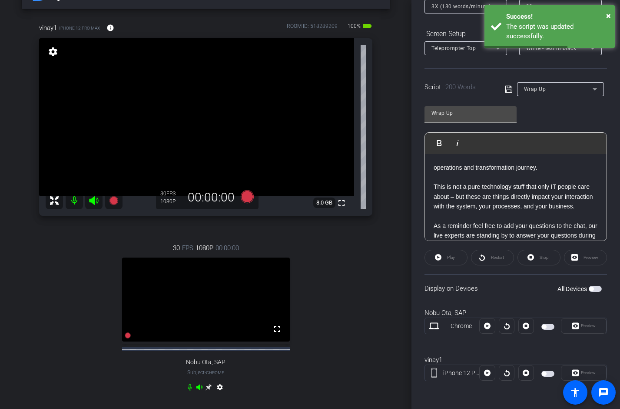
click at [595, 287] on span "button" at bounding box center [595, 289] width 13 height 6
click at [552, 190] on p "This is not a pure technology stuff that only IT people care about – but these …" at bounding box center [516, 196] width 164 height 29
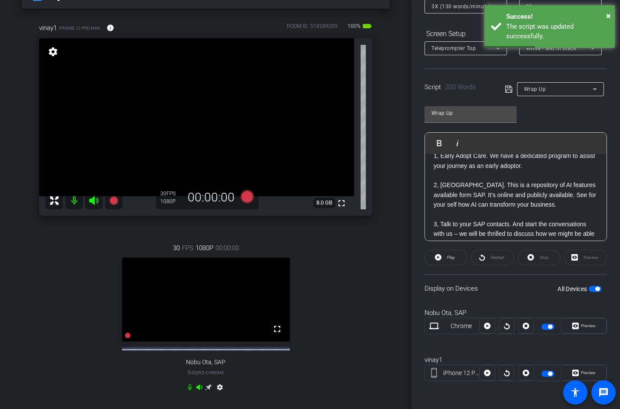
scroll to position [242, 0]
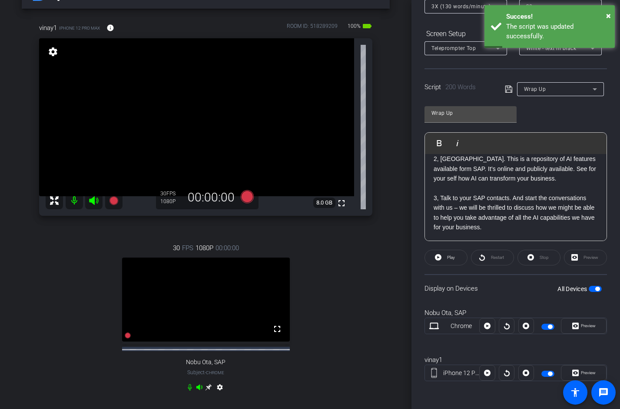
click at [536, 228] on p "3, Talk to your SAP contacts. And start the conversations with us – we will be …" at bounding box center [516, 212] width 164 height 39
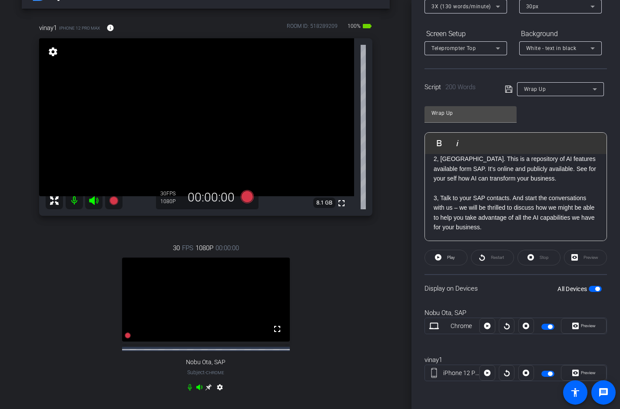
scroll to position [0, 0]
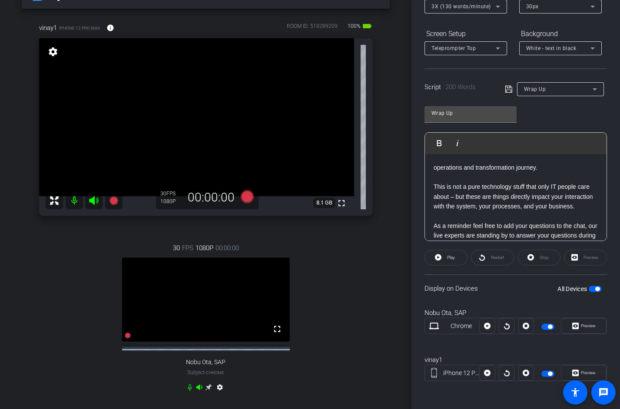
click at [435, 169] on p "operations and transformation journey." at bounding box center [516, 173] width 164 height 20
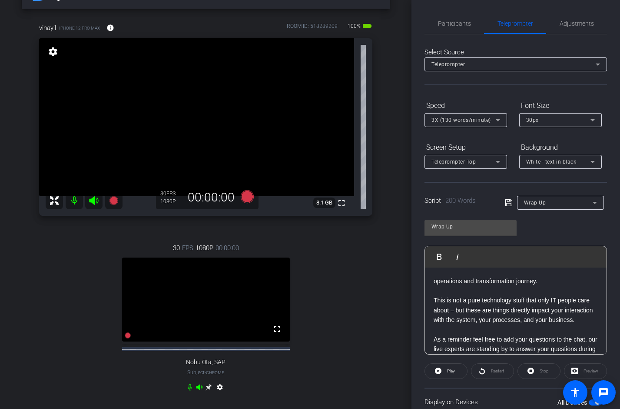
click at [457, 315] on p "This is not a pure technology stuff that only IT people care about – but these …" at bounding box center [516, 309] width 164 height 29
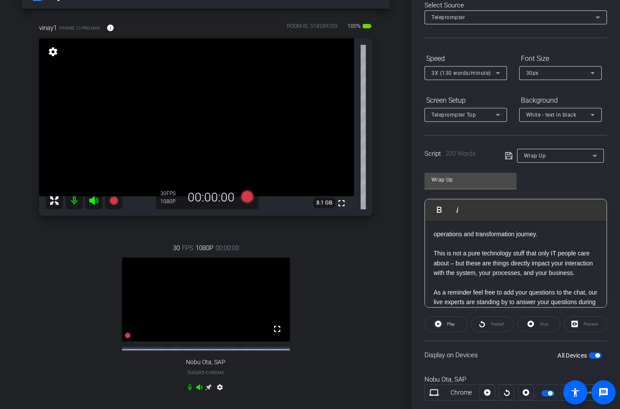
scroll to position [40, 0]
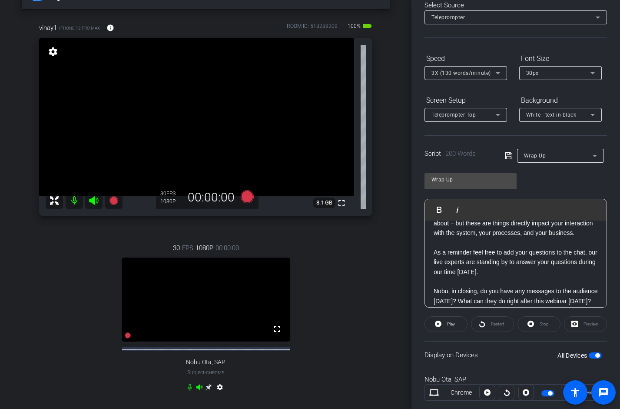
click at [598, 354] on span "button" at bounding box center [598, 355] width 4 height 4
click at [464, 260] on p "As a reminder feel free to add your questions to the chat, our live experts are…" at bounding box center [516, 261] width 164 height 29
click at [460, 244] on p at bounding box center [516, 242] width 164 height 10
drag, startPoint x: 459, startPoint y: 203, endPoint x: 463, endPoint y: 254, distance: 50.6
click at [463, 254] on div "Play Play from this location Play Selected Play and display the selected text o…" at bounding box center [516, 253] width 183 height 109
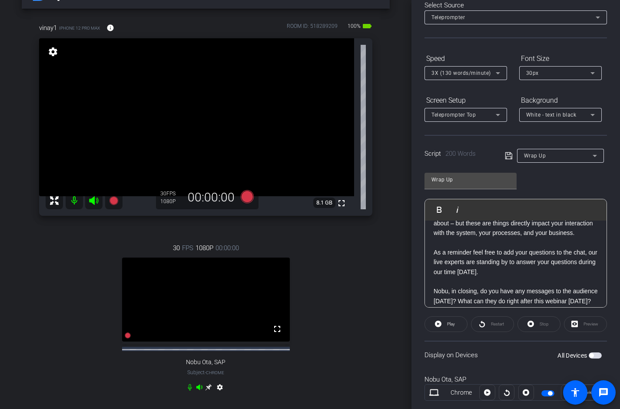
click at [463, 254] on p "As a reminder feel free to add your questions to the chat, our live experts are…" at bounding box center [516, 261] width 164 height 29
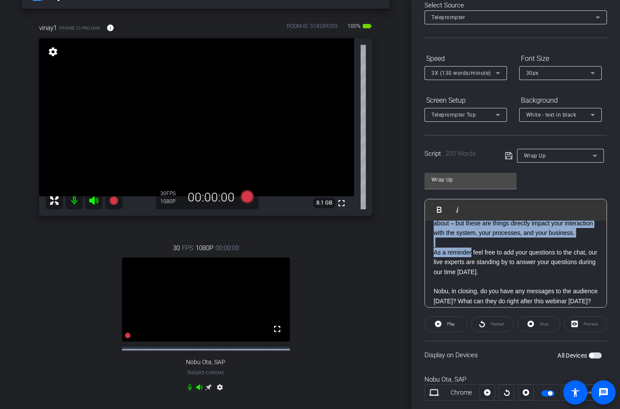
scroll to position [0, 0]
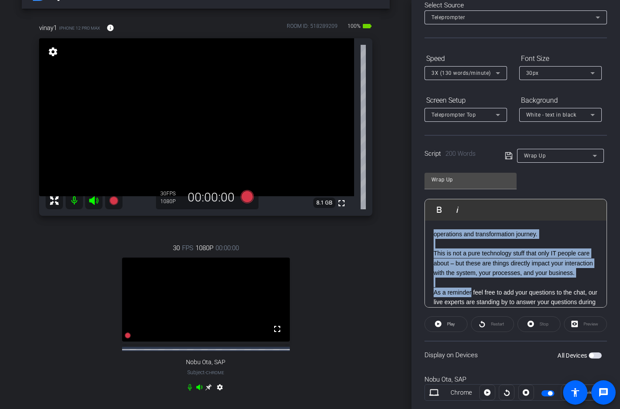
drag, startPoint x: 463, startPoint y: 254, endPoint x: 463, endPoint y: 197, distance: 57.4
click at [463, 197] on div "Wrap Up Play Play from this location Play Selected Play and display the selecte…" at bounding box center [516, 236] width 183 height 141
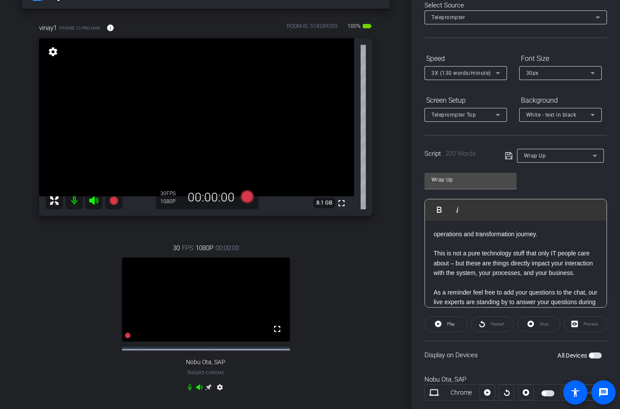
click at [454, 229] on p "operations and transformation journey." at bounding box center [516, 239] width 164 height 20
click at [519, 232] on p "operations and transformation journey." at bounding box center [516, 239] width 164 height 20
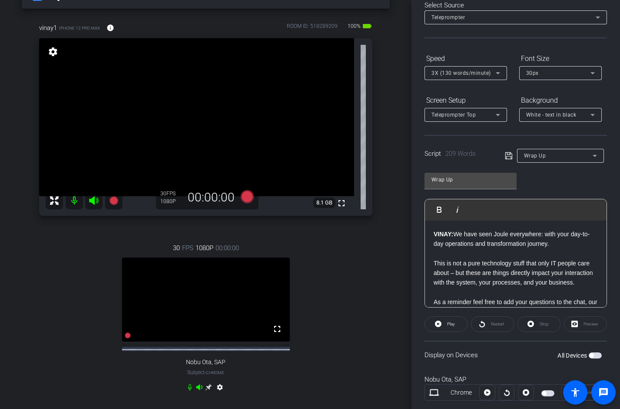
click at [505, 156] on icon at bounding box center [509, 155] width 8 height 10
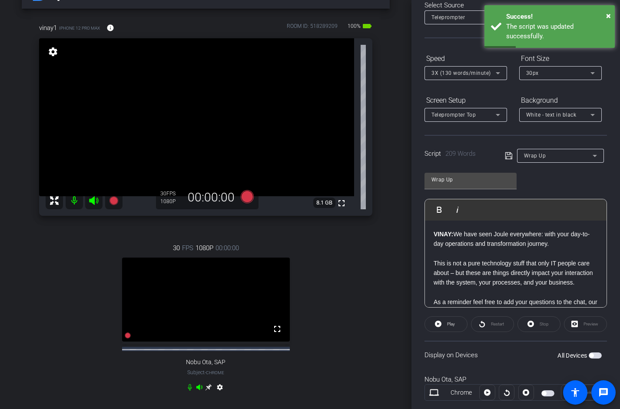
click at [597, 353] on span "button" at bounding box center [595, 355] width 13 height 6
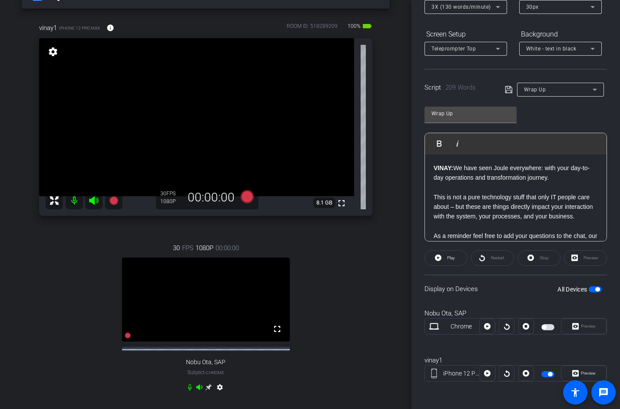
scroll to position [113, 0]
click at [546, 325] on span "button" at bounding box center [544, 326] width 4 height 4
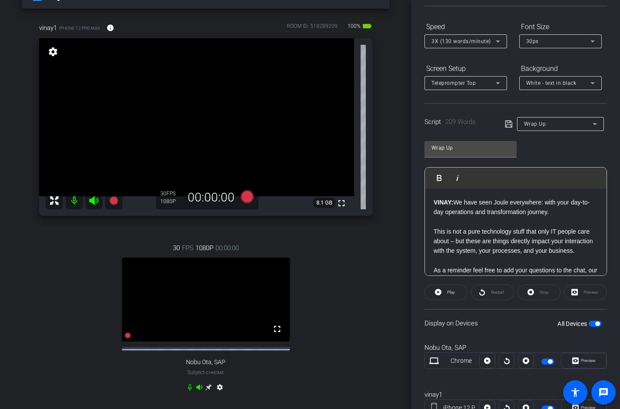
scroll to position [77, 0]
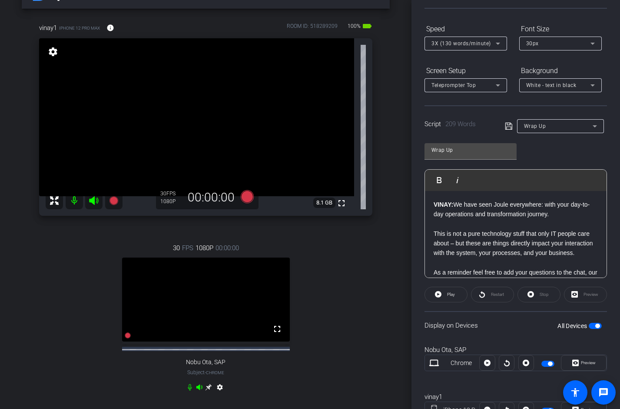
click at [417, 150] on div "Participants Teleprompter Adjustments settings [PERSON_NAME] flip Collaborator …" at bounding box center [516, 204] width 209 height 409
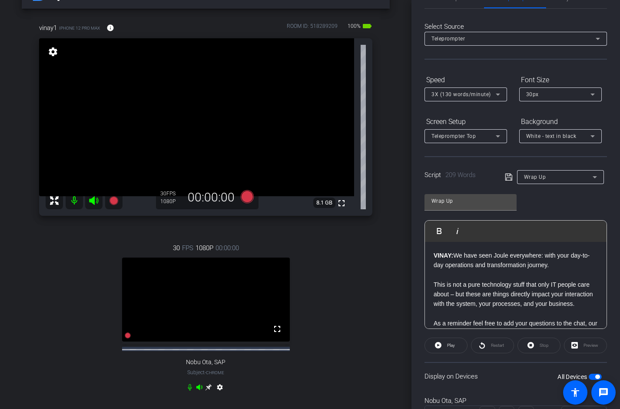
scroll to position [0, 0]
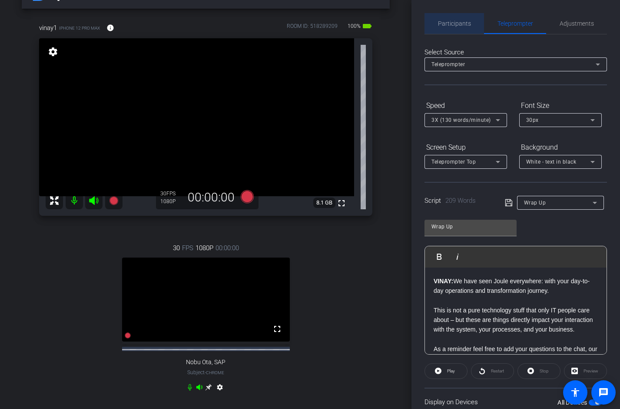
click at [463, 23] on span "Participants" at bounding box center [454, 23] width 33 height 6
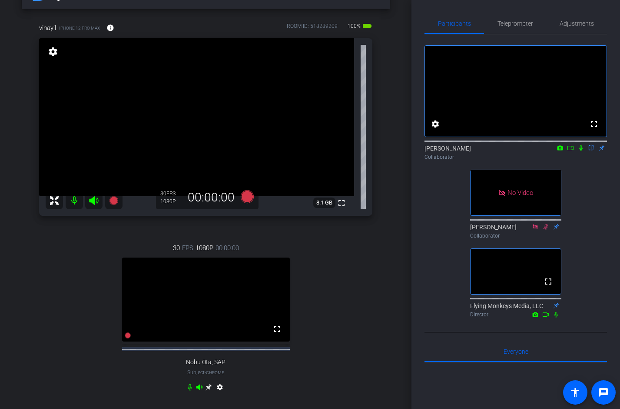
click at [570, 161] on div "[PERSON_NAME] flip Collaborator" at bounding box center [516, 152] width 183 height 17
click at [573, 151] on icon at bounding box center [570, 148] width 7 height 6
click at [591, 151] on icon at bounding box center [591, 148] width 7 height 6
click at [514, 23] on span "Teleprompter" at bounding box center [516, 23] width 36 height 6
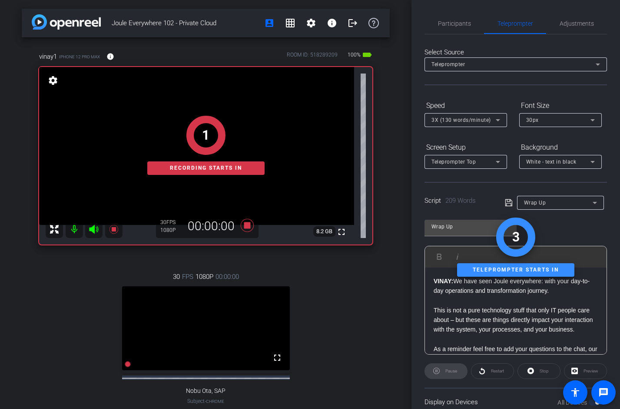
click at [440, 373] on div "Pause" at bounding box center [446, 371] width 43 height 16
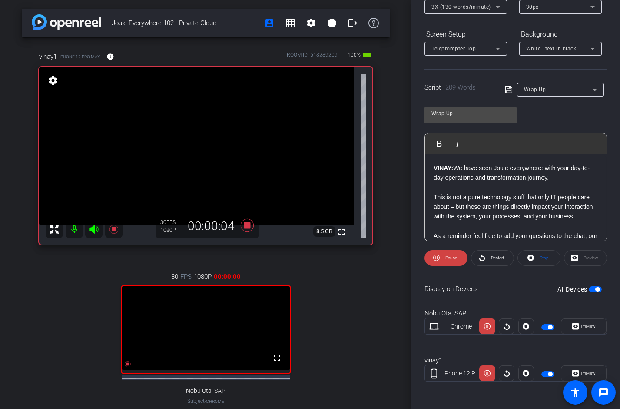
scroll to position [113, 0]
click at [436, 259] on icon at bounding box center [436, 257] width 7 height 11
click at [593, 287] on span "button" at bounding box center [595, 289] width 13 height 6
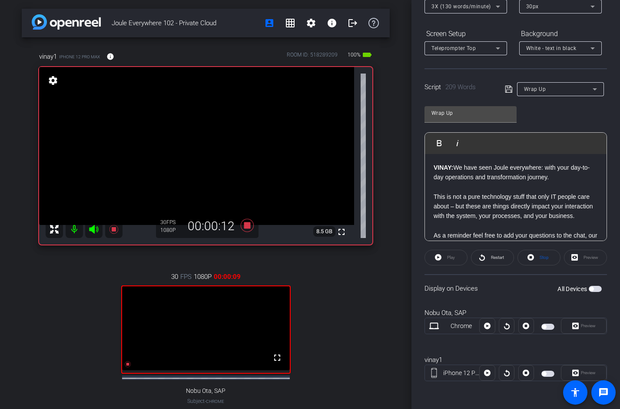
click at [511, 88] on icon at bounding box center [509, 89] width 8 height 10
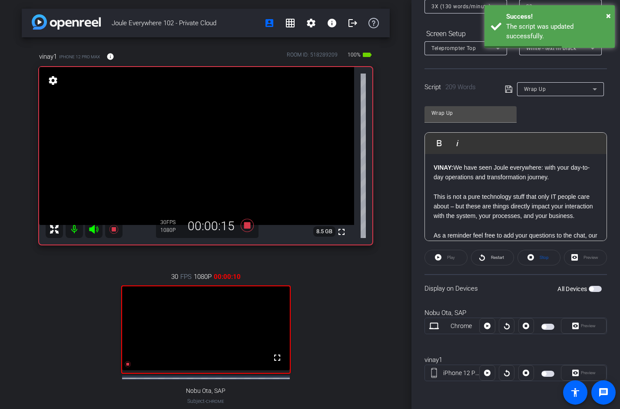
click at [593, 291] on span "button" at bounding box center [595, 289] width 13 height 6
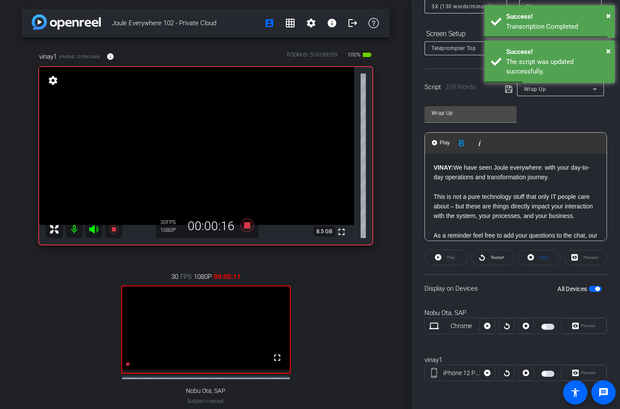
click at [435, 170] on strong "VINAY:" at bounding box center [444, 167] width 20 height 7
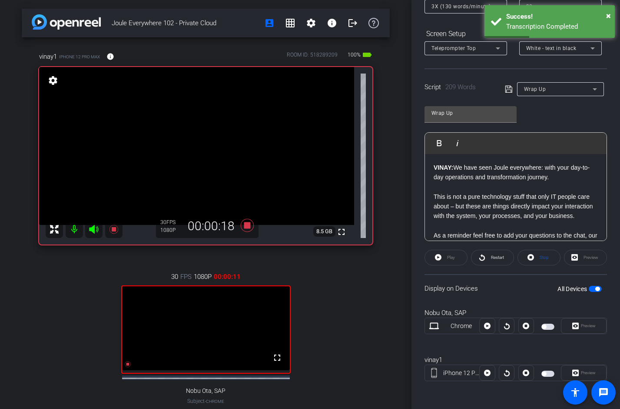
click at [547, 327] on span "button" at bounding box center [548, 326] width 13 height 6
click at [547, 370] on span "button" at bounding box center [548, 373] width 13 height 6
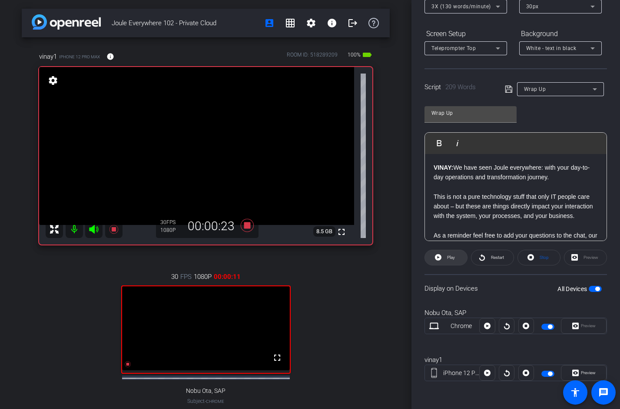
click at [445, 257] on span "Play" at bounding box center [450, 257] width 10 height 12
click at [488, 251] on span at bounding box center [493, 257] width 42 height 21
click at [439, 259] on icon at bounding box center [436, 257] width 7 height 7
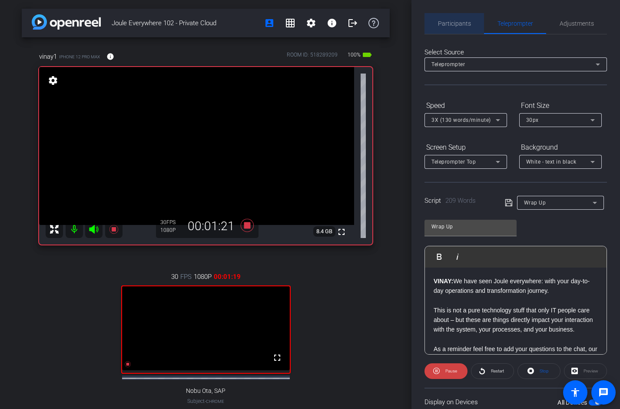
click at [455, 23] on span "Participants" at bounding box center [454, 23] width 33 height 6
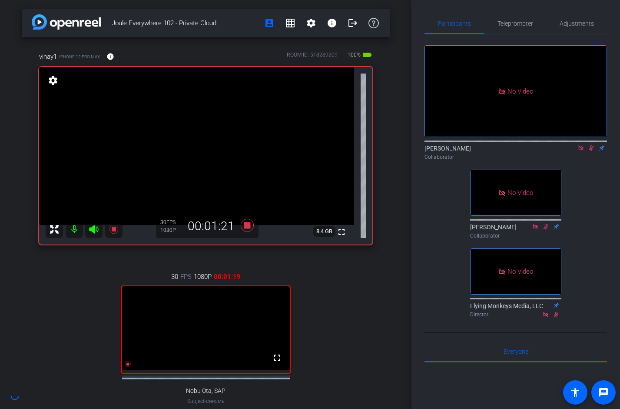
click at [593, 145] on icon at bounding box center [591, 148] width 7 height 6
click at [579, 145] on icon at bounding box center [581, 148] width 7 height 6
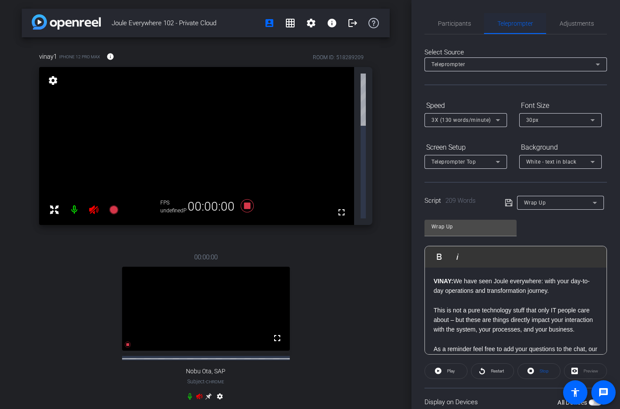
click at [518, 26] on span "Teleprompter" at bounding box center [516, 23] width 36 height 6
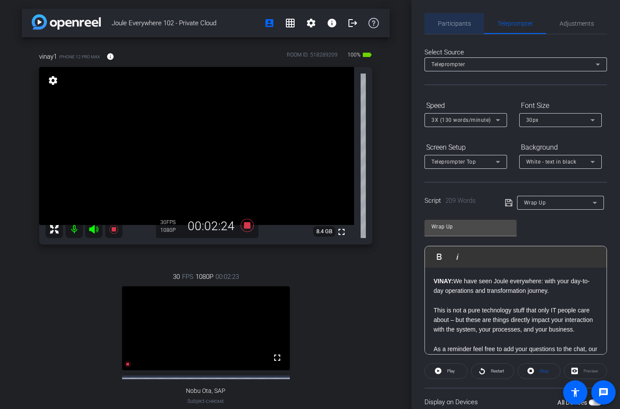
click at [460, 24] on span "Participants" at bounding box center [454, 23] width 33 height 6
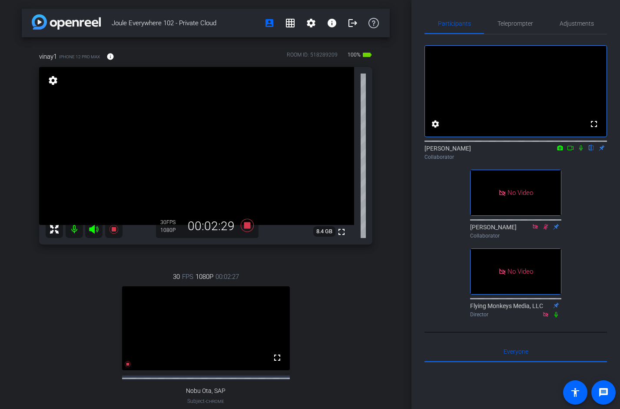
click at [583, 151] on icon at bounding box center [581, 148] width 7 height 6
click at [570, 151] on icon at bounding box center [570, 148] width 7 height 6
click at [507, 30] on span "Teleprompter" at bounding box center [516, 23] width 36 height 21
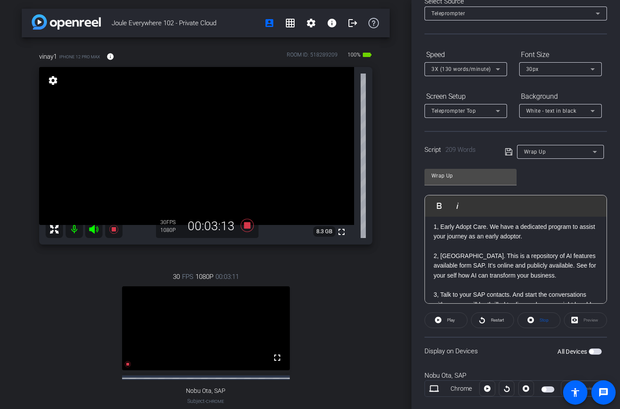
scroll to position [207, 0]
click at [414, 259] on div "Participants Teleprompter Adjustments [PERSON_NAME] Collaborator [PERSON_NAME] …" at bounding box center [516, 204] width 209 height 409
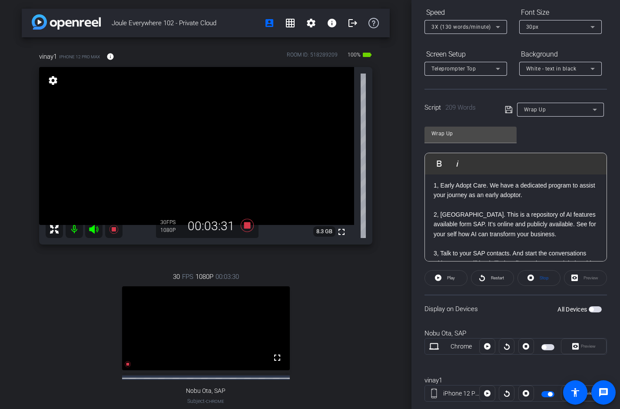
scroll to position [113, 0]
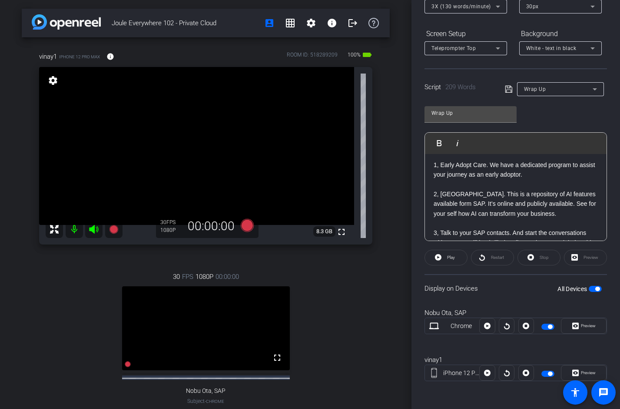
click at [600, 289] on span "button" at bounding box center [598, 289] width 4 height 4
click at [549, 327] on span "button" at bounding box center [550, 326] width 4 height 4
click at [547, 373] on span "button" at bounding box center [548, 373] width 13 height 6
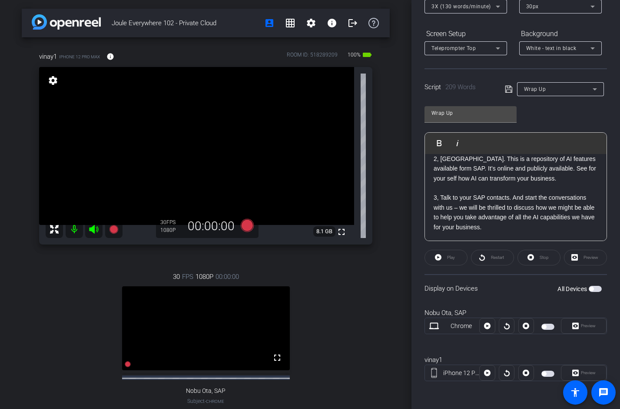
scroll to position [0, 0]
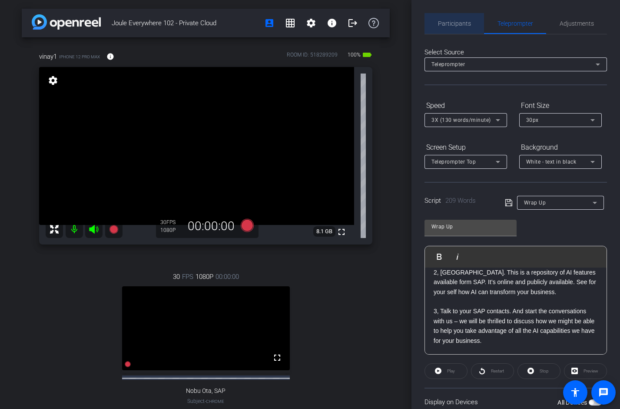
click at [443, 22] on span "Participants" at bounding box center [454, 23] width 33 height 6
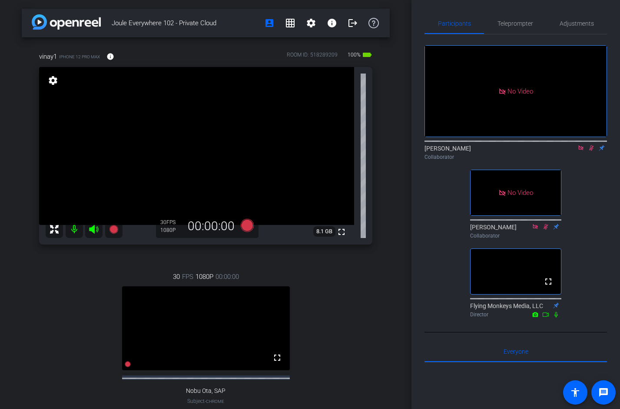
click at [589, 145] on icon at bounding box center [591, 148] width 7 height 6
click at [579, 145] on icon at bounding box center [581, 147] width 5 height 5
click at [514, 22] on span "Teleprompter" at bounding box center [516, 23] width 36 height 6
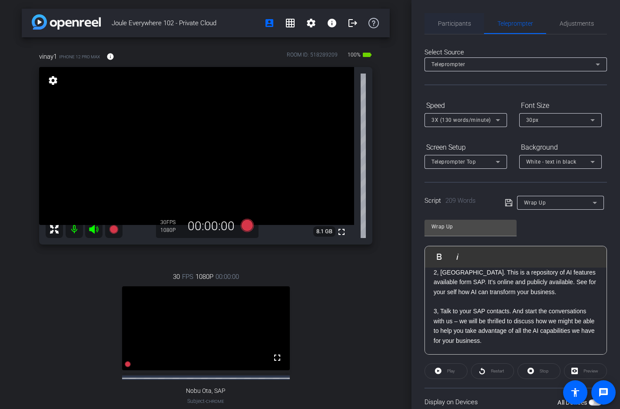
click at [446, 26] on span "Participants" at bounding box center [454, 23] width 33 height 6
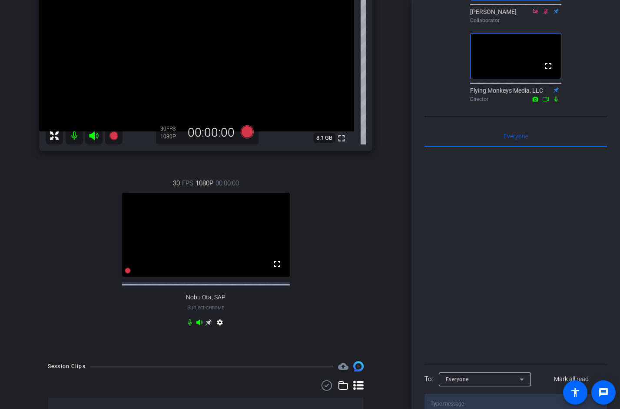
scroll to position [270, 0]
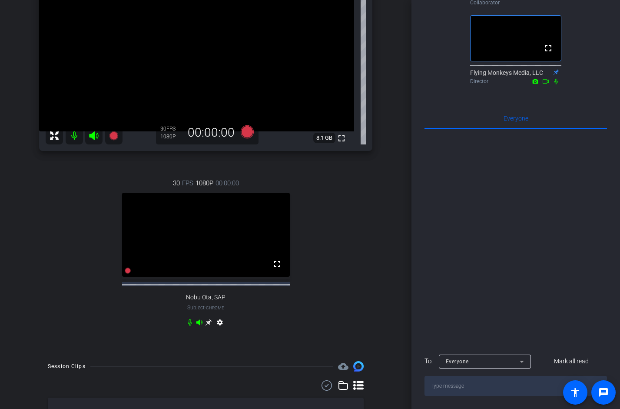
click at [471, 383] on textarea at bounding box center [516, 386] width 183 height 20
click at [413, 370] on div "Participants Teleprompter Adjustments fullscreen settings [PERSON_NAME] flip Co…" at bounding box center [516, 204] width 209 height 409
click at [455, 296] on div at bounding box center [516, 236] width 183 height 215
click at [466, 363] on span "Everyone" at bounding box center [457, 361] width 23 height 6
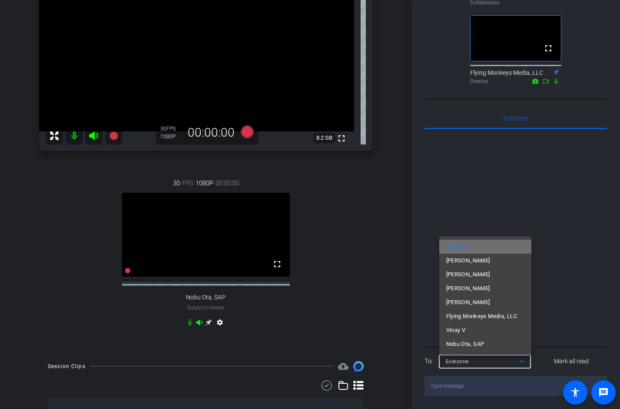
click at [471, 243] on mat-option "Everyone" at bounding box center [486, 247] width 92 height 14
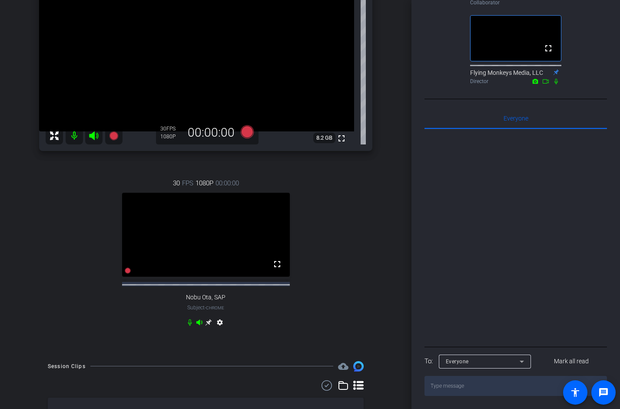
click at [504, 238] on div at bounding box center [516, 236] width 183 height 215
click at [410, 300] on div "Joule Everywhere 102 - Private Cloud account_box grid_on settings info logout v…" at bounding box center [206, 111] width 412 height 409
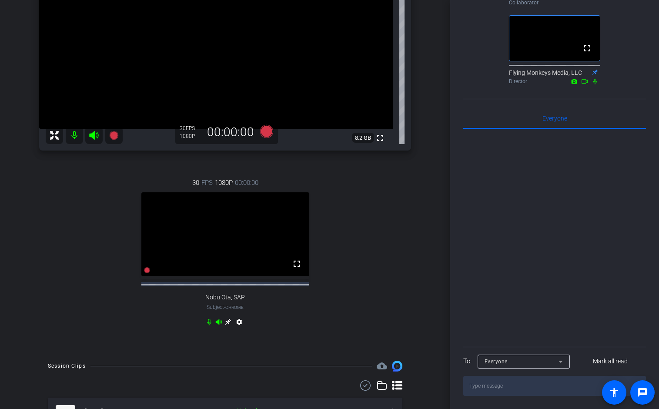
click at [540, 383] on textarea at bounding box center [554, 386] width 183 height 20
click at [567, 280] on div at bounding box center [554, 236] width 183 height 215
click at [599, 273] on div at bounding box center [554, 236] width 183 height 215
click at [520, 383] on textarea at bounding box center [554, 386] width 183 height 20
click at [496, 262] on div at bounding box center [554, 236] width 183 height 215
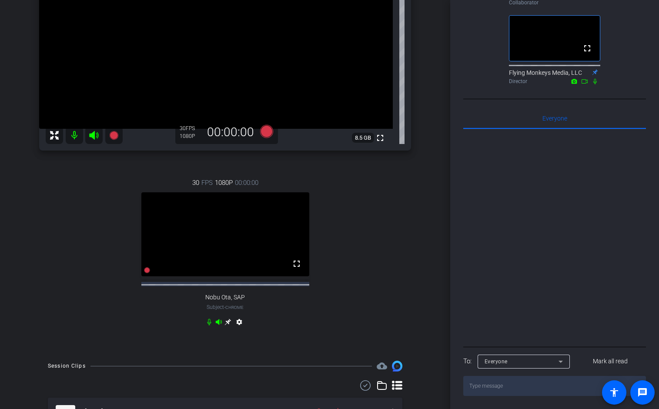
click at [530, 383] on textarea at bounding box center [554, 386] width 183 height 20
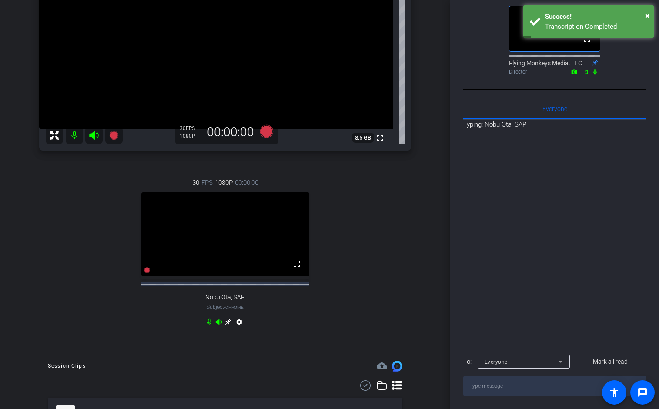
click at [552, 367] on div "Everyone" at bounding box center [521, 361] width 74 height 11
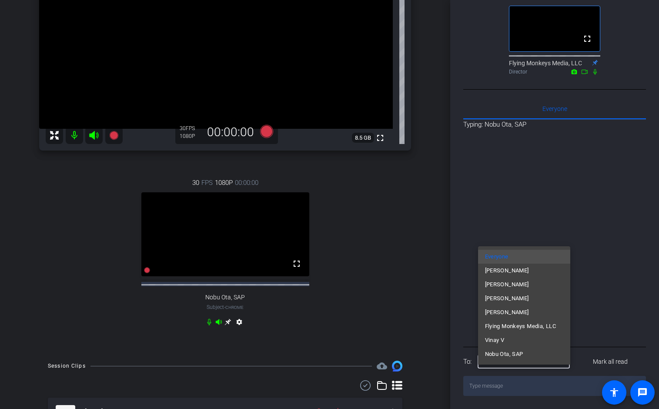
click at [552, 370] on div at bounding box center [329, 204] width 659 height 409
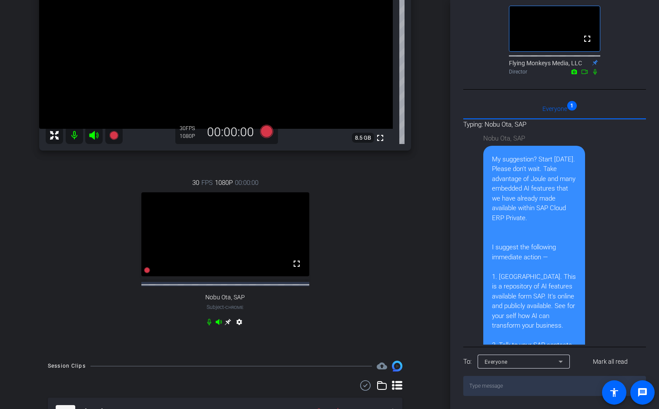
scroll to position [162, 0]
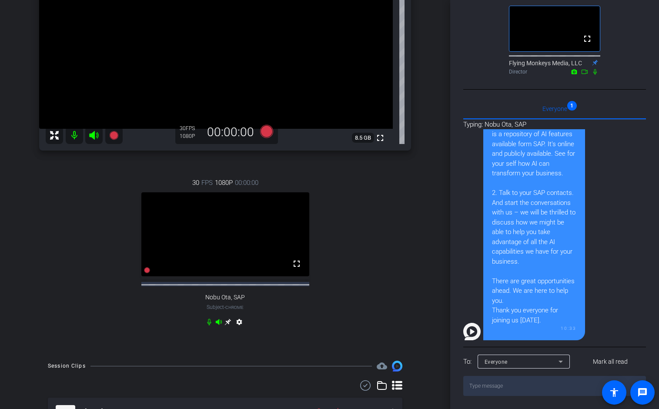
click at [597, 311] on div "Nobu Ota, SAP My suggestion? Start [DATE]. Please don’t wait. Take advantage of…" at bounding box center [550, 158] width 174 height 363
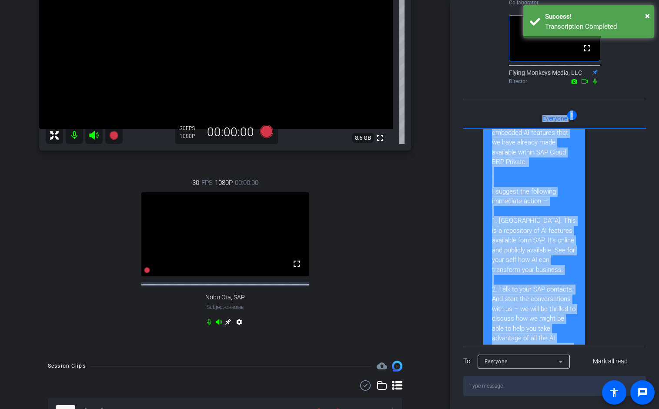
scroll to position [0, 0]
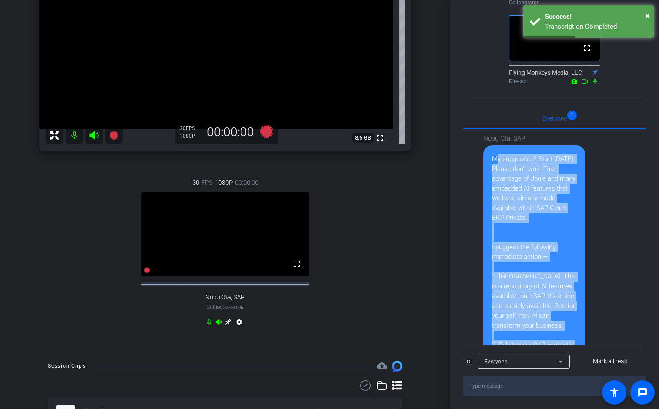
drag, startPoint x: 543, startPoint y: 310, endPoint x: 491, endPoint y: 161, distance: 157.3
click at [491, 161] on div "My suggestion? Start [DATE]. Please don’t wait. Take advantage of Joule and man…" at bounding box center [534, 318] width 102 height 347
copy div "My suggestion? Start [DATE]. Please don’t wait. Take advantage of Joule and man…"
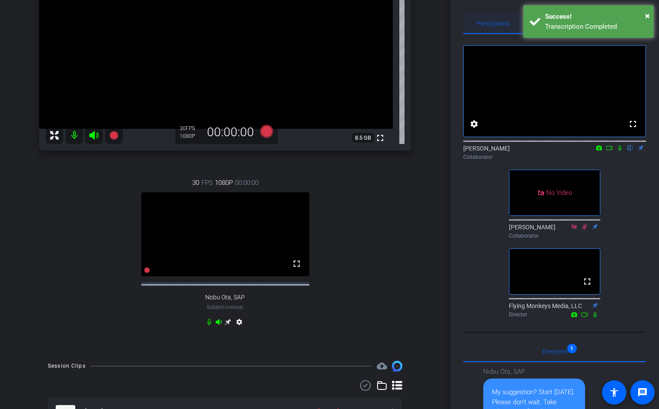
click at [486, 20] on span "Participants" at bounding box center [493, 23] width 33 height 6
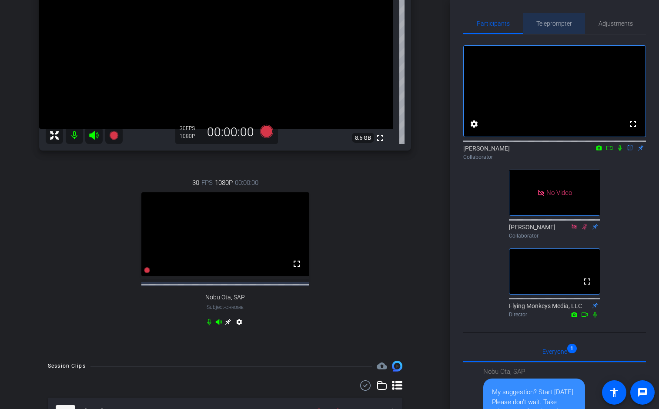
click at [553, 26] on span "Teleprompter" at bounding box center [554, 23] width 36 height 6
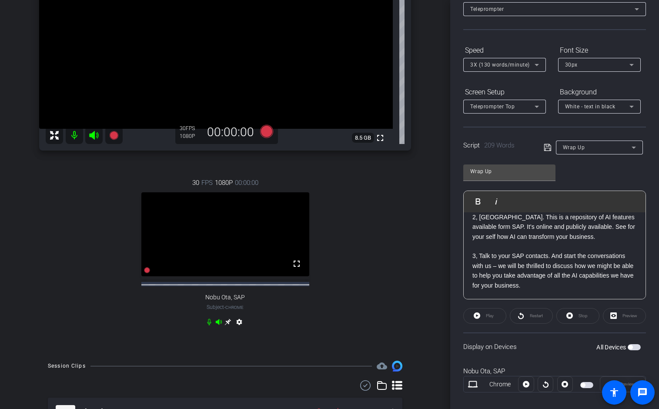
scroll to position [66, 0]
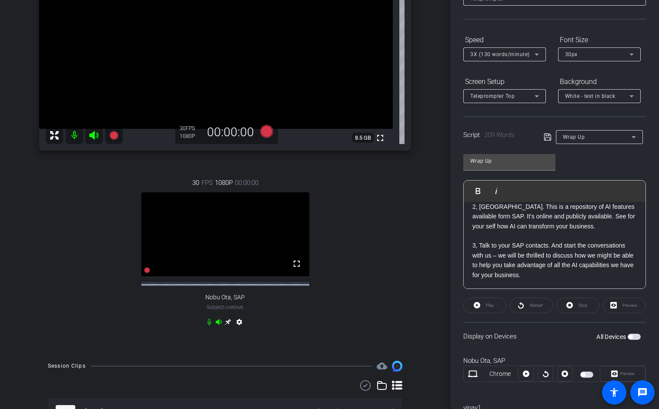
click at [526, 280] on div "VINAY: We have seen Joule everywhere: with your day-to-day operations and trans…" at bounding box center [554, 124] width 182 height 329
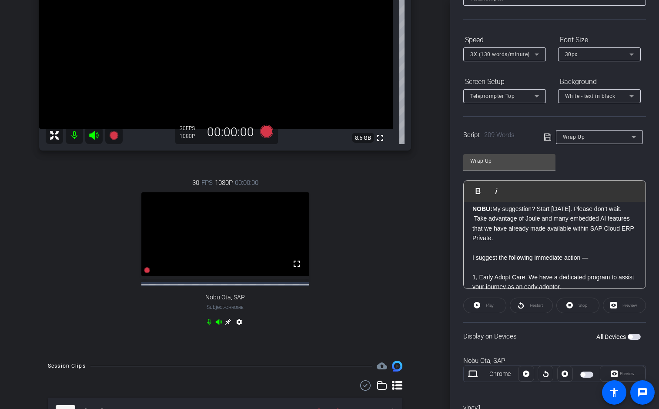
scroll to position [142, 0]
click at [496, 220] on p "NOBU: My suggestion? Start [DATE]. Please don’t wait. Take advantage of Joule a…" at bounding box center [554, 224] width 164 height 39
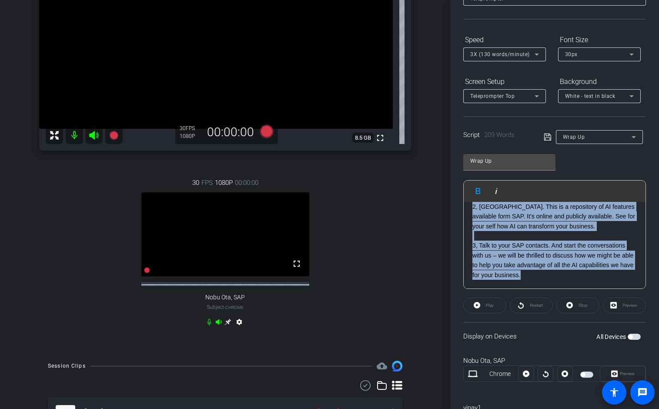
drag, startPoint x: 496, startPoint y: 220, endPoint x: 545, endPoint y: 363, distance: 151.4
click at [545, 363] on openreel-capture-teleprompter "Speed 3X (130 words/minute) Font Size 30px Screen Setup Teleprompter Top Backgr…" at bounding box center [554, 238] width 183 height 411
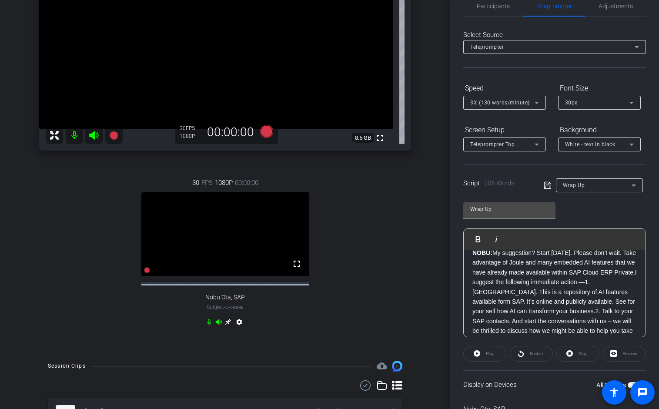
scroll to position [138, 0]
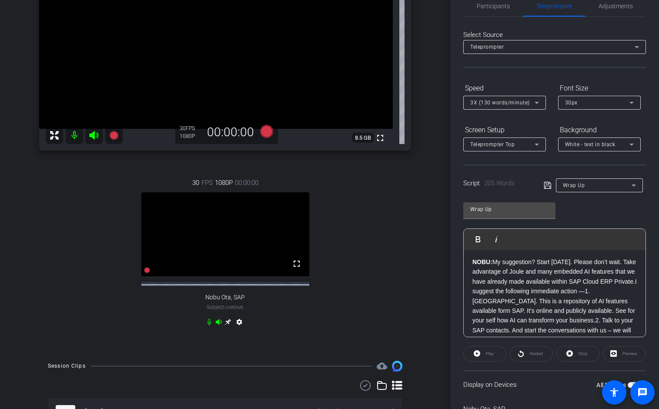
click at [603, 303] on p "NOBU: My suggestion? Start [DATE]. Please don’t wait. Take advantage of Joule a…" at bounding box center [554, 315] width 164 height 117
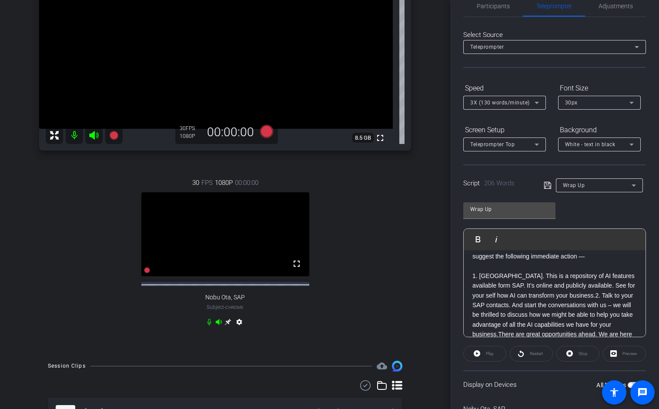
scroll to position [177, 0]
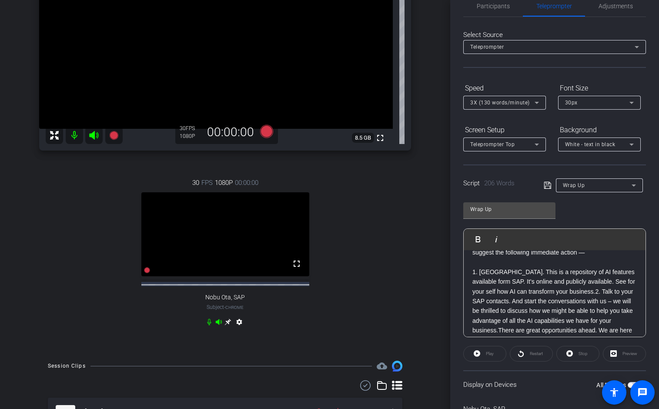
click at [598, 299] on p "NOBU: My suggestion? Start [DATE]. Please don’t wait. Take advantage of Joule a…" at bounding box center [554, 281] width 164 height 127
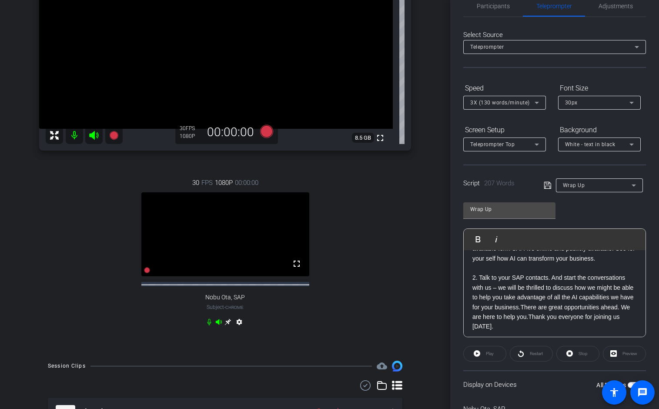
scroll to position [218, 0]
click at [521, 309] on p "NOBU: My suggestion? Start [DATE]. Please don’t wait. Take advantage of Joule a…" at bounding box center [554, 255] width 164 height 146
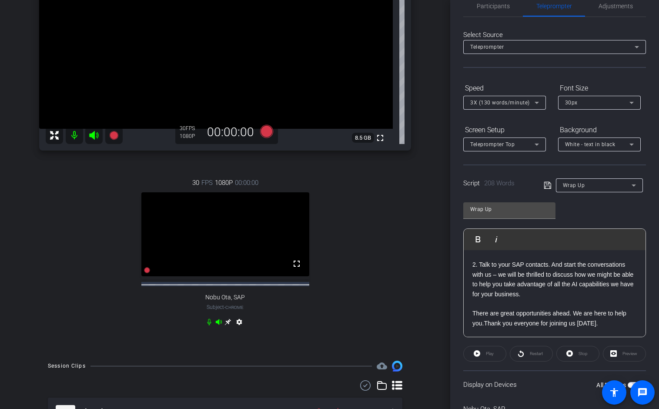
scroll to position [232, 0]
click at [483, 323] on p "NOBU: My suggestion? Start [DATE]. Please don’t wait. Take advantage of Joule a…" at bounding box center [554, 250] width 164 height 156
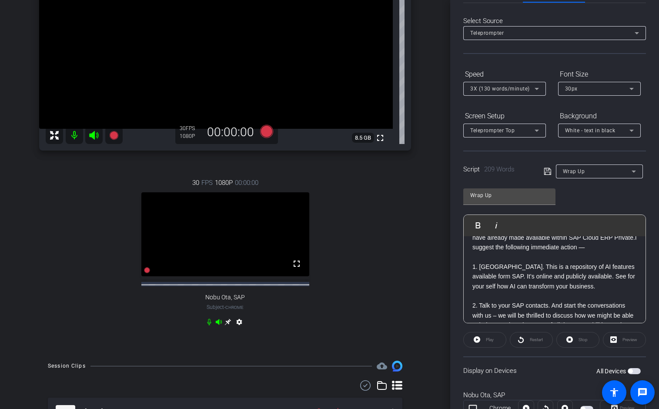
scroll to position [165, 0]
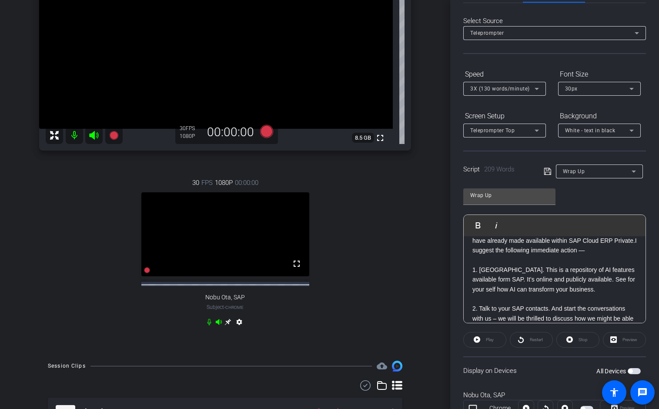
click at [493, 260] on p "NOBU: My suggestion? Start [DATE]. Please don’t wait. Take advantage of Joule a…" at bounding box center [554, 294] width 164 height 156
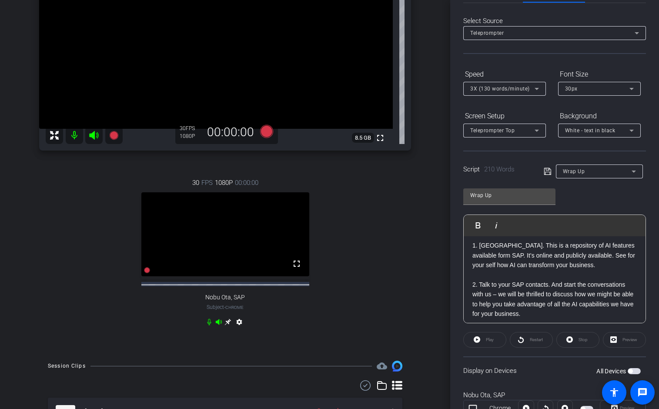
scroll to position [203, 0]
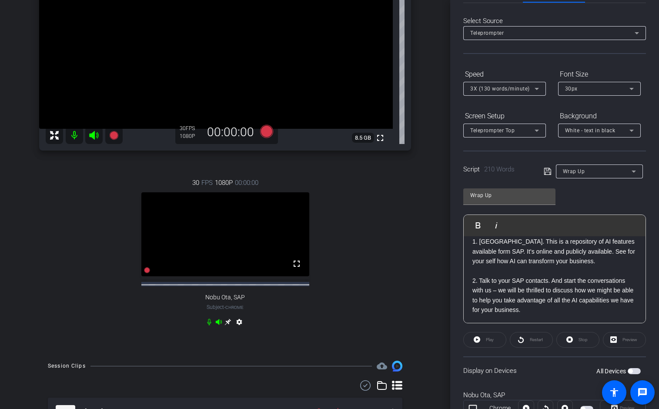
click at [474, 303] on p "NOBU: My suggestion? Start [DATE]. Please don’t wait. Take advantage of Joule a…" at bounding box center [554, 261] width 164 height 166
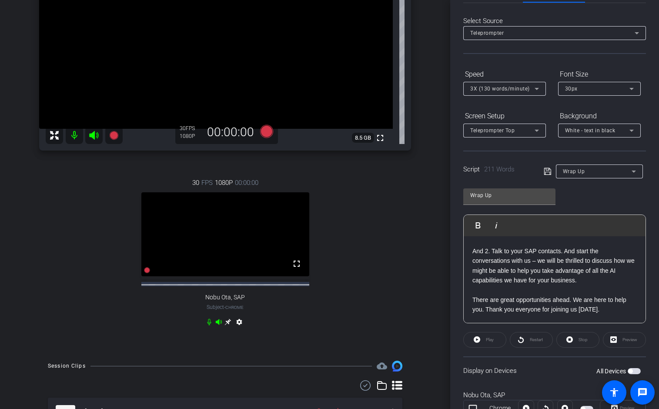
scroll to position [246, 0]
click at [484, 314] on p "NOBU: My suggestion? Start [DATE]. Please don’t wait. Take advantage of Joule a…" at bounding box center [554, 232] width 164 height 166
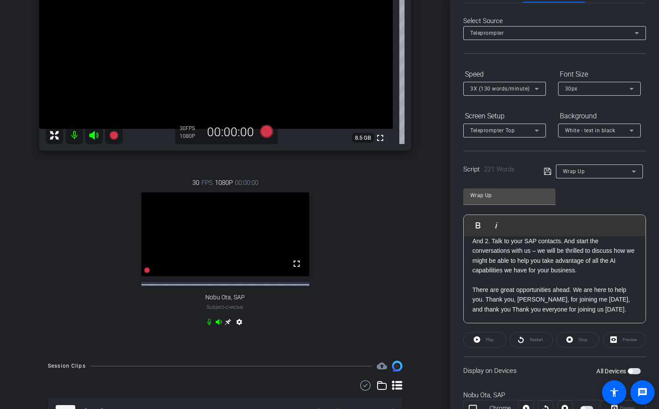
scroll to position [0, 0]
click at [588, 313] on p "NOBU: My suggestion? Start [DATE]. Please don’t wait. Take advantage of Joule a…" at bounding box center [554, 225] width 164 height 175
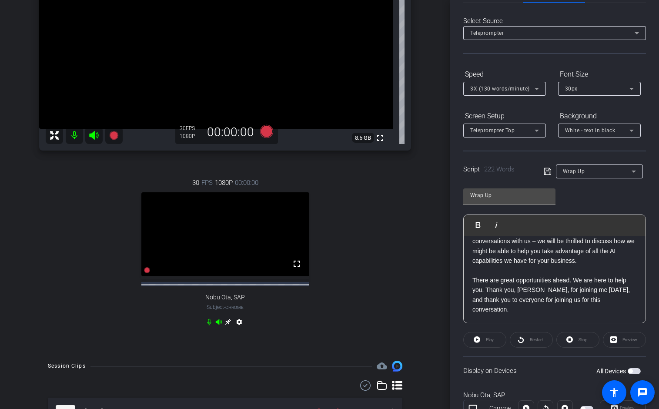
scroll to position [261, 0]
click at [563, 301] on p "NOBU: My suggestion? Start [DATE]. Please don’t wait. Take advantage of Joule a…" at bounding box center [554, 221] width 164 height 185
click at [594, 309] on p "NOBU: My suggestion? Start [DATE]. Please don’t wait. Take advantage of Joule a…" at bounding box center [554, 221] width 164 height 185
drag, startPoint x: 534, startPoint y: 299, endPoint x: 587, endPoint y: 300, distance: 53.1
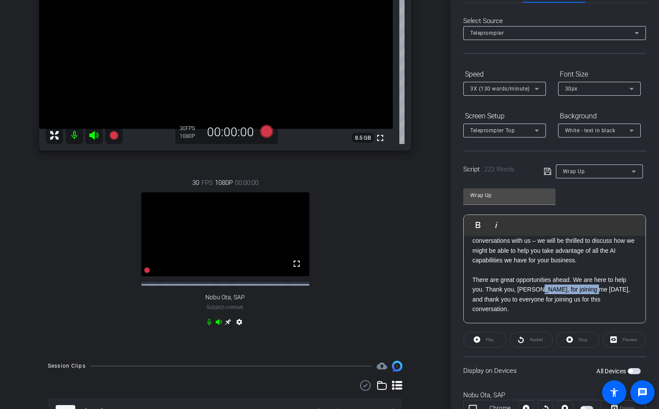
click at [587, 300] on p "NOBU: My suggestion? Start [DATE]. Please don’t wait. Take advantage of Joule a…" at bounding box center [554, 221] width 164 height 185
click at [569, 300] on p "NOBU: My suggestion? Start [DATE]. Please don’t wait. Take advantage of Joule a…" at bounding box center [554, 221] width 164 height 185
click at [567, 300] on p "NOBU: My suggestion? Start [DATE]. Please don’t wait. Take advantage of Joule a…" at bounding box center [554, 221] width 164 height 185
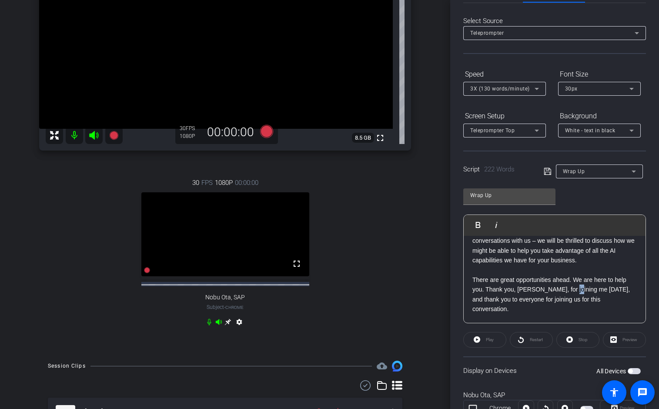
click at [590, 300] on p "NOBU: My suggestion? Start [DATE]. Please don’t wait. Take advantage of Joule a…" at bounding box center [554, 221] width 164 height 185
drag, startPoint x: 587, startPoint y: 300, endPoint x: 545, endPoint y: 299, distance: 42.6
click at [545, 299] on p "NOBU: My suggestion? Start [DATE]. Please don’t wait. Take advantage of Joule a…" at bounding box center [554, 221] width 164 height 185
click at [518, 310] on p "NOBU: My suggestion? Start [DATE]. Please don’t wait. Take advantage of Joule a…" at bounding box center [554, 221] width 164 height 185
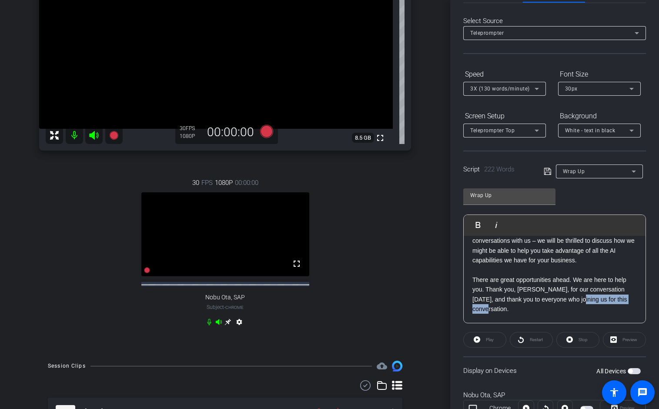
drag, startPoint x: 557, startPoint y: 310, endPoint x: 617, endPoint y: 309, distance: 60.0
click at [611, 310] on p "NOBU: My suggestion? Start [DATE]. Please don’t wait. Take advantage of Joule a…" at bounding box center [554, 221] width 164 height 185
click at [598, 302] on p "NOBU: My suggestion? Start [DATE]. Please don’t wait. Take advantage of Joule a…" at bounding box center [554, 221] width 164 height 185
click at [561, 310] on p "NOBU: My suggestion? Start [DATE]. Please don’t wait. Take advantage of Joule a…" at bounding box center [554, 221] width 164 height 185
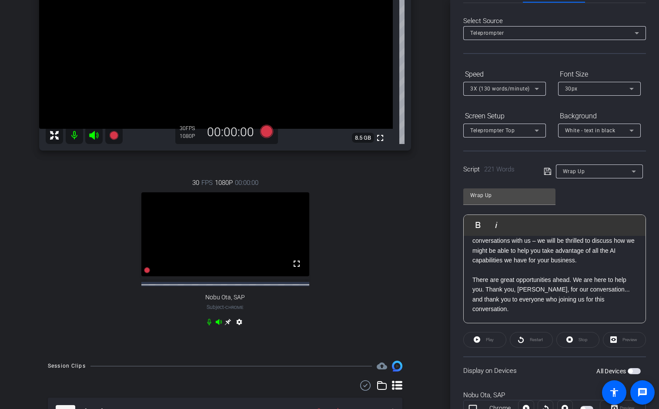
click at [557, 310] on p "NOBU: My suggestion? Start [DATE]. Please don’t wait. Take advantage of Joule a…" at bounding box center [554, 221] width 164 height 185
drag, startPoint x: 612, startPoint y: 310, endPoint x: 545, endPoint y: 312, distance: 66.5
click at [545, 312] on p "NOBU: My suggestion? Start [DATE]. Please don’t wait. Take advantage of Joule a…" at bounding box center [554, 221] width 164 height 185
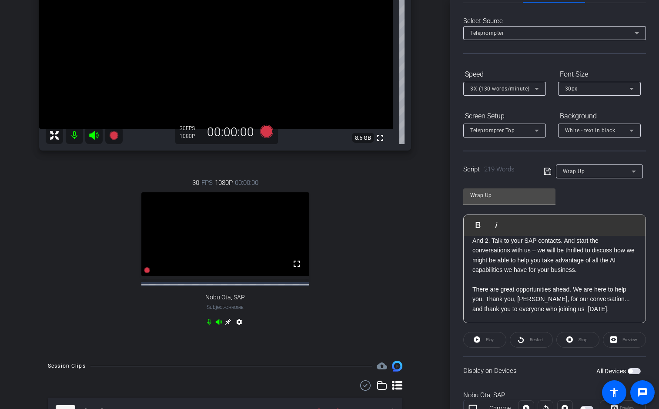
click at [548, 310] on p "NOBU: My suggestion? Start [DATE]. Please don’t wait. Take advantage of Joule a…" at bounding box center [554, 225] width 164 height 175
click at [582, 314] on div "VINAY: We have seen Joule everywhere: with your day-to-day operations and trans…" at bounding box center [554, 157] width 182 height 329
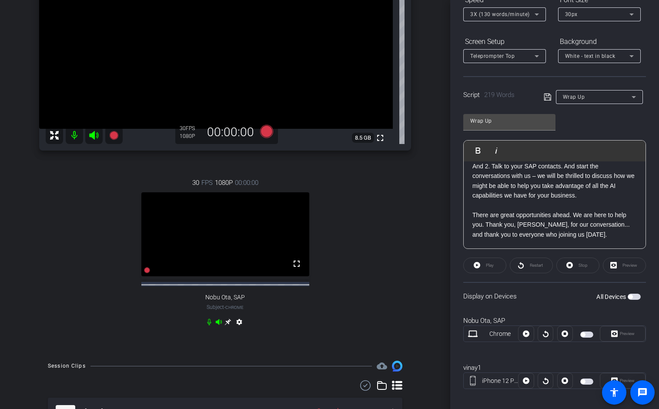
scroll to position [113, 0]
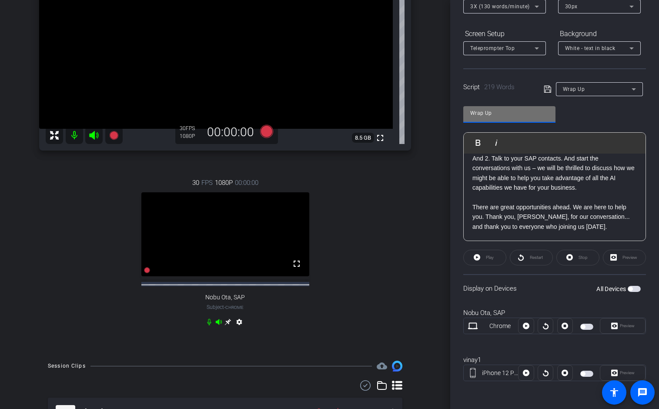
click at [503, 112] on input "Wrap Up" at bounding box center [509, 113] width 78 height 10
click at [547, 90] on icon at bounding box center [546, 89] width 7 height 7
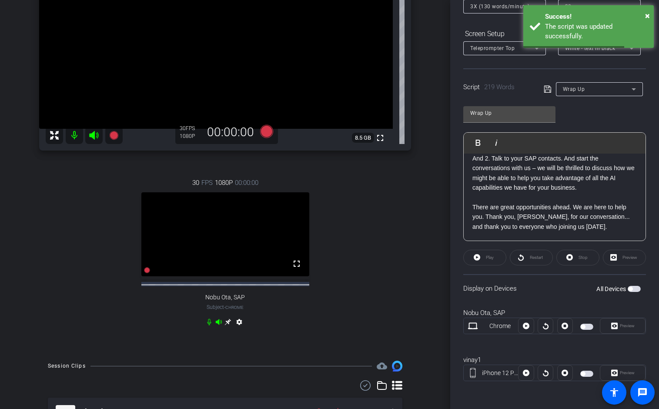
click at [611, 128] on div "Participants Teleprompter Adjustments settings [PERSON_NAME] flip Collaborator …" at bounding box center [554, 204] width 209 height 409
click at [611, 290] on span "button" at bounding box center [633, 289] width 13 height 6
click at [611, 263] on div "Participants Teleprompter Adjustments settings [PERSON_NAME] flip Collaborator …" at bounding box center [554, 204] width 209 height 409
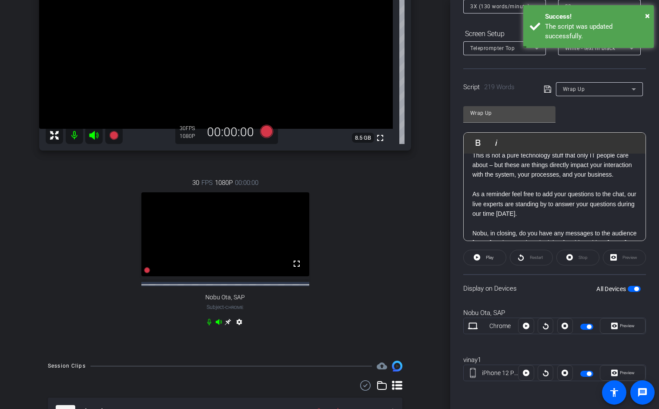
scroll to position [0, 0]
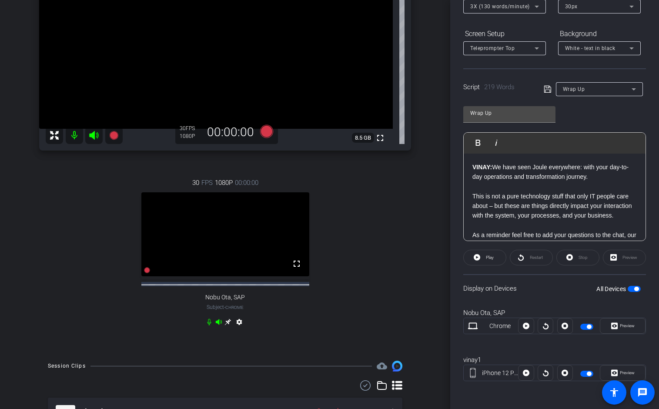
click at [473, 170] on strong "VINAY:" at bounding box center [482, 166] width 20 height 7
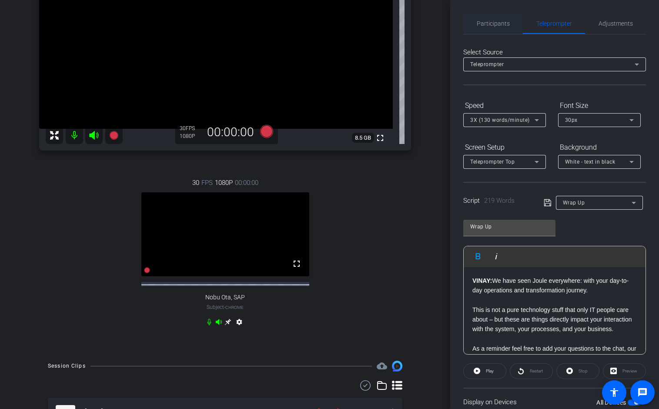
click at [491, 26] on span "Participants" at bounding box center [493, 23] width 33 height 6
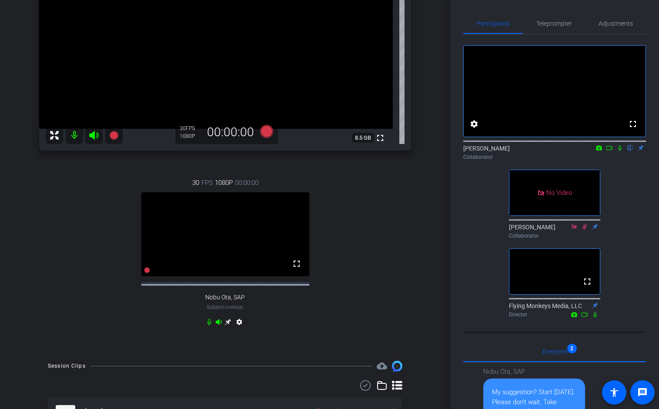
click at [611, 152] on mat-icon at bounding box center [609, 148] width 10 height 8
click at [611, 151] on icon at bounding box center [630, 148] width 7 height 6
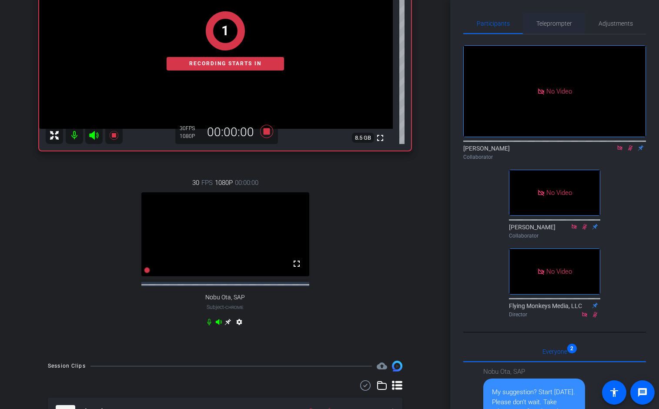
click at [553, 20] on span "Teleprompter" at bounding box center [554, 23] width 36 height 6
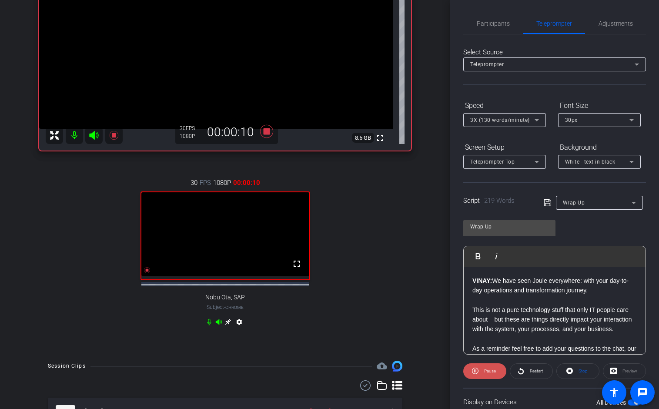
click at [487, 372] on span "Pause" at bounding box center [490, 370] width 12 height 5
click at [526, 372] on span at bounding box center [531, 370] width 42 height 21
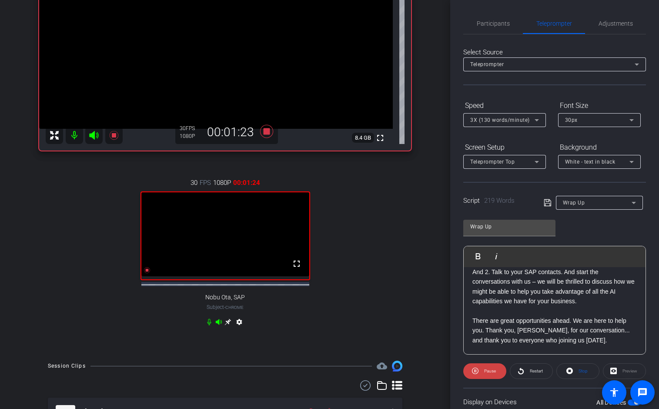
scroll to position [255, 0]
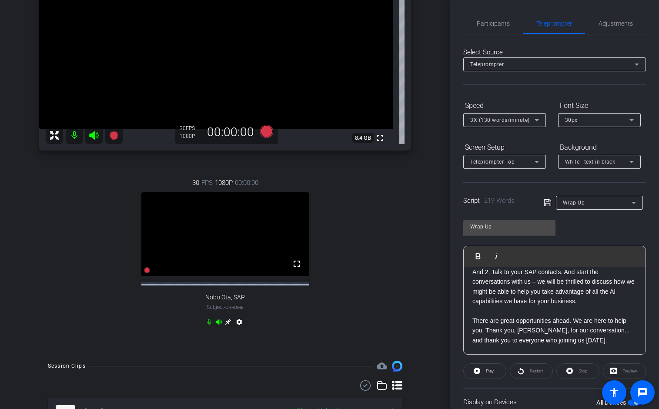
click at [509, 345] on p "NOBU: My suggestion? Start [DATE]. Please don’t wait. Take advantage of Joule a…" at bounding box center [554, 257] width 164 height 175
click at [493, 24] on span "Participants" at bounding box center [493, 23] width 33 height 6
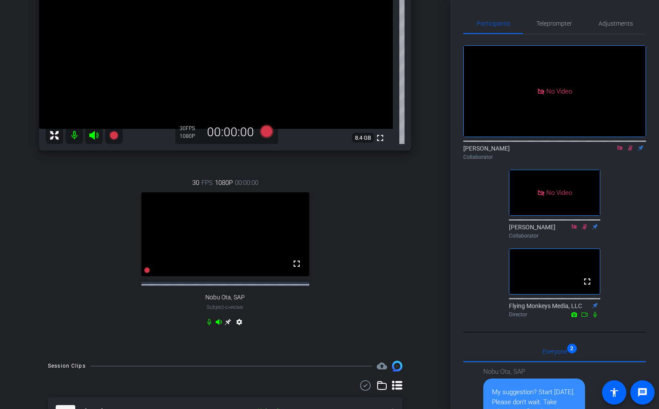
click at [611, 145] on icon at bounding box center [630, 148] width 7 height 6
click at [611, 145] on icon at bounding box center [619, 147] width 5 height 5
click at [552, 27] on span "Teleprompter" at bounding box center [554, 23] width 36 height 21
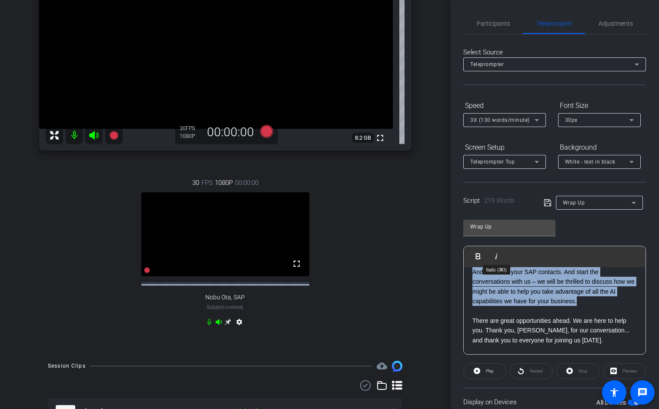
scroll to position [0, 0]
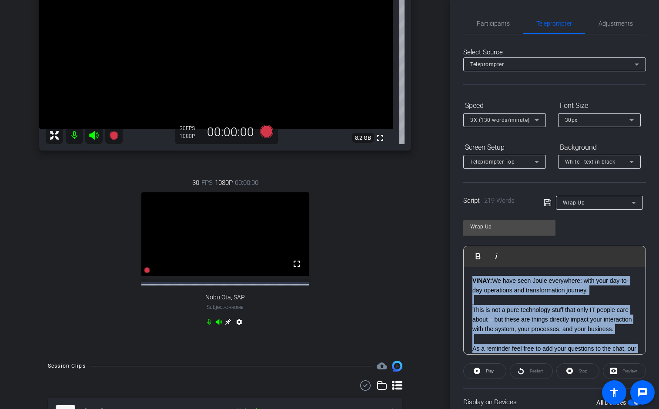
drag, startPoint x: 597, startPoint y: 308, endPoint x: 473, endPoint y: 280, distance: 127.3
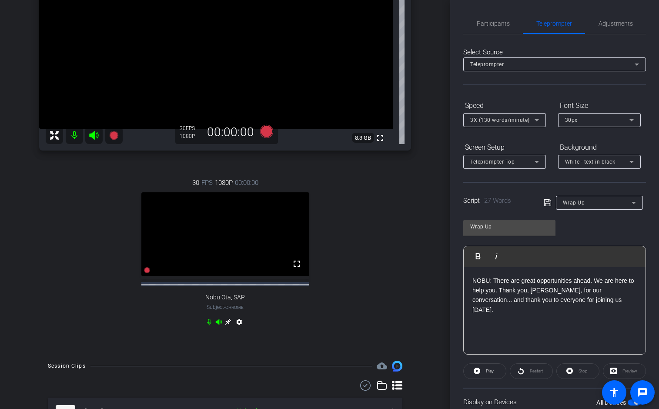
click at [603, 290] on p "NOBU: There are great opportunities ahead. We are here to help you. Thank you, …" at bounding box center [554, 295] width 164 height 39
click at [561, 290] on p "NOBU: There are great opportunities ahead. We are here to help you. Thank you, …" at bounding box center [554, 295] width 164 height 39
click at [608, 292] on p "NOBU: There are great opportunities ahead. We are here to help you. Thank you, …" at bounding box center [554, 295] width 164 height 39
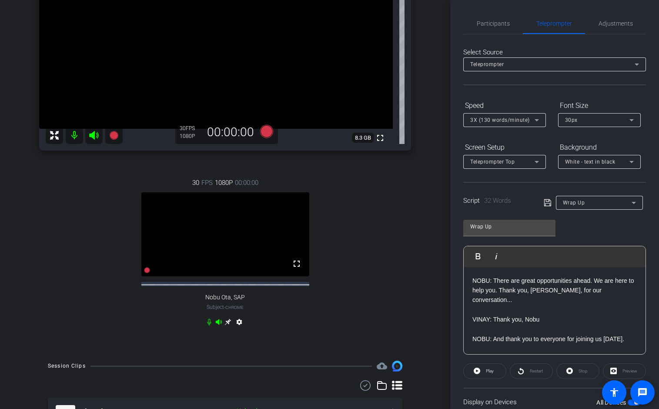
click at [567, 330] on p "NOBU: There are great opportunities ahead. We are here to help you. Thank you, …" at bounding box center [554, 310] width 164 height 68
click at [556, 290] on p "NOBU: There are great opportunities ahead. We are here to help you. Thank you, …" at bounding box center [554, 310] width 164 height 68
click at [557, 312] on p "NOBU: There are great opportunities ahead. We are here to help you. Thank you, …" at bounding box center [554, 310] width 164 height 68
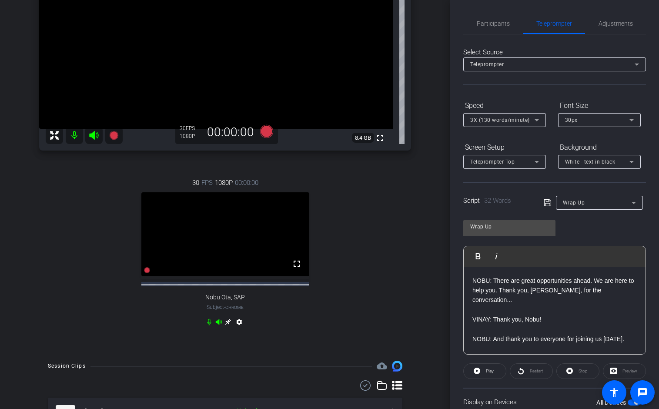
click at [492, 345] on div "NOBU: There are great opportunities ahead. We are here to help you. Thank you, …" at bounding box center [554, 310] width 182 height 87
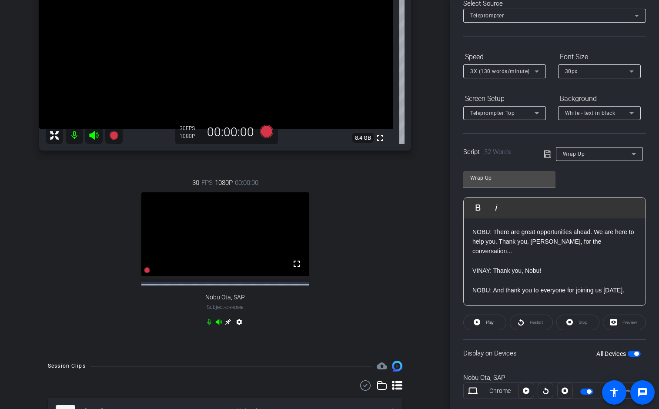
scroll to position [54, 0]
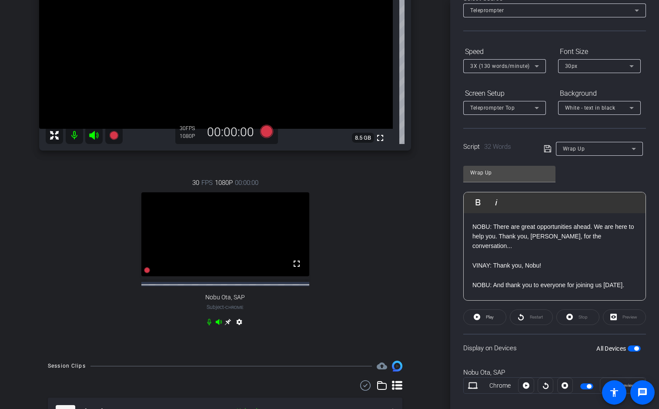
click at [611, 348] on span "button" at bounding box center [633, 348] width 13 height 6
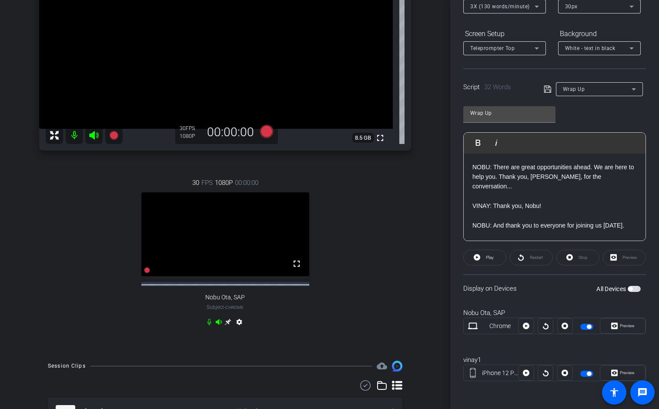
click at [585, 328] on span "button" at bounding box center [586, 326] width 13 height 6
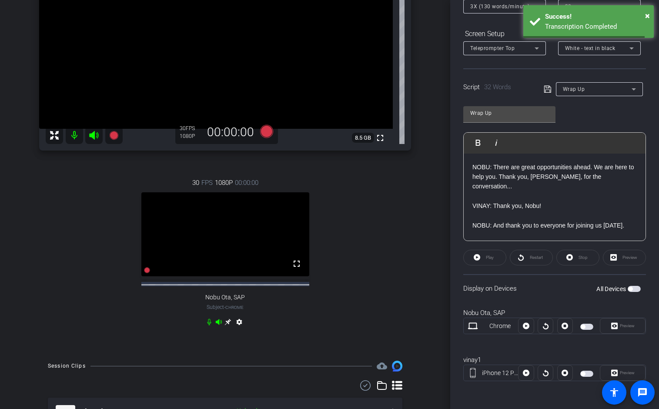
click at [584, 373] on span "button" at bounding box center [582, 373] width 4 height 4
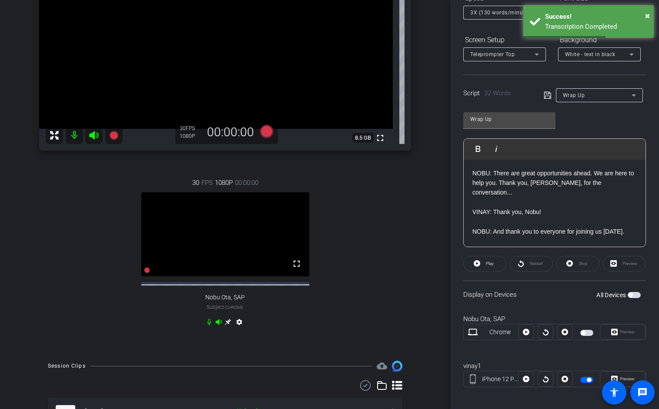
click at [589, 377] on span "button" at bounding box center [586, 380] width 13 height 6
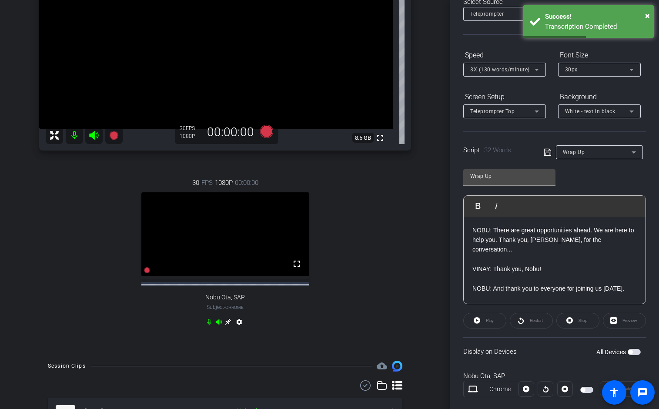
scroll to position [14, 0]
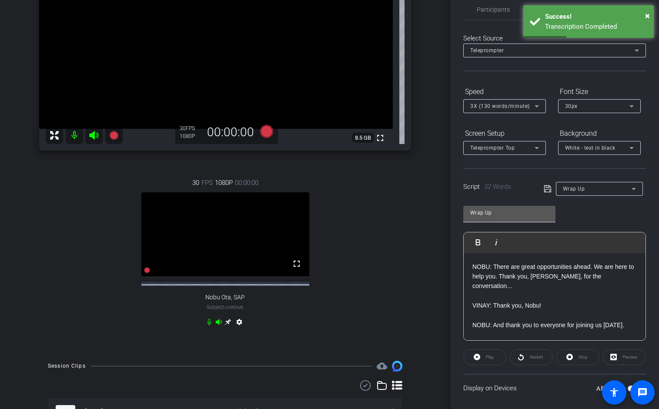
click at [513, 213] on input "Wrap Up" at bounding box center [509, 212] width 78 height 10
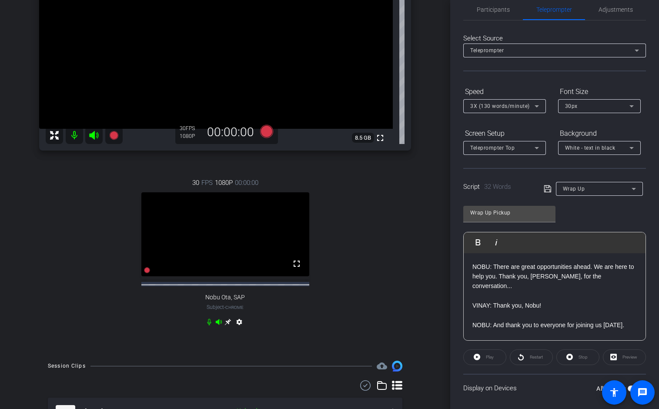
click at [546, 189] on icon at bounding box center [547, 188] width 8 height 10
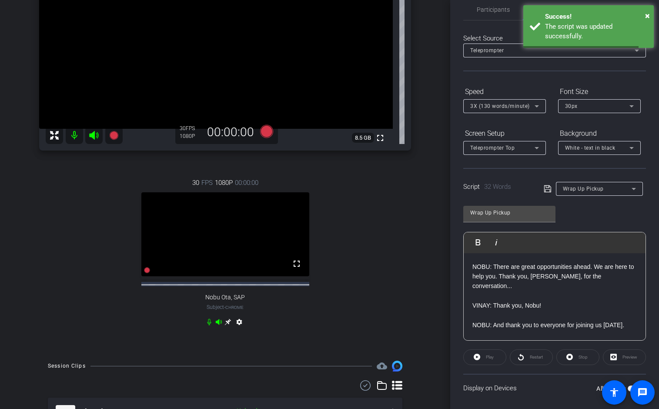
click at [602, 215] on div "Wrap Up Pickup Play Play from this location Play Selected Play and display the …" at bounding box center [554, 269] width 183 height 141
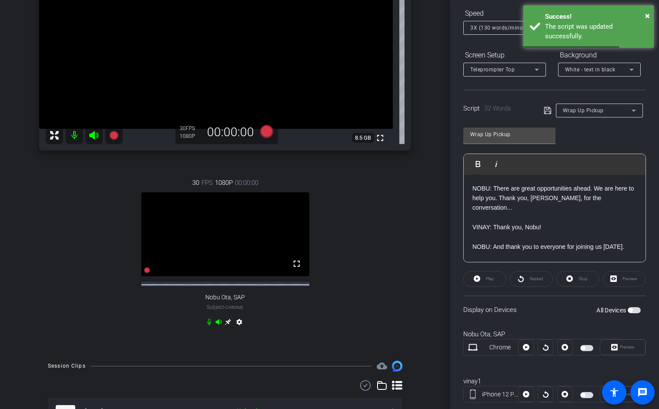
scroll to position [113, 0]
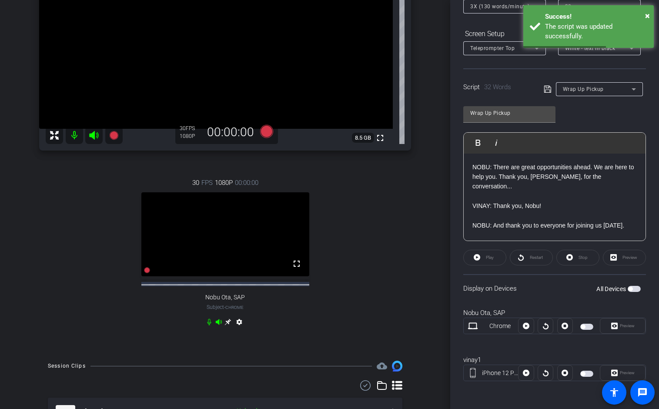
click at [611, 289] on span "button" at bounding box center [630, 289] width 4 height 4
click at [472, 169] on p "NOBU: There are great opportunities ahead. We are here to help you. Thank you, …" at bounding box center [554, 196] width 164 height 68
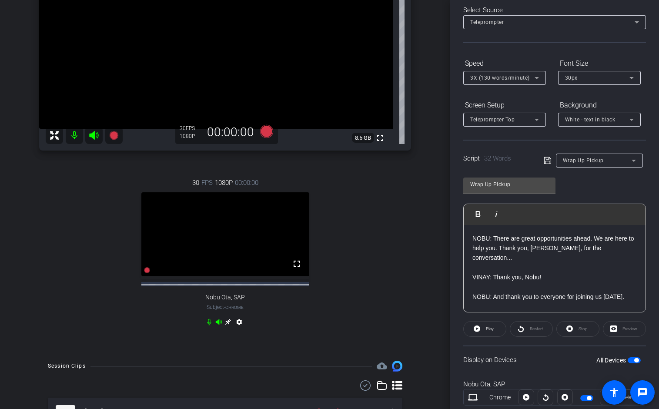
scroll to position [0, 0]
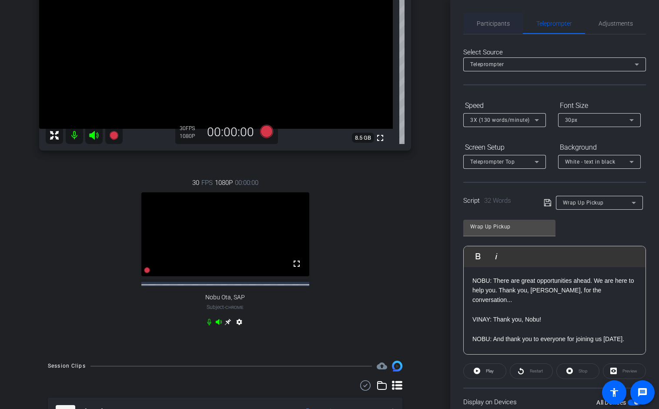
click at [491, 30] on span "Participants" at bounding box center [493, 23] width 33 height 21
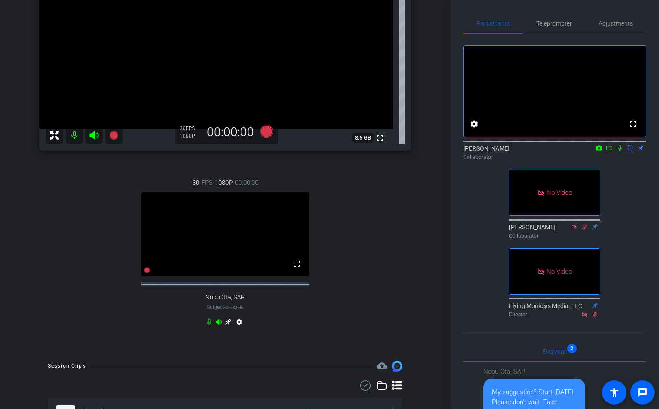
click at [611, 150] on icon at bounding box center [609, 148] width 6 height 4
click at [611, 151] on icon at bounding box center [630, 148] width 7 height 6
click at [550, 28] on span "Teleprompter" at bounding box center [554, 23] width 36 height 21
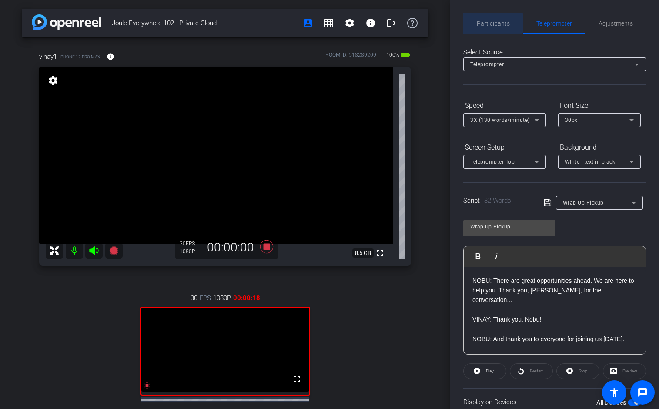
click at [491, 23] on span "Participants" at bounding box center [493, 23] width 33 height 6
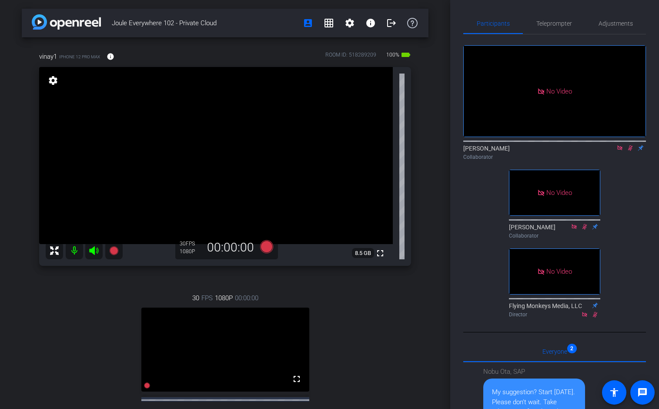
click at [611, 145] on icon at bounding box center [619, 147] width 5 height 5
click at [611, 151] on icon at bounding box center [619, 148] width 5 height 6
click at [557, 21] on span "Teleprompter" at bounding box center [554, 23] width 36 height 6
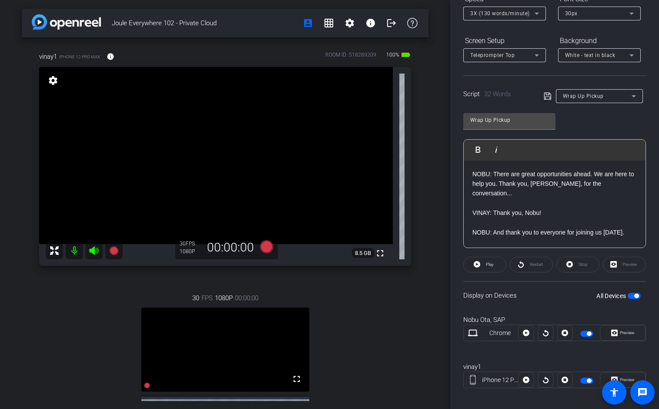
scroll to position [113, 0]
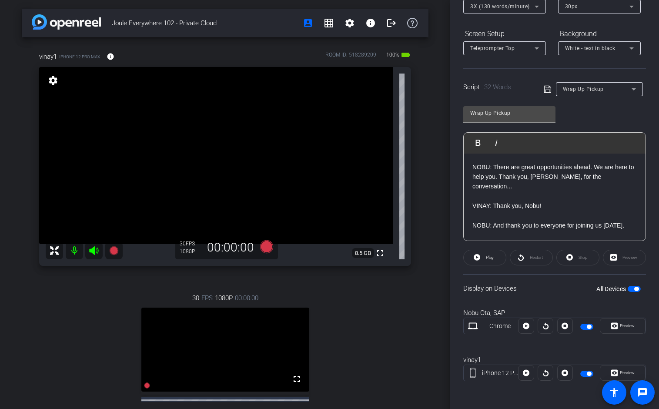
click at [611, 290] on span "button" at bounding box center [633, 289] width 13 height 6
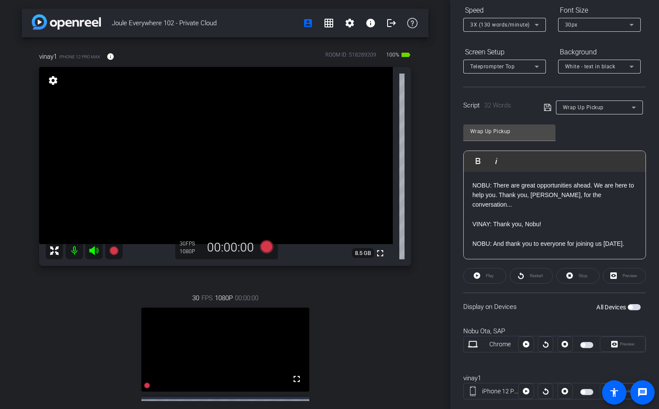
click at [549, 215] on p "NOBU: There are great opportunities ahead. We are here to help you. Thank you, …" at bounding box center [554, 214] width 164 height 68
drag, startPoint x: 559, startPoint y: 215, endPoint x: 508, endPoint y: 200, distance: 53.2
click at [508, 200] on p "NOBU: There are great opportunities ahead. We are here to help you. Thank you, …" at bounding box center [554, 214] width 164 height 68
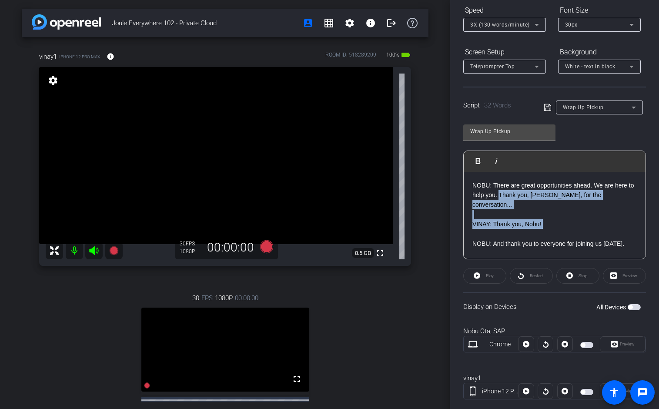
drag, startPoint x: 500, startPoint y: 195, endPoint x: 552, endPoint y: 220, distance: 57.2
click at [552, 220] on p "NOBU: There are great opportunities ahead. We are here to help you. Thank you, …" at bounding box center [554, 214] width 164 height 68
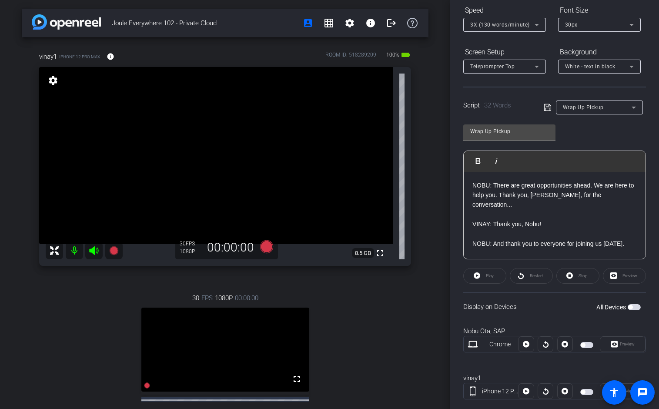
click at [552, 220] on p "NOBU: There are great opportunities ahead. We are here to help you. Thank you, …" at bounding box center [554, 214] width 164 height 68
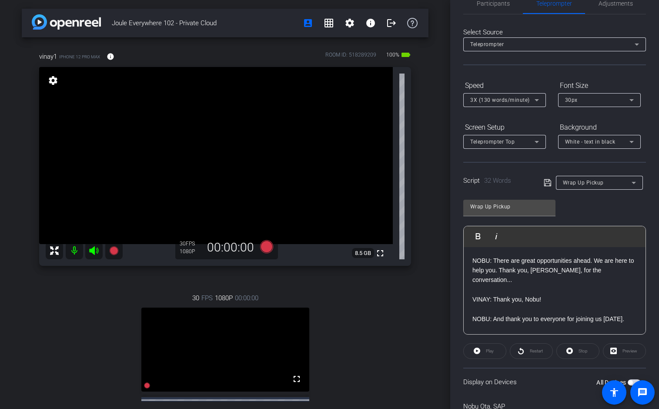
scroll to position [0, 0]
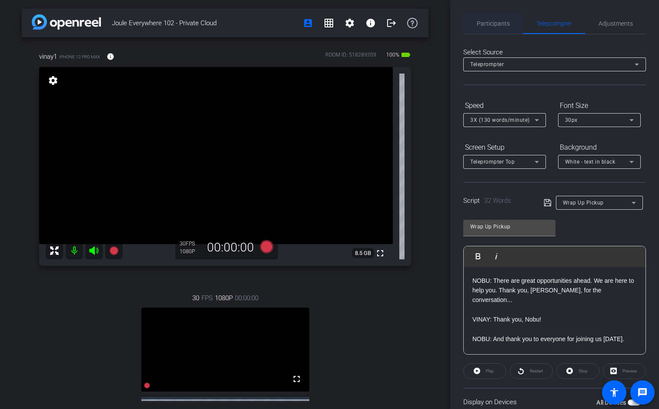
click at [503, 27] on span "Participants" at bounding box center [493, 23] width 33 height 21
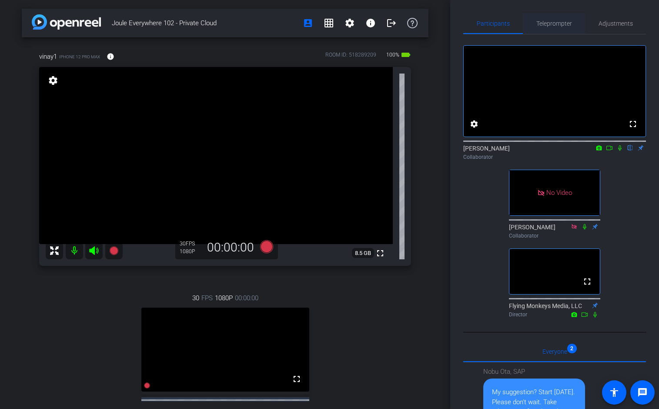
click at [565, 26] on span "Teleprompter" at bounding box center [554, 23] width 36 height 6
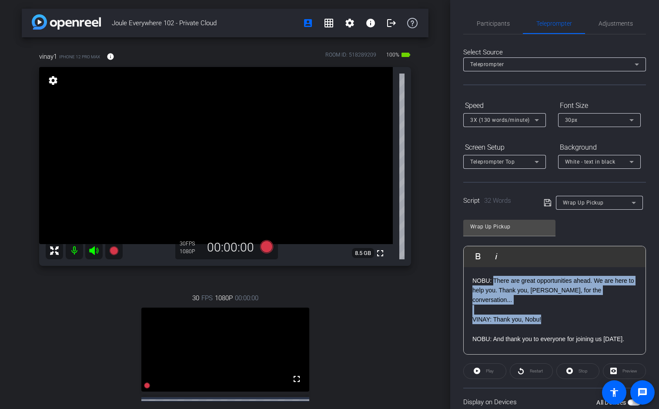
drag, startPoint x: 494, startPoint y: 280, endPoint x: 545, endPoint y: 308, distance: 58.4
click at [545, 308] on p "NOBU: There are great opportunities ahead. We are here to help you. Thank you, …" at bounding box center [554, 310] width 164 height 68
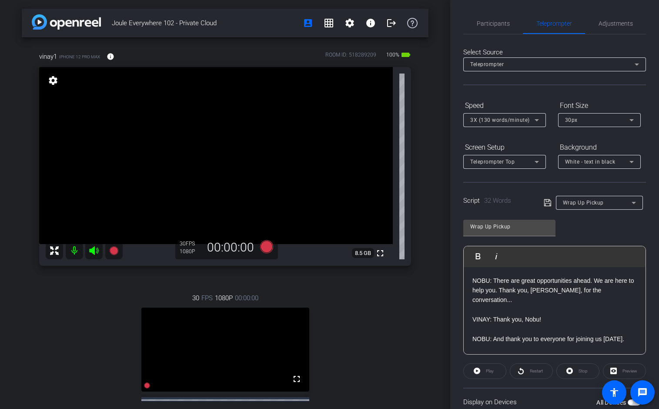
click at [545, 308] on p "NOBU: There are great opportunities ahead. We are here to help you. Thank you, …" at bounding box center [554, 310] width 164 height 68
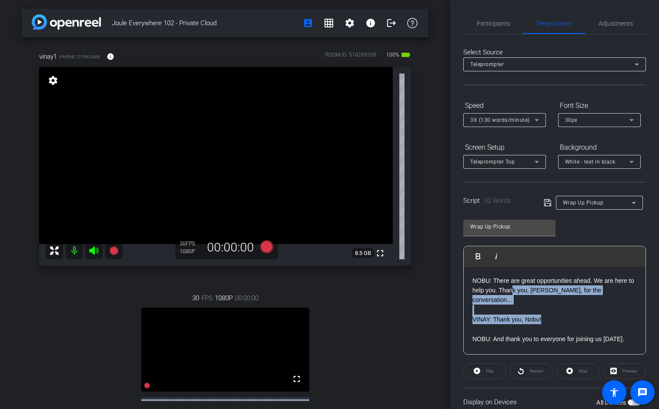
drag, startPoint x: 561, startPoint y: 310, endPoint x: 511, endPoint y: 286, distance: 55.4
click at [511, 286] on p "NOBU: There are great opportunities ahead. We are here to help you. Thank you, …" at bounding box center [554, 310] width 164 height 68
drag, startPoint x: 506, startPoint y: 283, endPoint x: 544, endPoint y: 312, distance: 48.4
click at [543, 311] on p "NOBU: There are great opportunities ahead. We are here to help you. Thank you, …" at bounding box center [554, 310] width 164 height 68
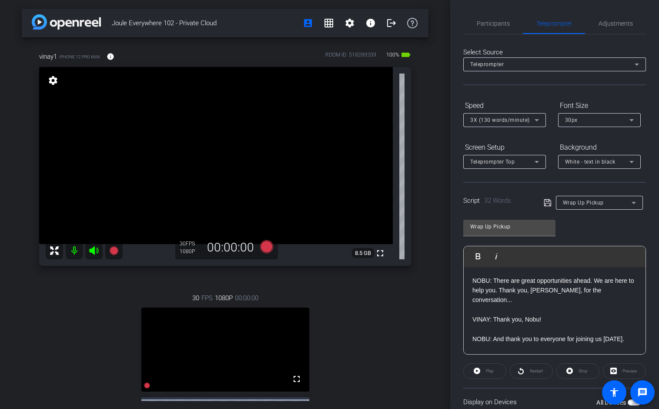
click at [546, 313] on p "NOBU: There are great opportunities ahead. We are here to help you. Thank you, …" at bounding box center [554, 310] width 164 height 68
drag, startPoint x: 499, startPoint y: 290, endPoint x: 546, endPoint y: 290, distance: 47.0
click at [546, 290] on p "NOBU: There are great opportunities ahead. We are here to help you. Thank you, …" at bounding box center [554, 310] width 164 height 68
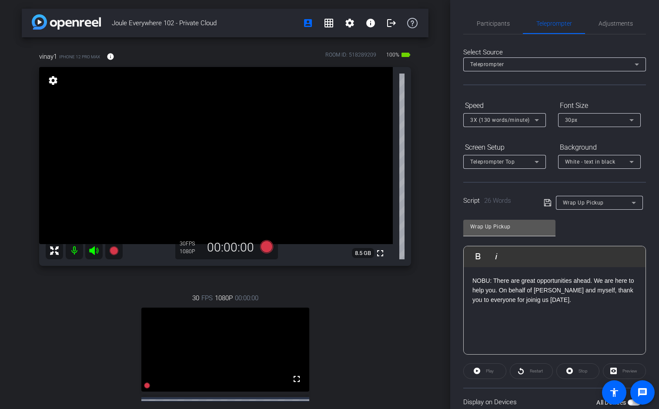
click at [519, 223] on input "Wrap Up Pickup" at bounding box center [509, 226] width 78 height 10
type input "Wrap Up Pickup 2"
click at [546, 201] on icon at bounding box center [546, 202] width 7 height 7
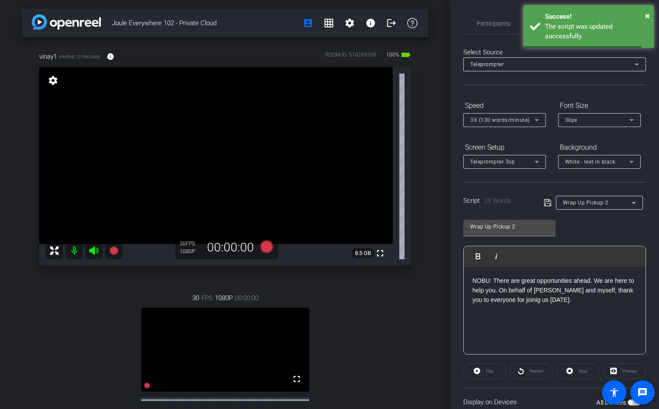
scroll to position [113, 0]
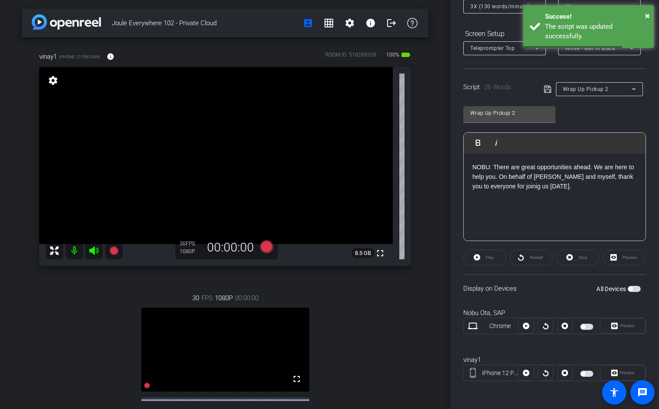
click at [611, 295] on div "Display on Devices All Devices" at bounding box center [554, 288] width 183 height 28
click at [611, 290] on span "button" at bounding box center [633, 289] width 13 height 6
click at [547, 223] on div "NOBU: There are great opportunities ahead. We are here to help you. On behalf o…" at bounding box center [554, 196] width 182 height 87
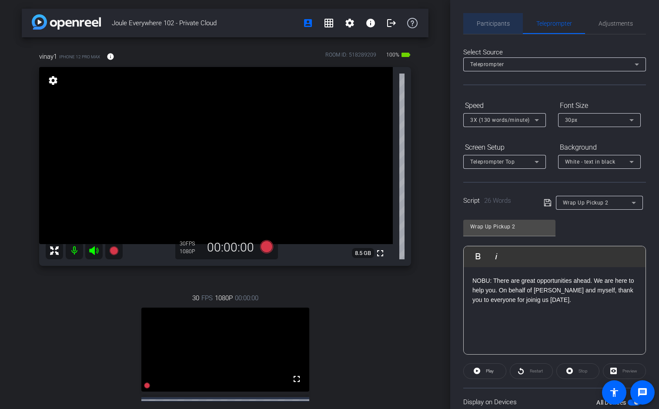
click at [500, 28] on span "Participants" at bounding box center [493, 23] width 33 height 21
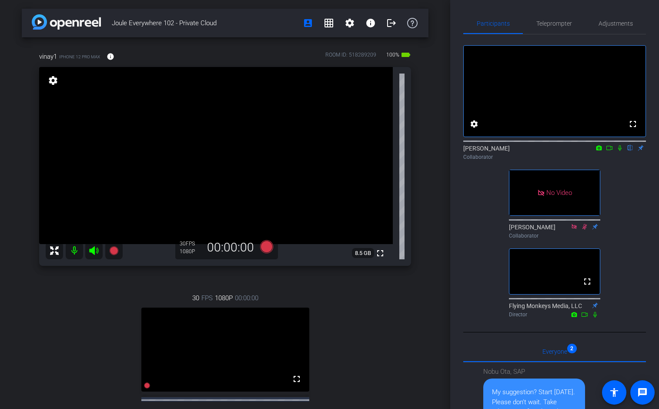
click at [607, 151] on icon at bounding box center [609, 148] width 7 height 6
click at [611, 151] on icon at bounding box center [629, 148] width 3 height 6
click at [553, 27] on span "Teleprompter" at bounding box center [554, 23] width 36 height 6
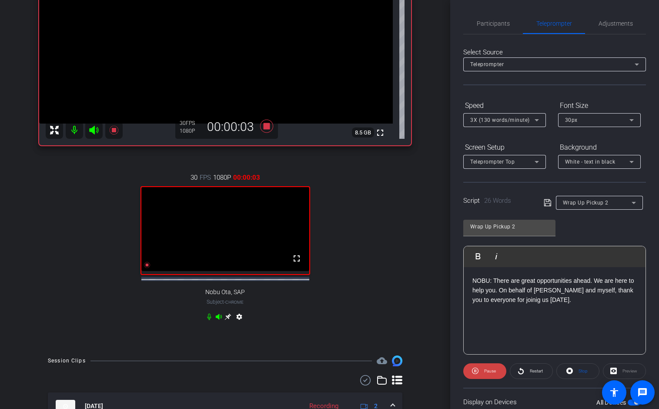
scroll to position [118, 0]
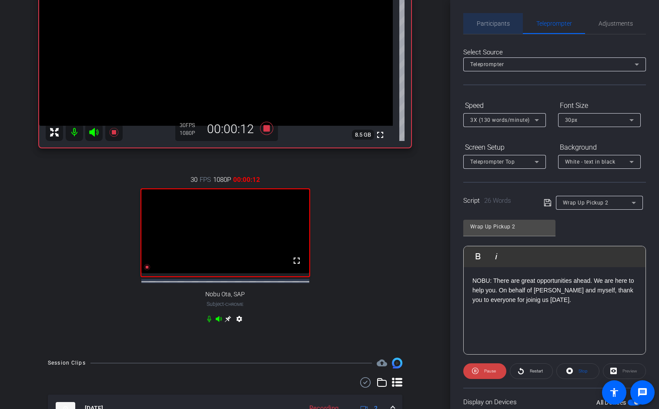
click at [496, 22] on span "Participants" at bounding box center [493, 23] width 33 height 6
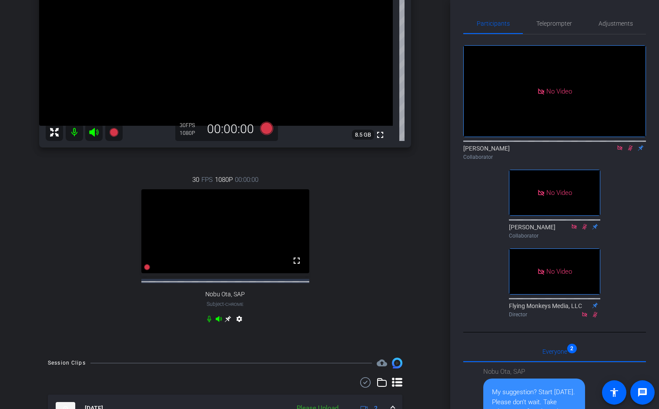
click at [611, 145] on icon at bounding box center [630, 148] width 5 height 6
click at [611, 145] on icon at bounding box center [619, 148] width 7 height 6
click at [547, 30] on span "Teleprompter" at bounding box center [554, 23] width 36 height 21
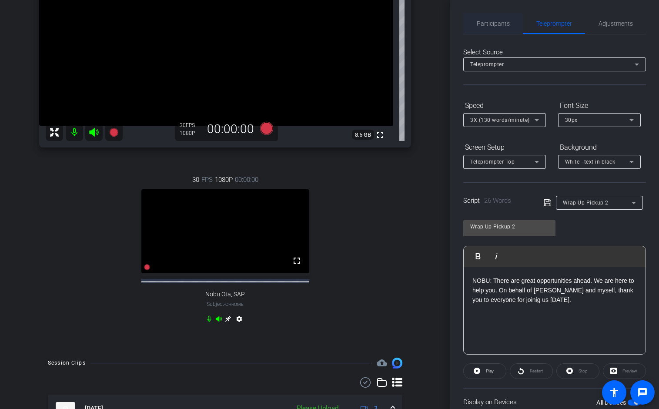
click at [485, 24] on span "Participants" at bounding box center [493, 23] width 33 height 6
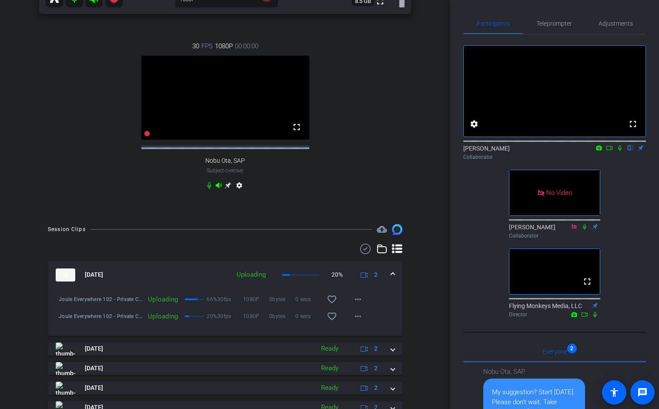
scroll to position [232, 0]
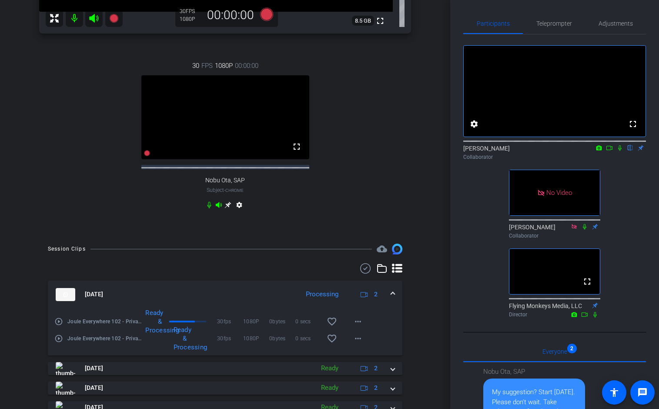
click at [430, 208] on div "Joule Everywhere 102 - Private Cloud account_box grid_on settings info logout v…" at bounding box center [225, 204] width 450 height 409
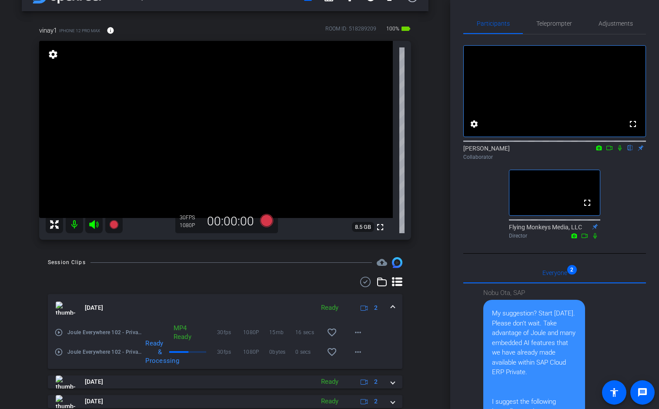
scroll to position [25, 0]
click at [220, 259] on div "Session Clips cloud_upload" at bounding box center [225, 263] width 354 height 10
click at [52, 55] on mat-icon "settings" at bounding box center [53, 55] width 12 height 10
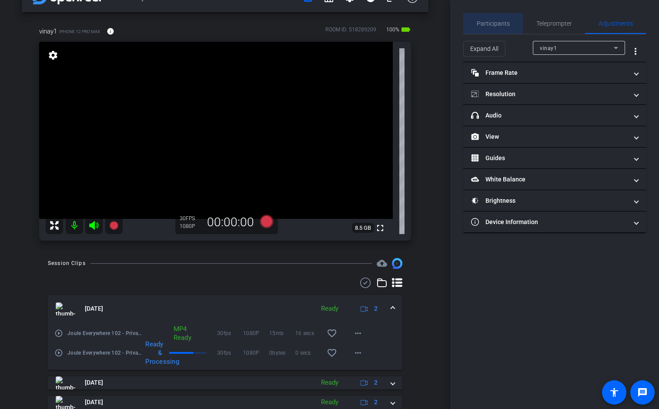
click at [496, 23] on span "Participants" at bounding box center [493, 23] width 33 height 6
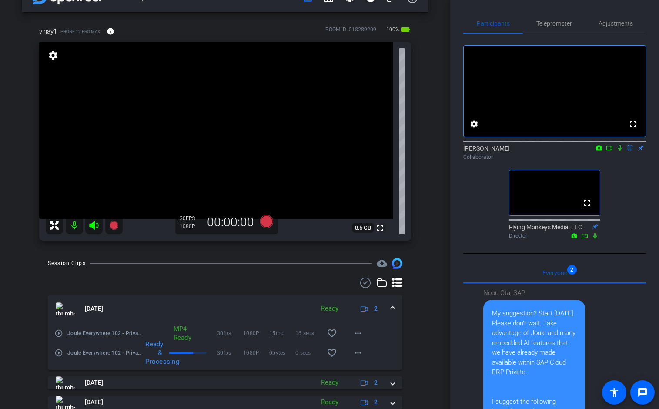
click at [436, 174] on div "Joule Everywhere 102 - Private Cloud account_box grid_on settings info logout v…" at bounding box center [225, 179] width 450 height 409
click at [420, 125] on div "vinay1 iPhone 12 Pro Max info ROOM ID: 518289209 100% battery_std fullscreen se…" at bounding box center [225, 130] width 407 height 237
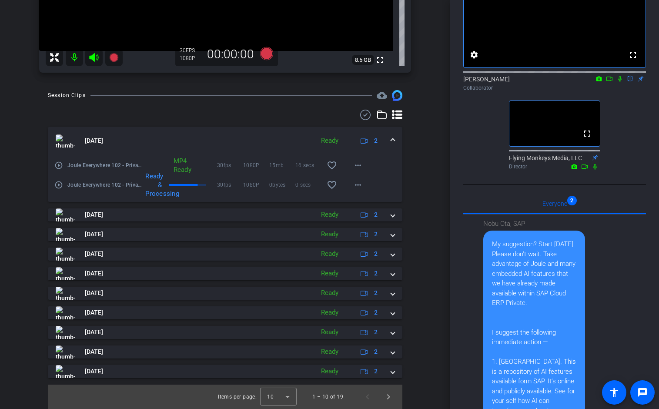
scroll to position [0, 0]
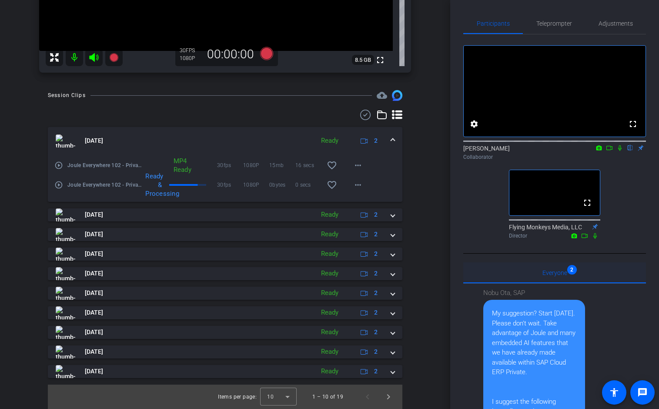
click at [554, 276] on span "Everyone 2" at bounding box center [554, 273] width 25 height 6
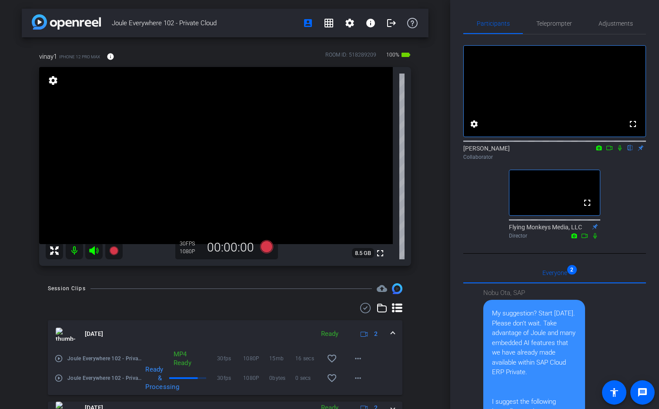
click at [392, 332] on span at bounding box center [392, 333] width 3 height 9
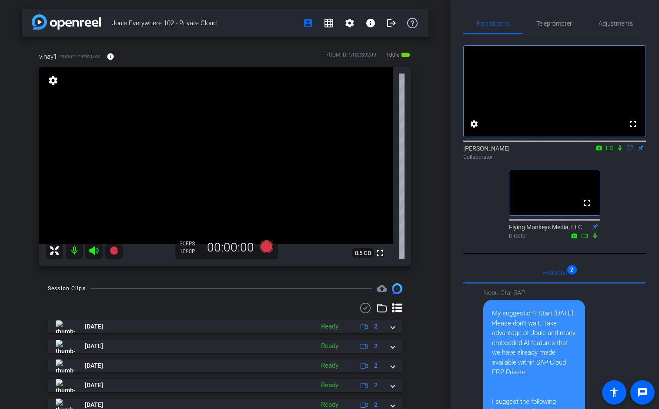
click at [422, 307] on div "Session Clips cloud_upload [DATE] Ready 2 play_circle_outline Joule Everywhere …" at bounding box center [225, 411] width 407 height 257
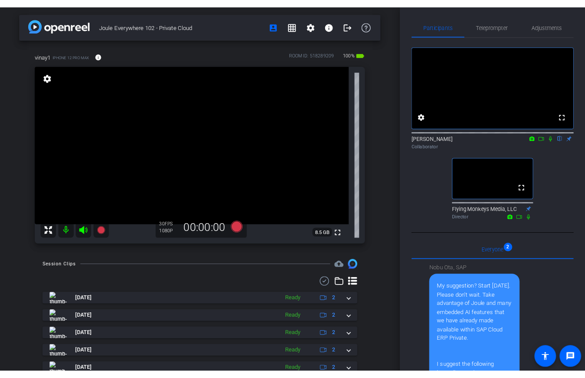
scroll to position [131, 0]
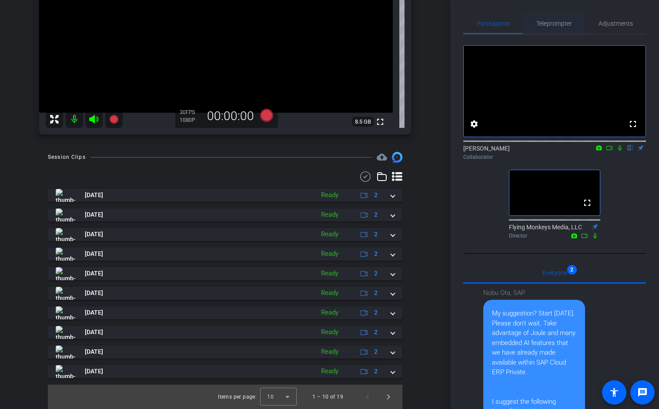
click at [549, 20] on span "Teleprompter" at bounding box center [554, 23] width 36 height 6
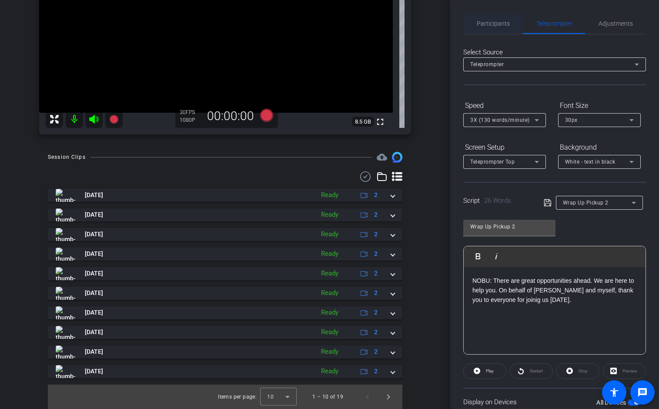
click at [497, 29] on span "Participants" at bounding box center [493, 23] width 33 height 21
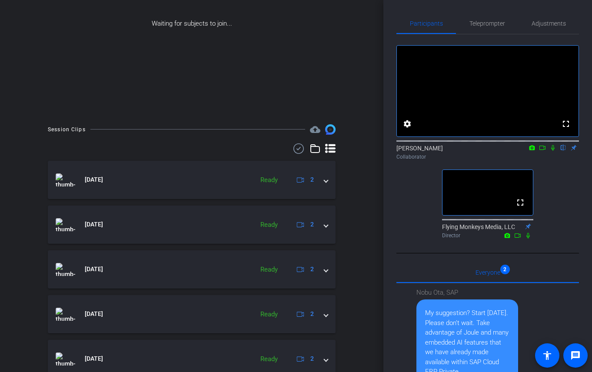
scroll to position [0, 0]
